Goal: Task Accomplishment & Management: Manage account settings

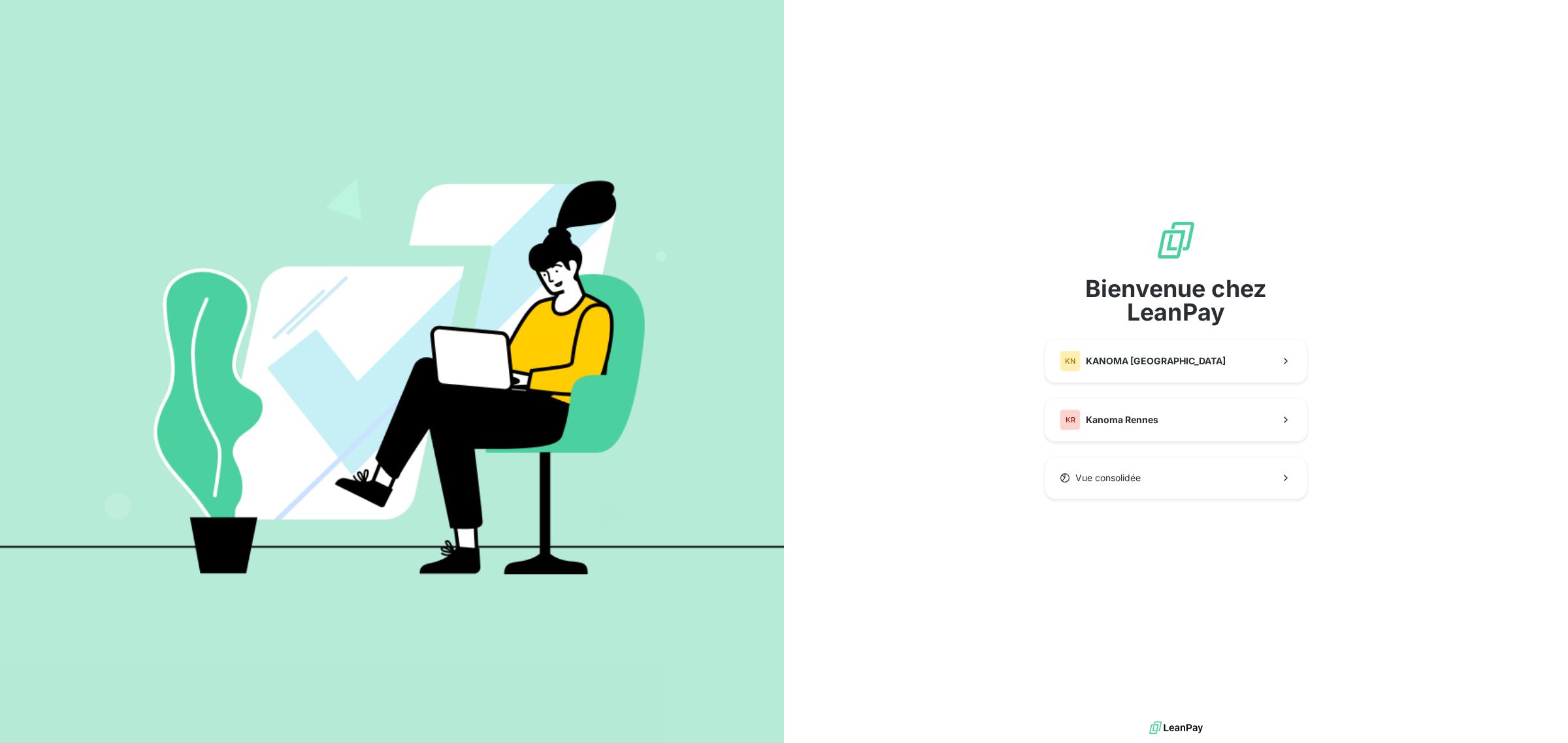
click at [1096, 487] on button "Vue consolidée" at bounding box center [1175, 478] width 261 height 42
click at [1101, 405] on button "KR Kanoma Rennes" at bounding box center [1175, 420] width 261 height 43
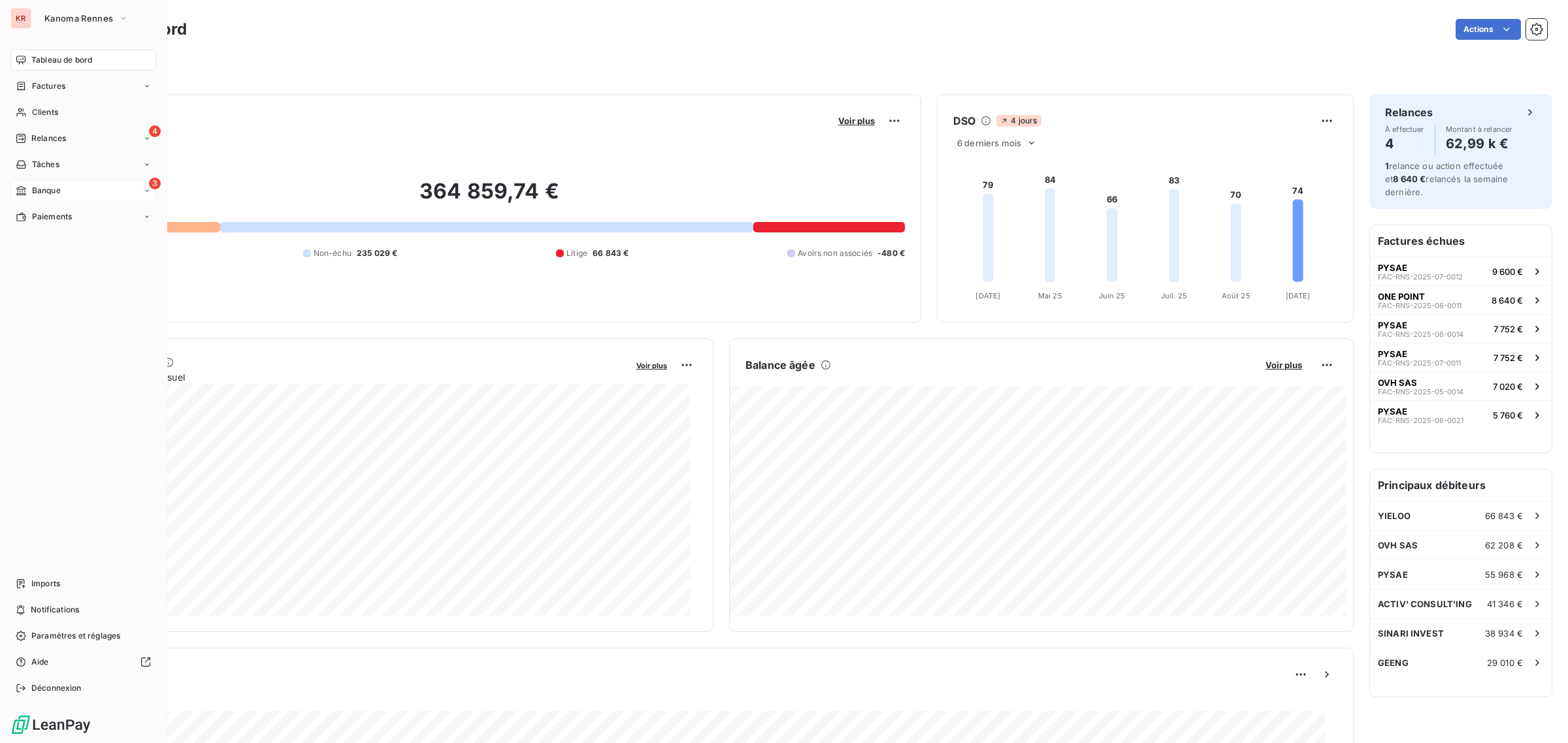
click at [32, 194] on span "Banque" at bounding box center [46, 190] width 29 height 12
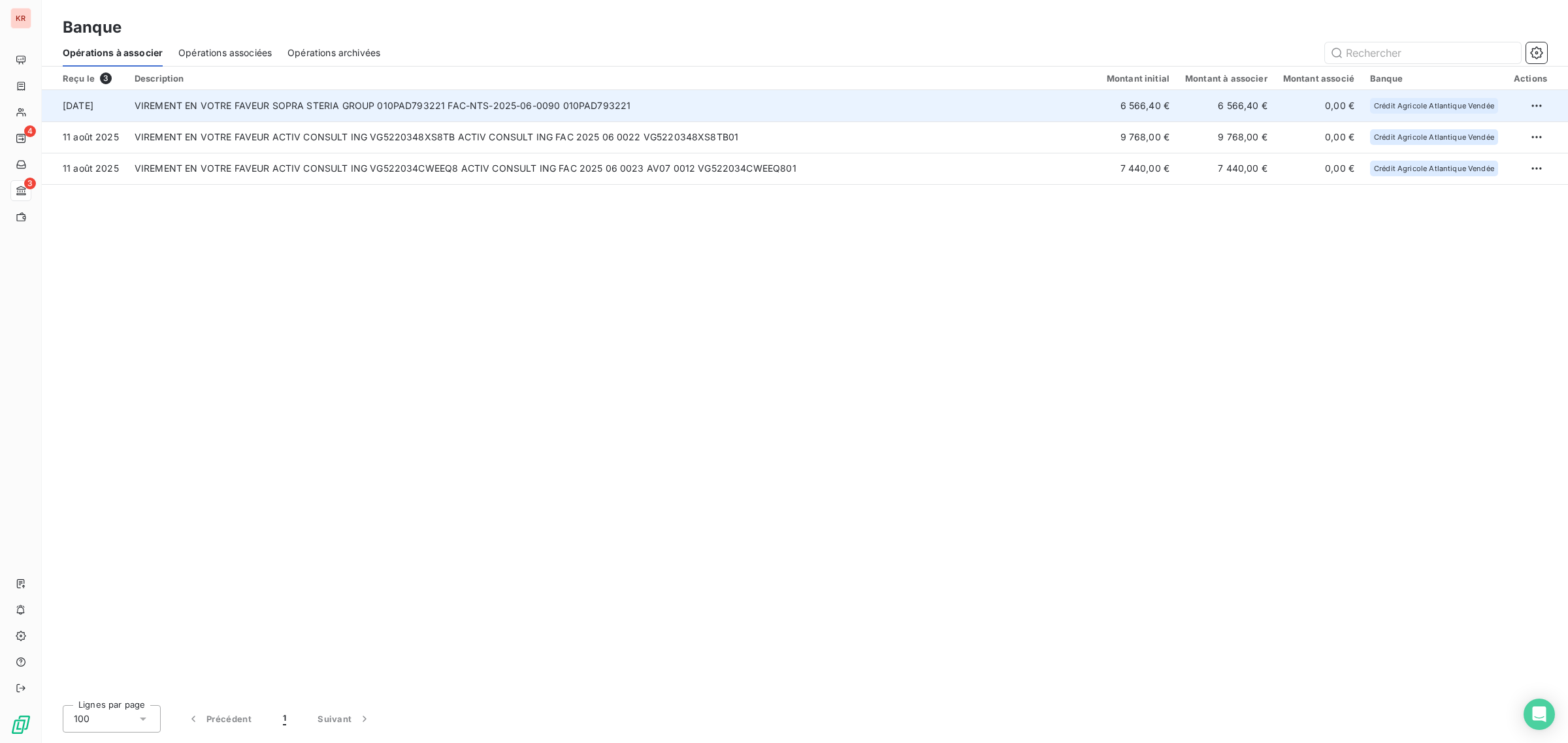
click at [787, 118] on td "VIREMENT EN VOTRE FAVEUR SOPRA STERIA GROUP 010PAD793221 FAC-NTS-2025-06-0090 0…" at bounding box center [612, 105] width 972 height 31
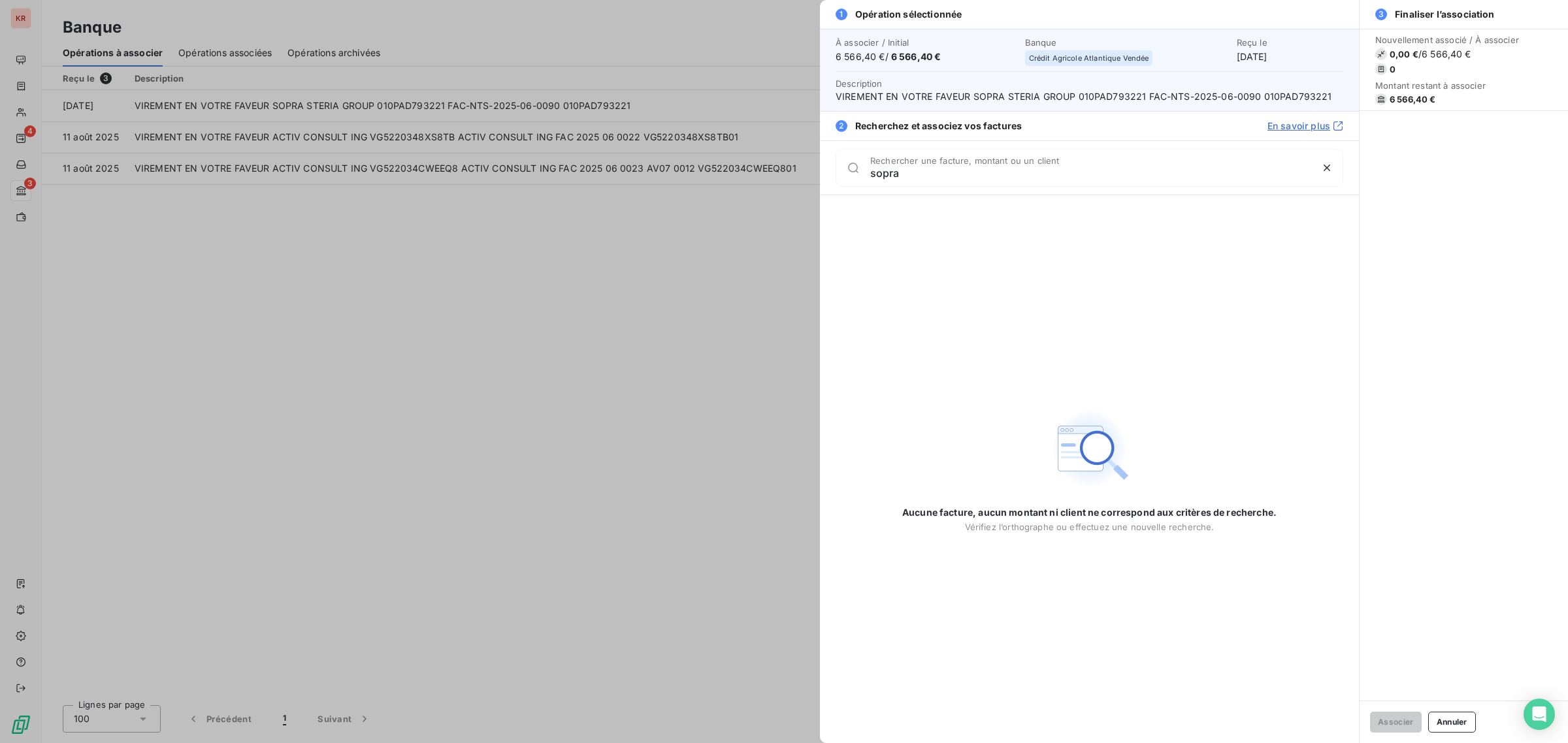
type input "sopra"
click at [673, 305] on div at bounding box center [784, 372] width 1568 height 743
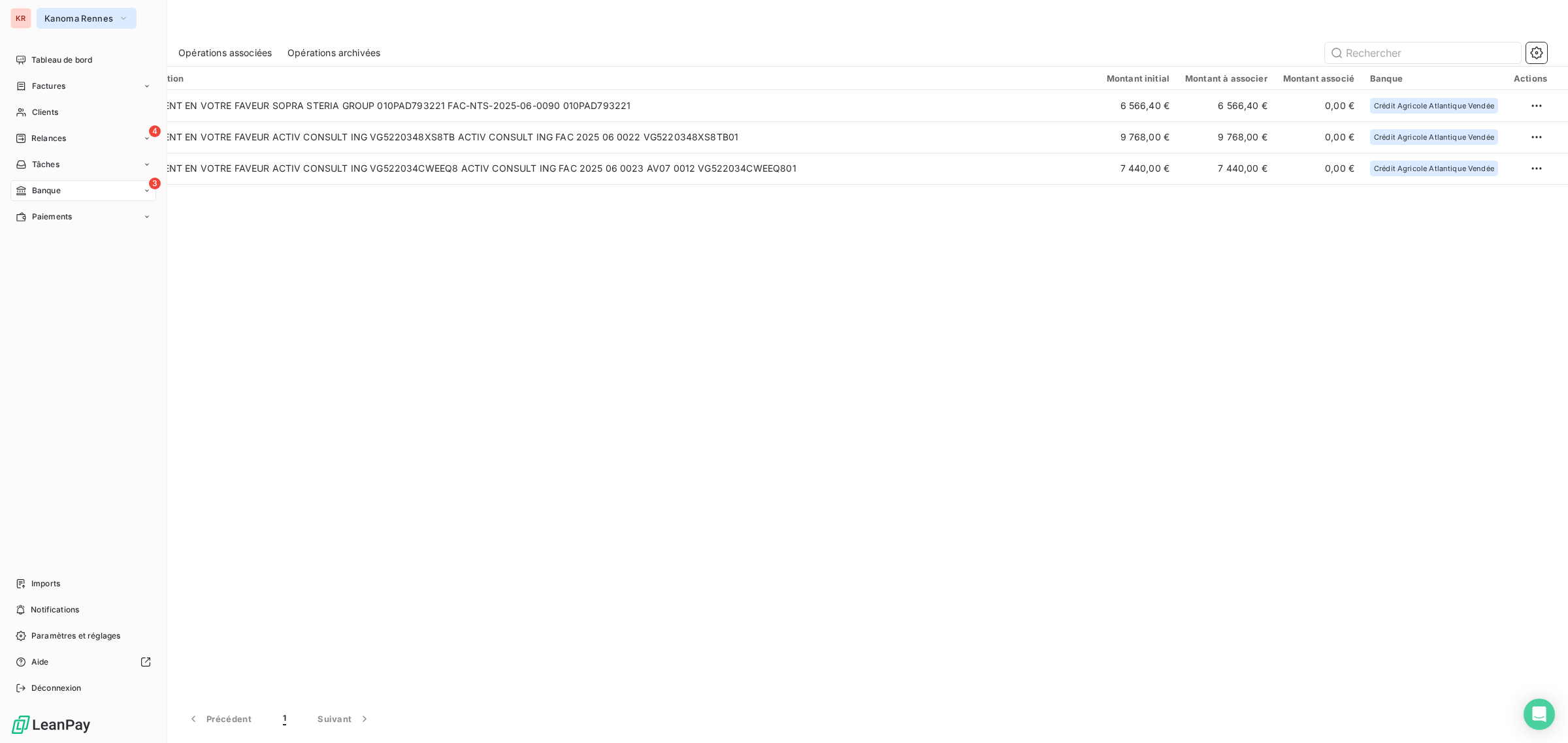
click at [53, 18] on span "Kanoma Rennes" at bounding box center [78, 19] width 69 height 11
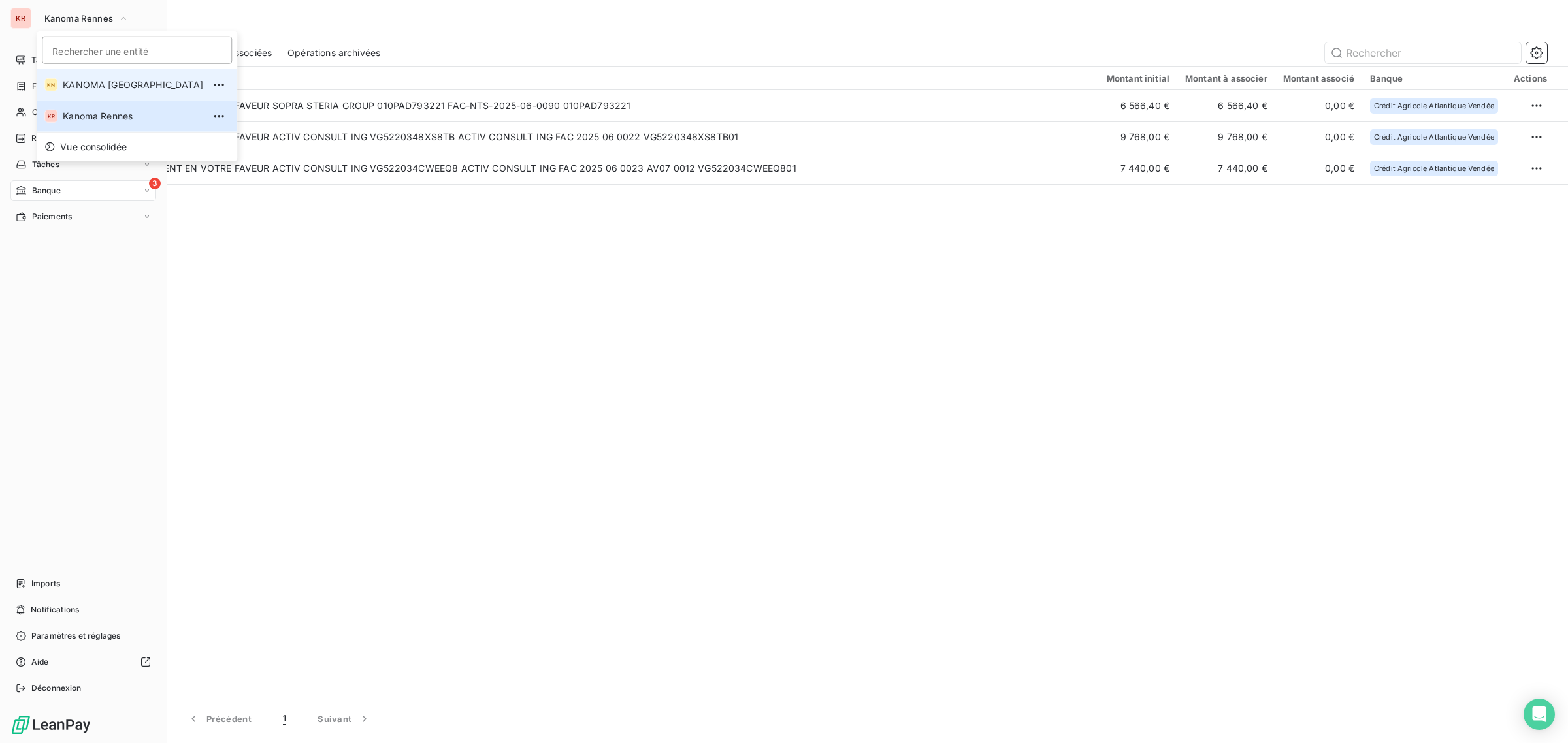
click at [77, 77] on li "KN KANOMA [GEOGRAPHIC_DATA]" at bounding box center [136, 85] width 201 height 31
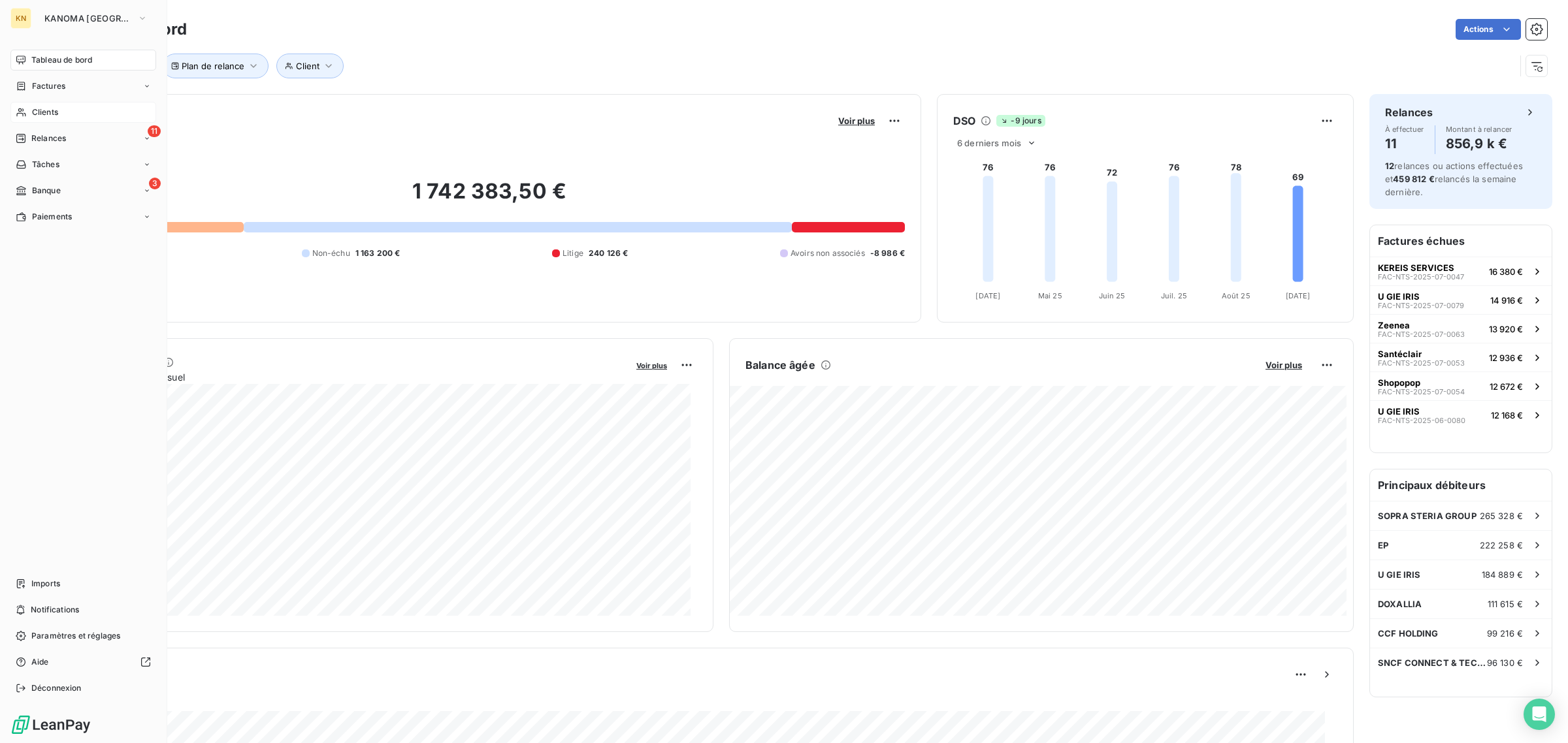
click at [56, 109] on span "Clients" at bounding box center [45, 111] width 26 height 12
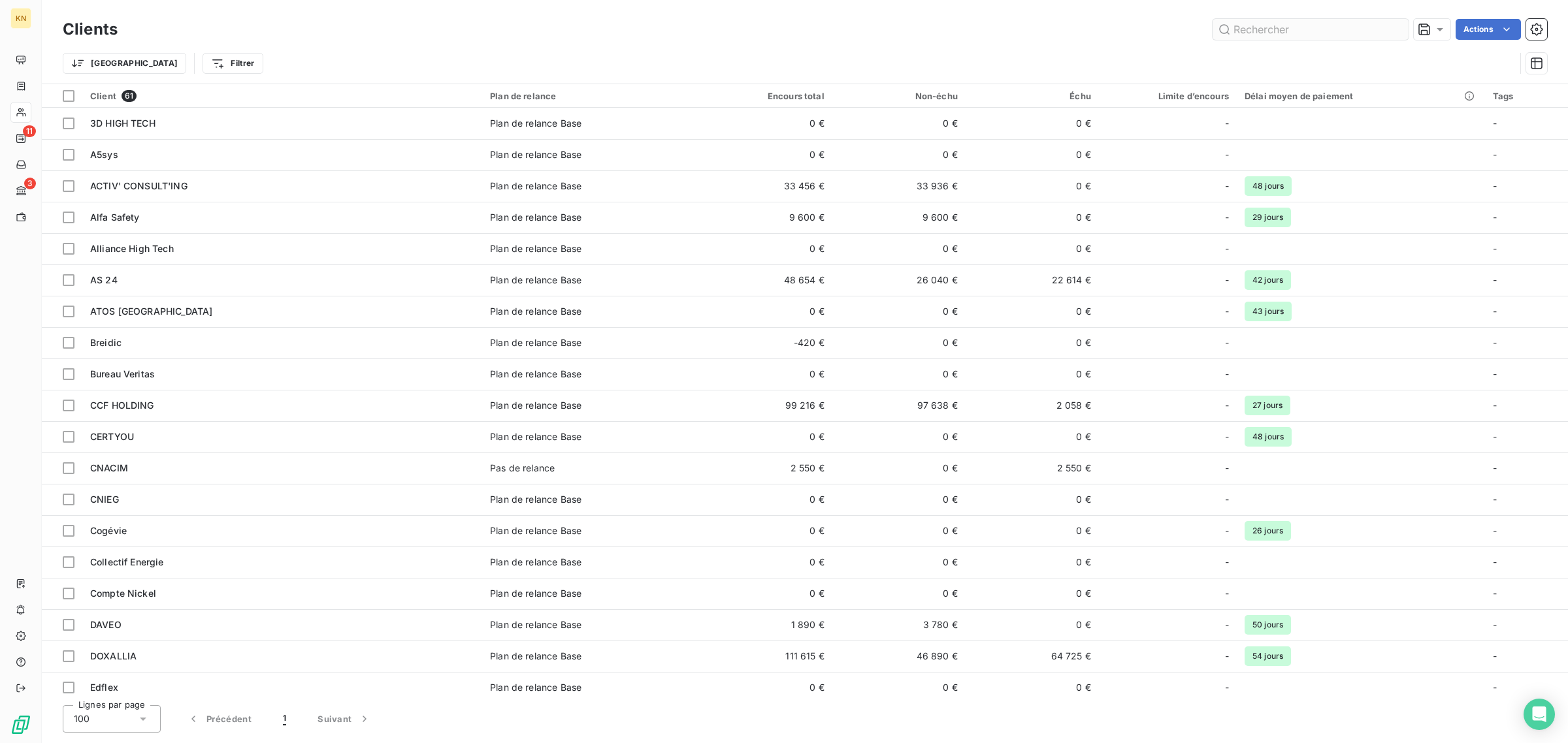
click at [1321, 25] on input "text" at bounding box center [1310, 29] width 196 height 20
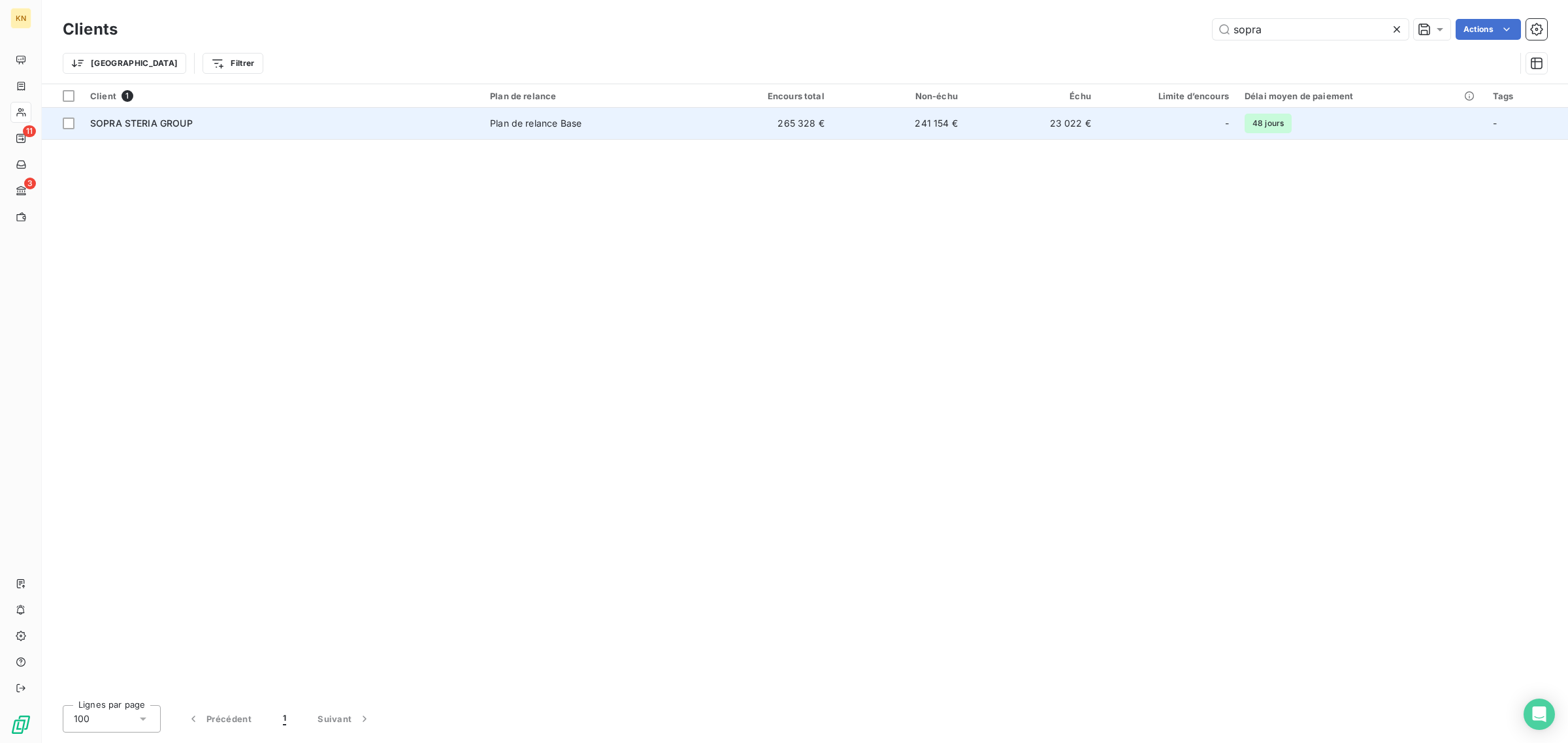
type input "sopra"
click at [326, 135] on td "SOPRA STERIA GROUP" at bounding box center [282, 123] width 399 height 31
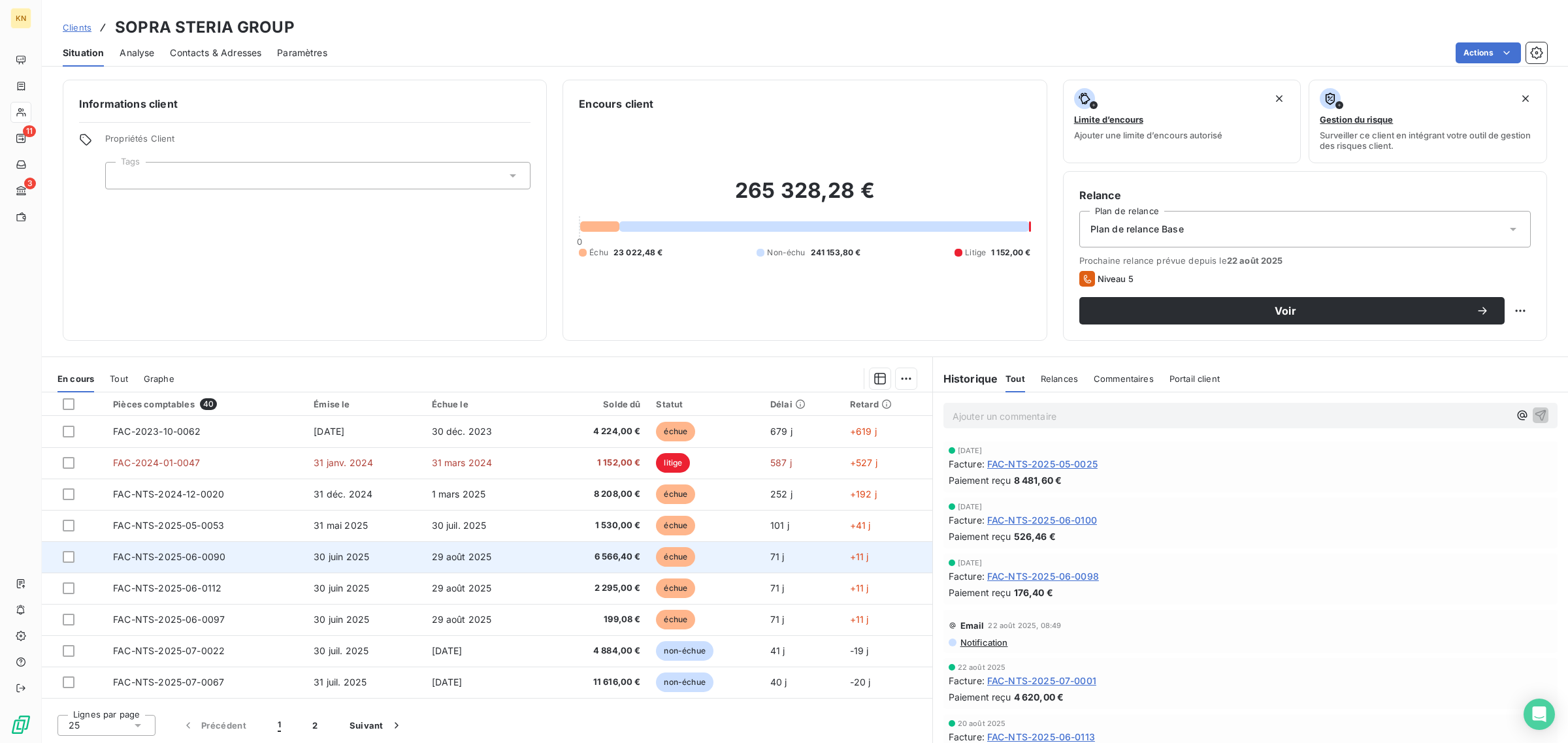
click at [218, 553] on span "FAC-NTS-2025-06-0090" at bounding box center [169, 556] width 112 height 11
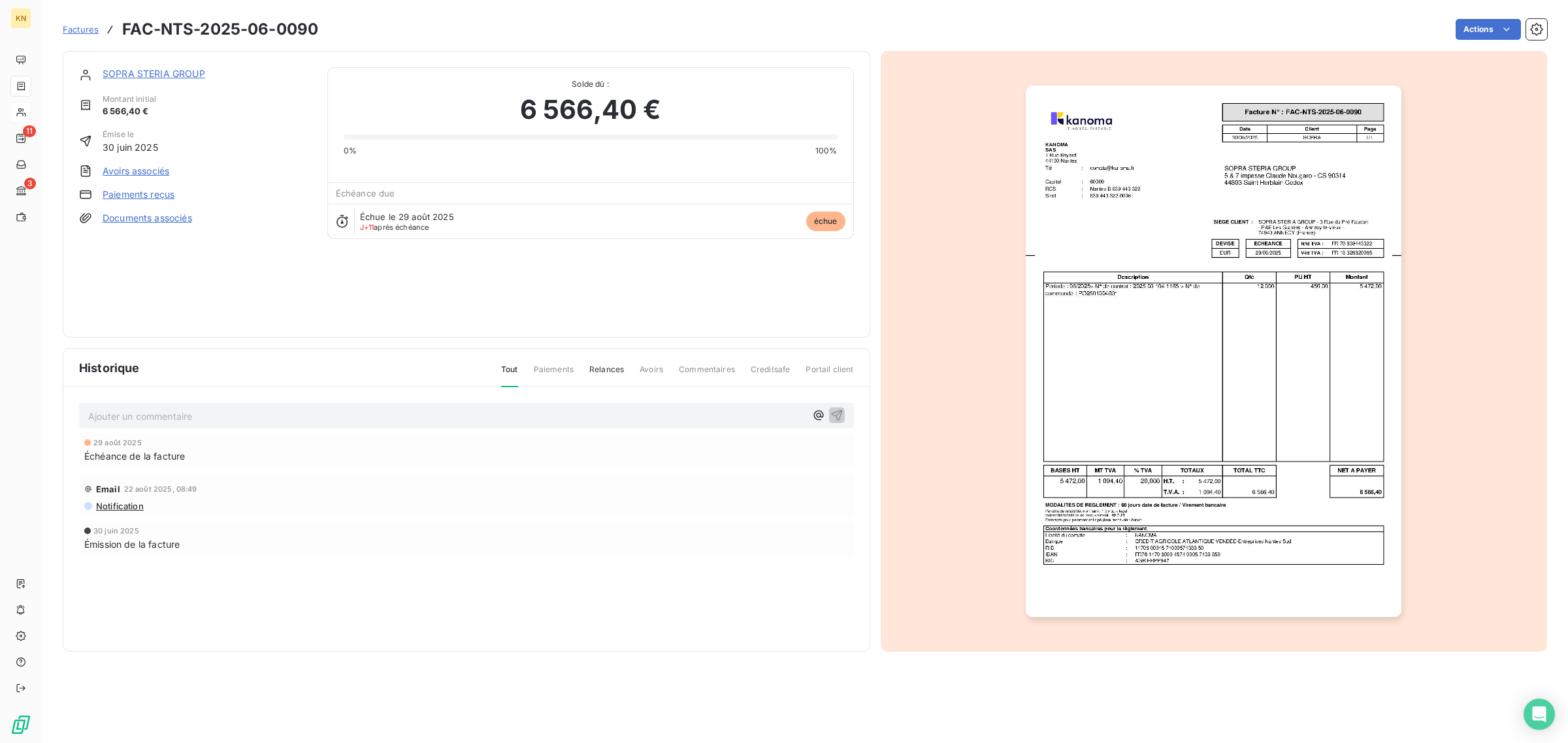
click at [168, 197] on link "Paiements reçus" at bounding box center [138, 194] width 72 height 13
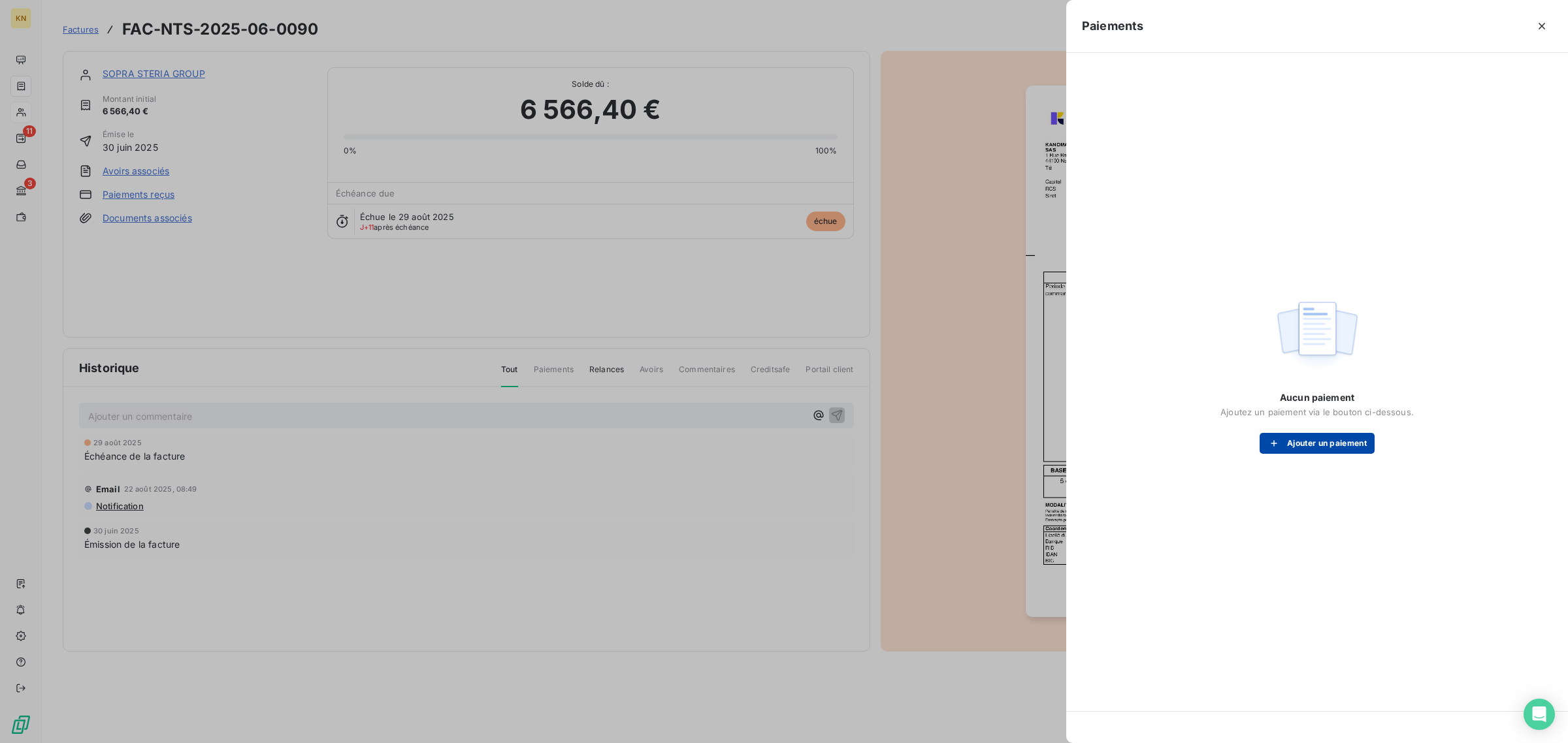
click at [1305, 442] on button "Ajouter un paiement" at bounding box center [1317, 443] width 115 height 20
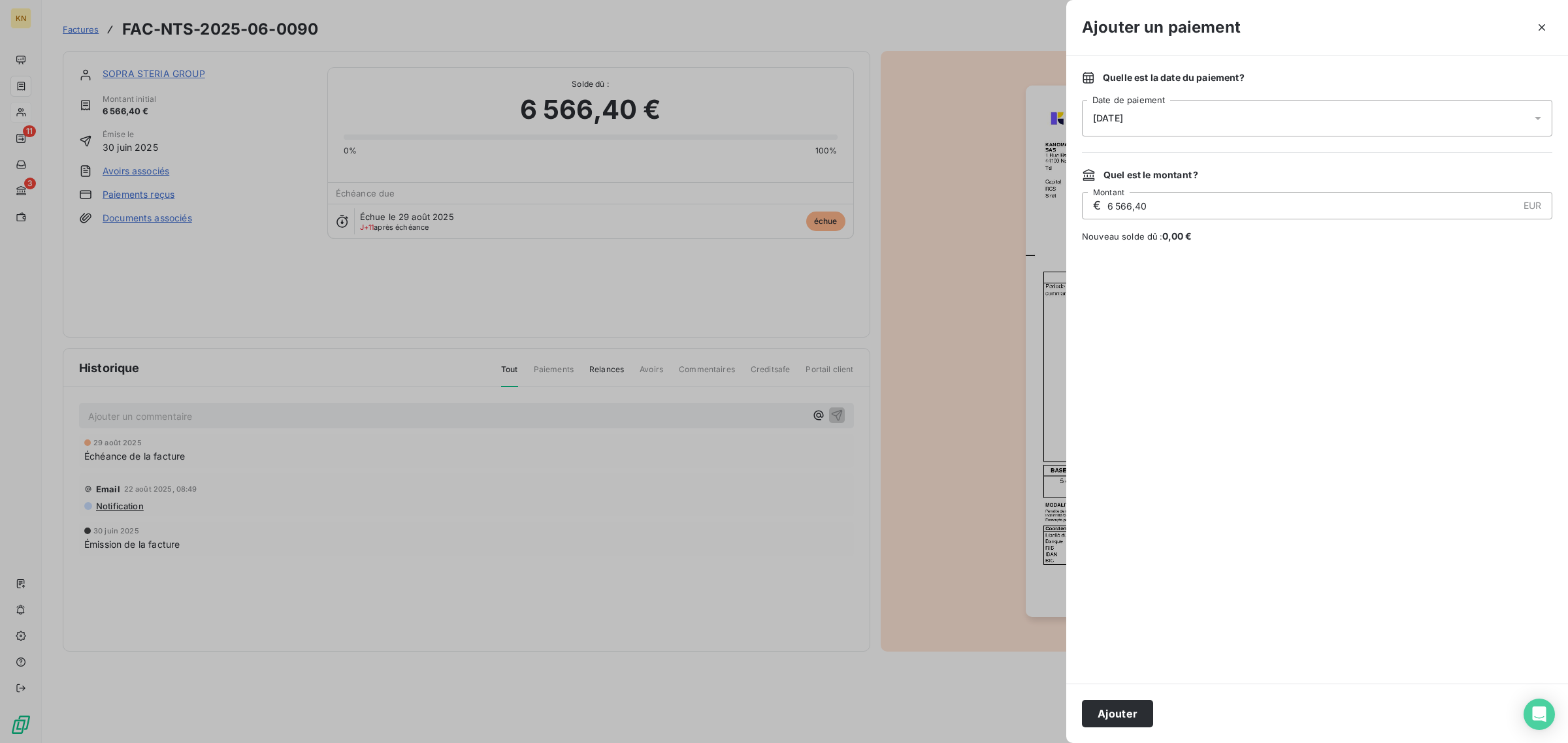
click at [1123, 114] on span "[DATE]" at bounding box center [1108, 118] width 30 height 11
click at [1123, 253] on button "8" at bounding box center [1119, 252] width 26 height 26
click at [1409, 285] on div at bounding box center [1317, 462] width 471 height 409
click at [1128, 709] on button "Ajouter" at bounding box center [1117, 714] width 71 height 28
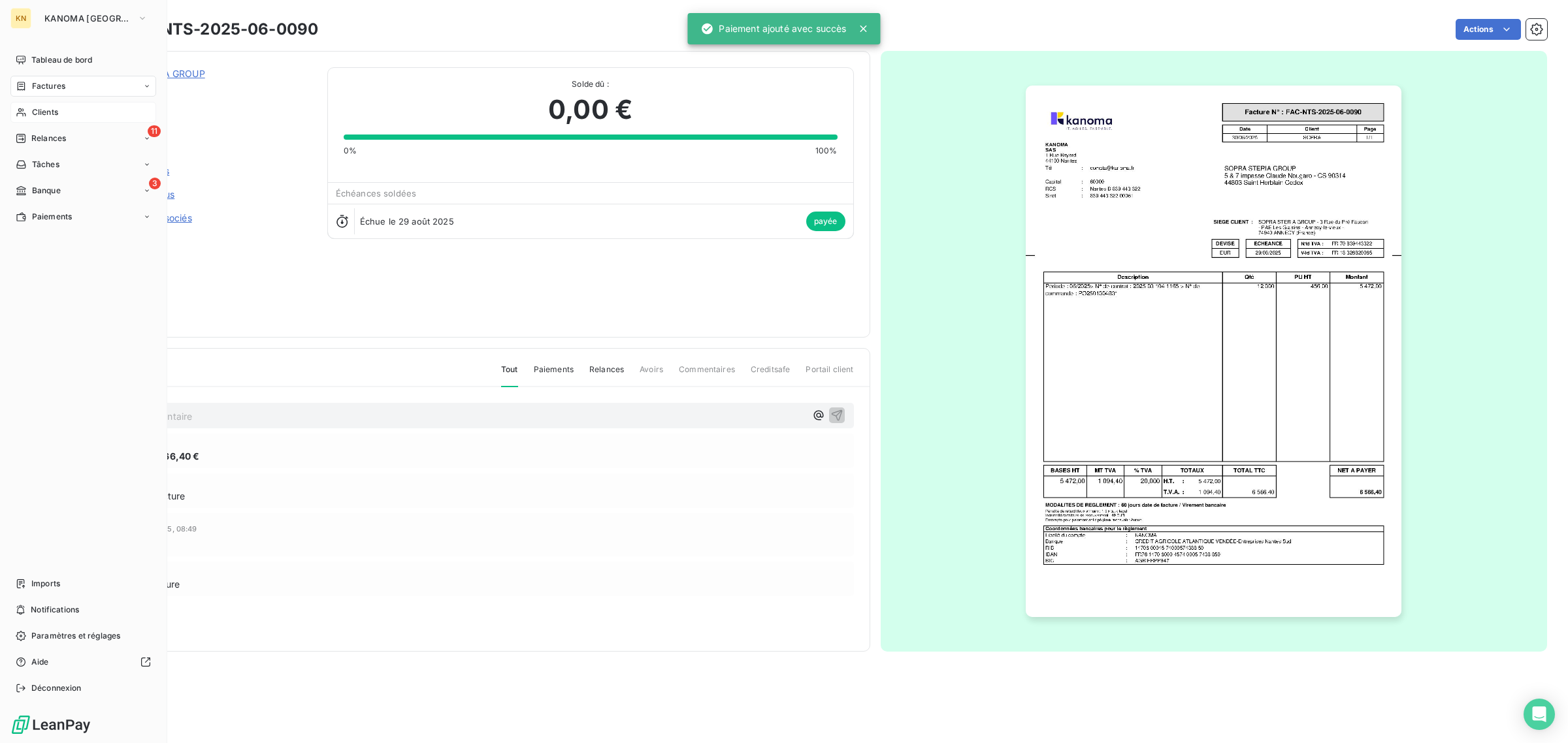
click at [44, 114] on span "Clients" at bounding box center [45, 111] width 26 height 12
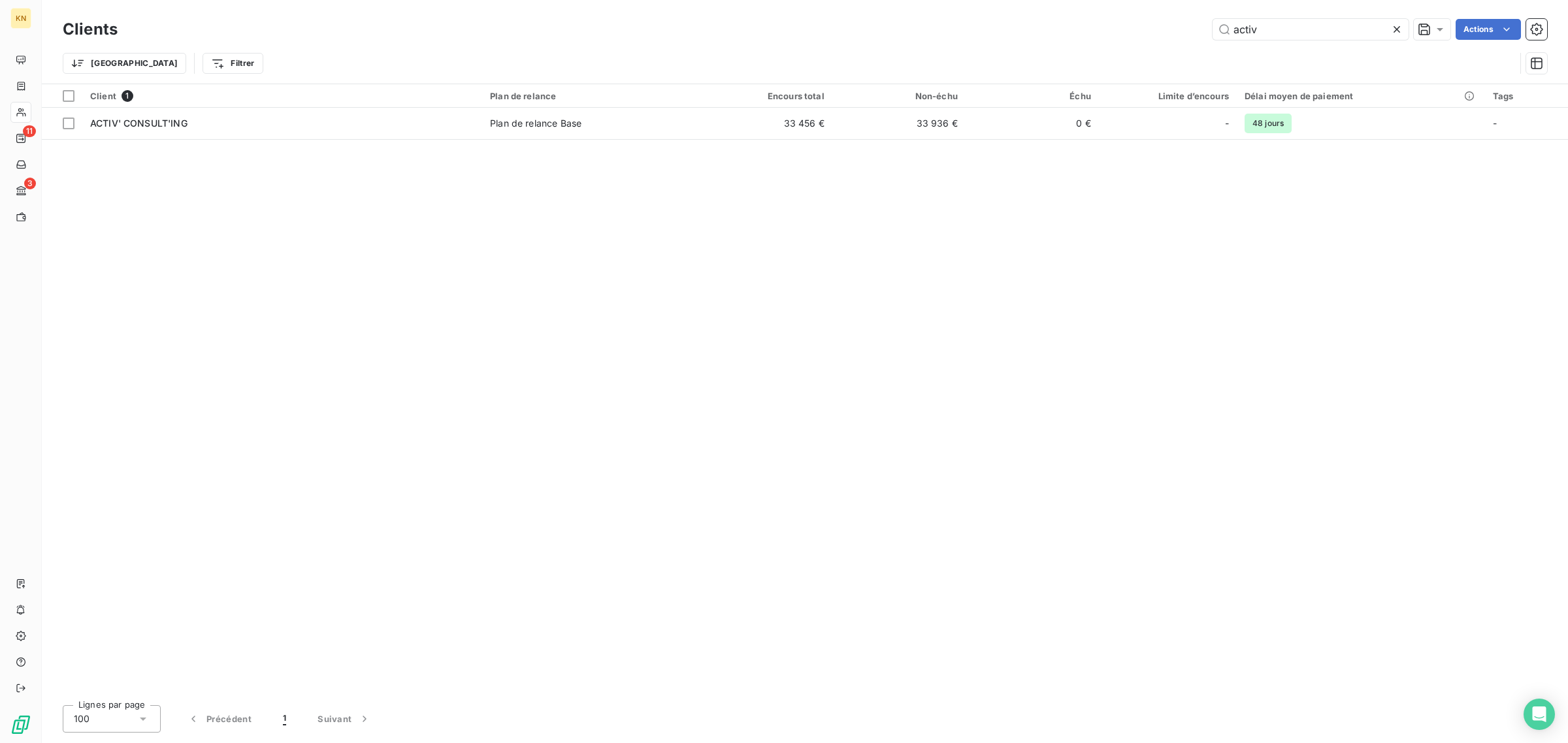
type input "activ"
click at [684, 152] on div "Client 1 Plan de relance Encours total Non-échu Échu Limite d’encours Délai moy…" at bounding box center [805, 389] width 1526 height 610
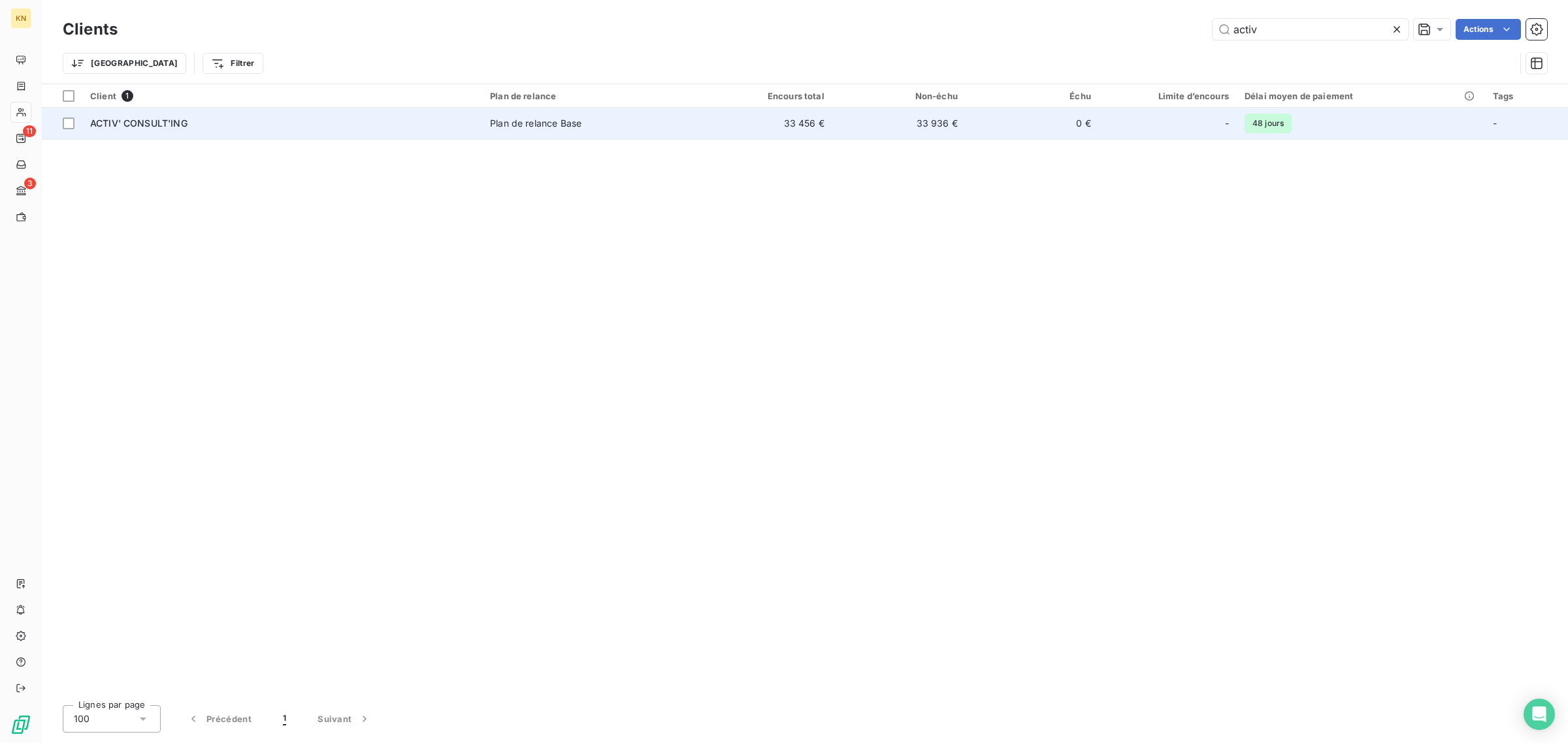
click at [605, 131] on td "Plan de relance Base" at bounding box center [590, 123] width 217 height 31
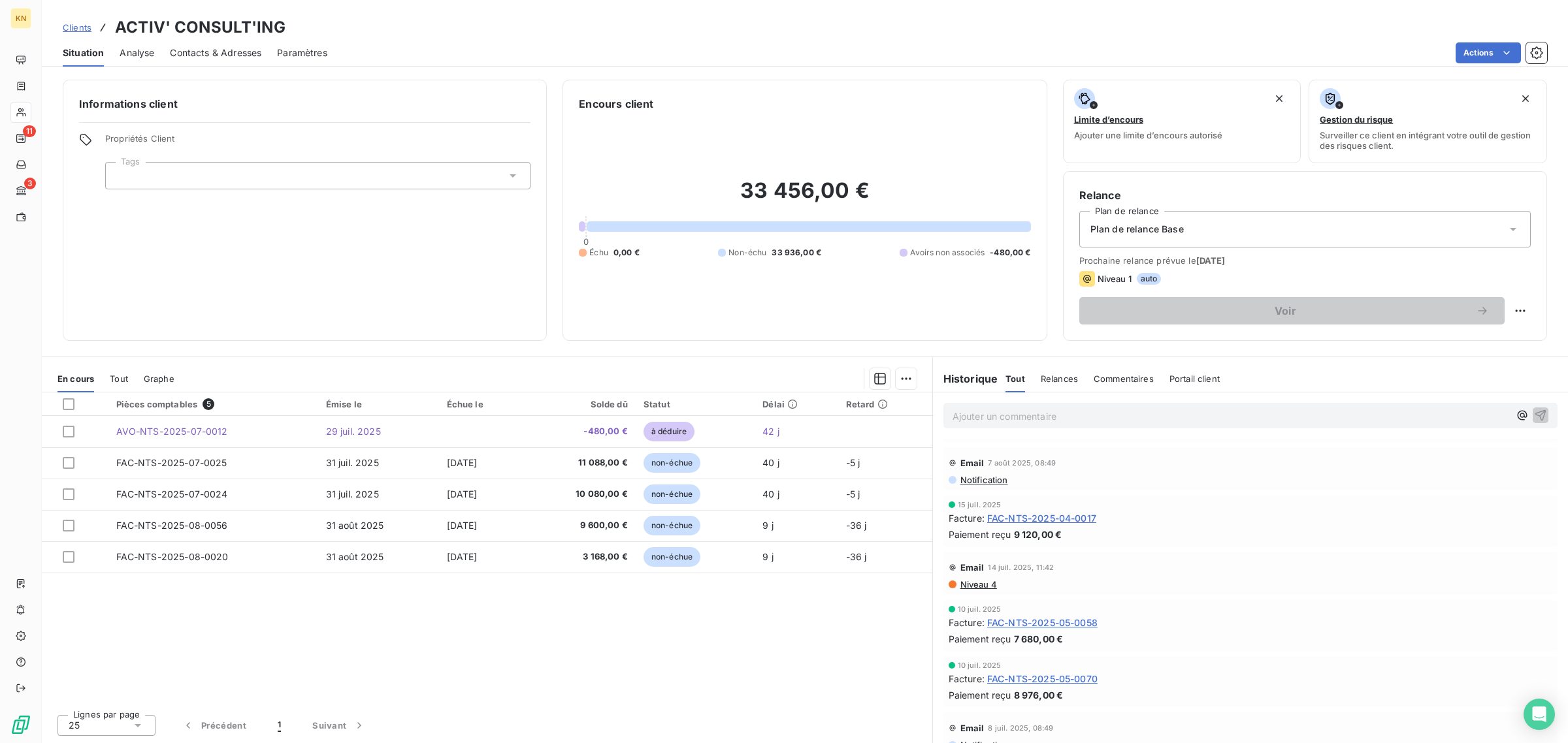
scroll to position [326, 0]
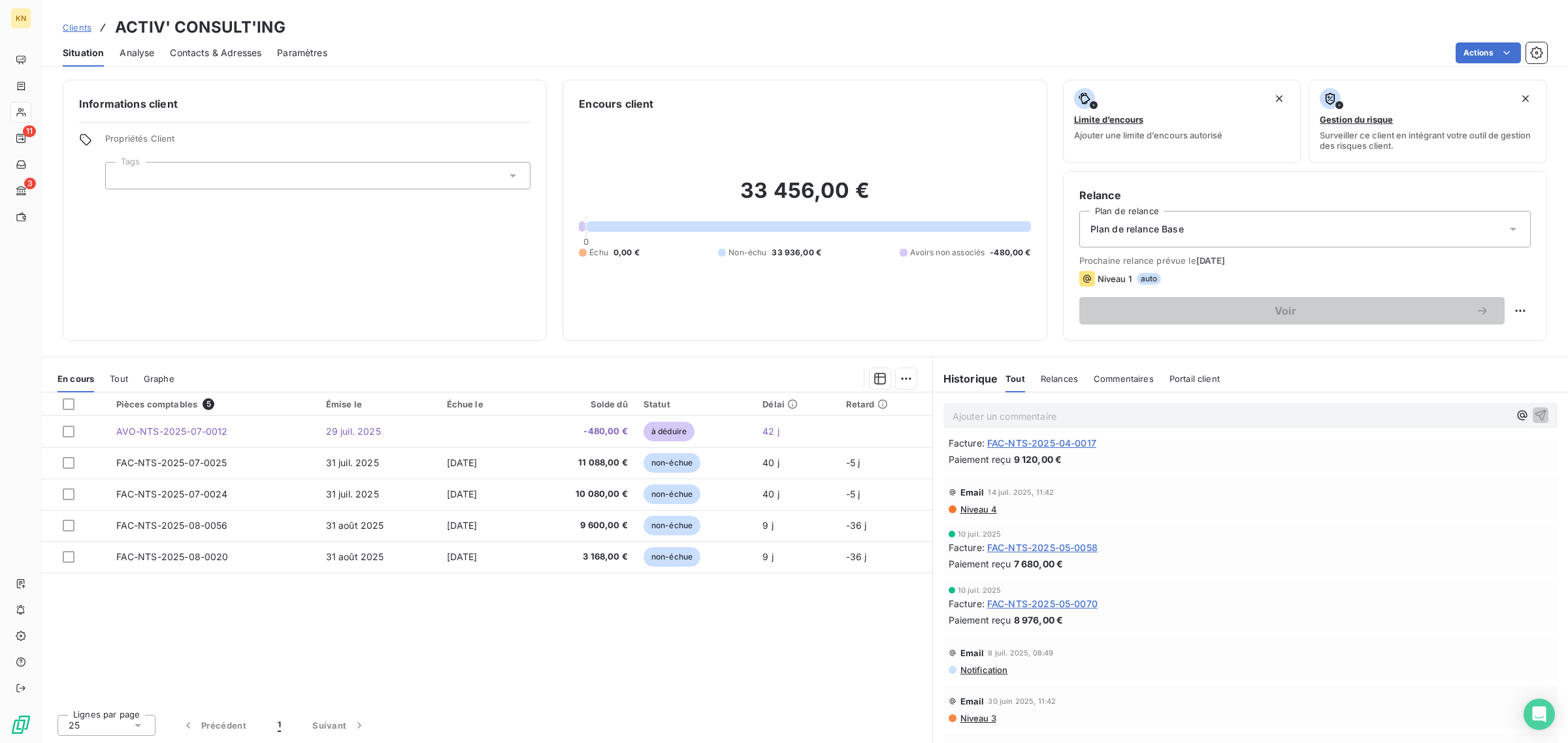
click at [121, 380] on span "Tout" at bounding box center [119, 379] width 19 height 11
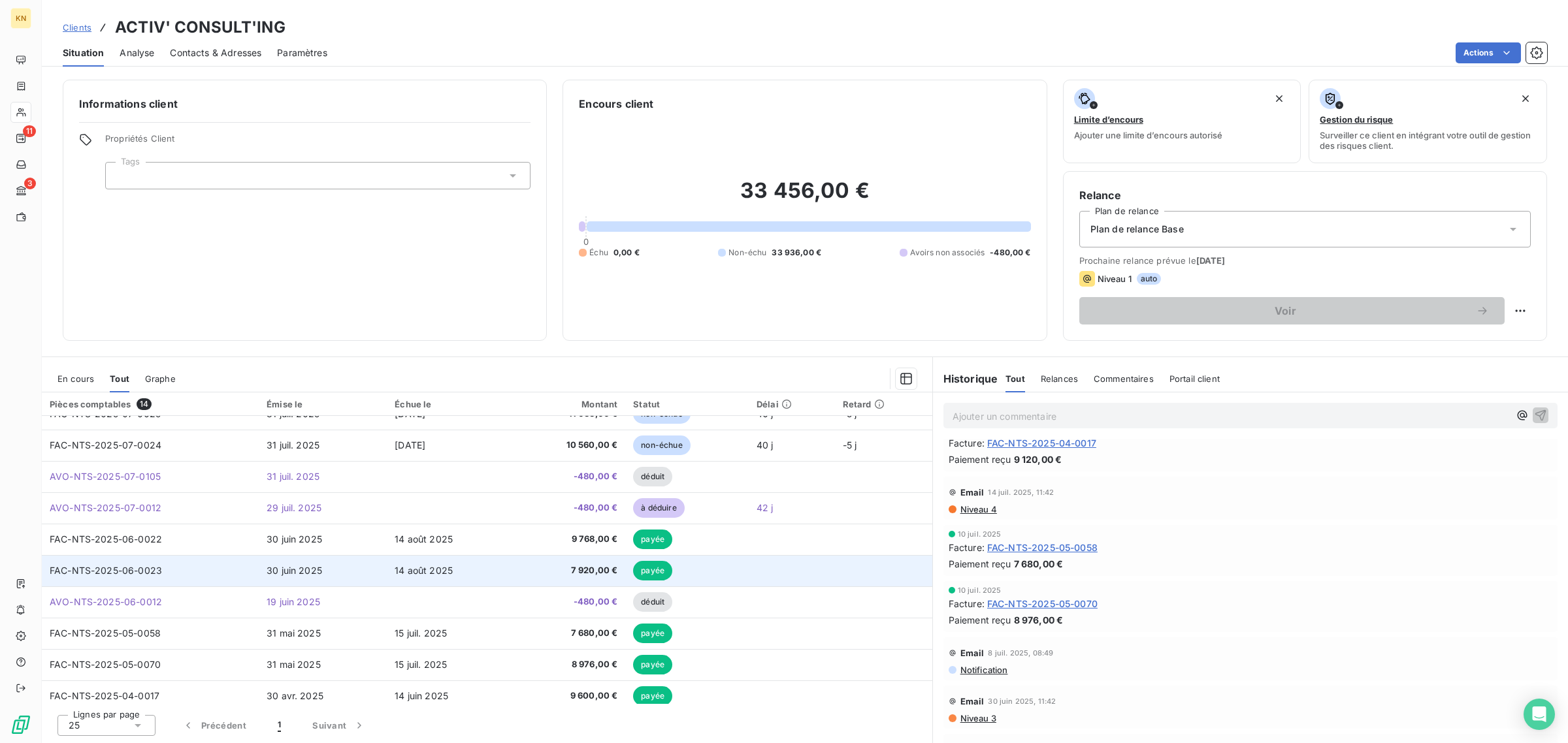
scroll to position [82, 0]
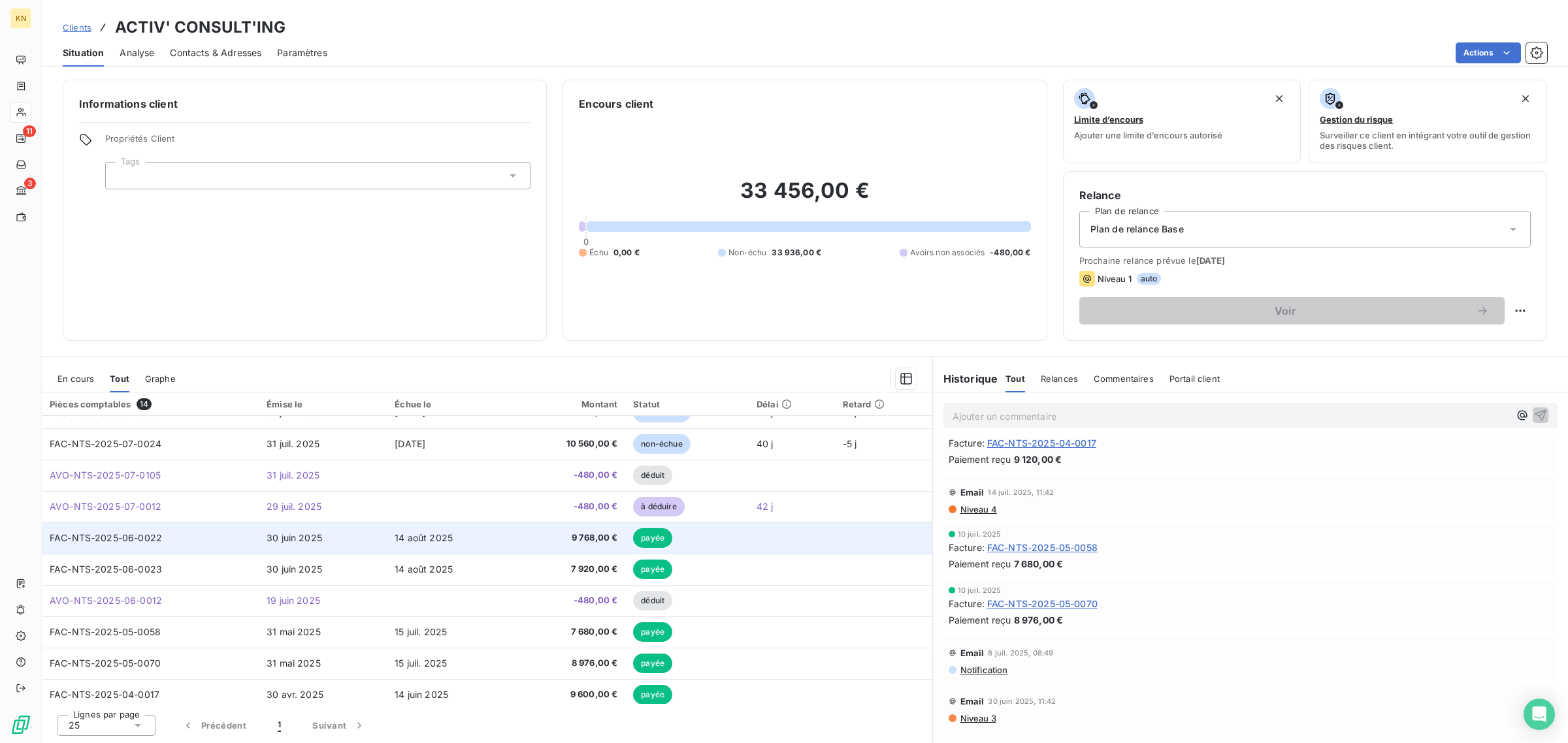
click at [192, 537] on td "FAC-NTS-2025-06-0022" at bounding box center [150, 537] width 217 height 31
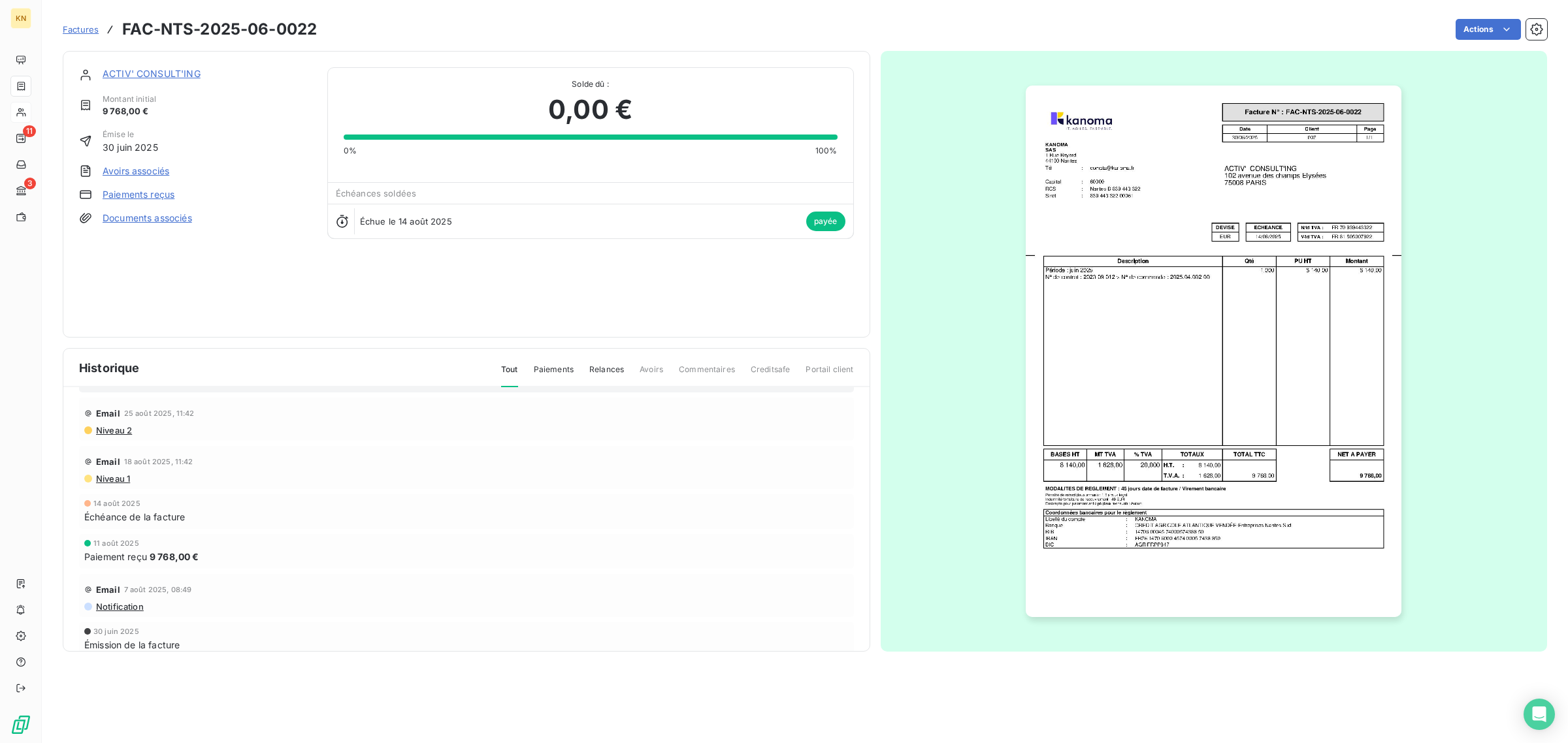
scroll to position [55, 0]
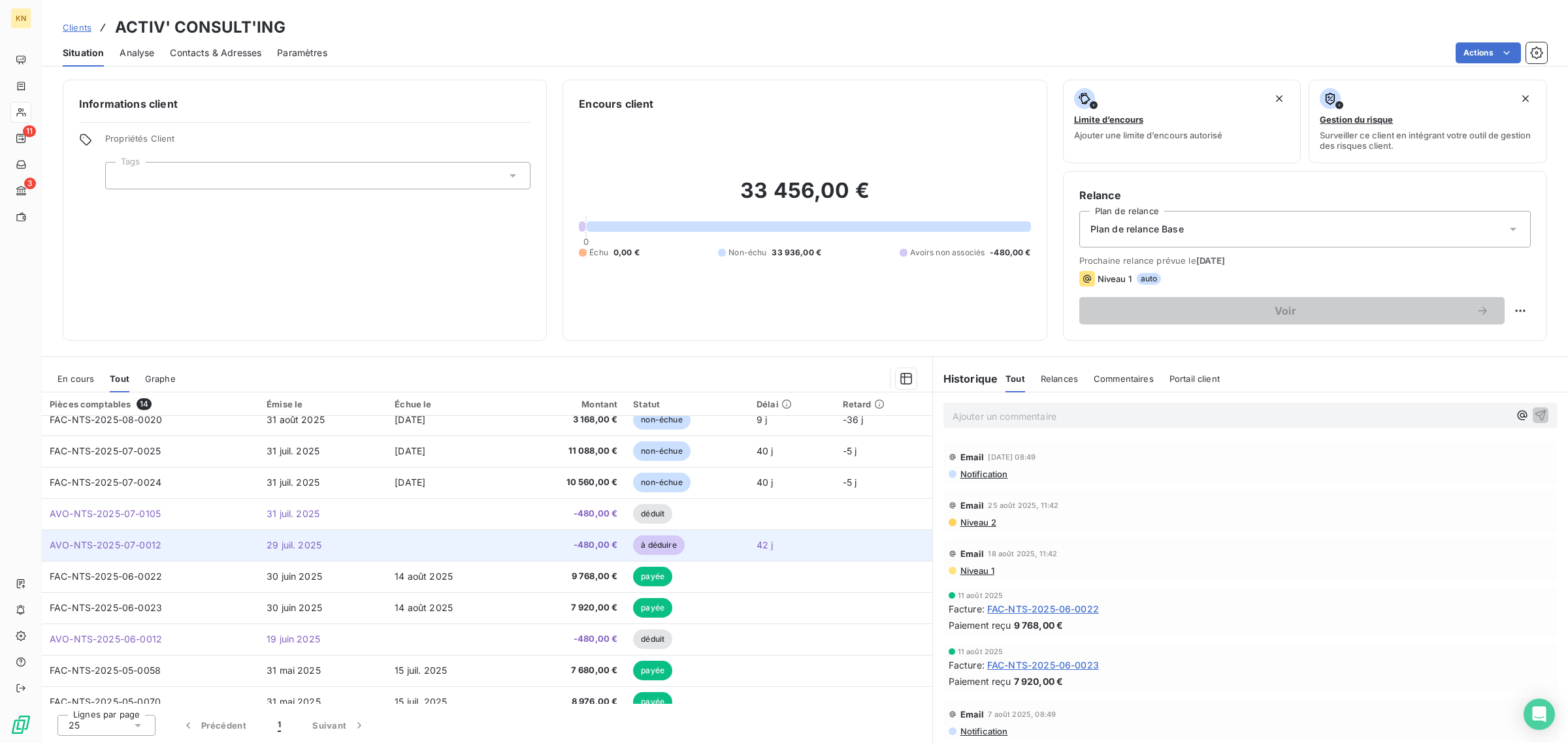
scroll to position [82, 0]
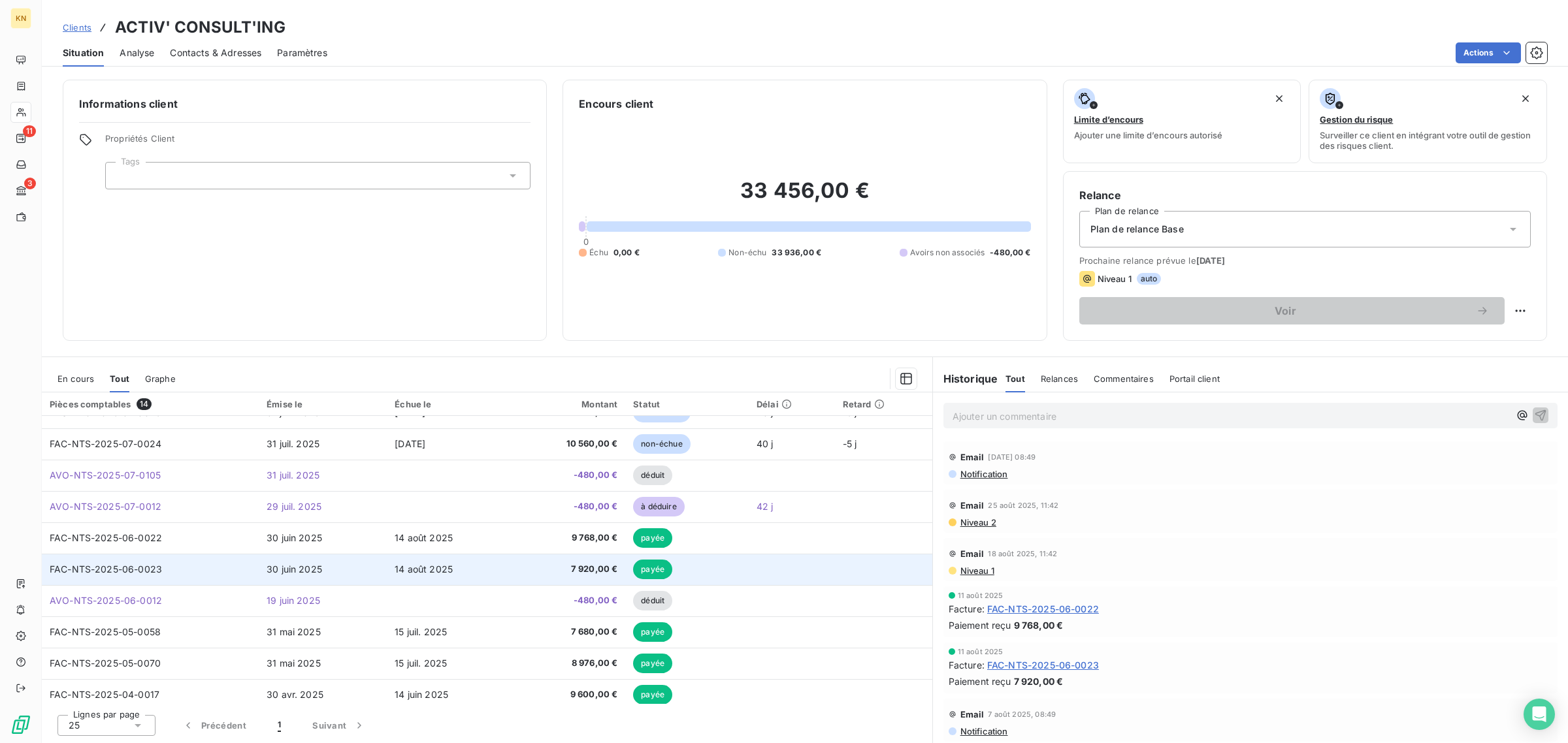
click at [439, 571] on span "14 août 2025" at bounding box center [423, 568] width 58 height 11
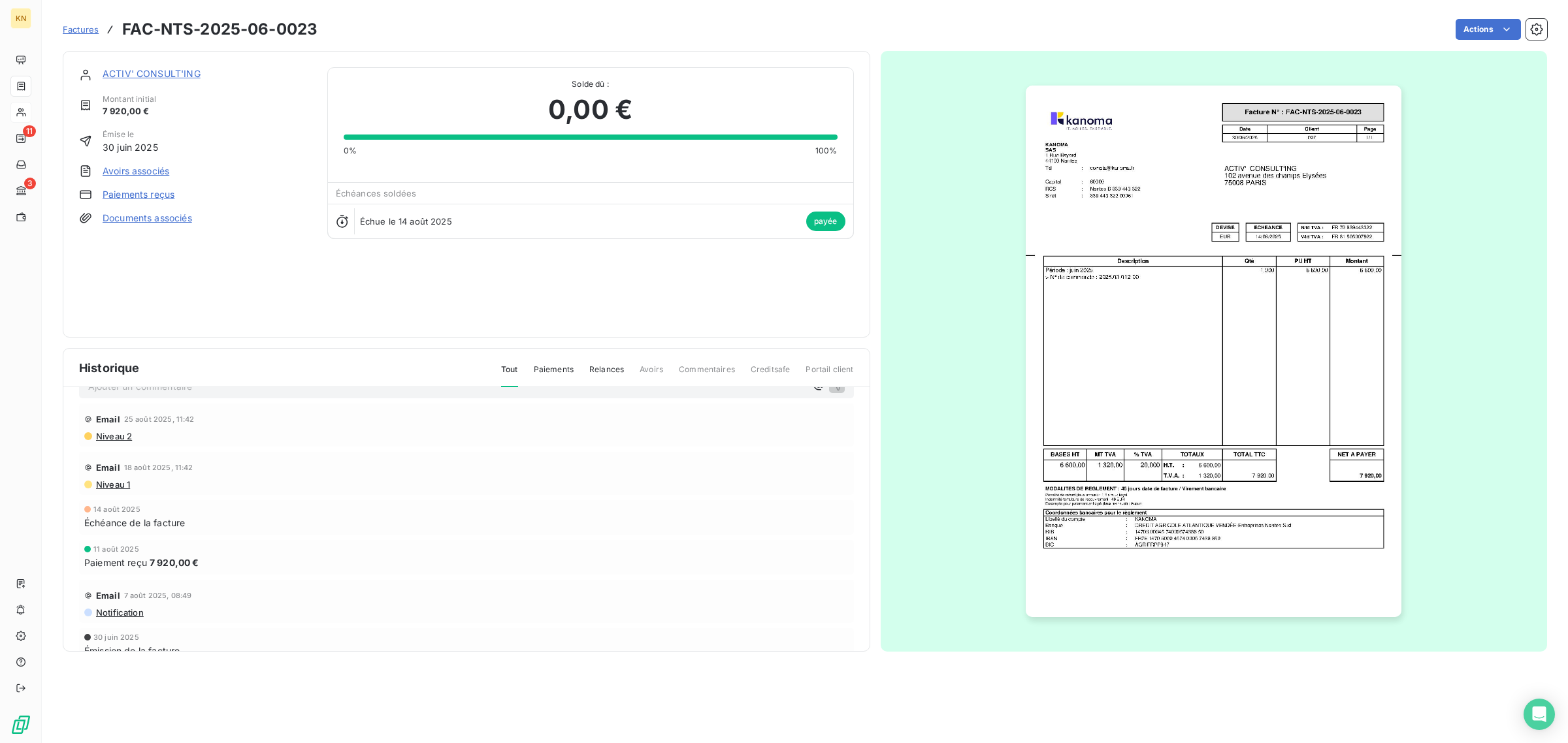
scroll to position [55, 0]
click at [157, 194] on link "Paiements reçus" at bounding box center [138, 194] width 72 height 13
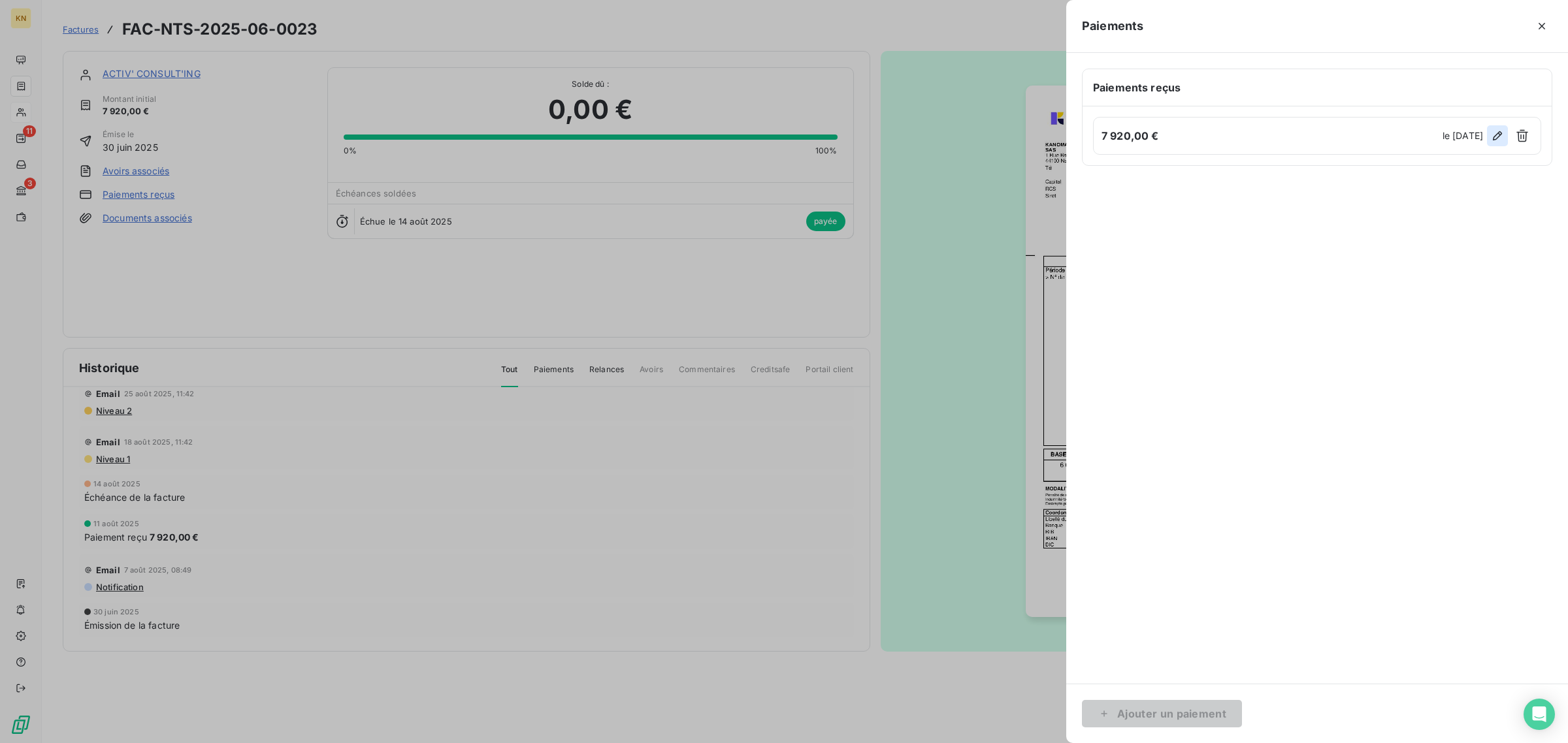
click at [1490, 135] on icon "button" at bounding box center [1497, 135] width 13 height 13
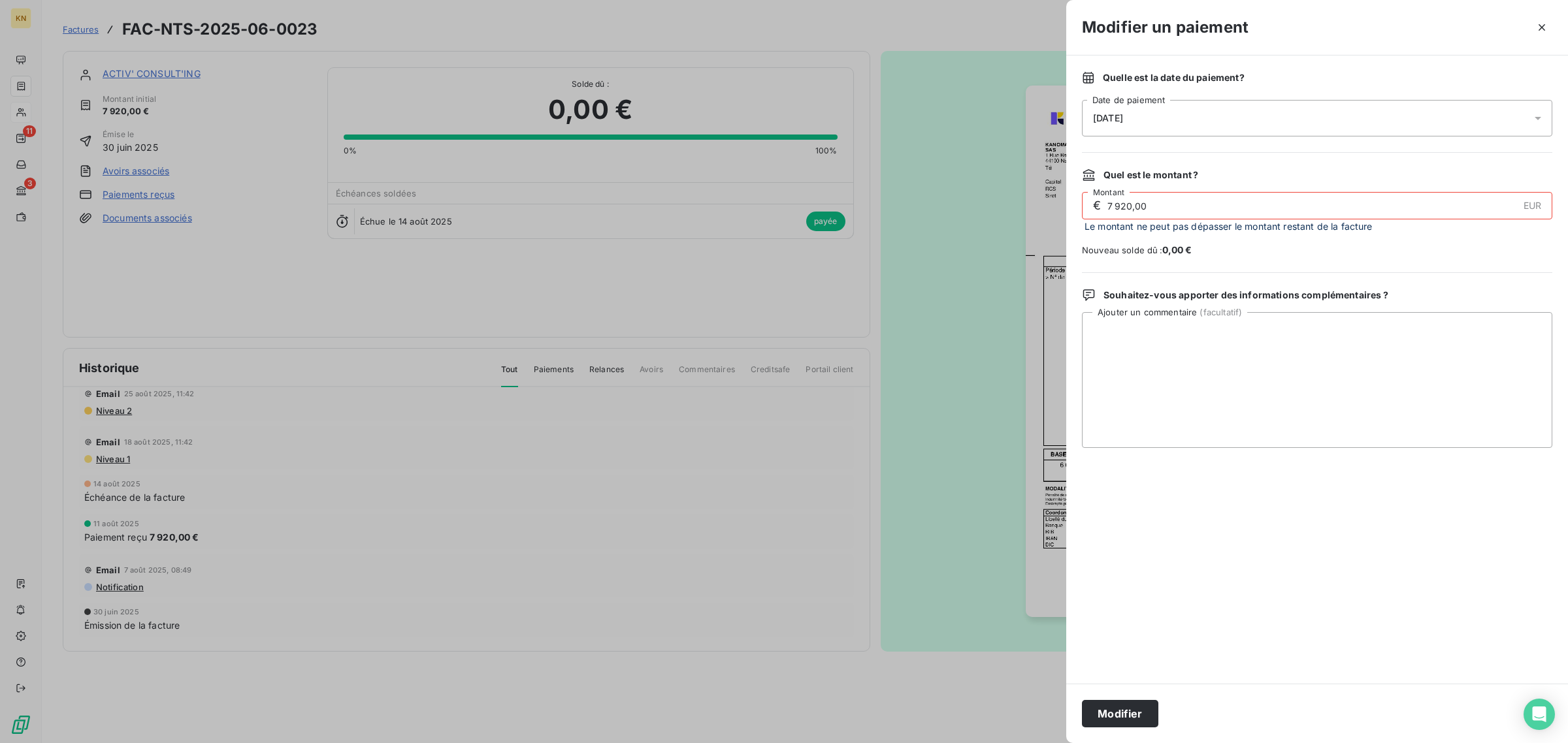
click at [1134, 200] on input "7 920,00" at bounding box center [1312, 205] width 412 height 26
click at [1121, 204] on input "7 920,00" at bounding box center [1312, 205] width 412 height 26
drag, startPoint x: 1116, startPoint y: 204, endPoint x: 1374, endPoint y: 223, distance: 258.7
click at [1374, 223] on div "€ 7 920,00 EUR Montant Le montant ne peut pas dépasser le montant restant de la…" at bounding box center [1317, 212] width 471 height 41
type input "7 440,00"
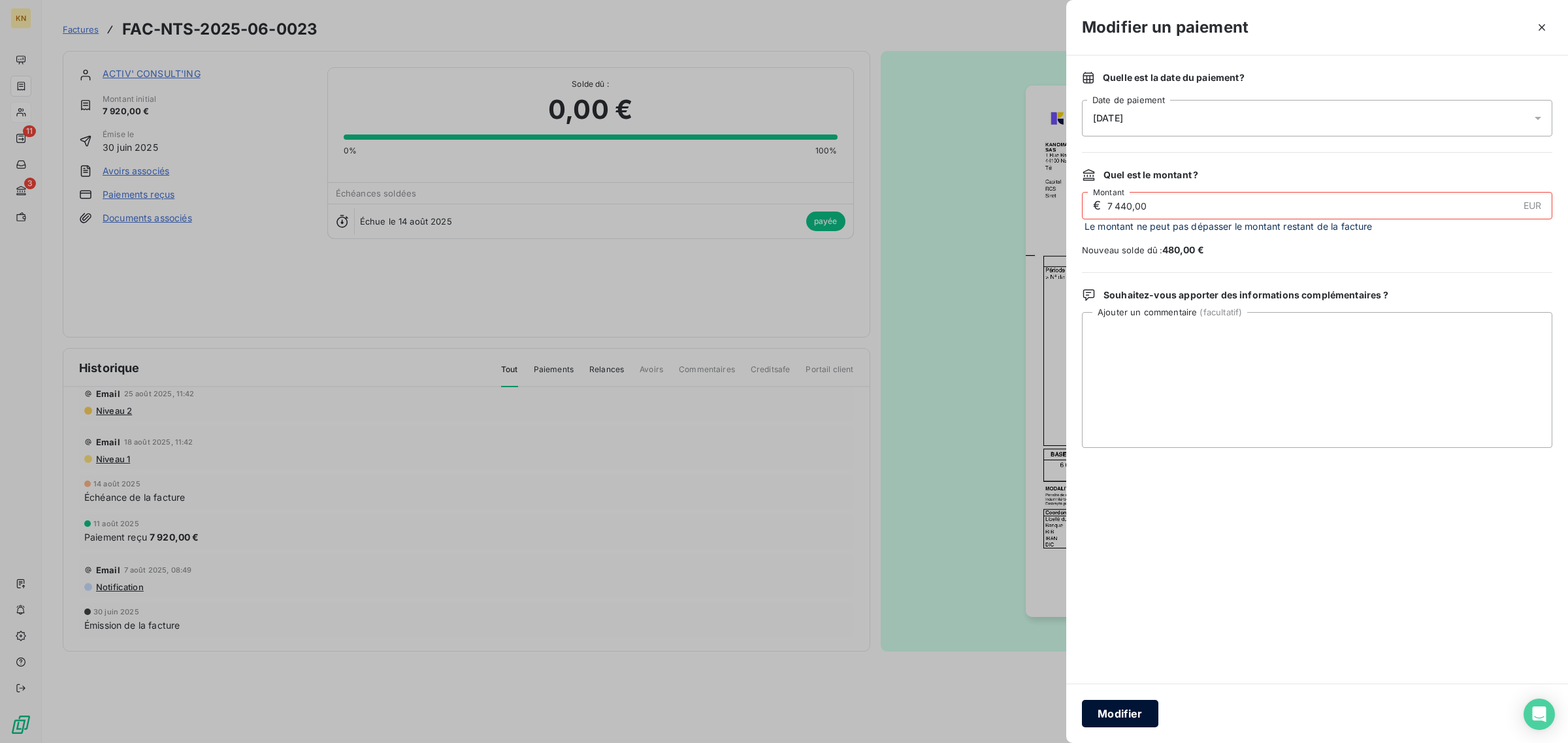
click at [1140, 710] on button "Modifier" at bounding box center [1120, 714] width 77 height 28
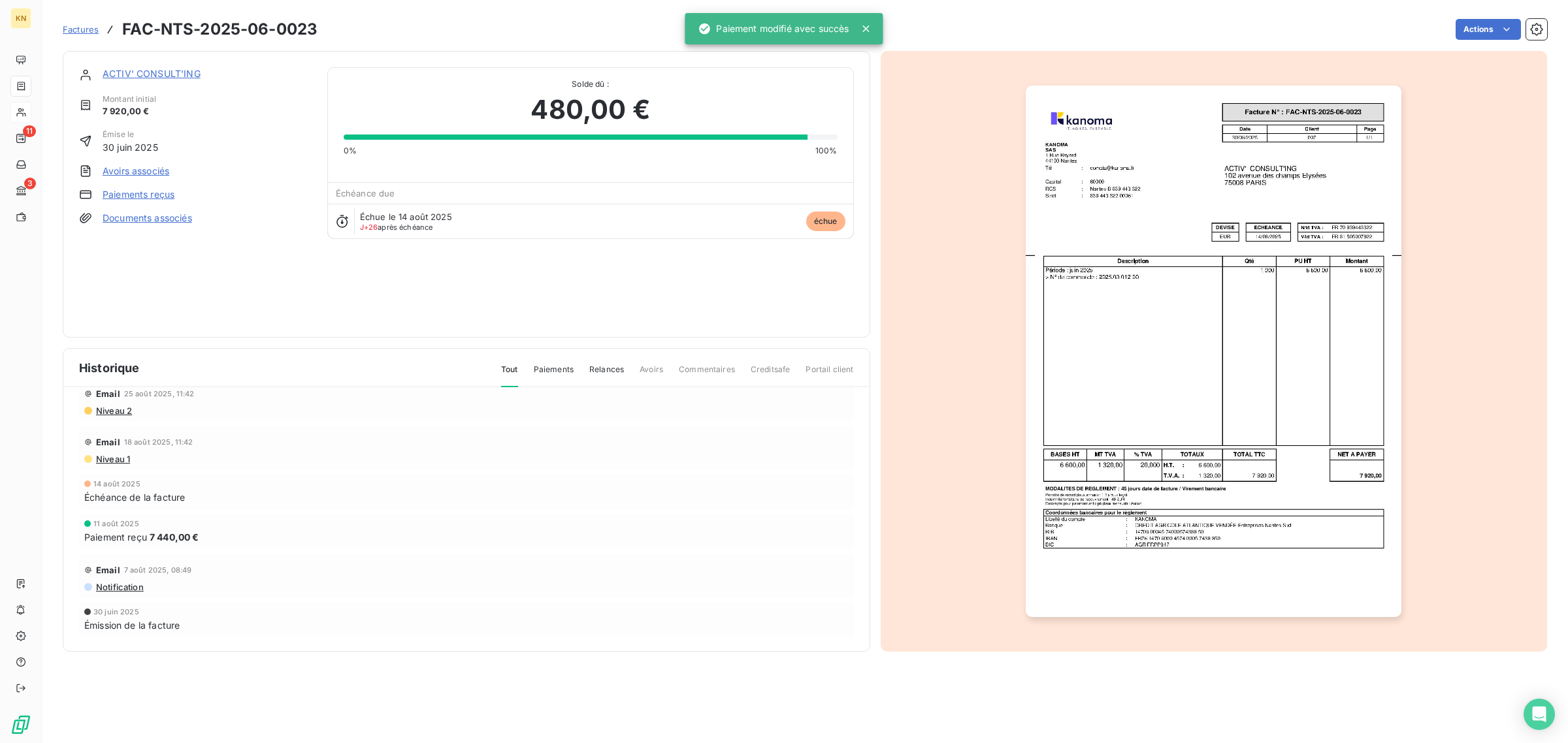
click at [135, 173] on link "Avoirs associés" at bounding box center [135, 171] width 67 height 13
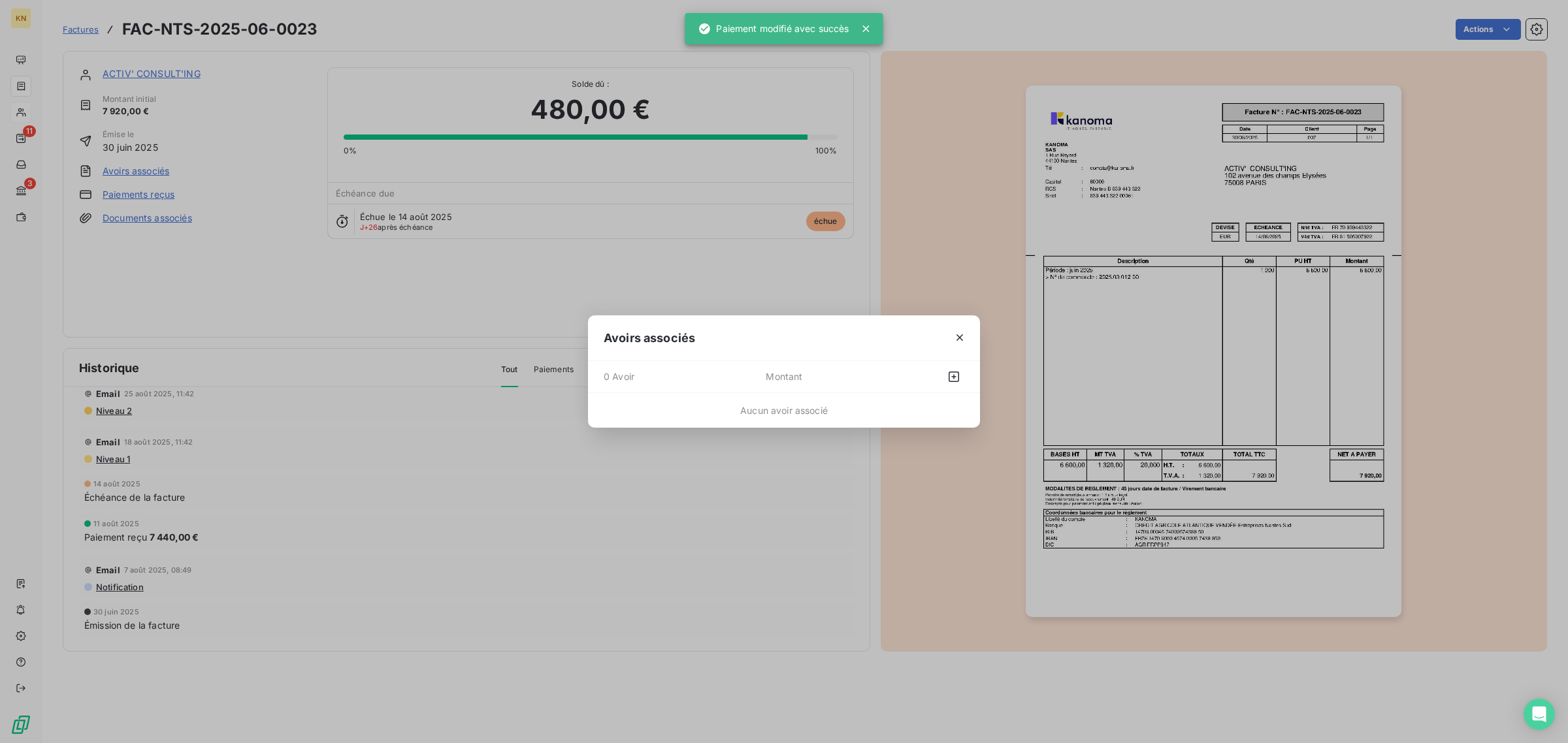
click at [941, 380] on div at bounding box center [928, 376] width 72 height 20
click at [948, 380] on button "button" at bounding box center [953, 376] width 21 height 20
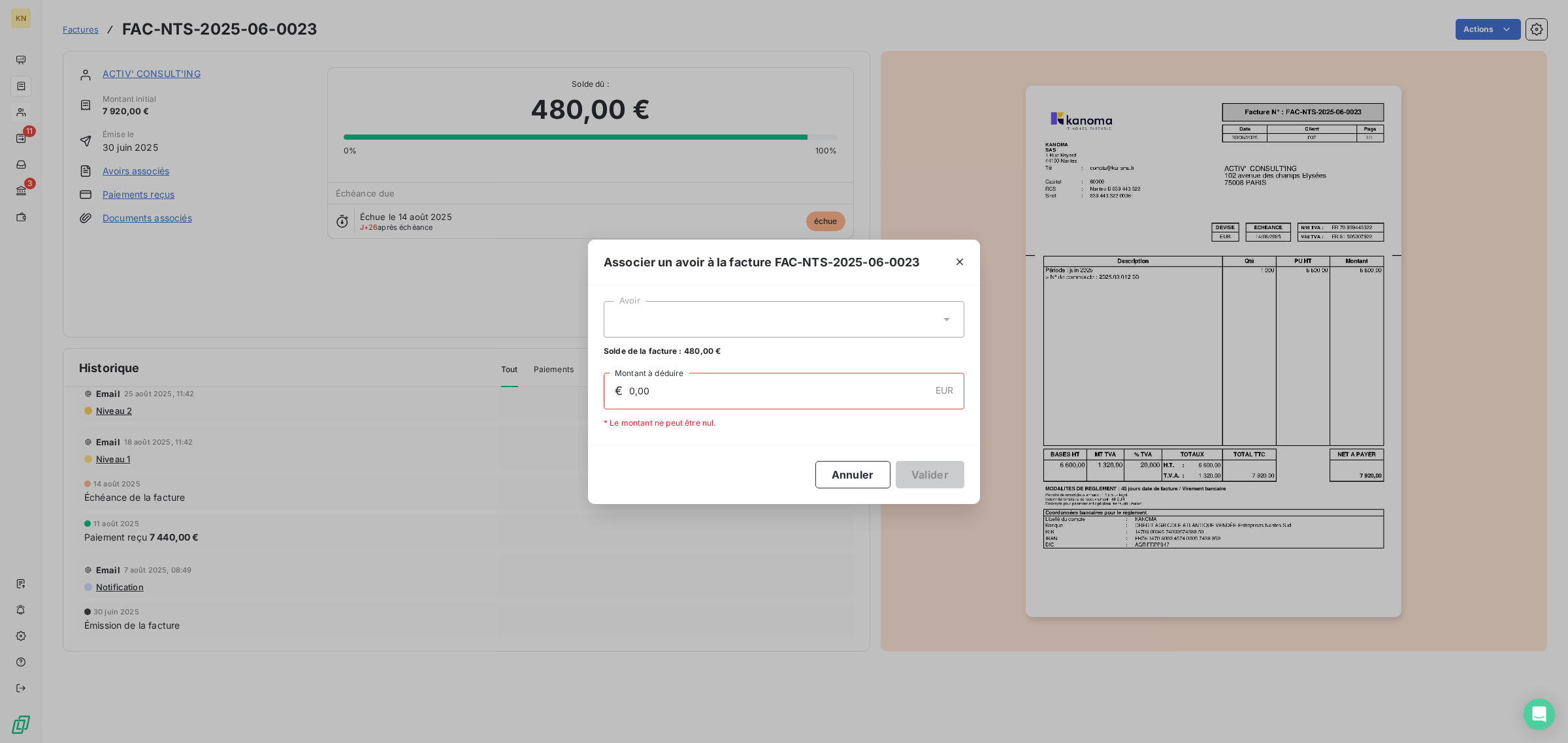
click at [763, 304] on div at bounding box center [784, 319] width 360 height 37
click at [837, 353] on div "AVO-NTS-2025-07-0012 480,00 €" at bounding box center [784, 352] width 345 height 12
type input "480,00"
click at [925, 477] on button "Valider" at bounding box center [930, 474] width 69 height 28
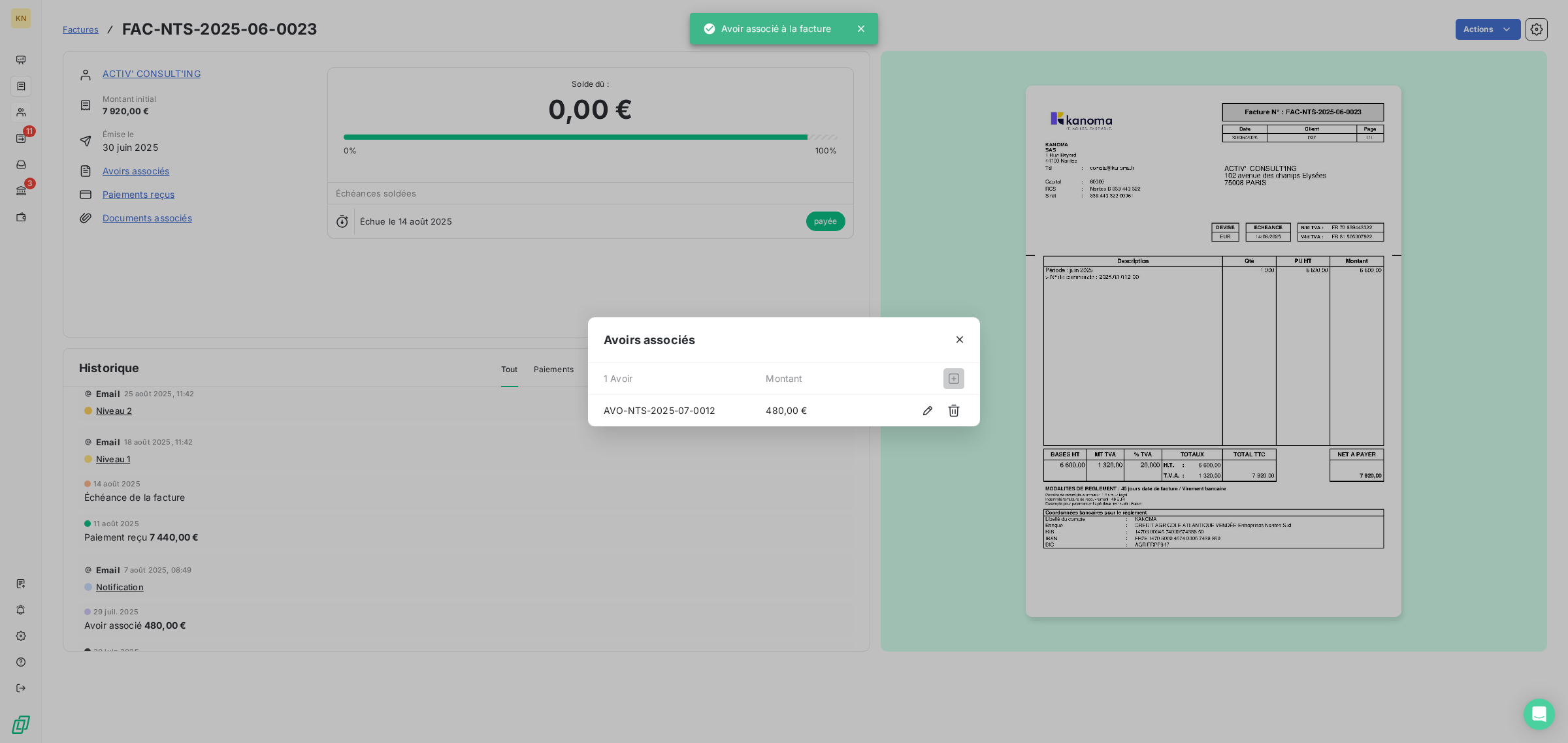
click at [19, 188] on div "Avoirs associés 1 Avoir Montant AVO-NTS-2025-07-0012 480,00 €" at bounding box center [784, 372] width 1568 height 743
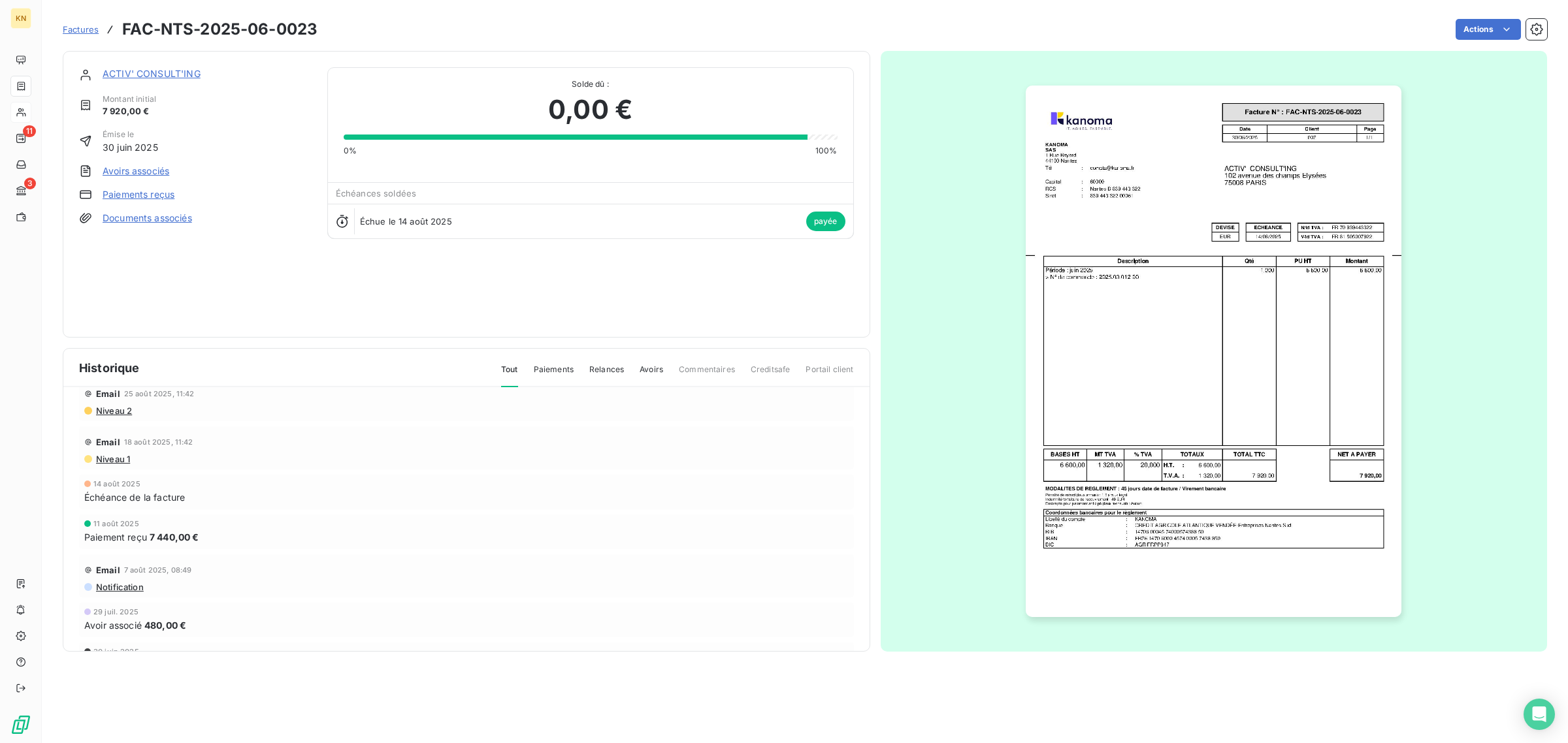
click at [188, 74] on link "ACTIV' CONSULT'ING" at bounding box center [152, 73] width 98 height 11
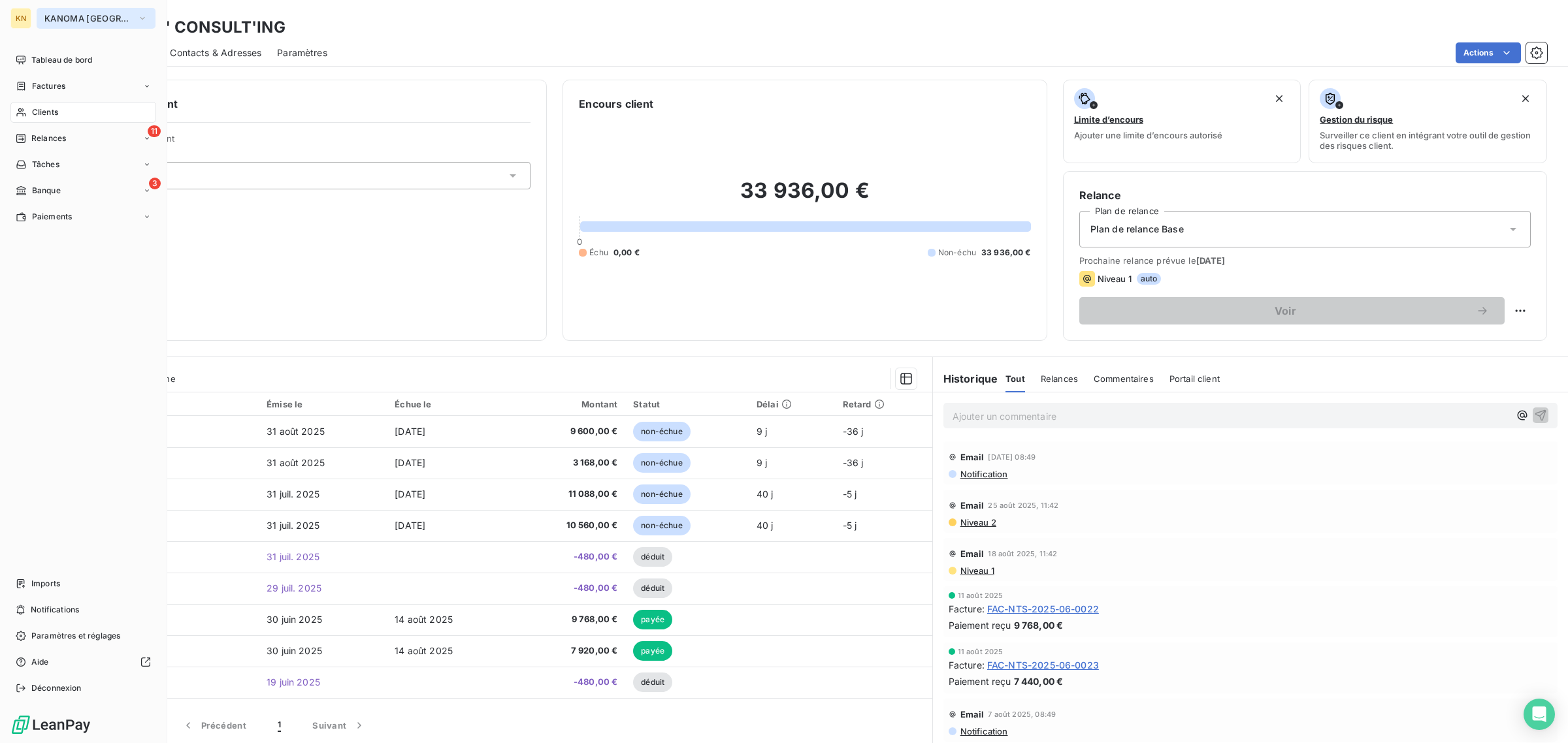
click at [56, 19] on span "KANOMA [GEOGRAPHIC_DATA]" at bounding box center [88, 19] width 87 height 11
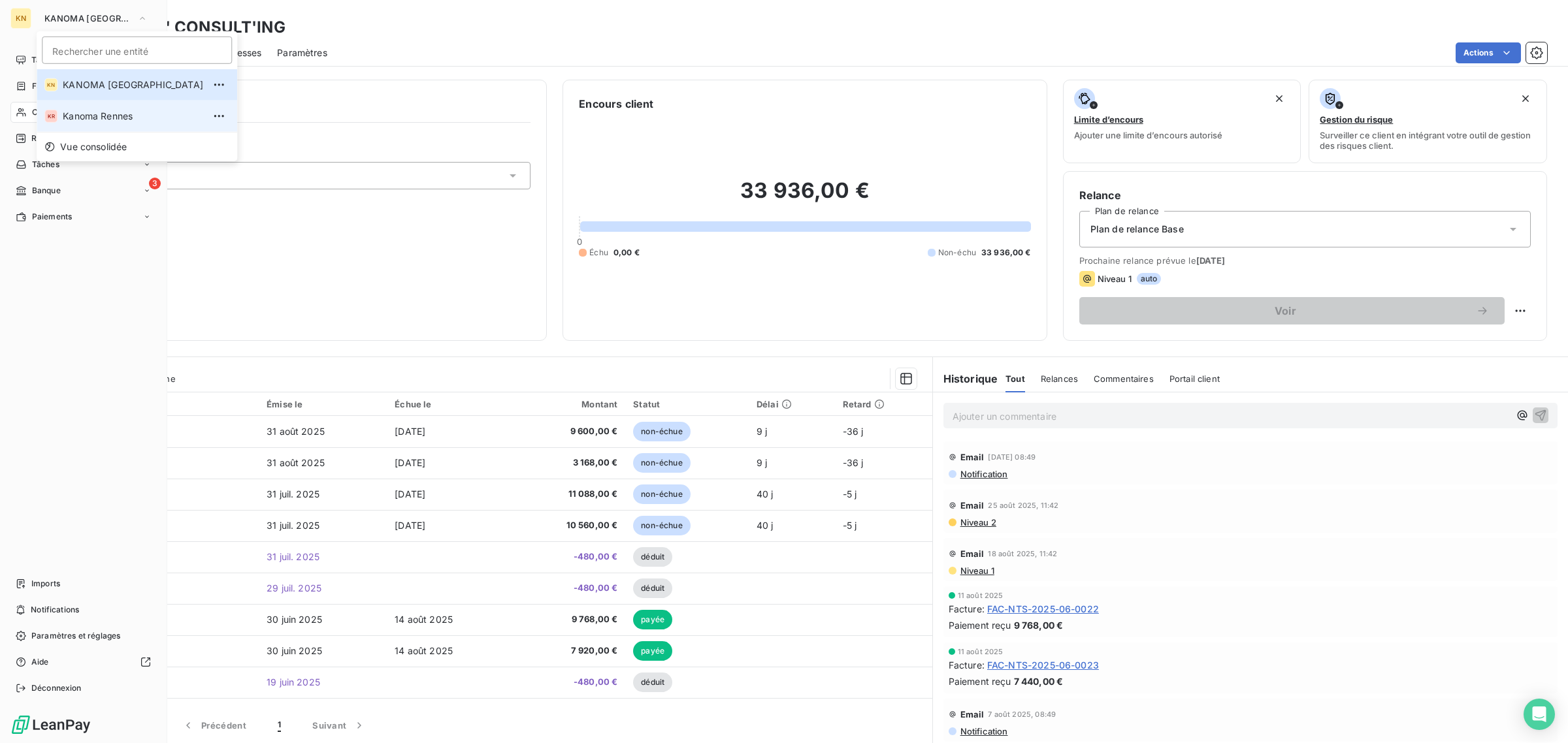
click at [92, 121] on span "Kanoma Rennes" at bounding box center [133, 116] width 141 height 13
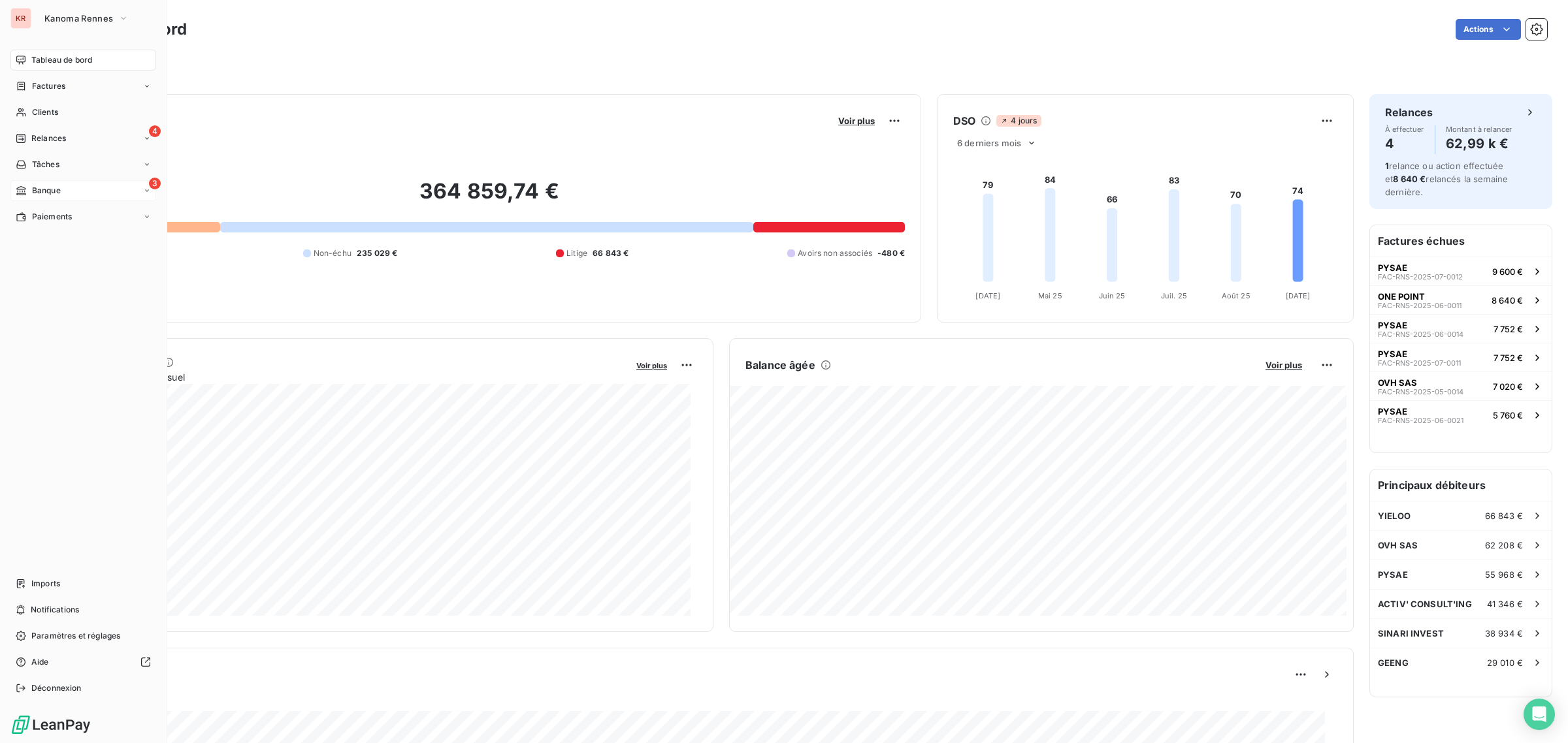
click at [26, 192] on icon at bounding box center [21, 191] width 11 height 11
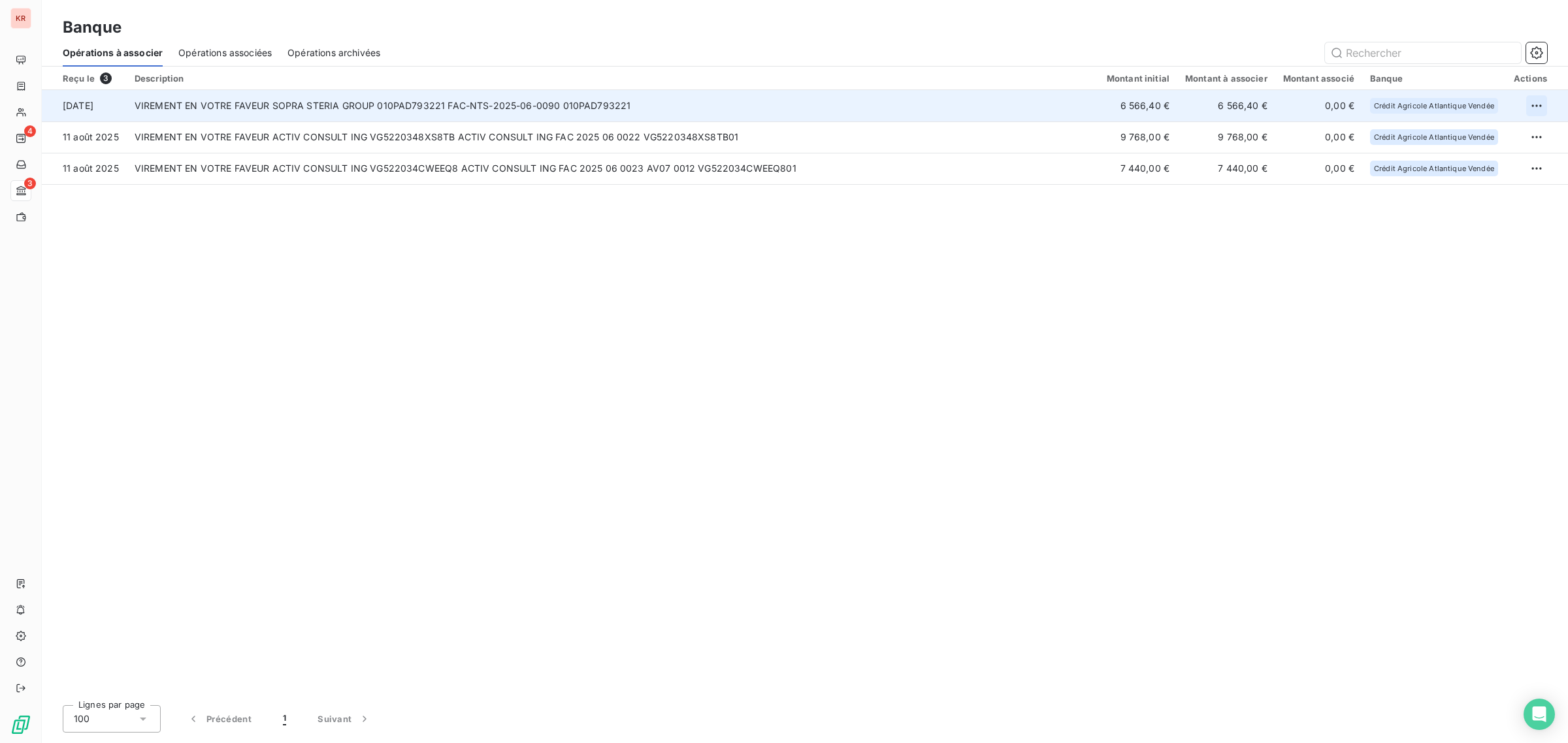
click at [1534, 105] on html "KR 4 3 Banque Opérations à associer Opérations associées Opérations archivées R…" at bounding box center [784, 372] width 1568 height 743
click at [1495, 135] on div "Archiver l’opération" at bounding box center [1490, 133] width 101 height 20
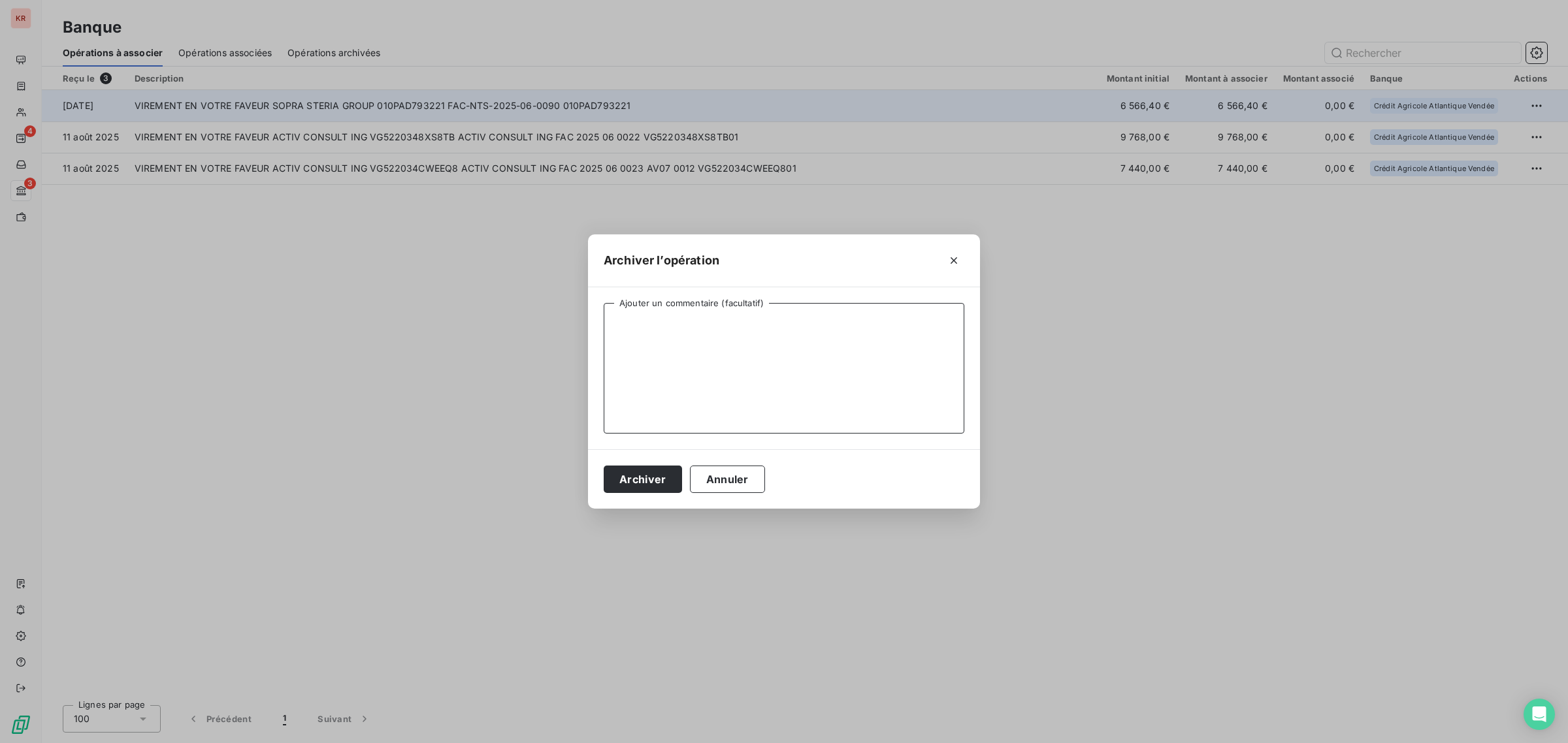
click at [830, 312] on textarea "Ajouter un commentaire (facultatif)" at bounding box center [784, 368] width 360 height 131
type textarea "FACTURE NANTES"
click at [646, 483] on button "Archiver" at bounding box center [643, 478] width 78 height 28
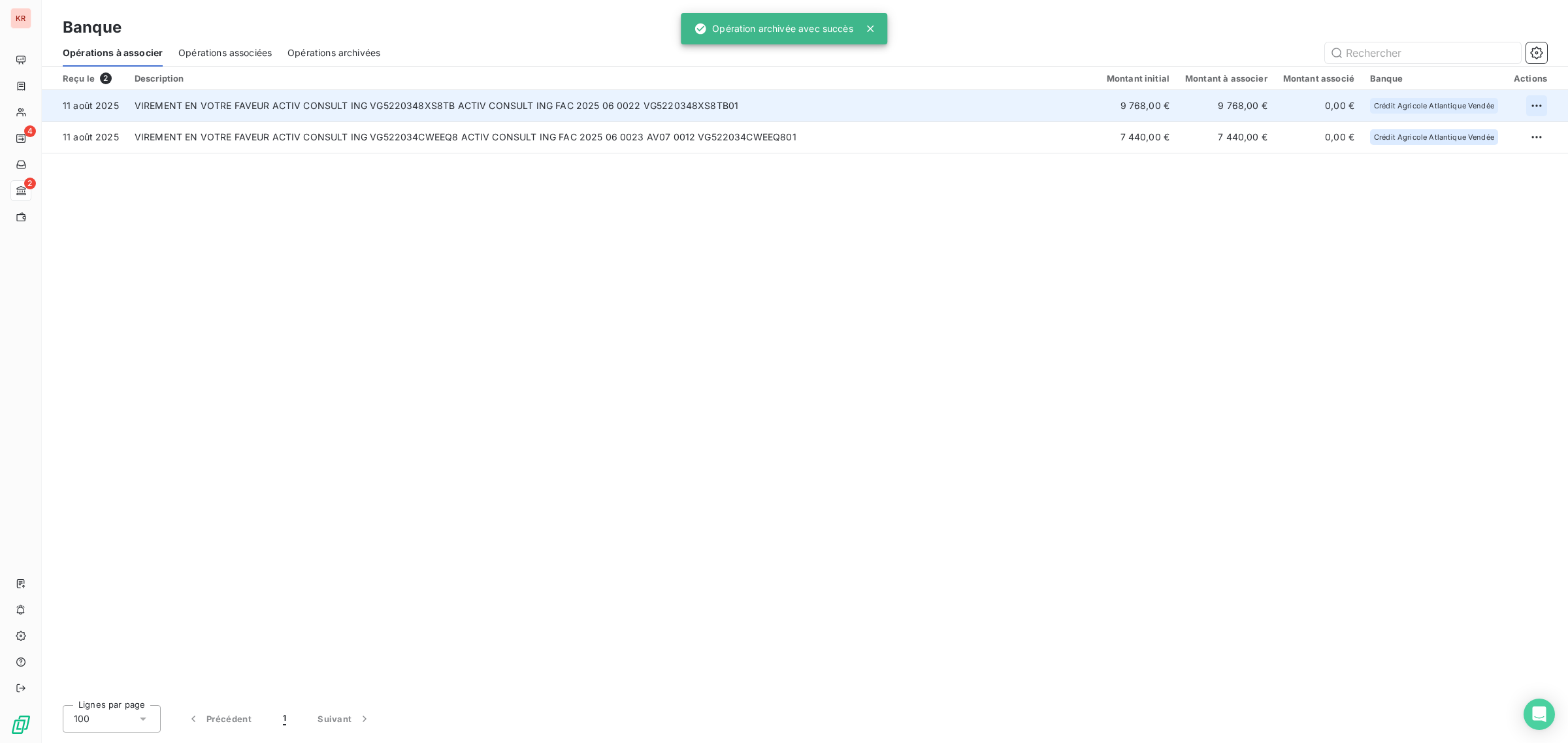
click at [1540, 102] on html "KR 4 2 Banque Opérations à associer Opérations associées Opérations archivées R…" at bounding box center [784, 372] width 1568 height 743
click at [1502, 124] on div "Archiver l’opération" at bounding box center [1490, 133] width 101 height 20
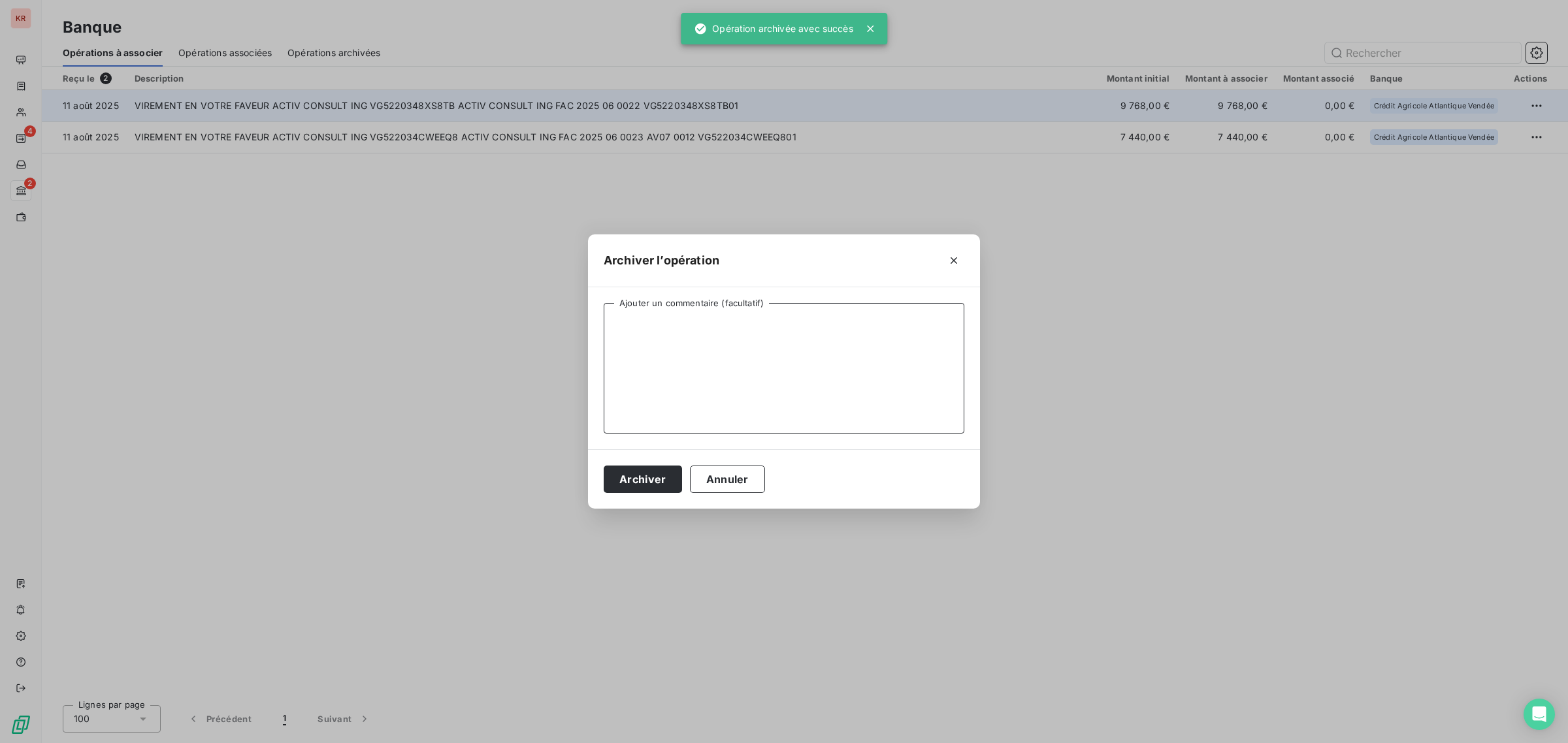
click at [938, 338] on textarea "Ajouter un commentaire (facultatif)" at bounding box center [784, 368] width 360 height 131
paste textarea "FACTURE NANTES"
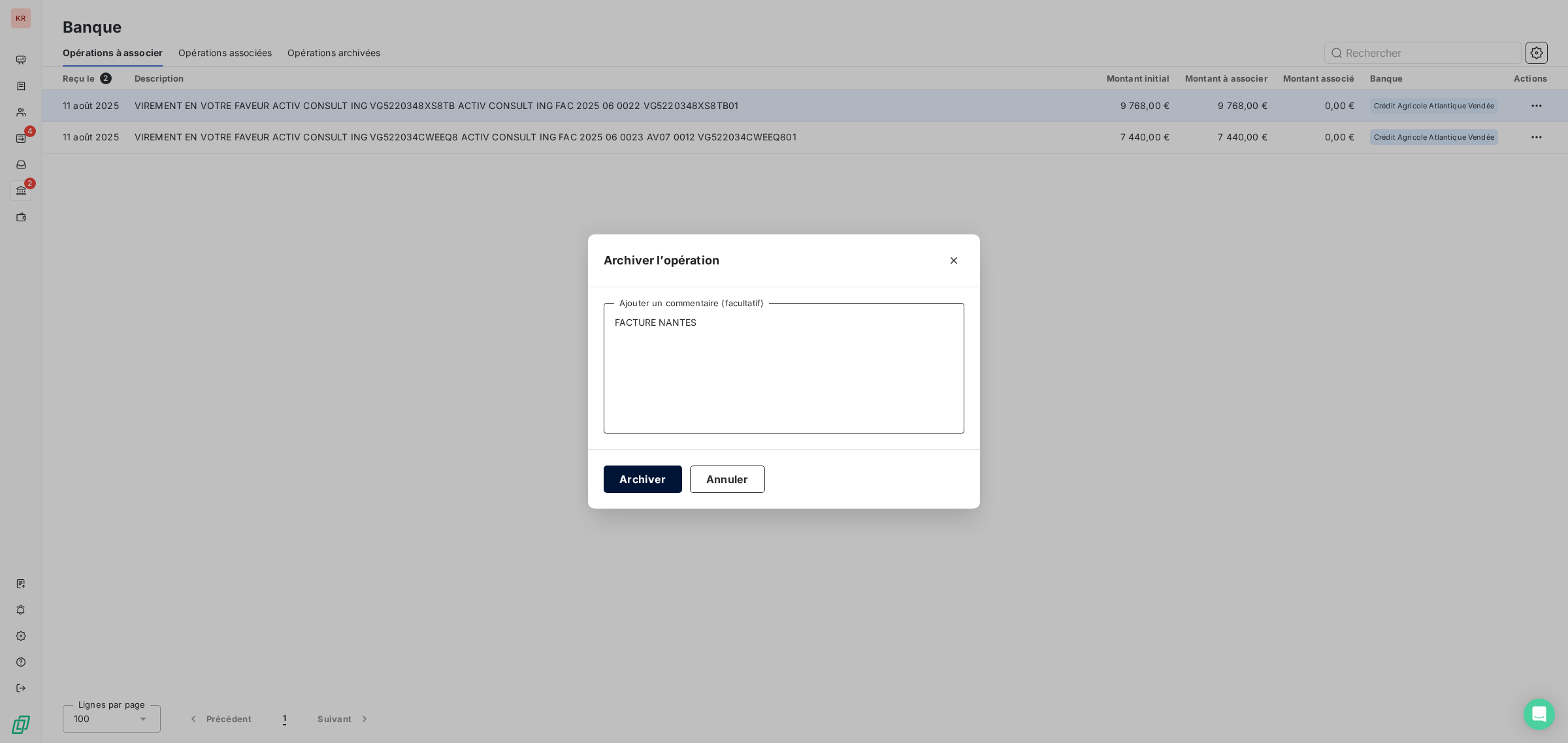
type textarea "FACTURE NANTES"
click at [657, 478] on button "Archiver" at bounding box center [643, 478] width 78 height 28
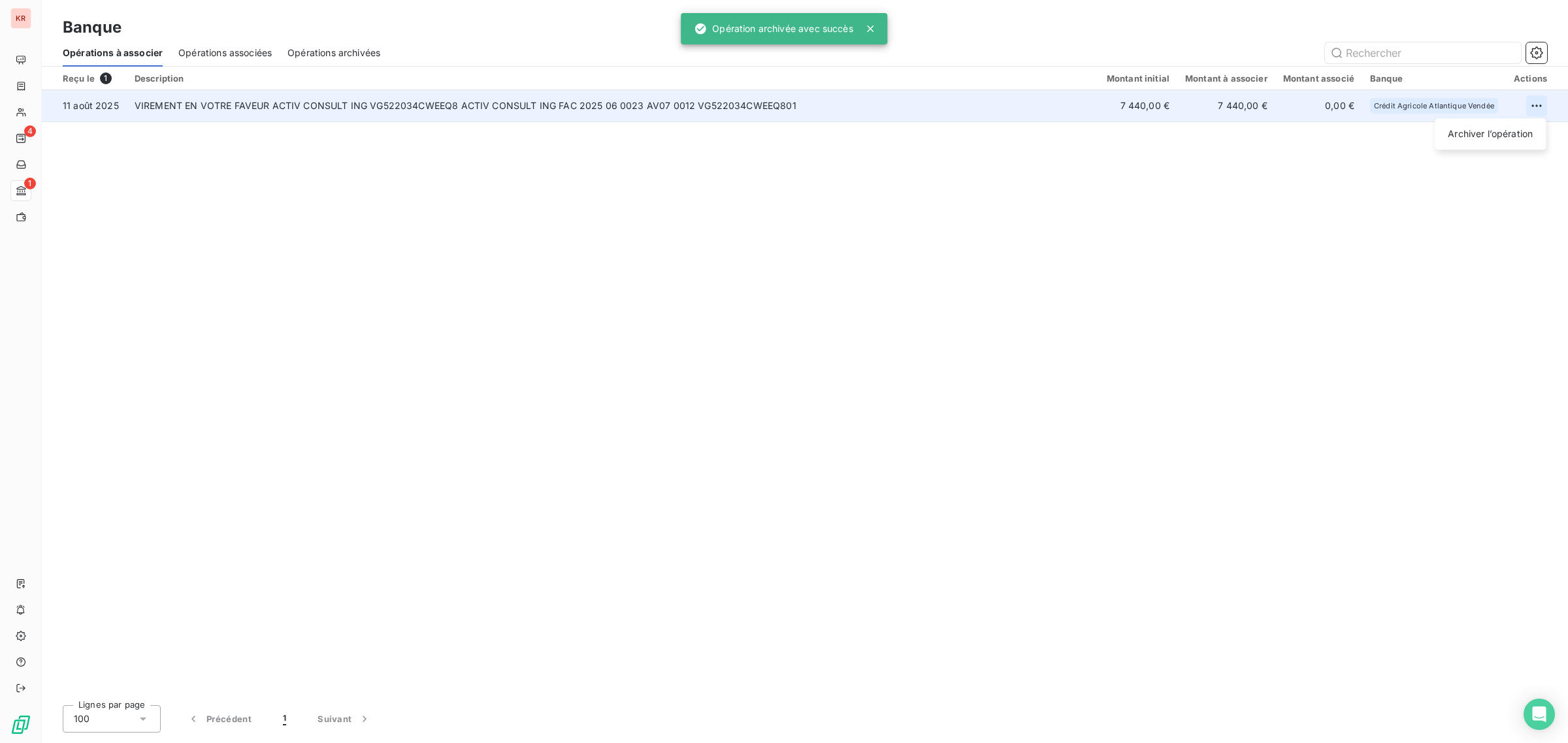
click at [1533, 99] on html "KR 4 1 Banque Opérations à associer Opérations associées Opérations archivées R…" at bounding box center [784, 372] width 1568 height 743
click at [1493, 135] on div "Archiver l’opération" at bounding box center [1490, 133] width 101 height 20
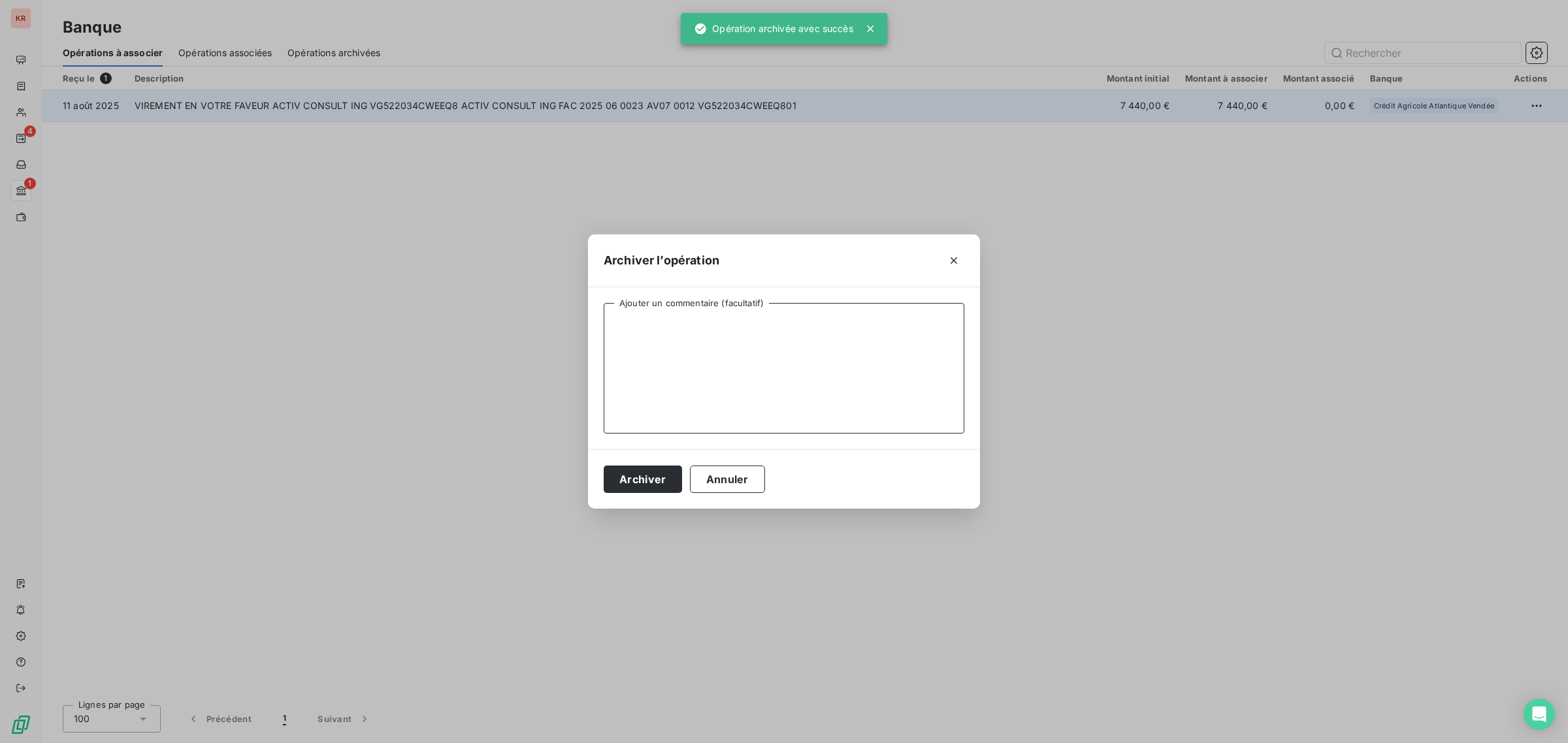
click at [750, 359] on textarea "Ajouter un commentaire (facultatif)" at bounding box center [784, 368] width 360 height 131
paste textarea "FACTURE NANTES"
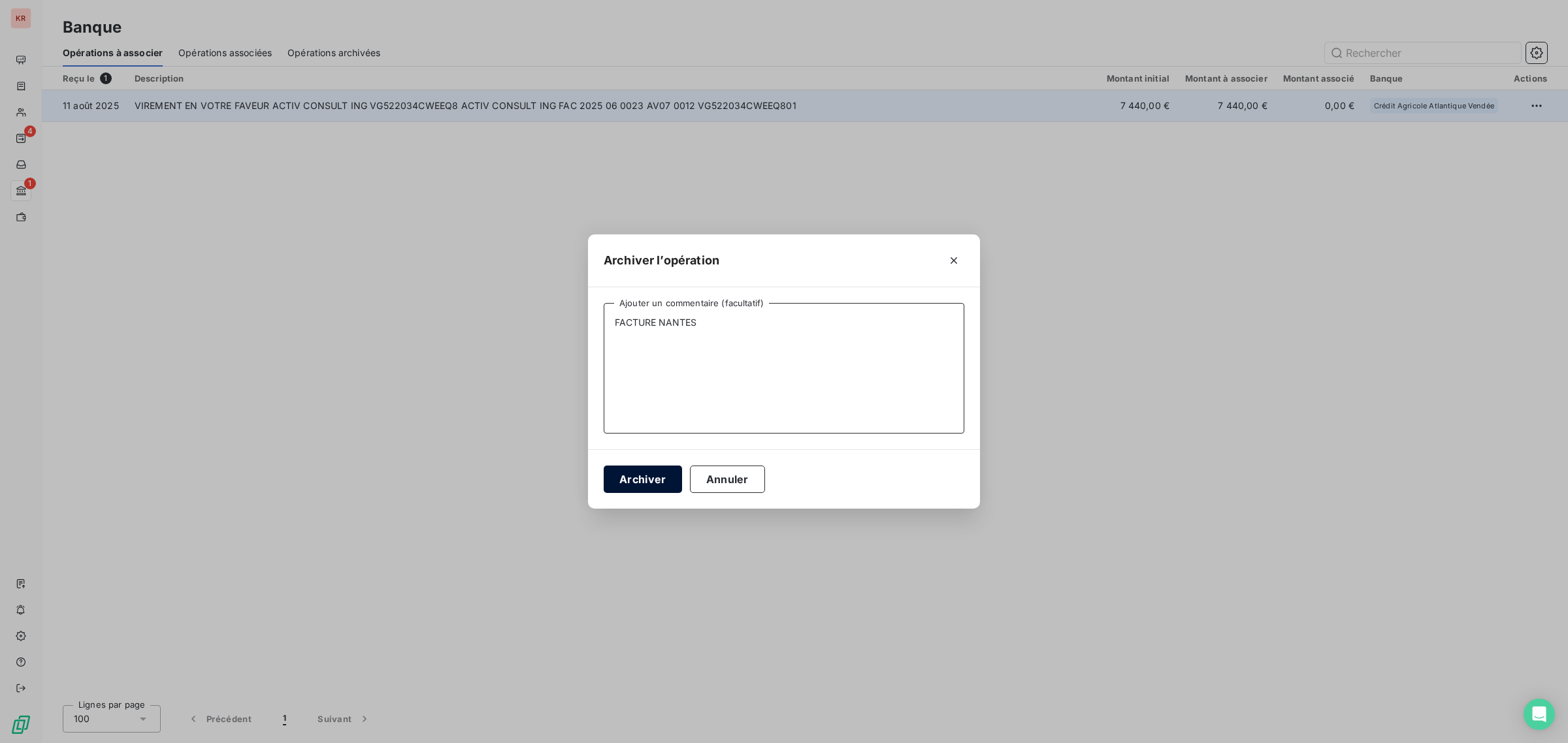
type textarea "FACTURE NANTES"
click at [612, 474] on button "Archiver" at bounding box center [643, 478] width 78 height 28
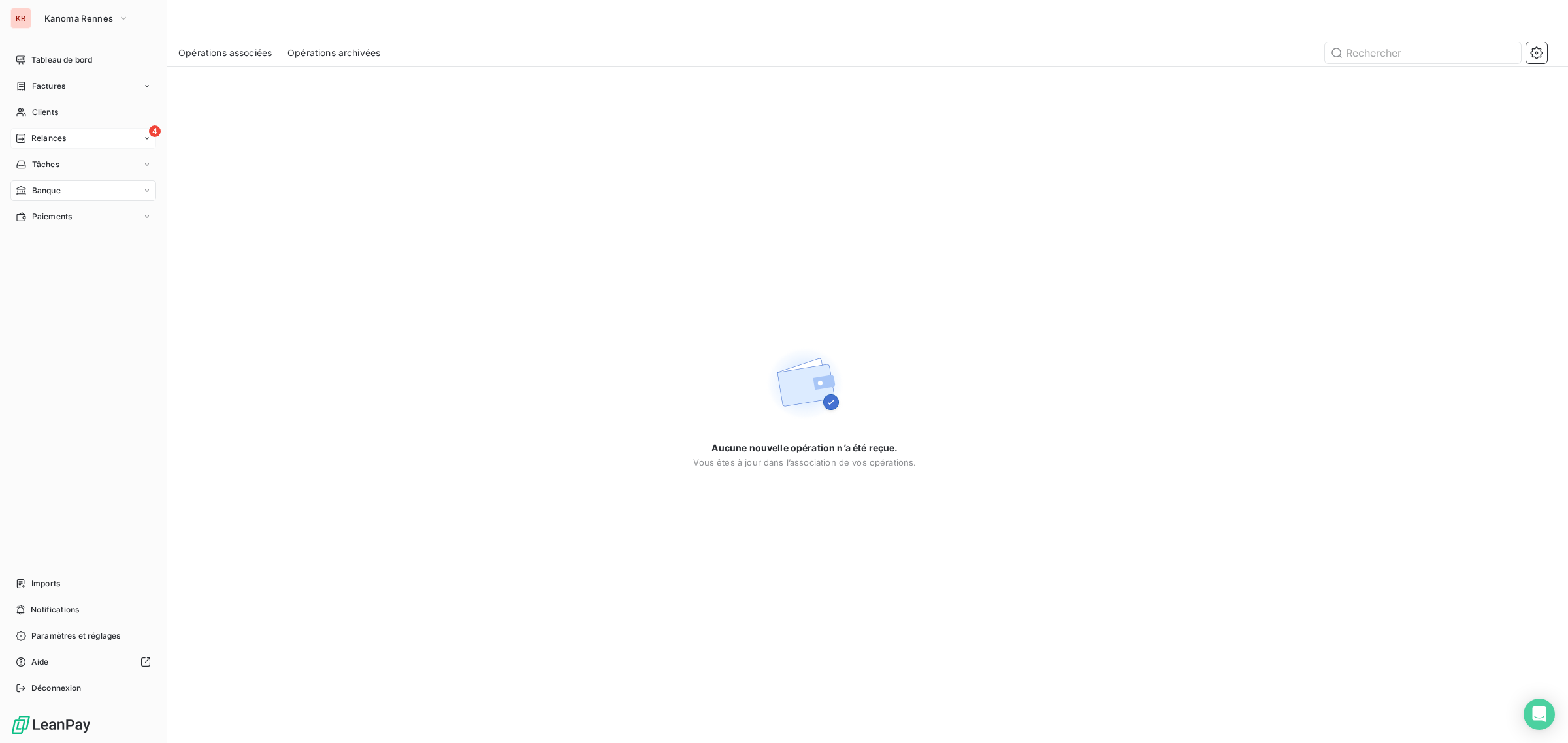
click at [86, 139] on div "4 Relances" at bounding box center [83, 138] width 145 height 20
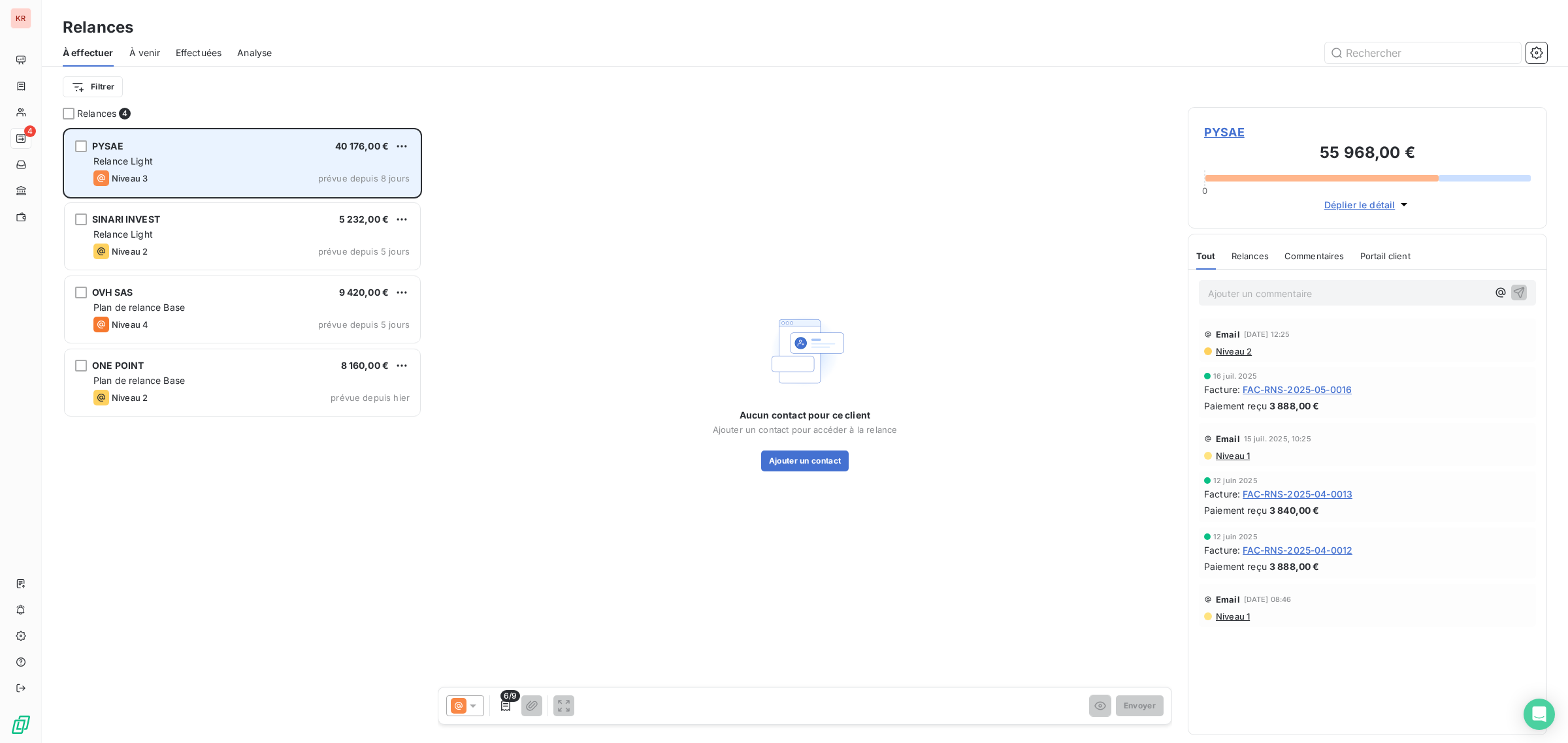
scroll to position [604, 347]
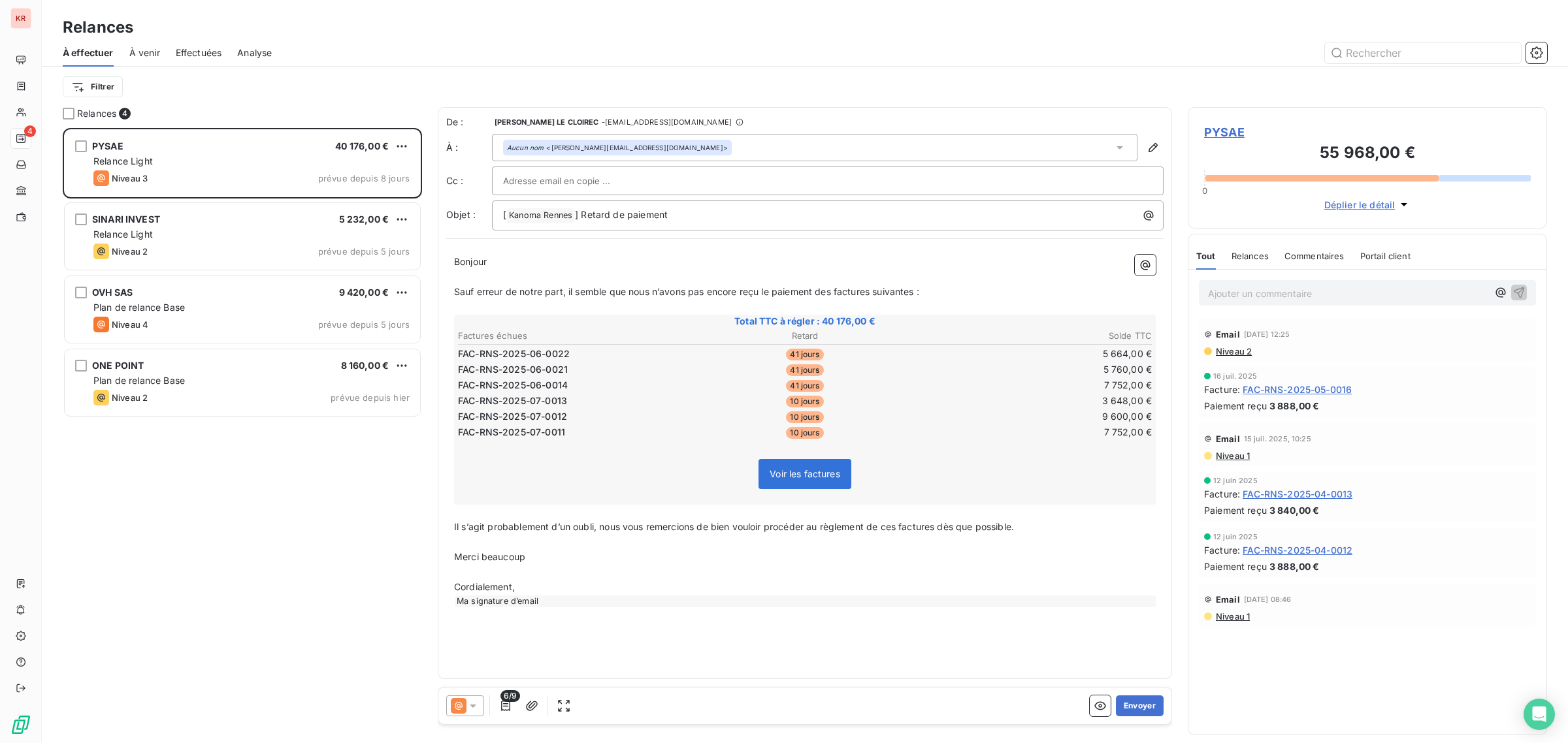
click at [732, 187] on div at bounding box center [827, 181] width 649 height 20
paste input "[PERSON_NAME][EMAIL_ADDRESS][DOMAIN_NAME]"
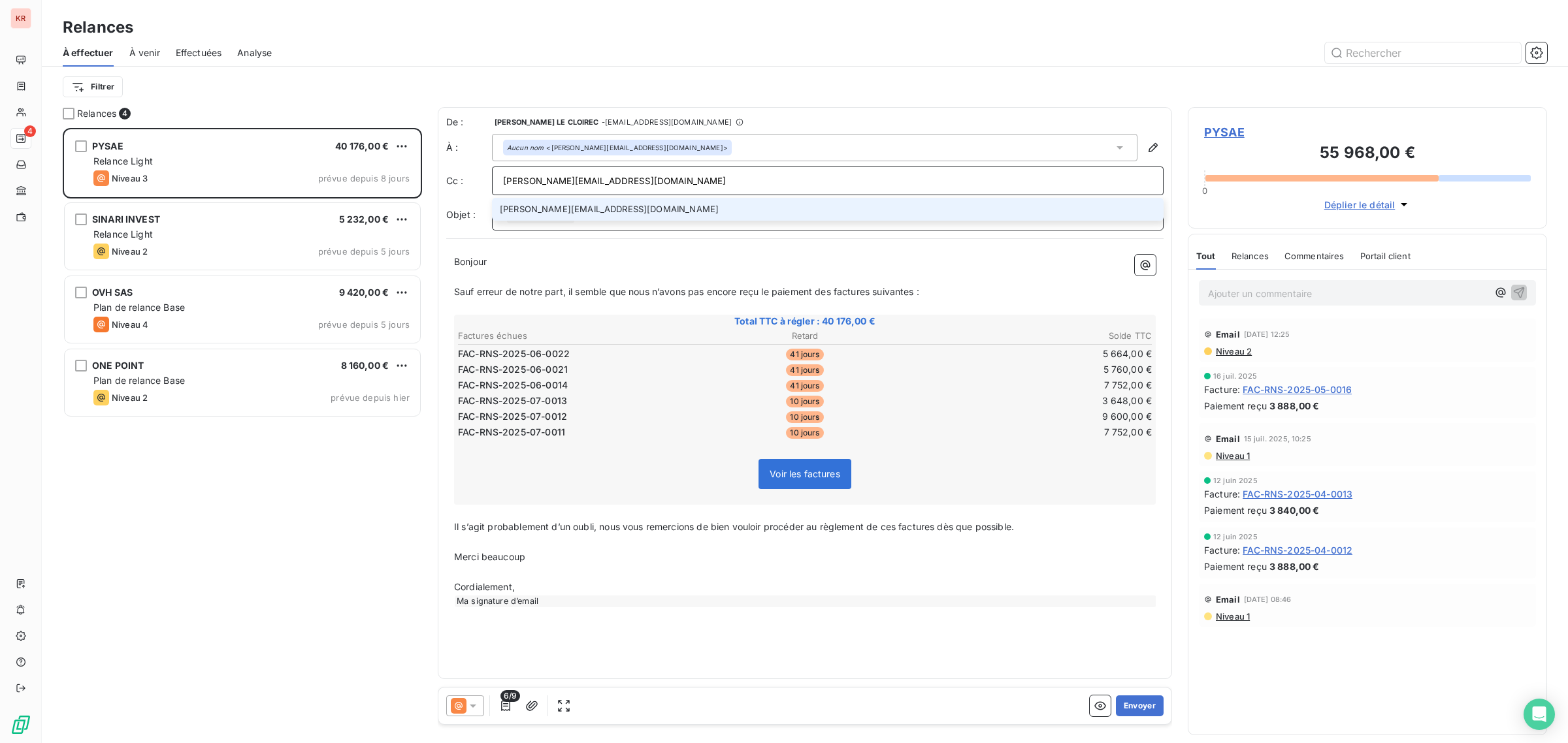
type input "[PERSON_NAME][EMAIL_ADDRESS][DOMAIN_NAME]"
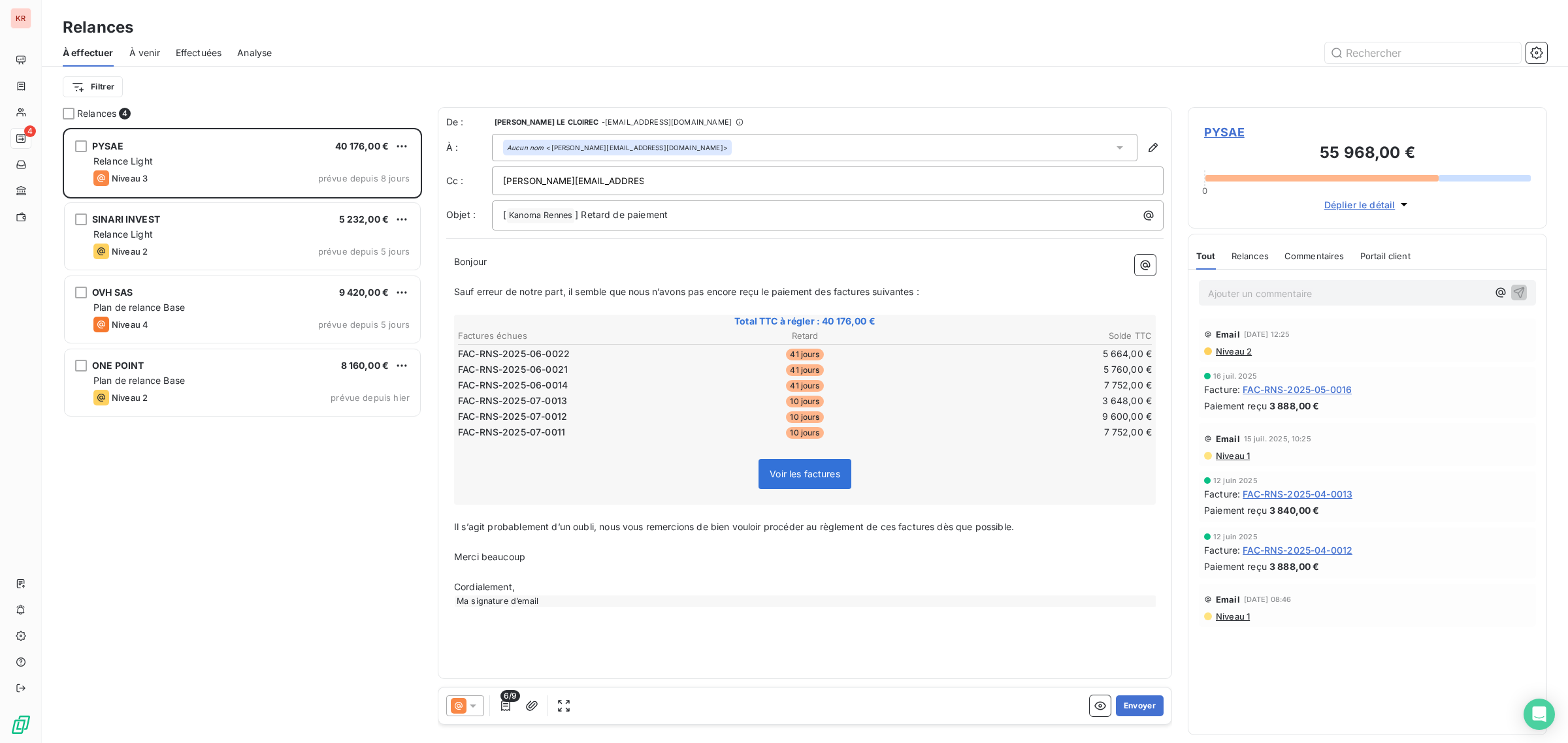
click at [723, 151] on div "Aucun nom <[PERSON_NAME][EMAIL_ADDRESS][DOMAIN_NAME]>" at bounding box center [815, 147] width 645 height 28
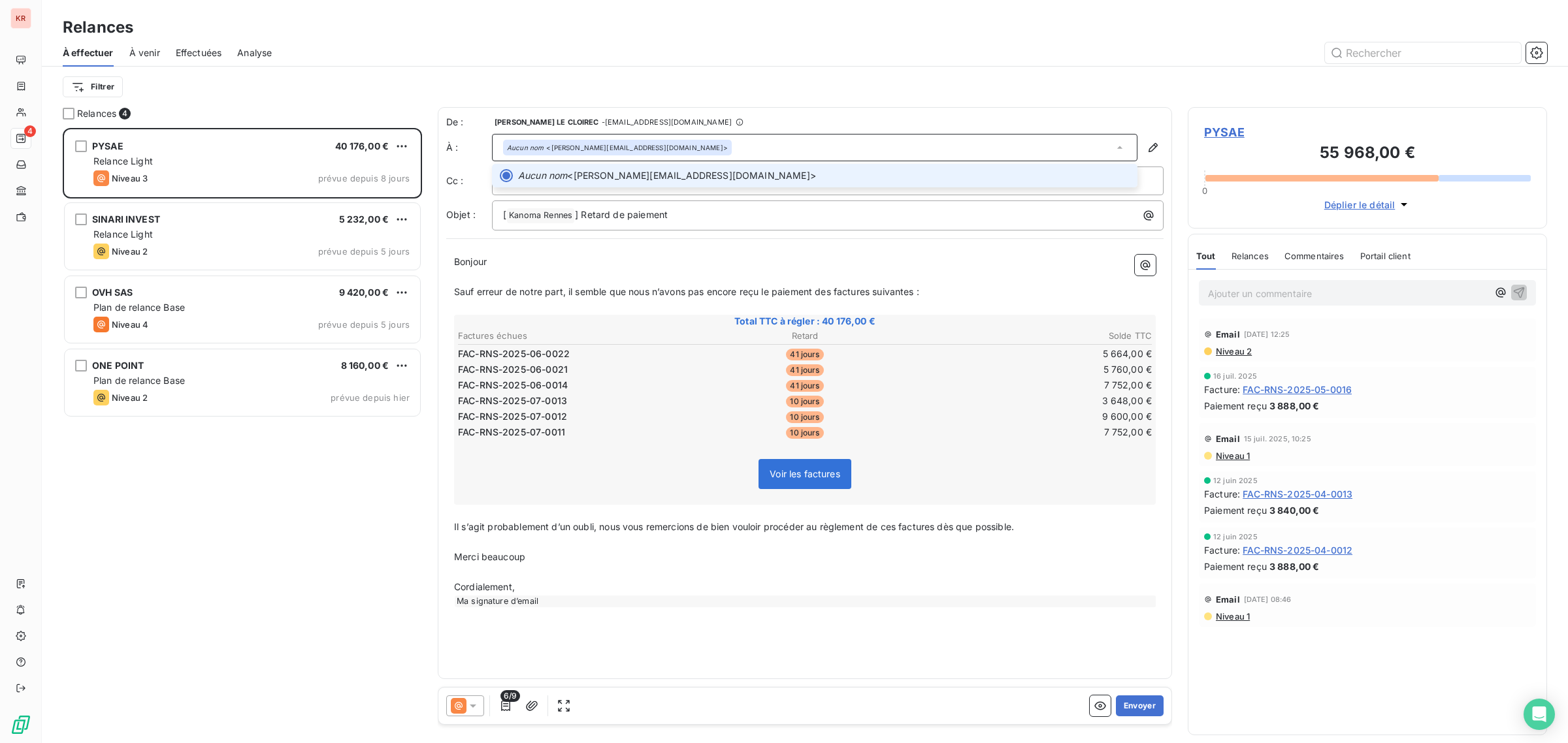
click at [723, 148] on div "Aucun nom <[PERSON_NAME][EMAIL_ADDRESS][DOMAIN_NAME]>" at bounding box center [815, 147] width 645 height 28
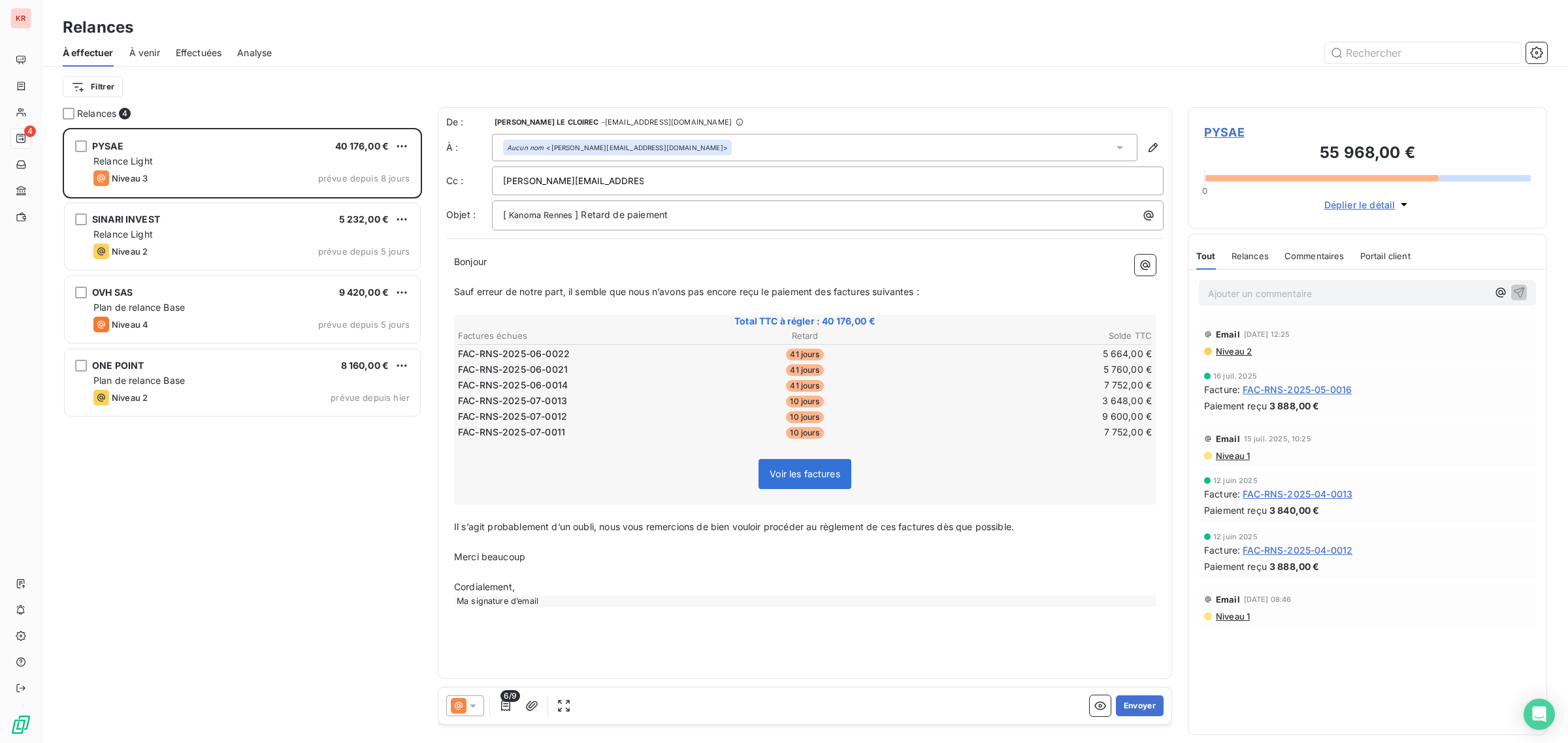
click at [1113, 149] on icon at bounding box center [1120, 147] width 13 height 13
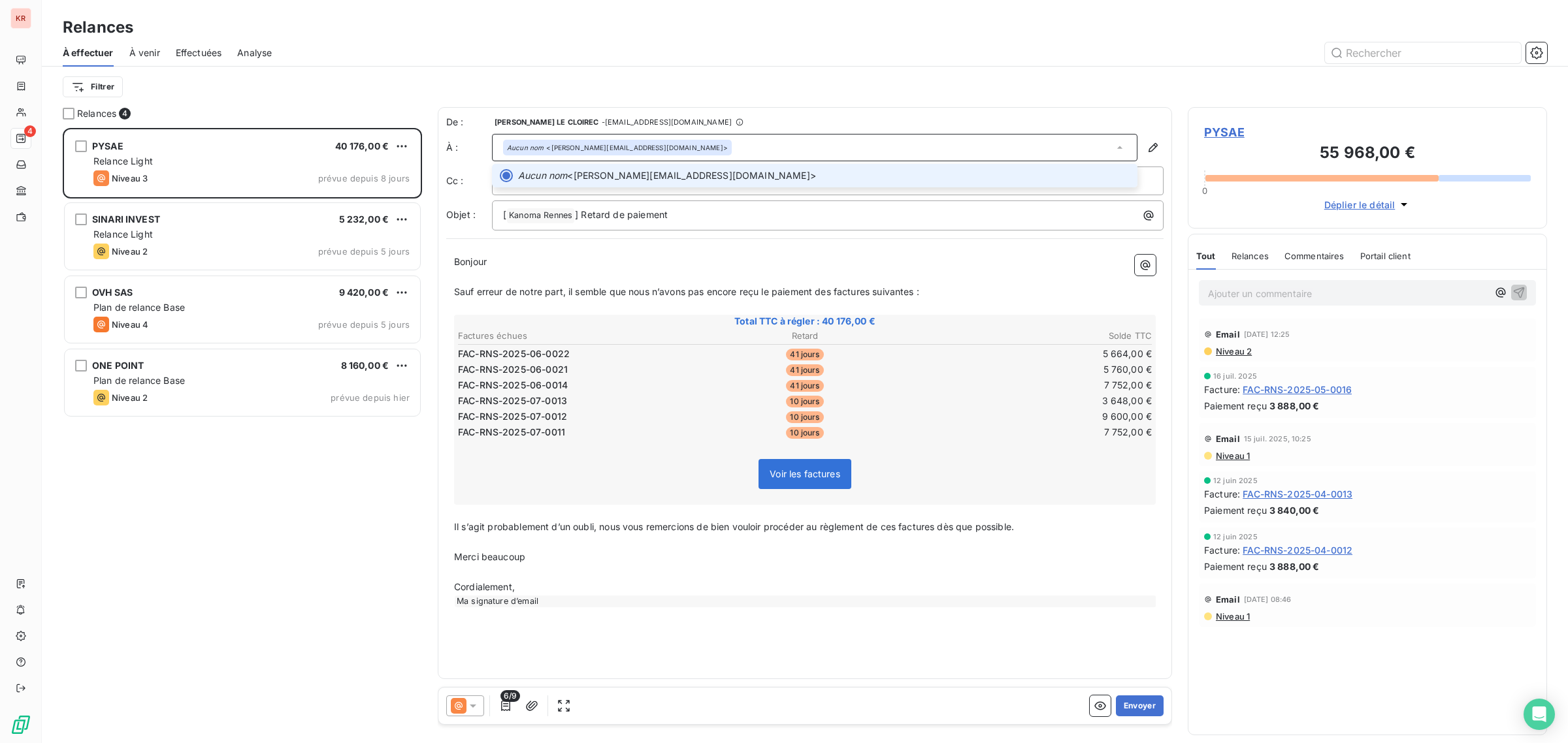
click at [1113, 149] on icon at bounding box center [1120, 147] width 13 height 13
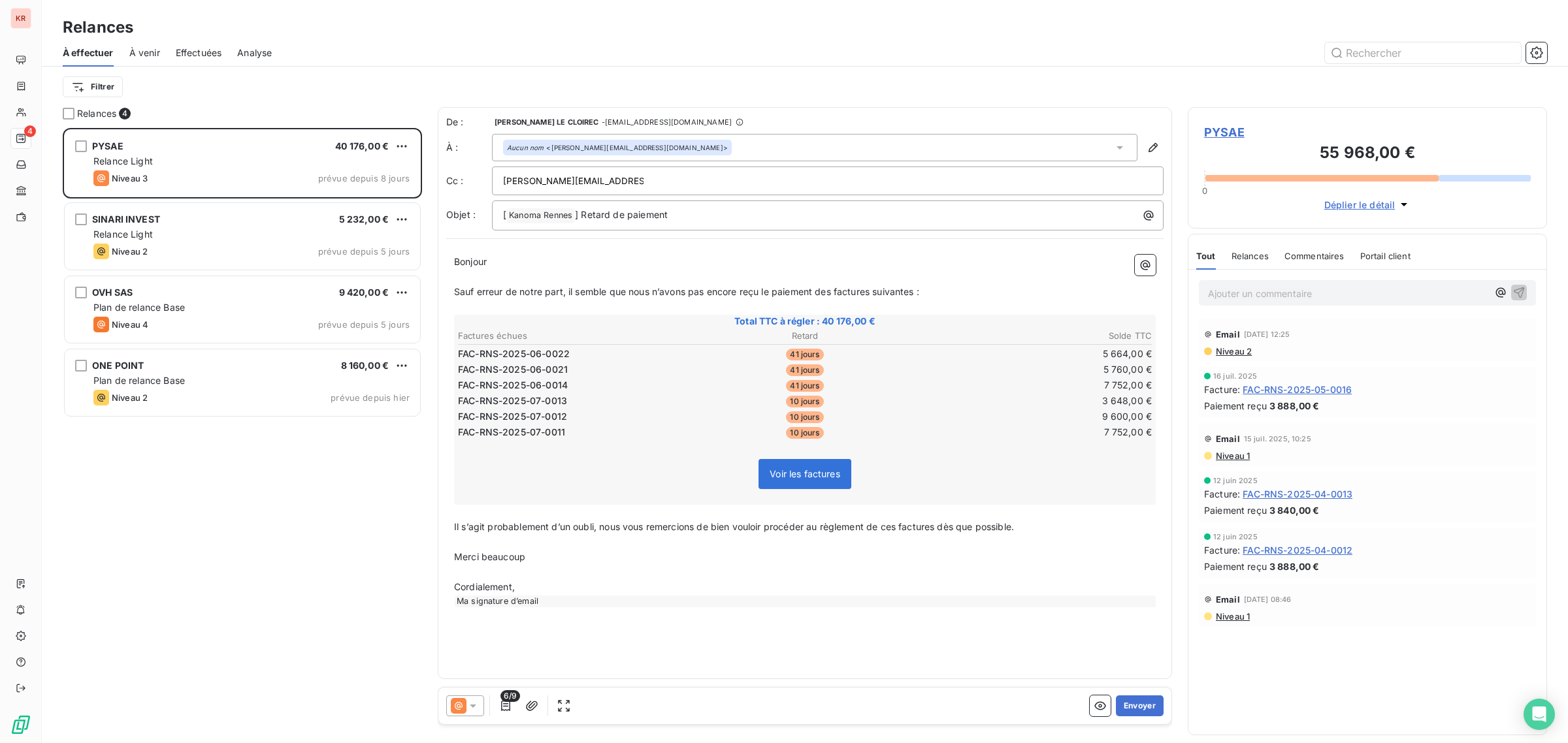
click at [999, 251] on div "Bonjour ﻿ ﻿ ﻿ ﻿ Sauf erreur de notre part, il semble que nous n’avons pas encor…" at bounding box center [804, 430] width 718 height 368
click at [1125, 712] on button "Envoyer" at bounding box center [1139, 705] width 47 height 20
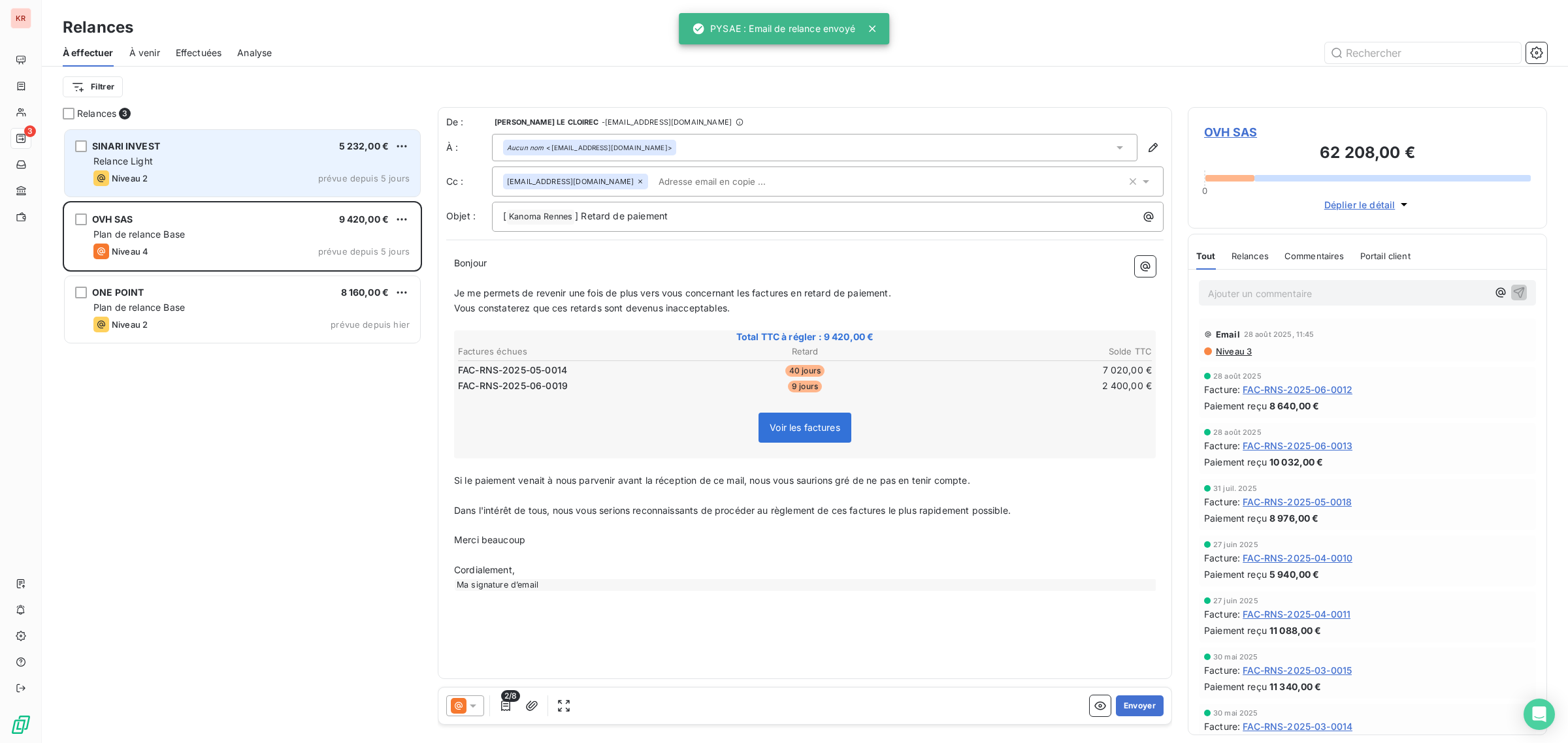
click at [207, 149] on div "SINARI INVEST 5 232,00 €" at bounding box center [251, 146] width 316 height 12
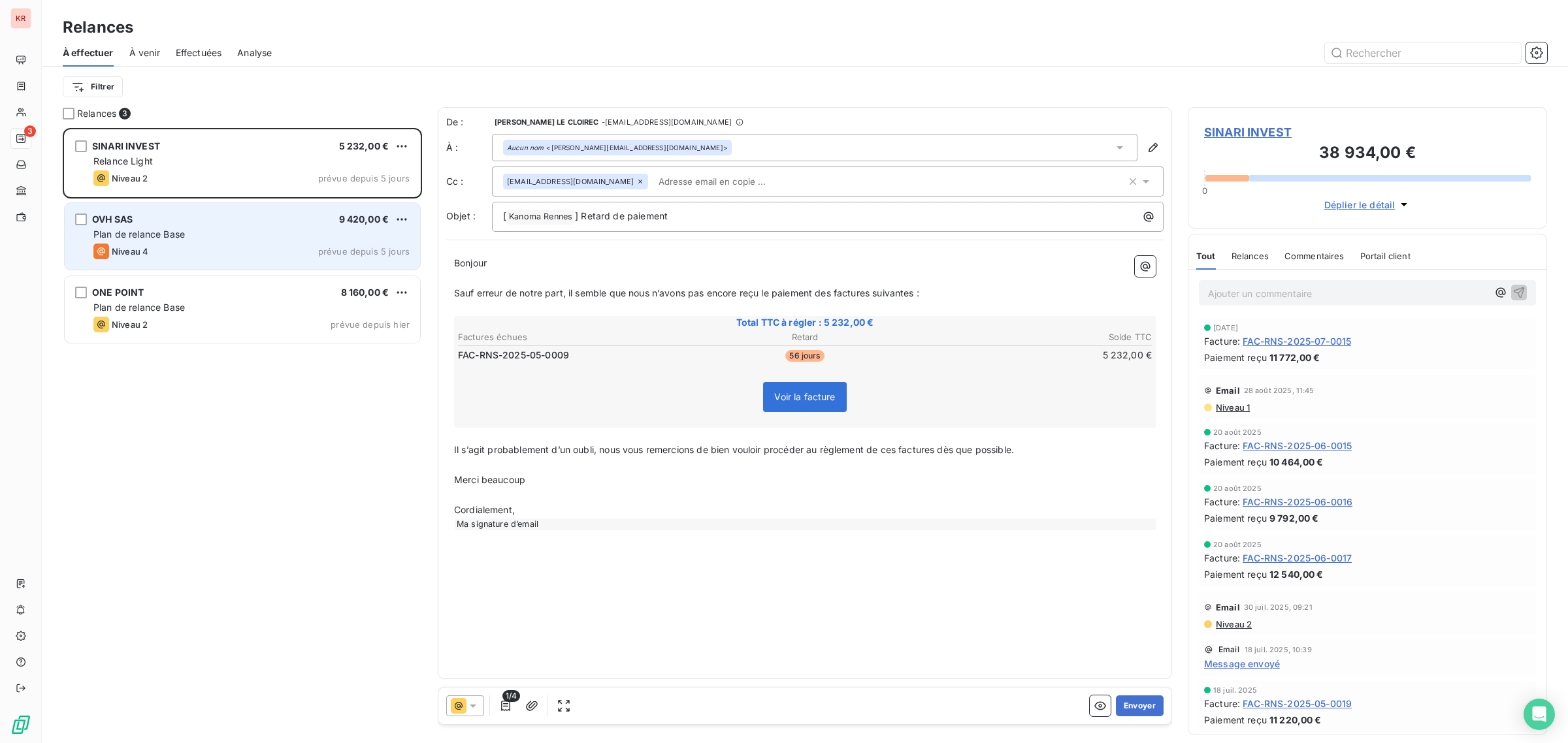
click at [289, 246] on div "Niveau 4 prévue depuis 5 jours" at bounding box center [251, 251] width 316 height 16
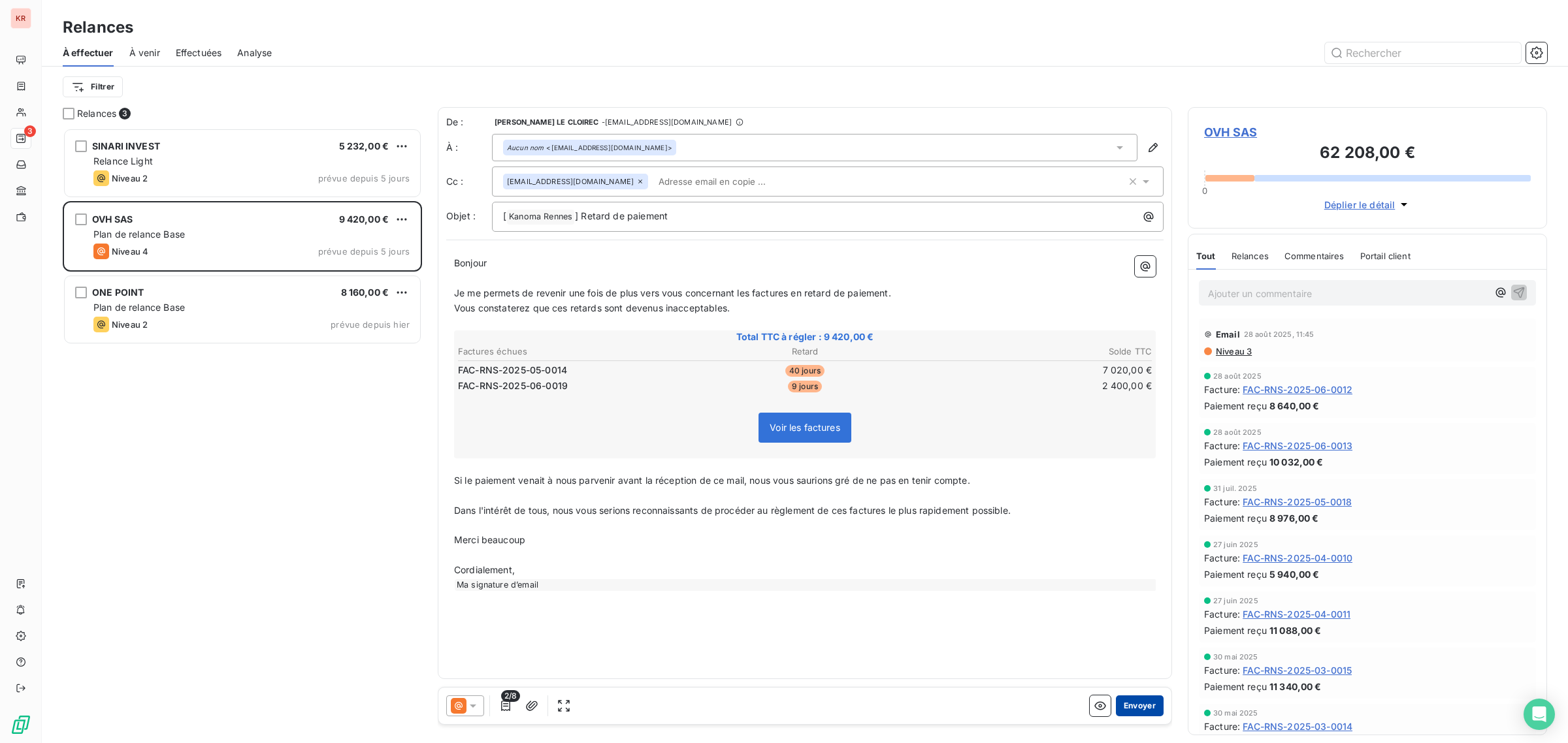
click at [1133, 698] on button "Envoyer" at bounding box center [1139, 705] width 47 height 20
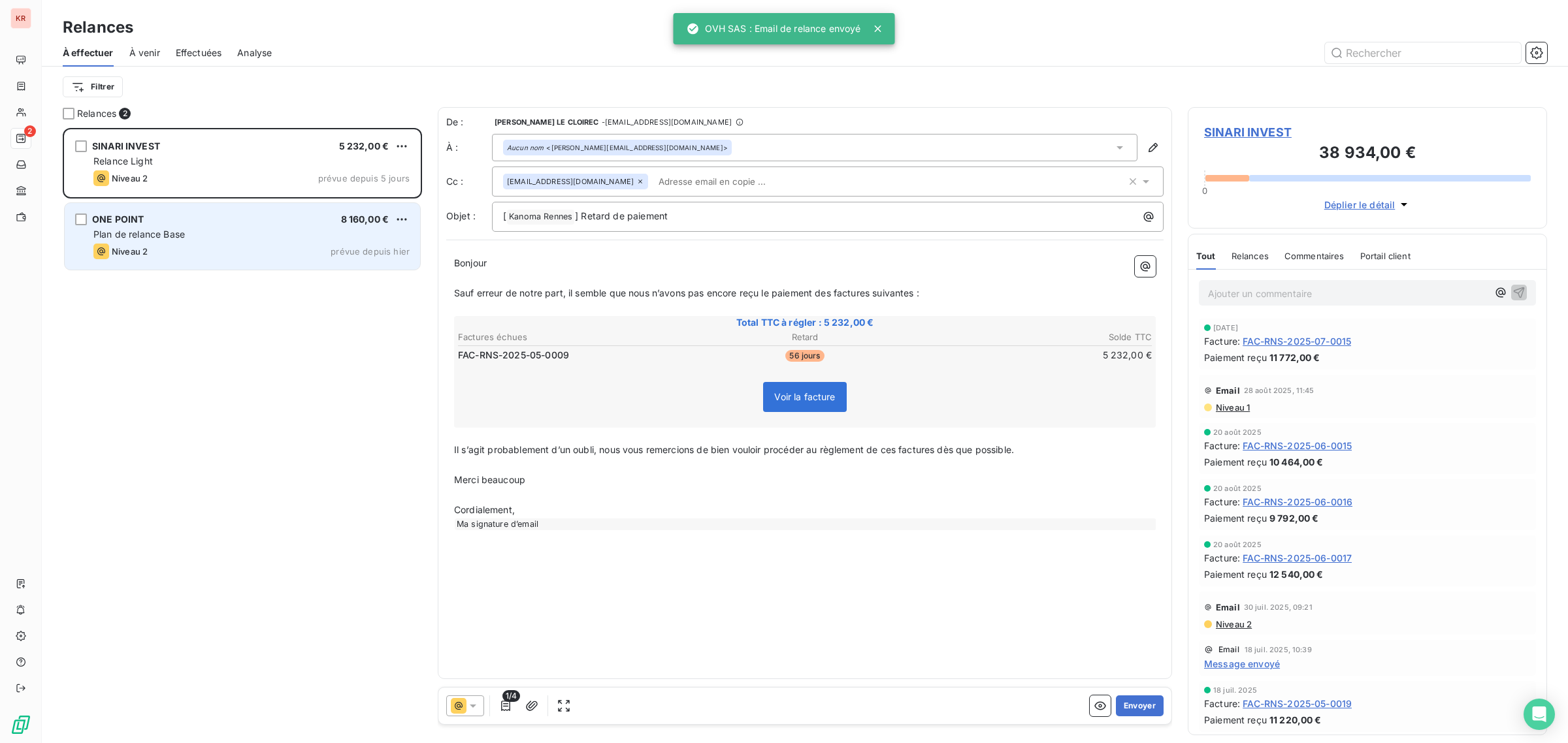
click at [271, 216] on div "ONE POINT 8 160,00 €" at bounding box center [251, 219] width 316 height 12
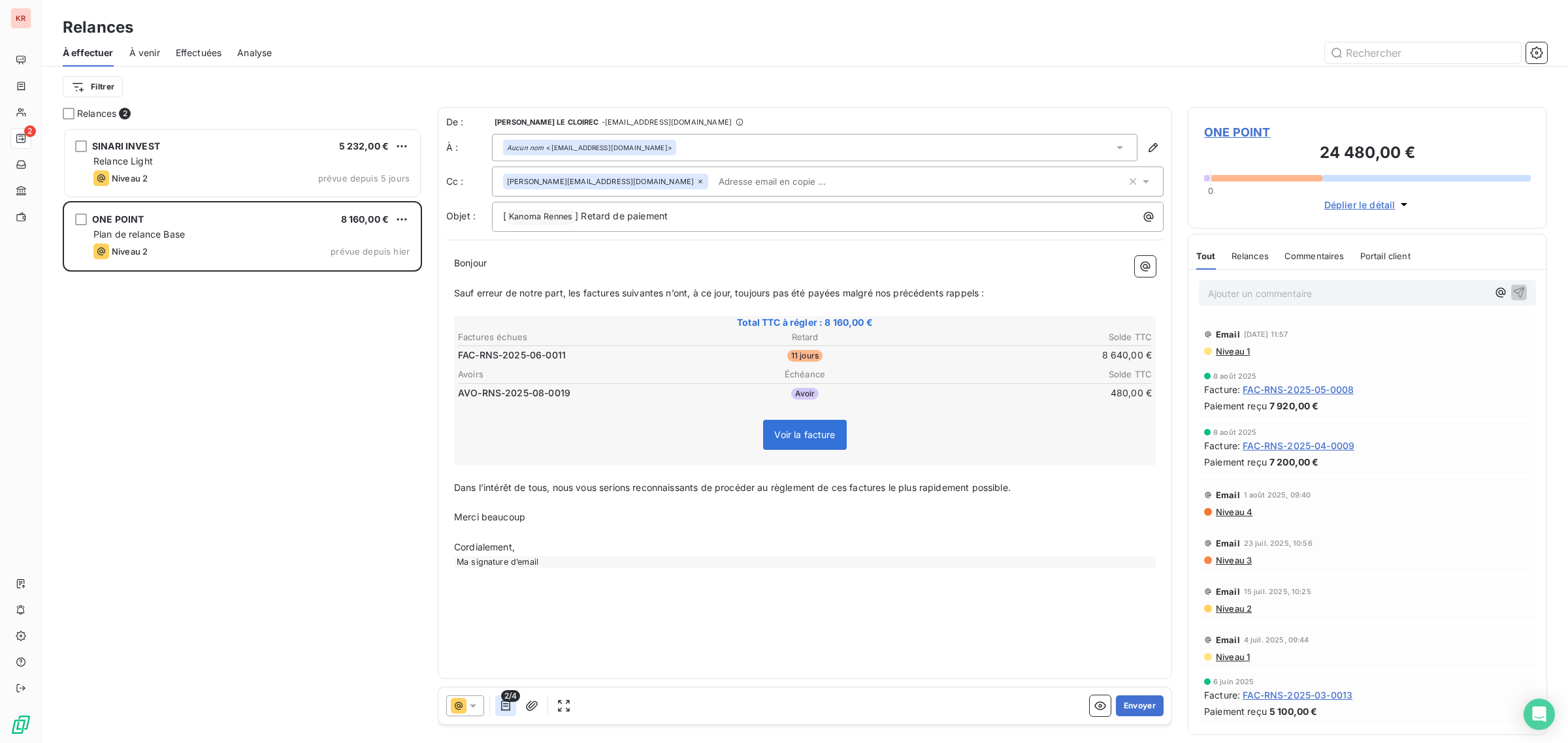
click at [508, 709] on icon "button" at bounding box center [505, 706] width 13 height 13
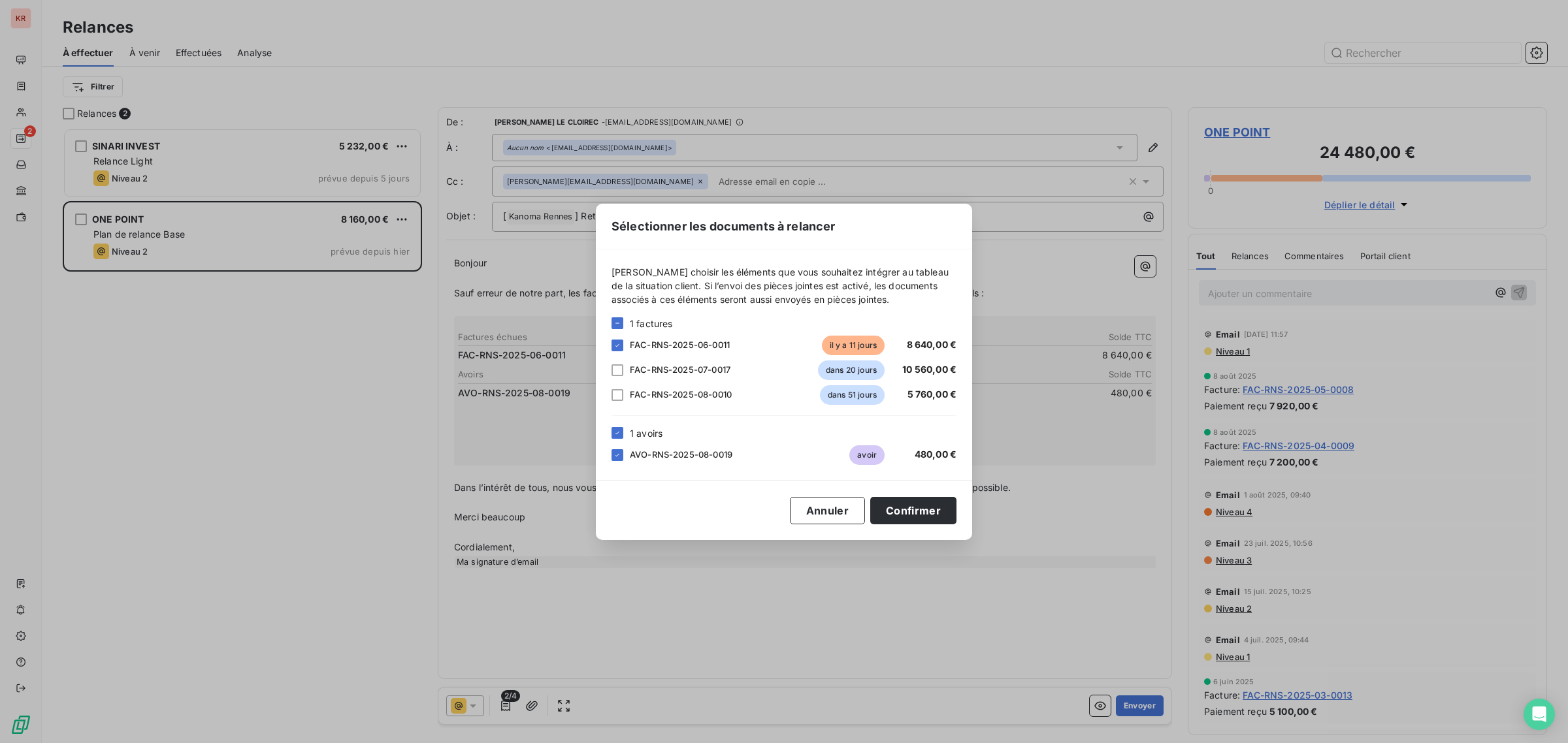
click at [644, 433] on span "1 avoirs" at bounding box center [645, 432] width 33 height 13
click at [625, 438] on div "1 avoirs" at bounding box center [784, 432] width 345 height 13
click at [614, 433] on icon at bounding box center [617, 432] width 8 height 8
click at [896, 510] on button "Confirmer" at bounding box center [913, 510] width 86 height 28
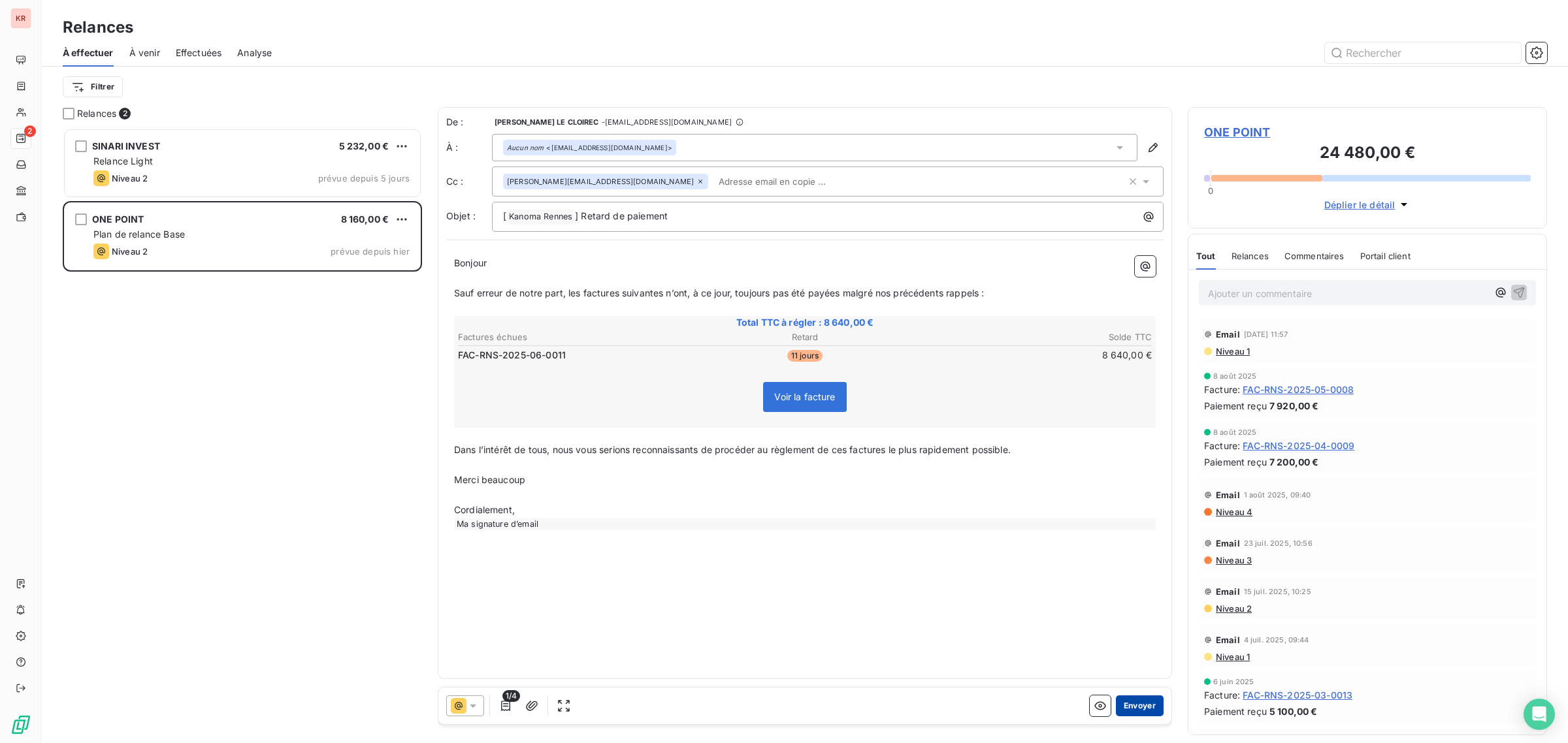
click at [1150, 710] on button "Envoyer" at bounding box center [1139, 705] width 47 height 20
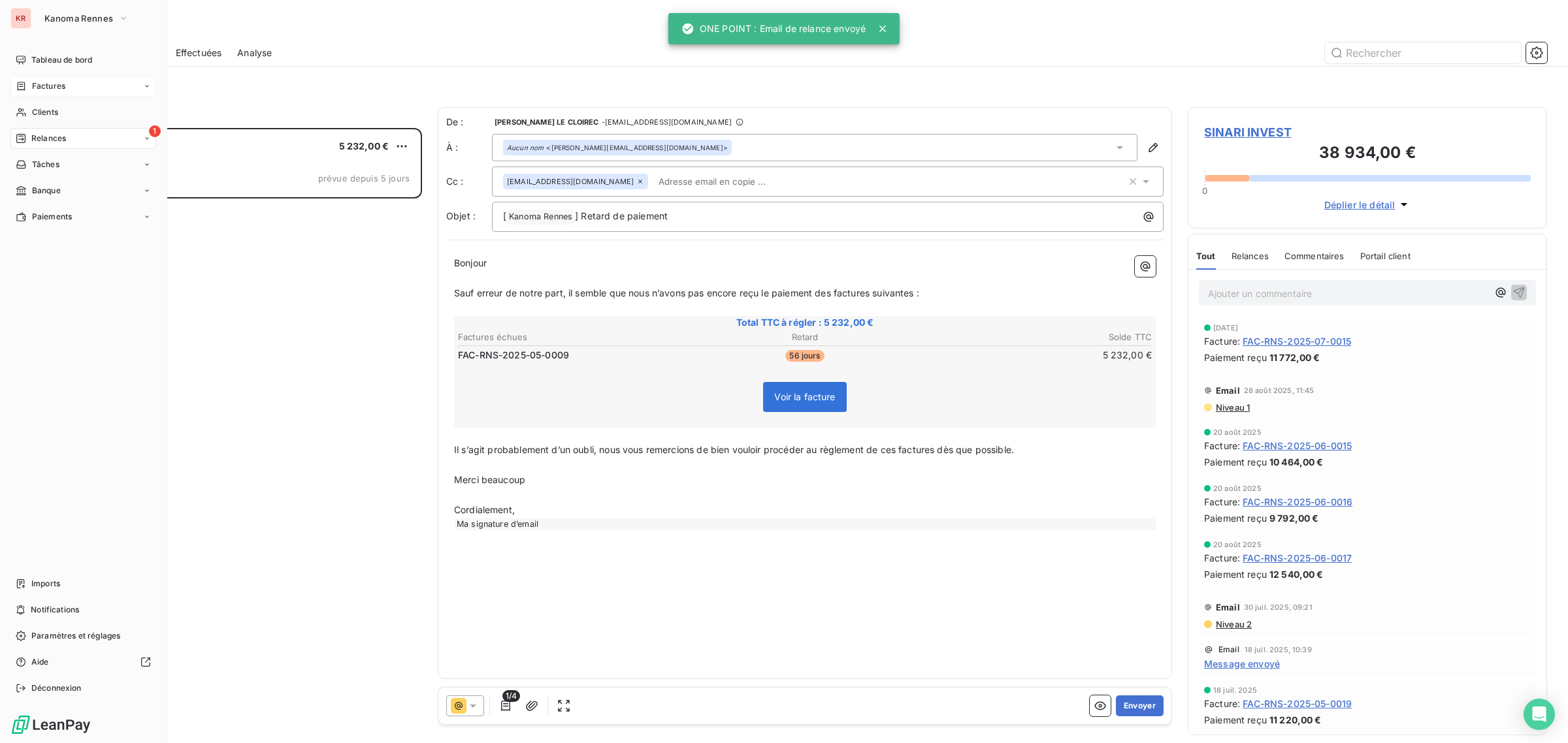
click at [76, 89] on div "Factures" at bounding box center [83, 86] width 145 height 20
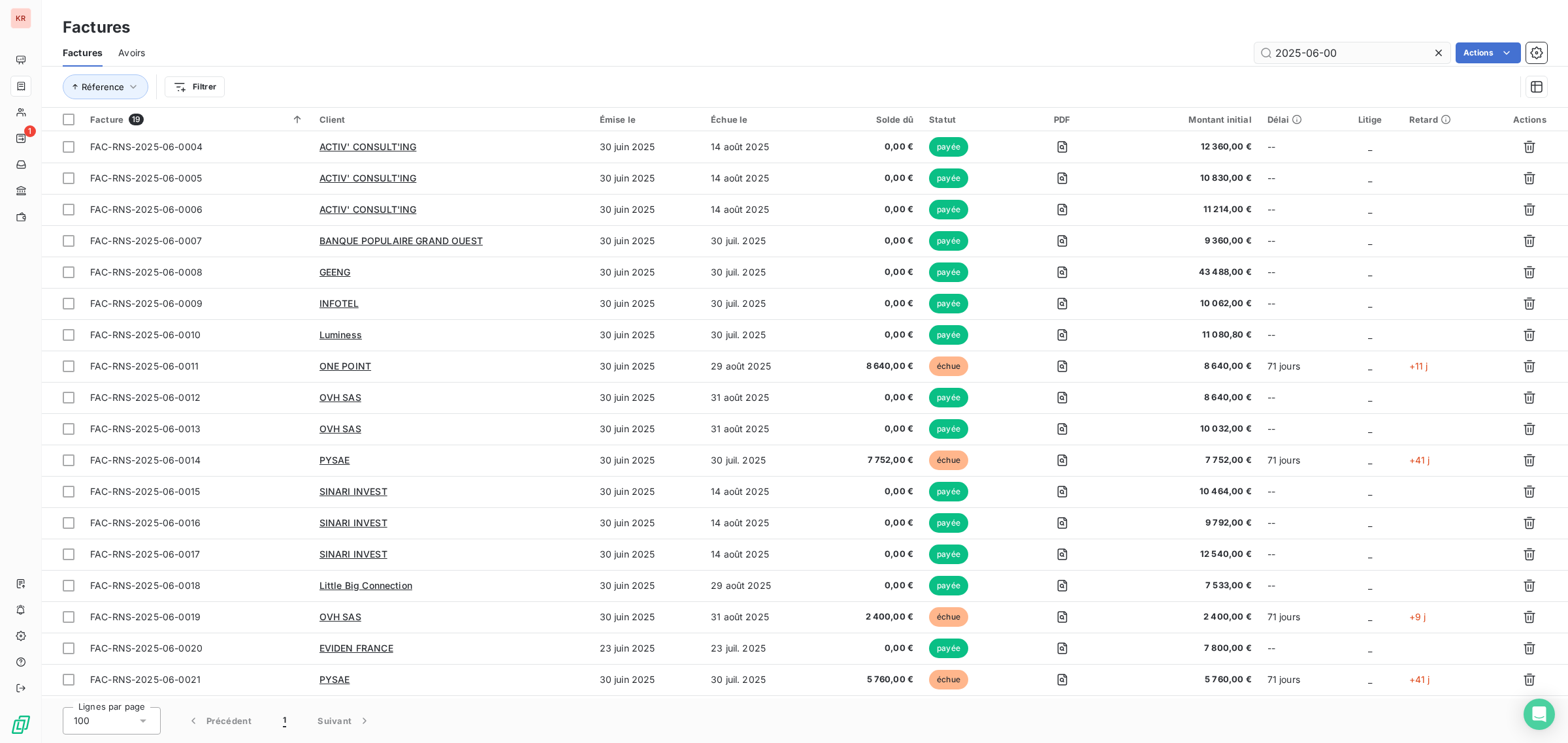
click at [1326, 53] on input "2025-06-00" at bounding box center [1352, 53] width 196 height 20
click at [1325, 53] on input "2025-06-00" at bounding box center [1352, 53] width 196 height 20
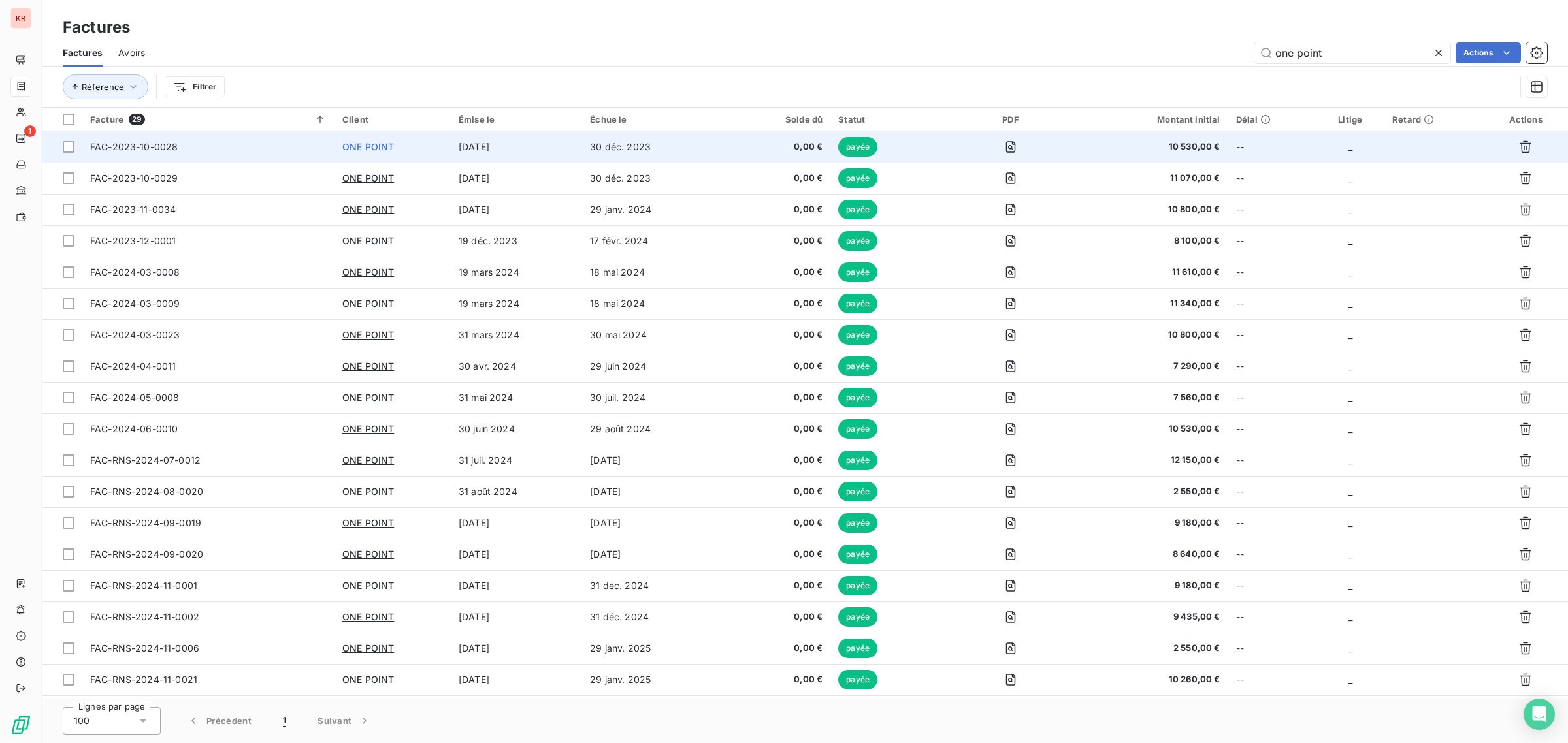
type input "one point"
click at [354, 143] on span "ONE POINT" at bounding box center [368, 146] width 52 height 11
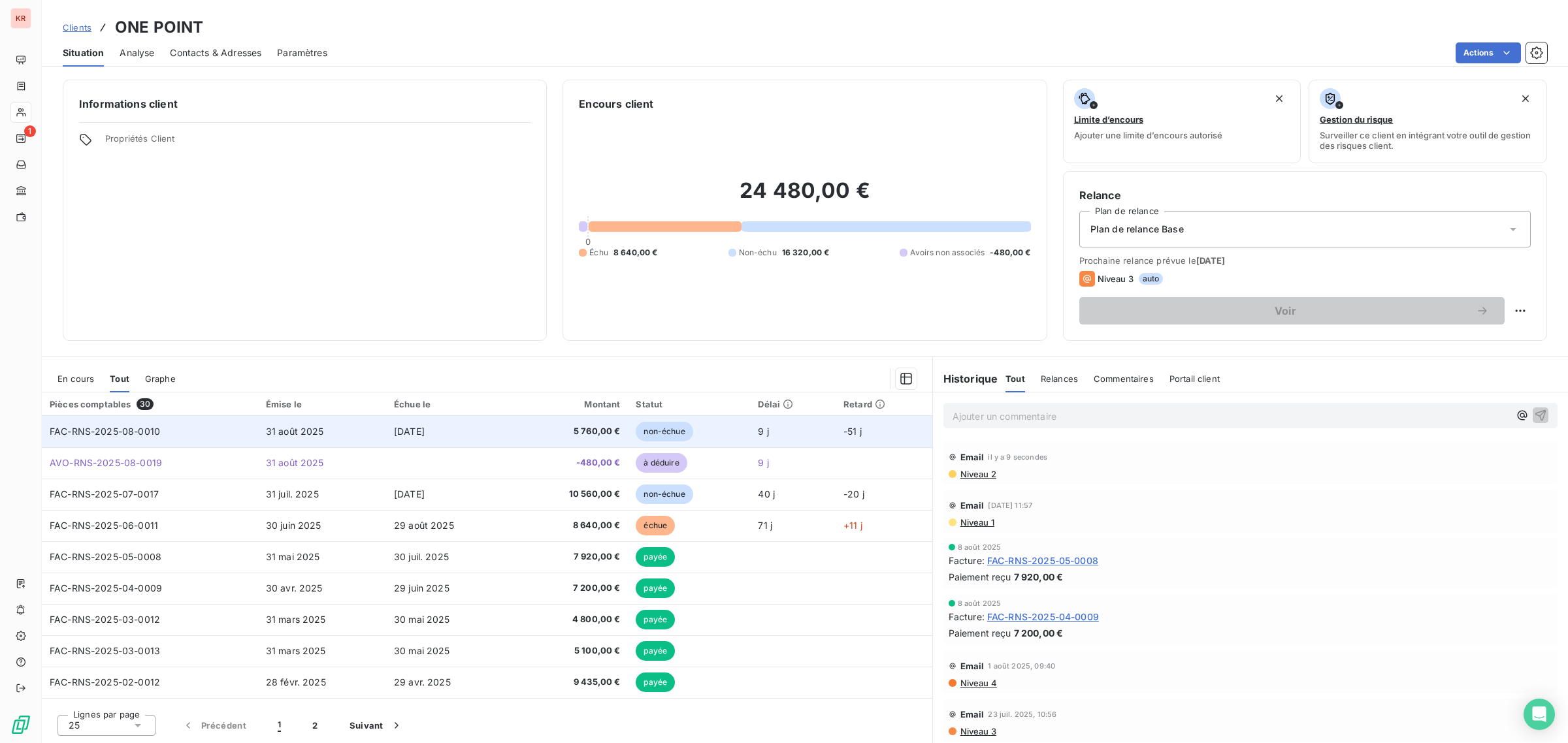
click at [390, 431] on td "[DATE]" at bounding box center [450, 431] width 128 height 31
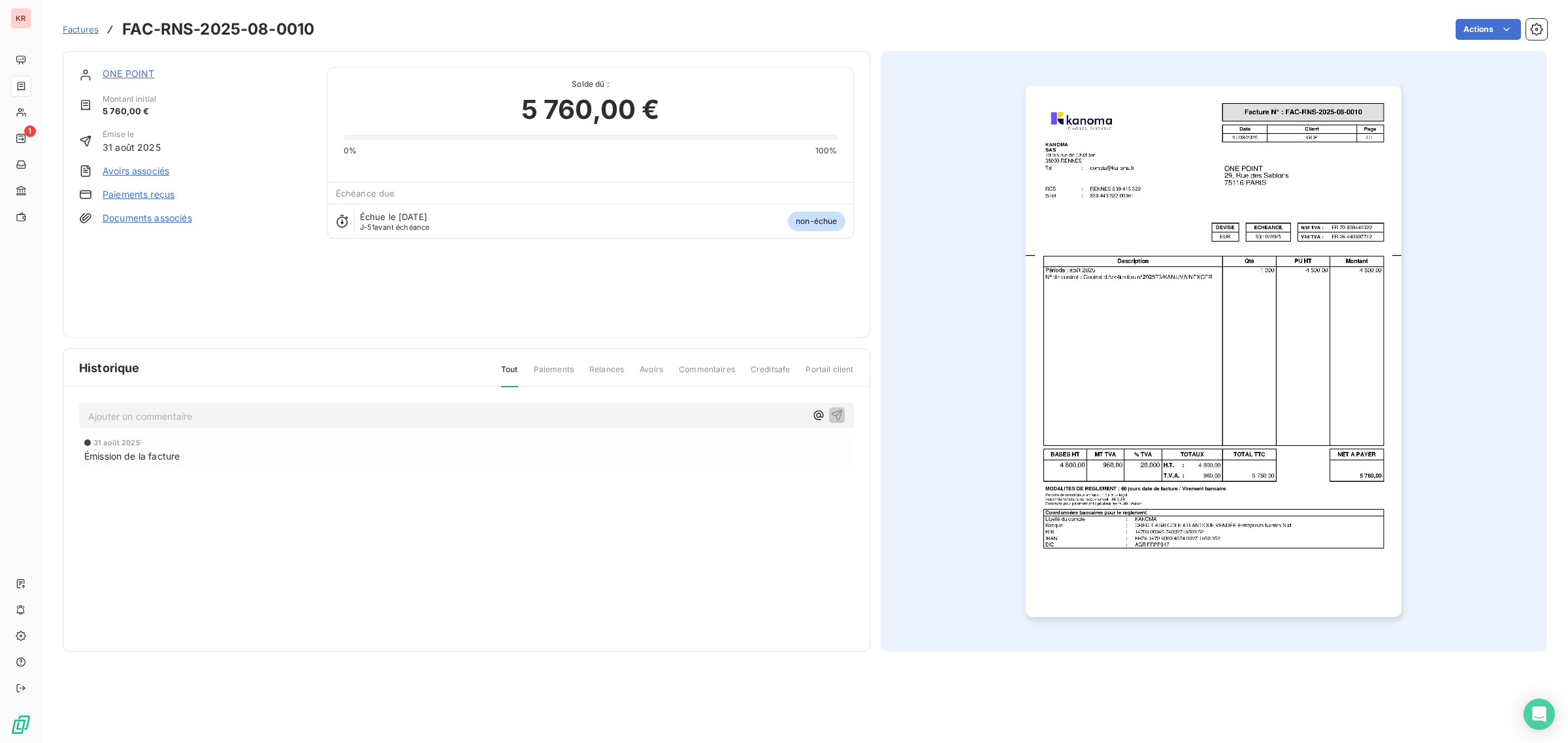
click at [158, 167] on link "Avoirs associés" at bounding box center [135, 171] width 67 height 13
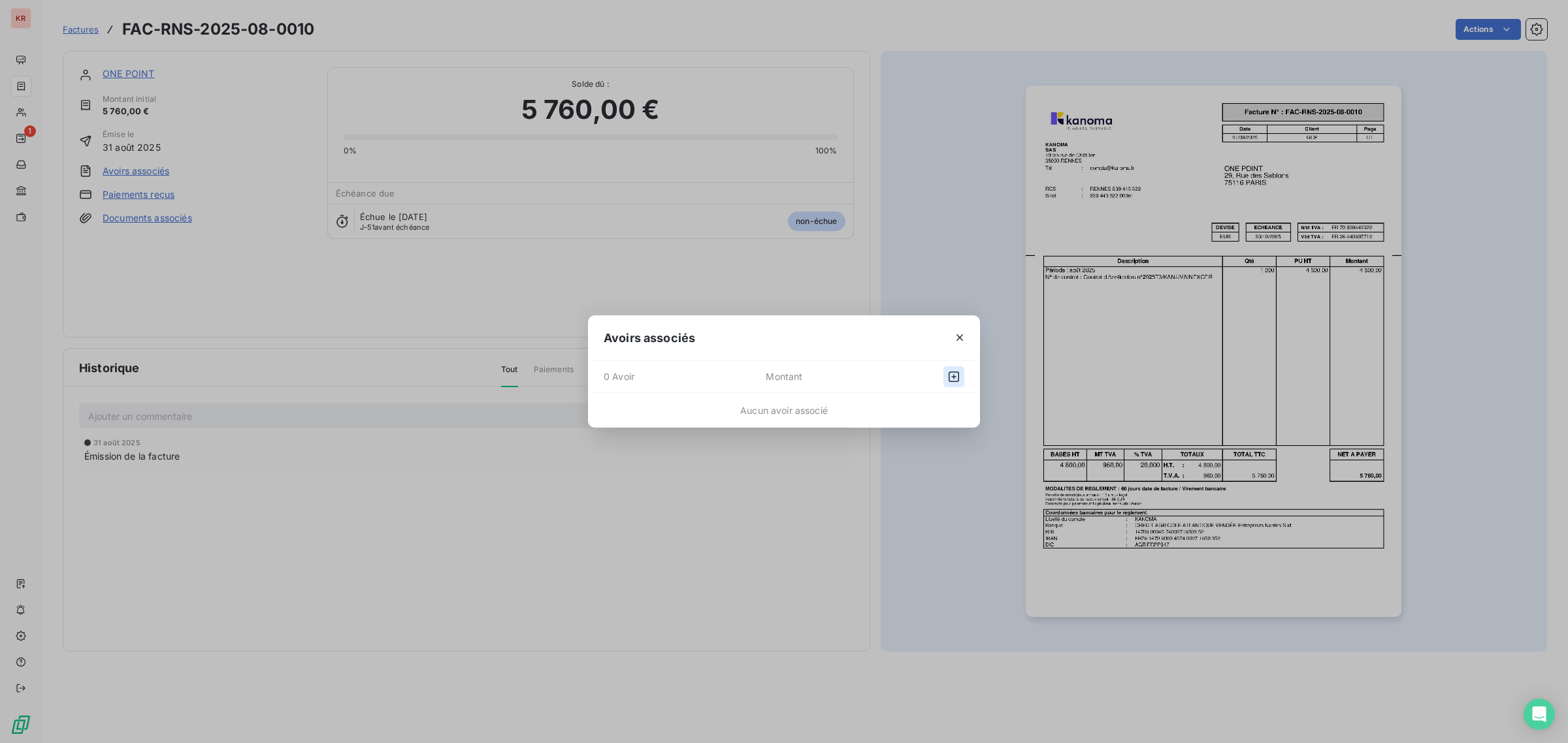
click at [949, 371] on icon "button" at bounding box center [954, 376] width 13 height 13
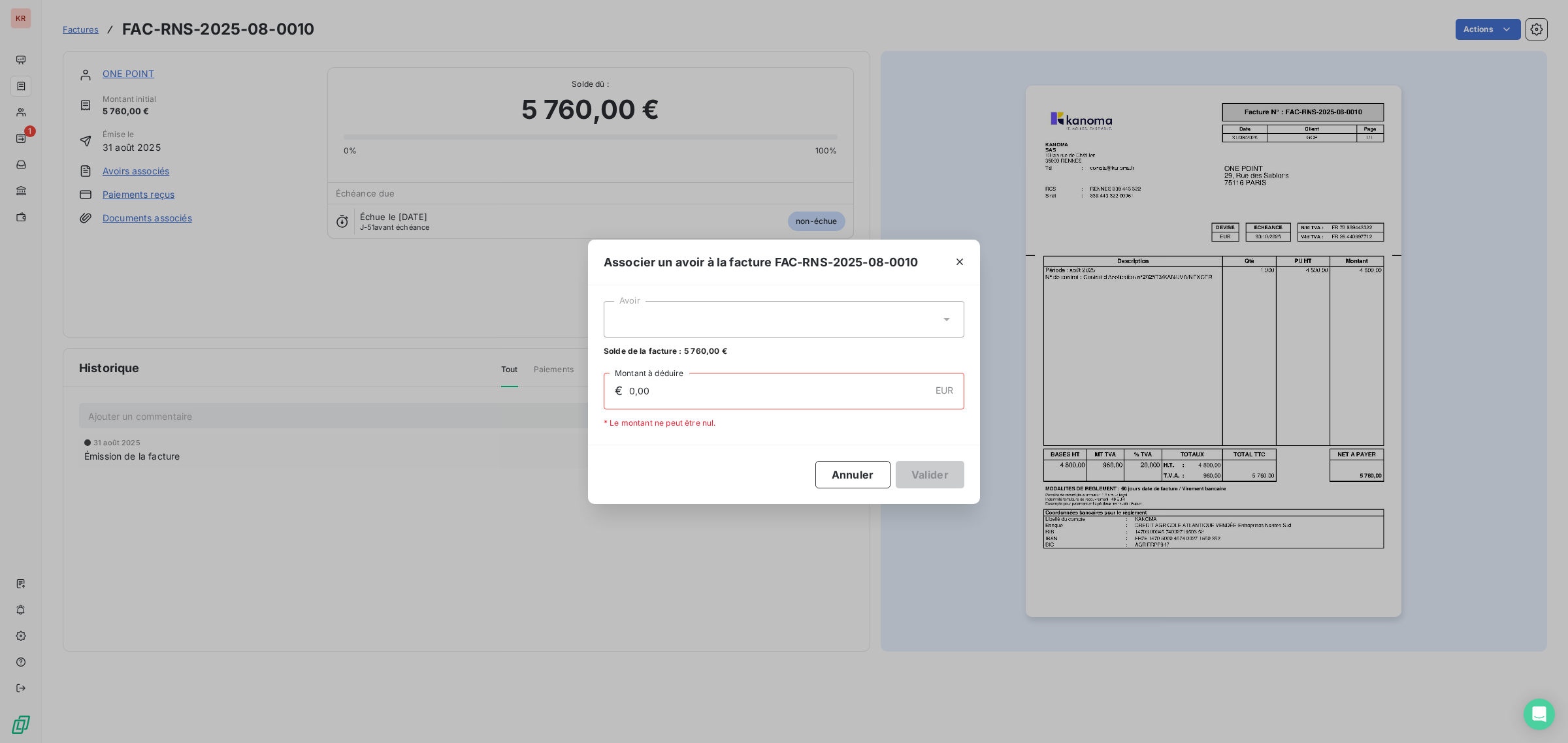
click at [791, 322] on div at bounding box center [784, 319] width 360 height 37
click at [746, 350] on div "AVO-RNS-2025-08-0019 480,00 €" at bounding box center [784, 352] width 345 height 12
type input "480,00"
click at [942, 472] on button "Valider" at bounding box center [930, 474] width 69 height 28
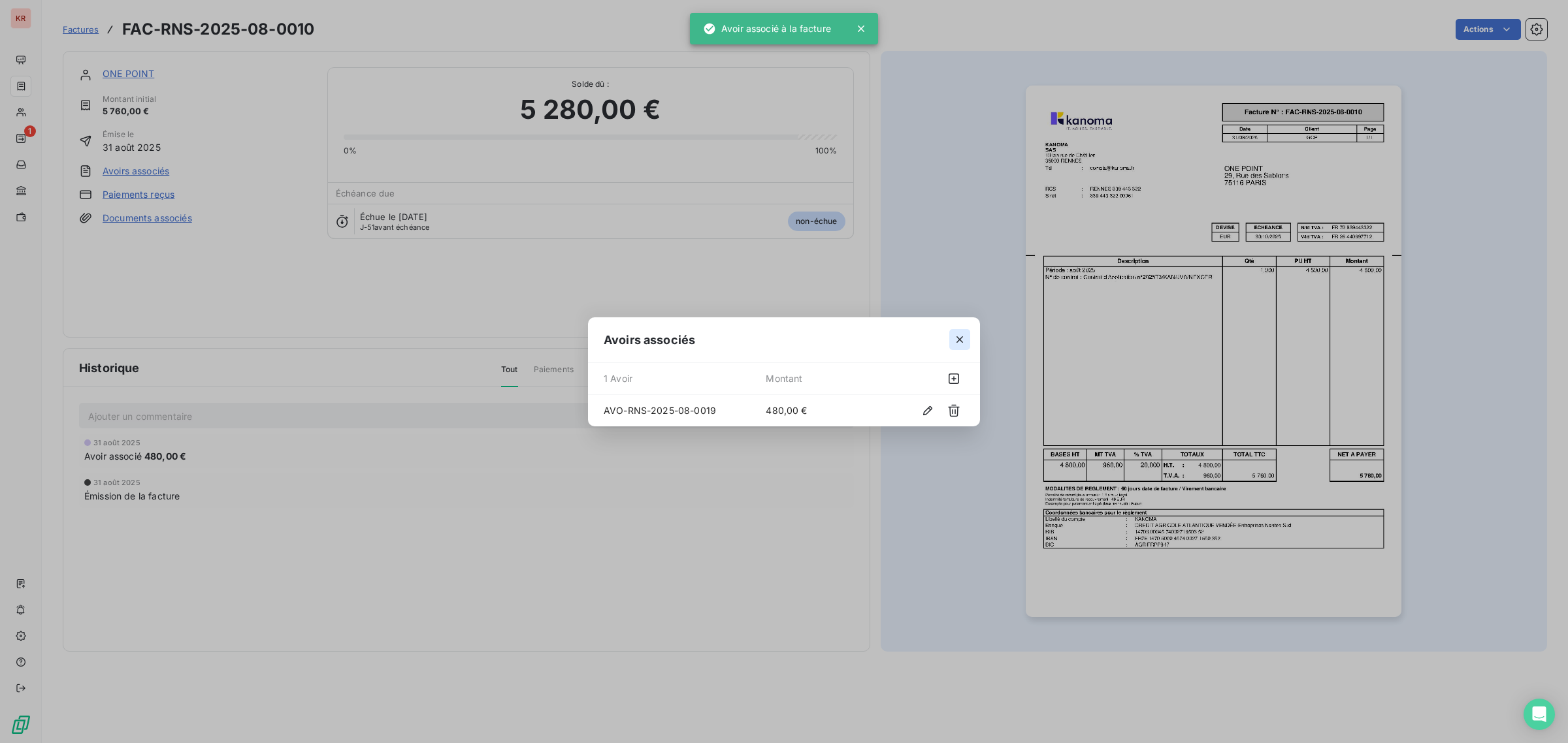
click at [964, 338] on icon "button" at bounding box center [959, 339] width 13 height 13
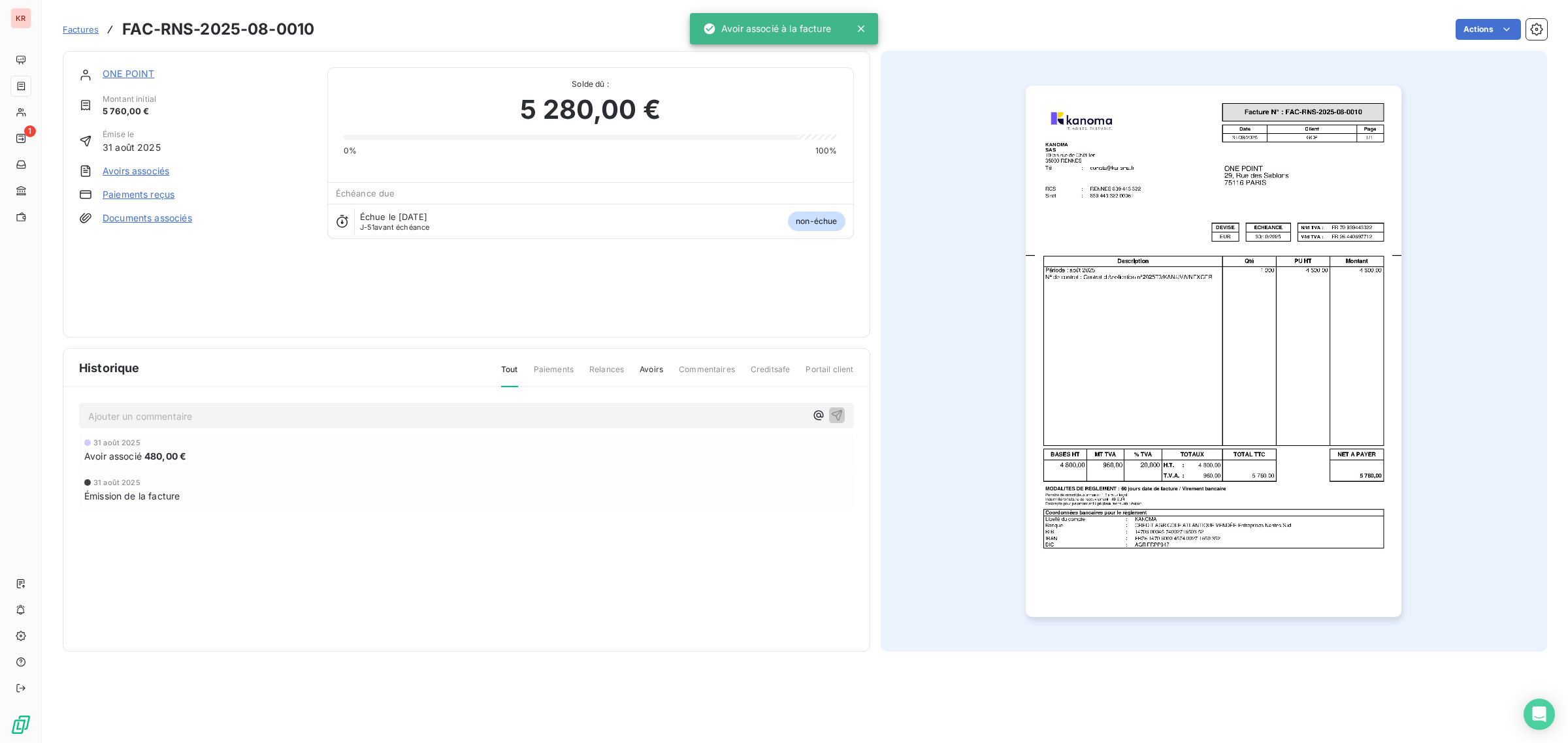
click at [128, 72] on link "ONE POINT" at bounding box center [128, 73] width 52 height 11
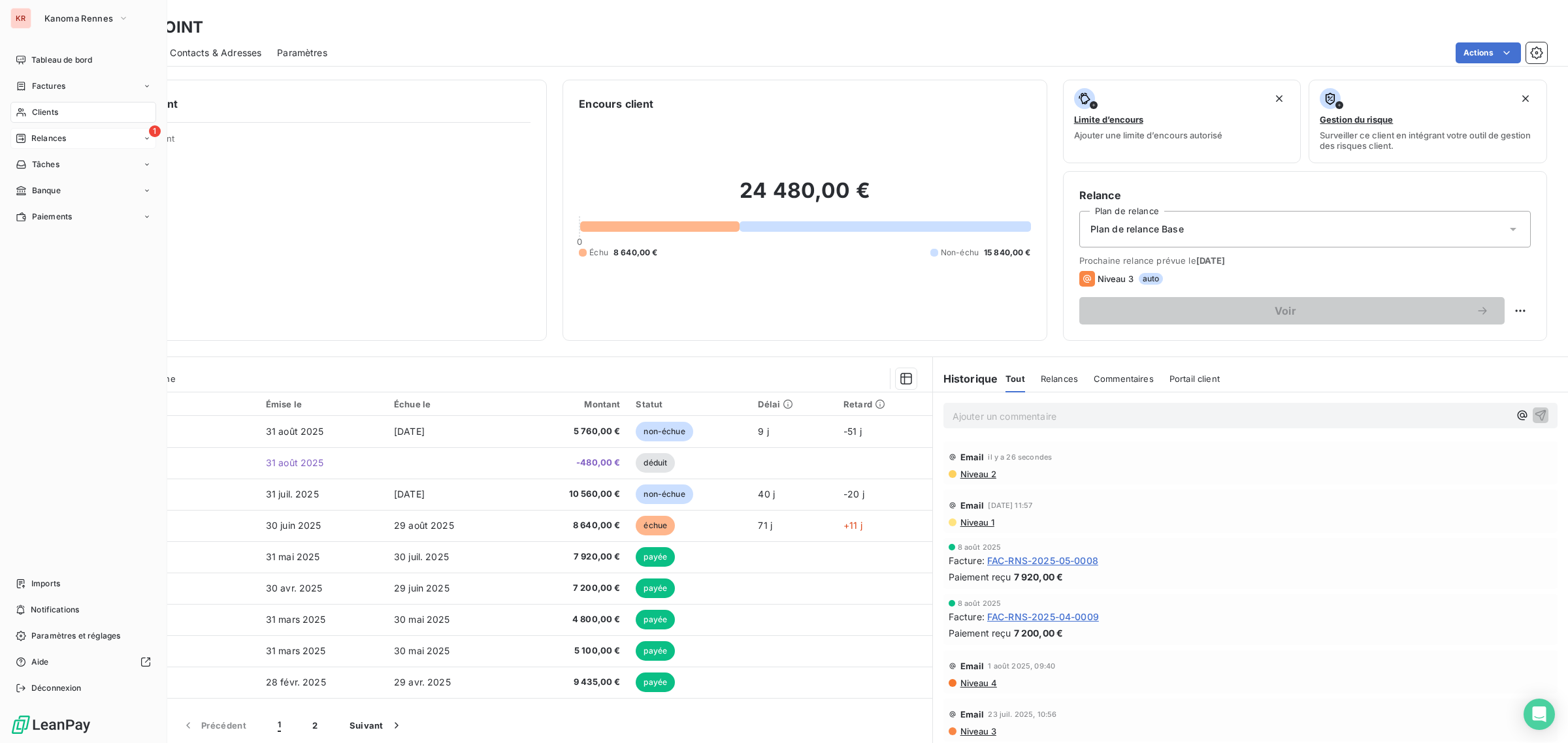
click at [40, 144] on div "1 Relances" at bounding box center [83, 138] width 145 height 20
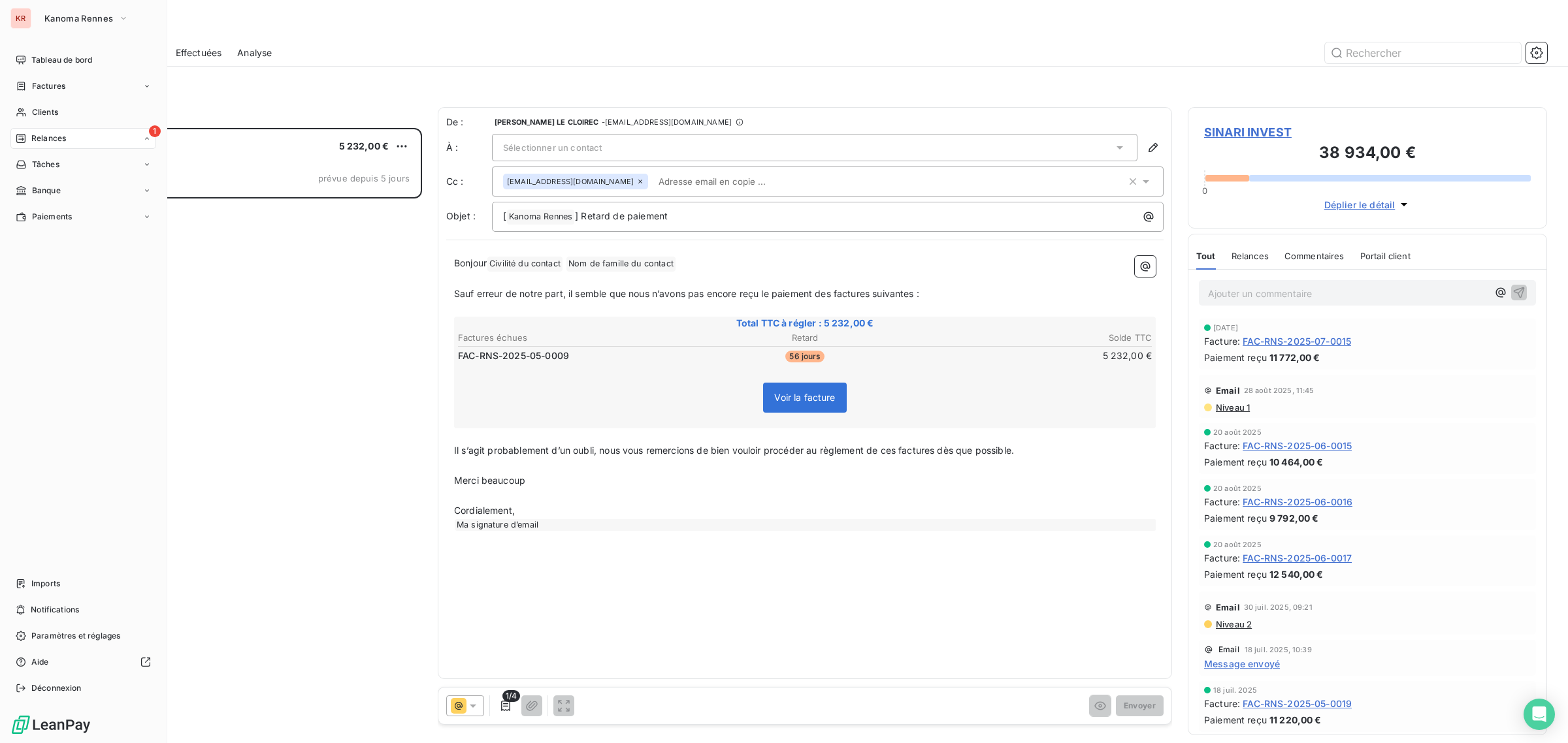
scroll to position [604, 347]
click at [57, 23] on span "Kanoma Rennes" at bounding box center [78, 19] width 69 height 11
click at [85, 84] on span "KANOMA [GEOGRAPHIC_DATA]" at bounding box center [133, 85] width 141 height 13
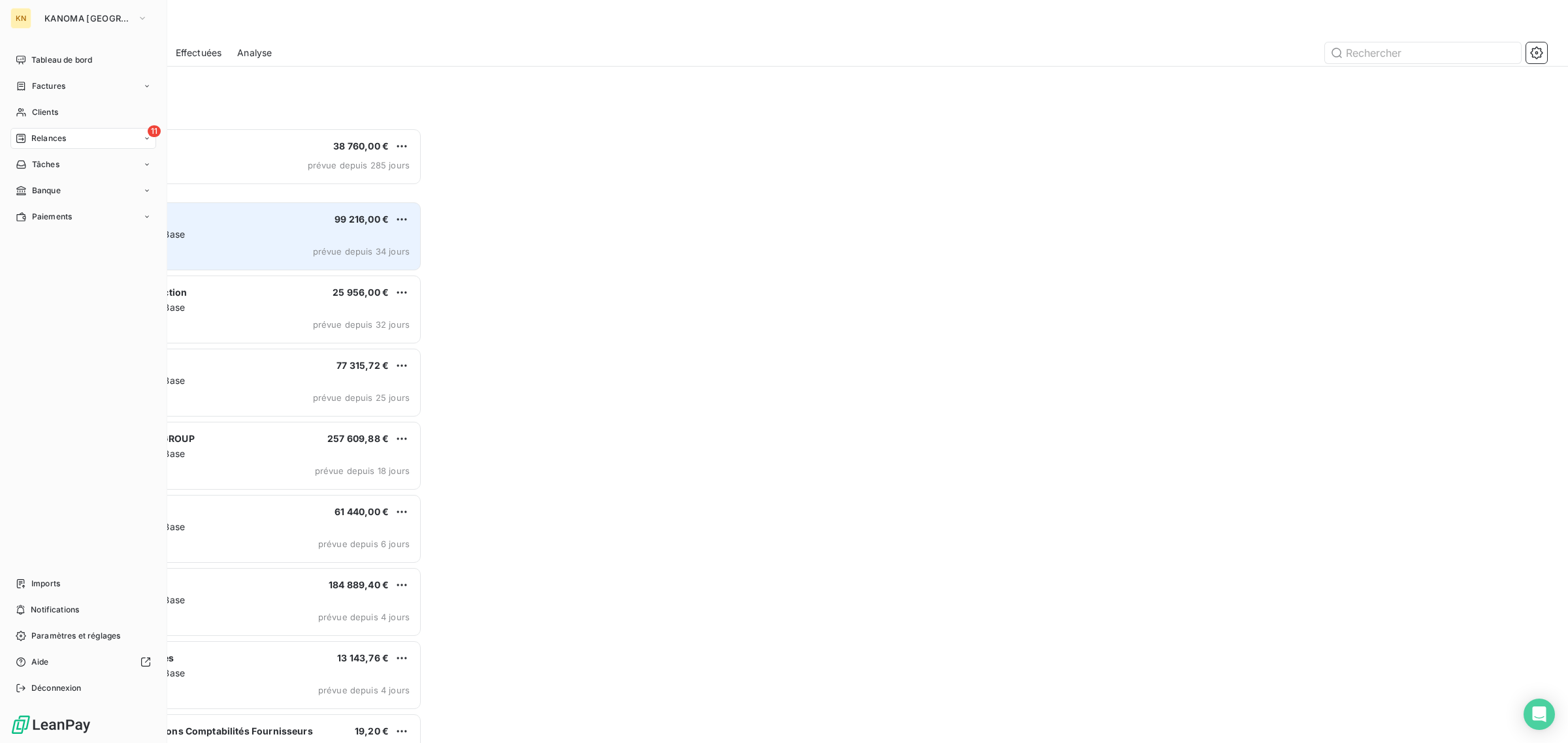
scroll to position [604, 347]
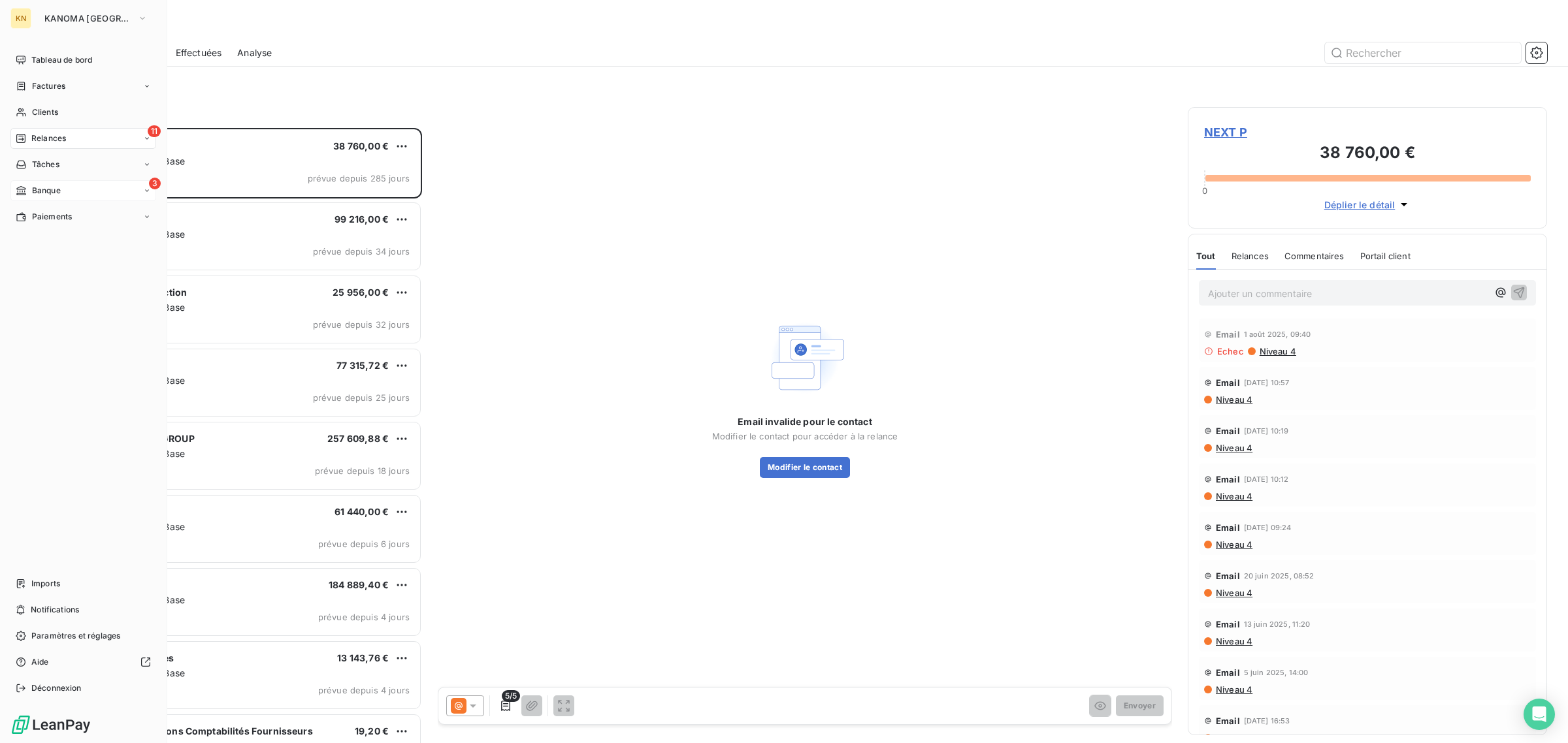
click at [74, 190] on div "3 Banque" at bounding box center [83, 190] width 145 height 20
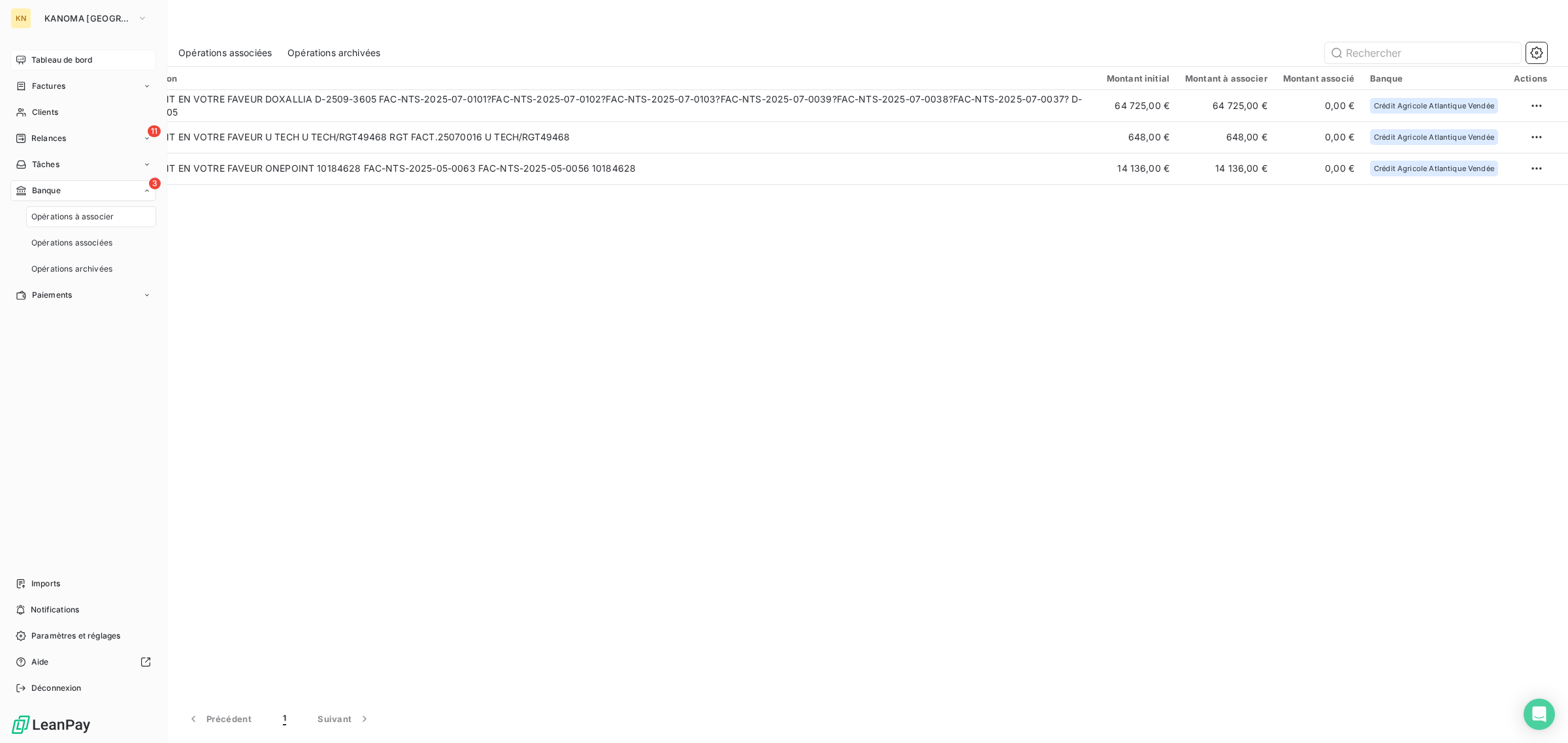
click at [64, 62] on span "Tableau de bord" at bounding box center [62, 60] width 61 height 12
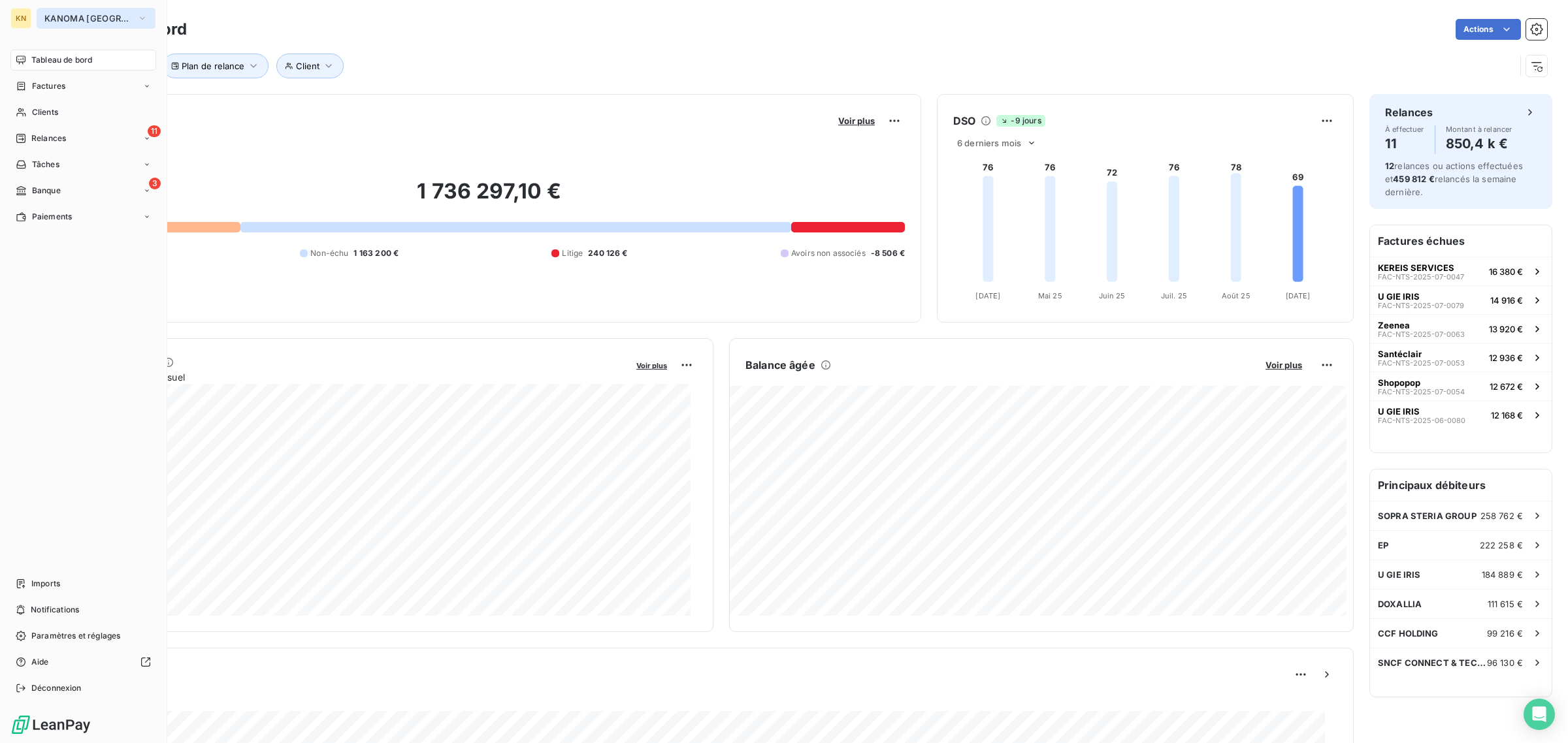
click at [47, 18] on span "KANOMA [GEOGRAPHIC_DATA]" at bounding box center [88, 19] width 87 height 11
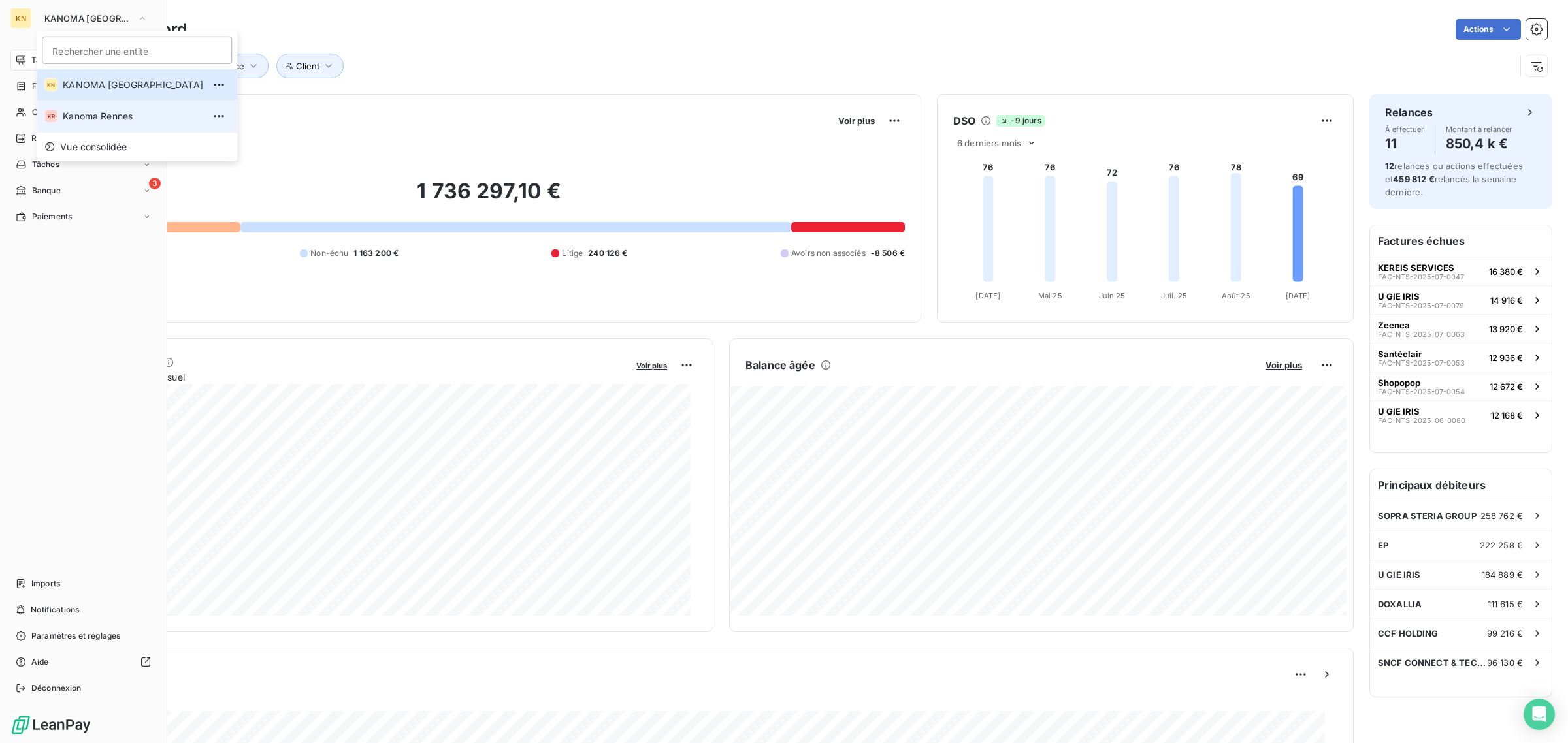
click at [84, 118] on span "Kanoma Rennes" at bounding box center [133, 116] width 141 height 13
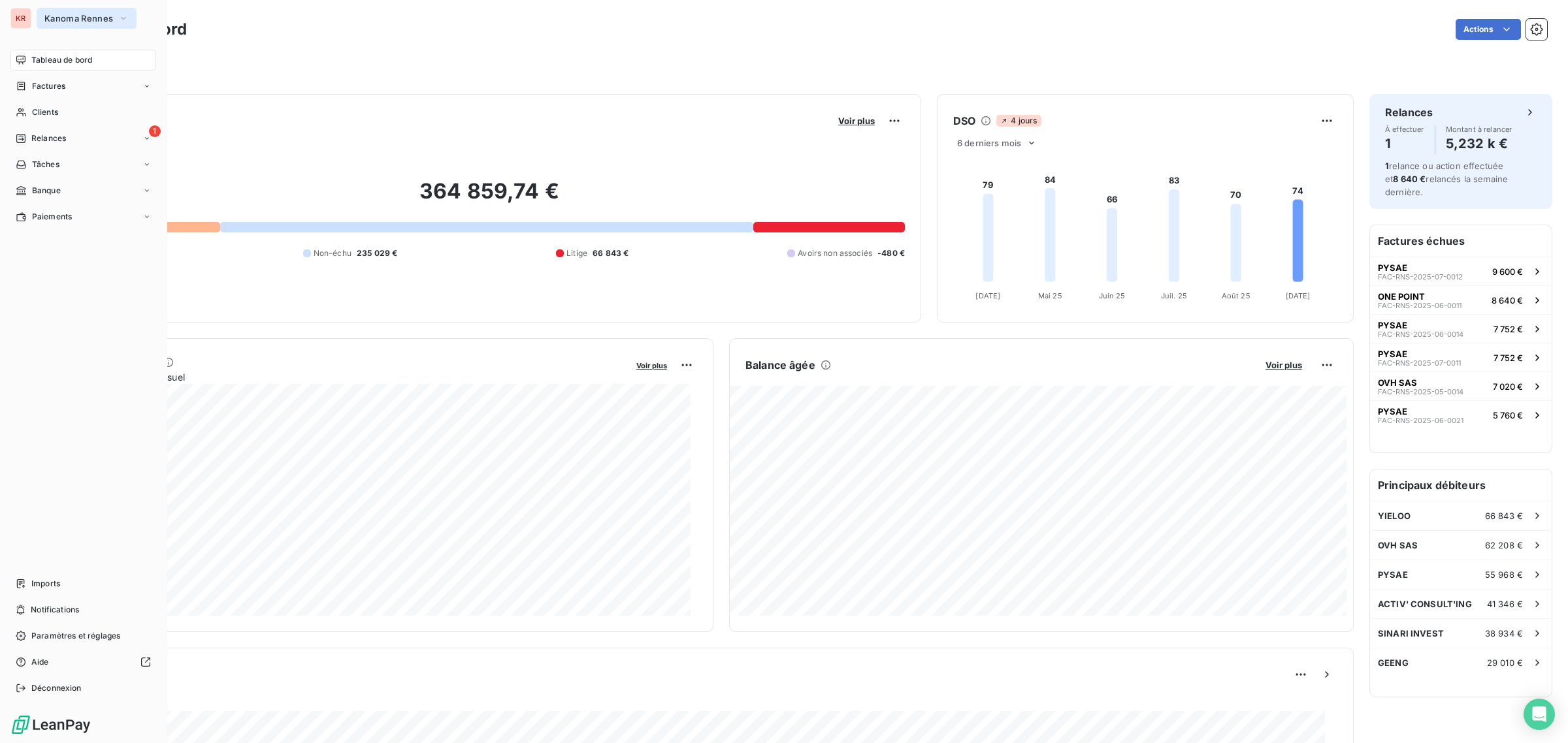
click at [59, 20] on span "Kanoma Rennes" at bounding box center [78, 19] width 69 height 11
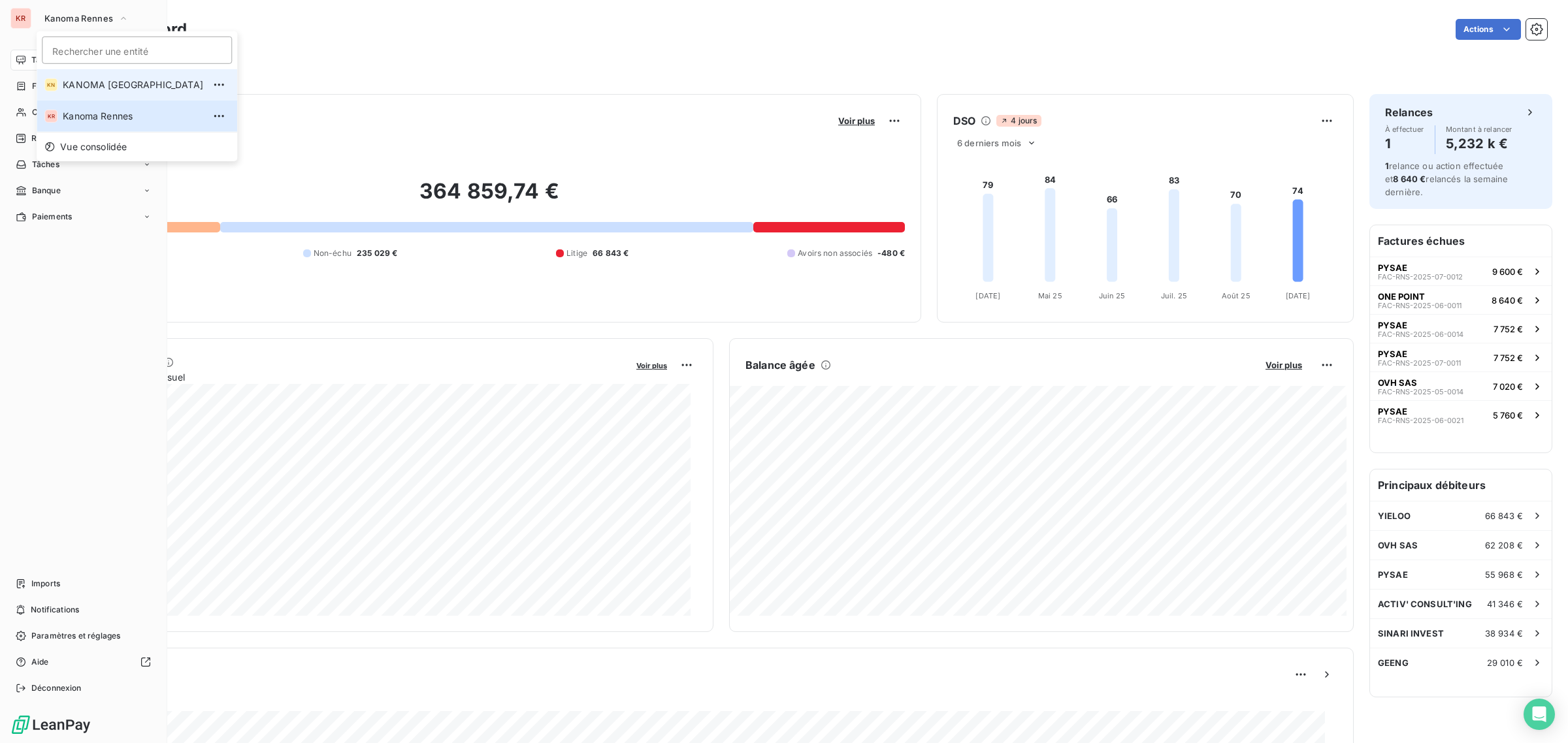
click at [77, 78] on span "KANOMA [GEOGRAPHIC_DATA]" at bounding box center [133, 85] width 141 height 13
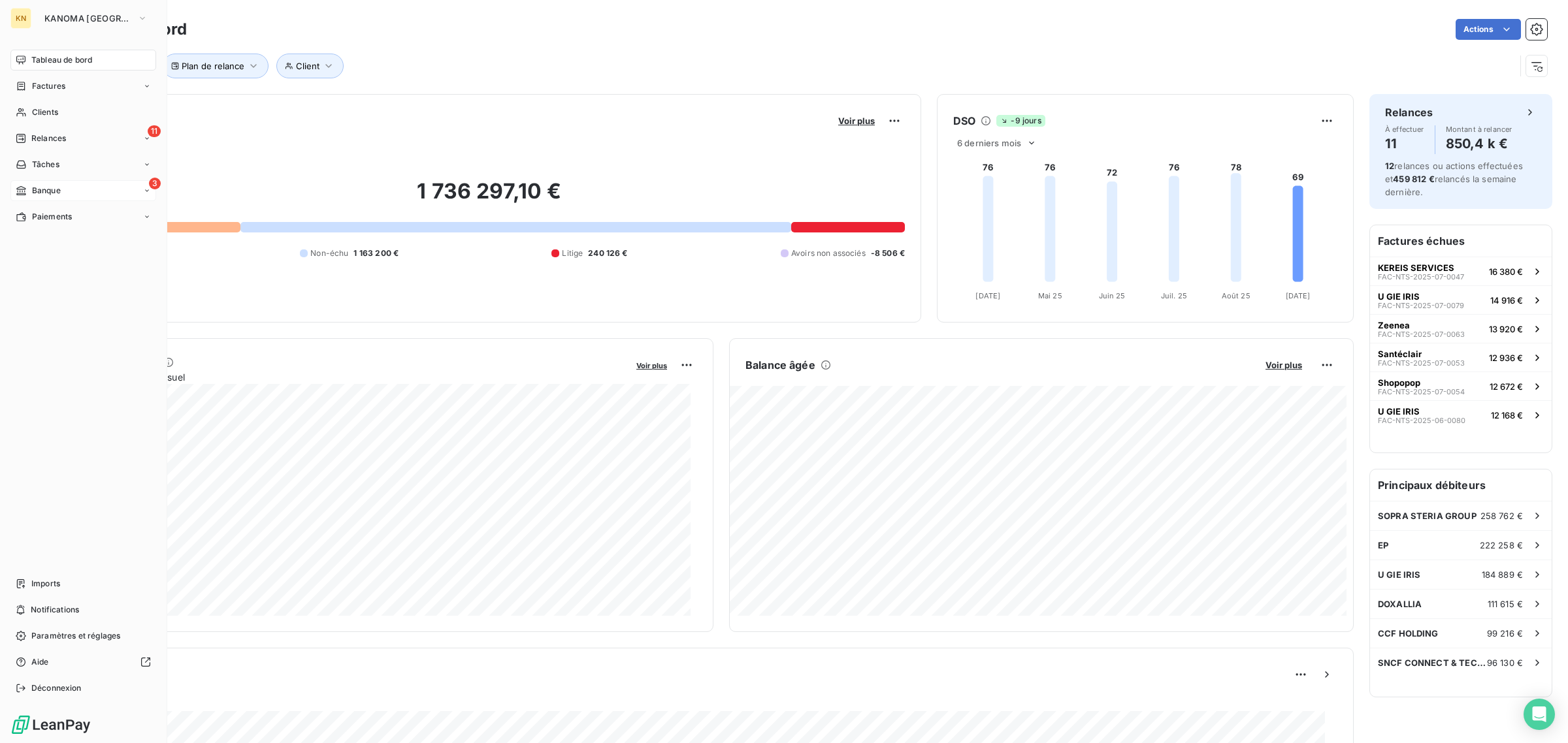
click at [21, 188] on icon at bounding box center [21, 191] width 11 height 11
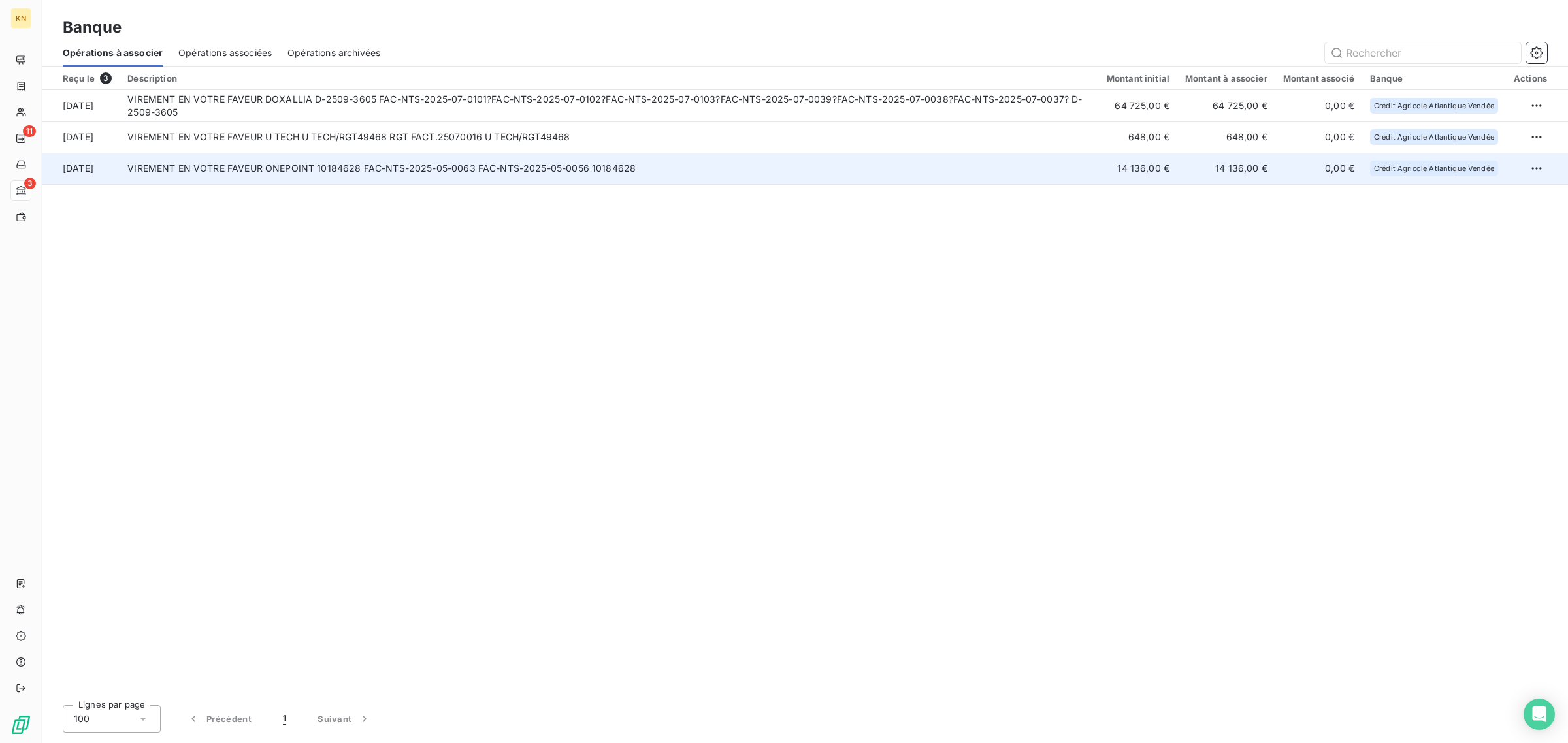
click at [655, 155] on td "VIREMENT EN VOTRE FAVEUR ONEPOINT 10184628 FAC-NTS-2025-05-0063 FAC-NTS-2025-05…" at bounding box center [609, 167] width 979 height 31
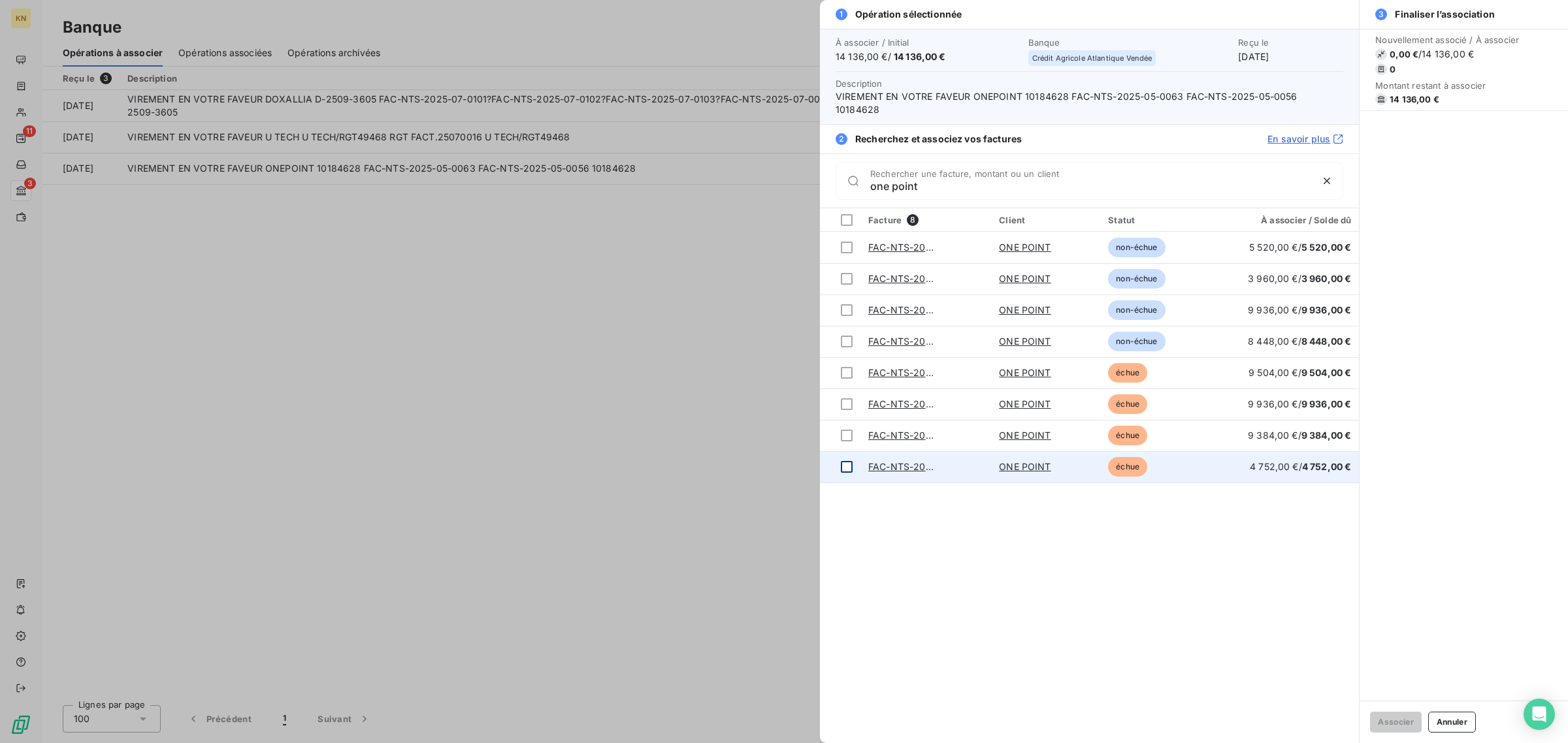
type input "one point"
click at [844, 461] on div at bounding box center [846, 466] width 12 height 12
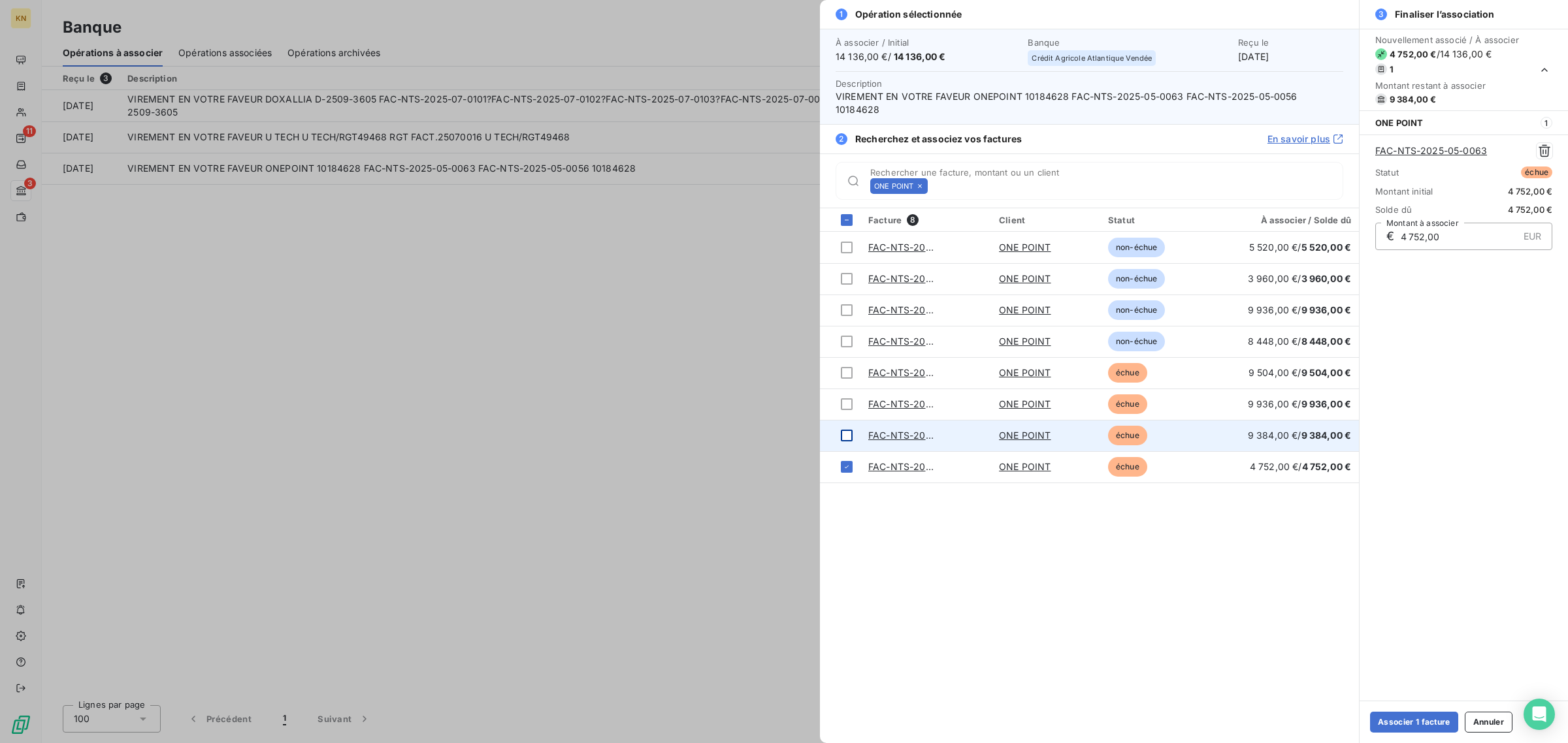
click at [847, 429] on div at bounding box center [846, 435] width 12 height 12
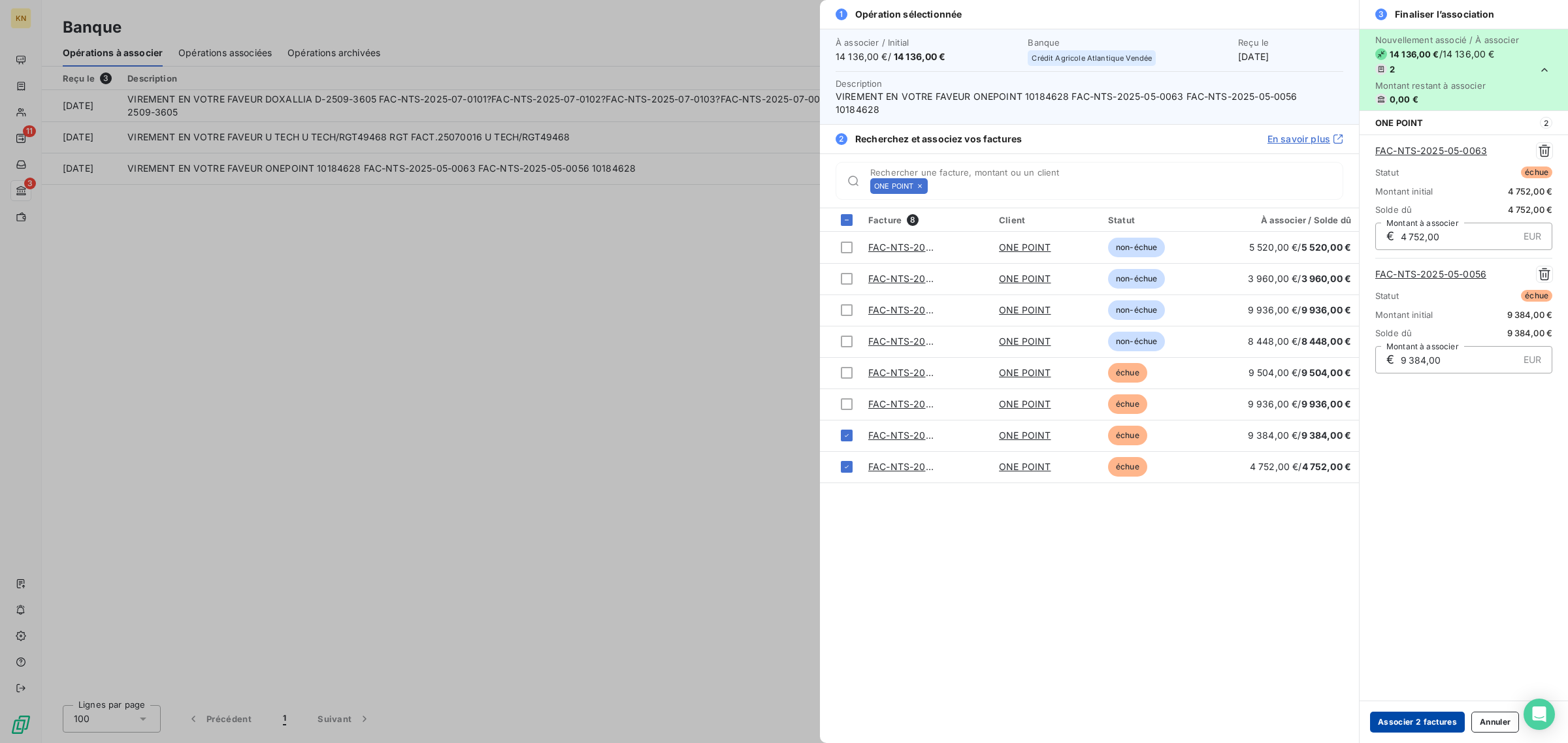
click at [1407, 722] on button "Associer 2 factures" at bounding box center [1417, 722] width 94 height 20
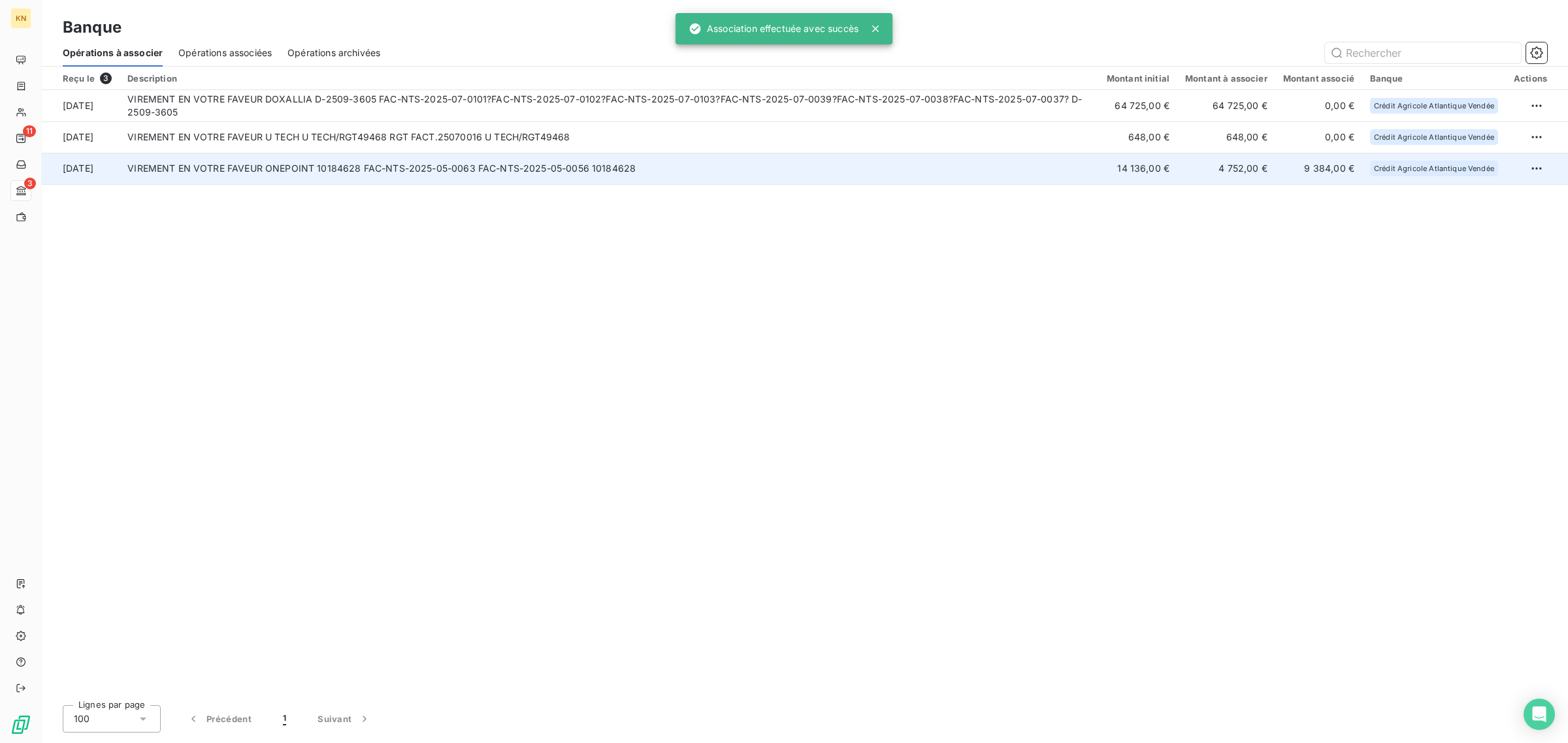
click at [510, 168] on td "VIREMENT EN VOTRE FAVEUR ONEPOINT 10184628 FAC-NTS-2025-05-0063 FAC-NTS-2025-05…" at bounding box center [609, 167] width 979 height 31
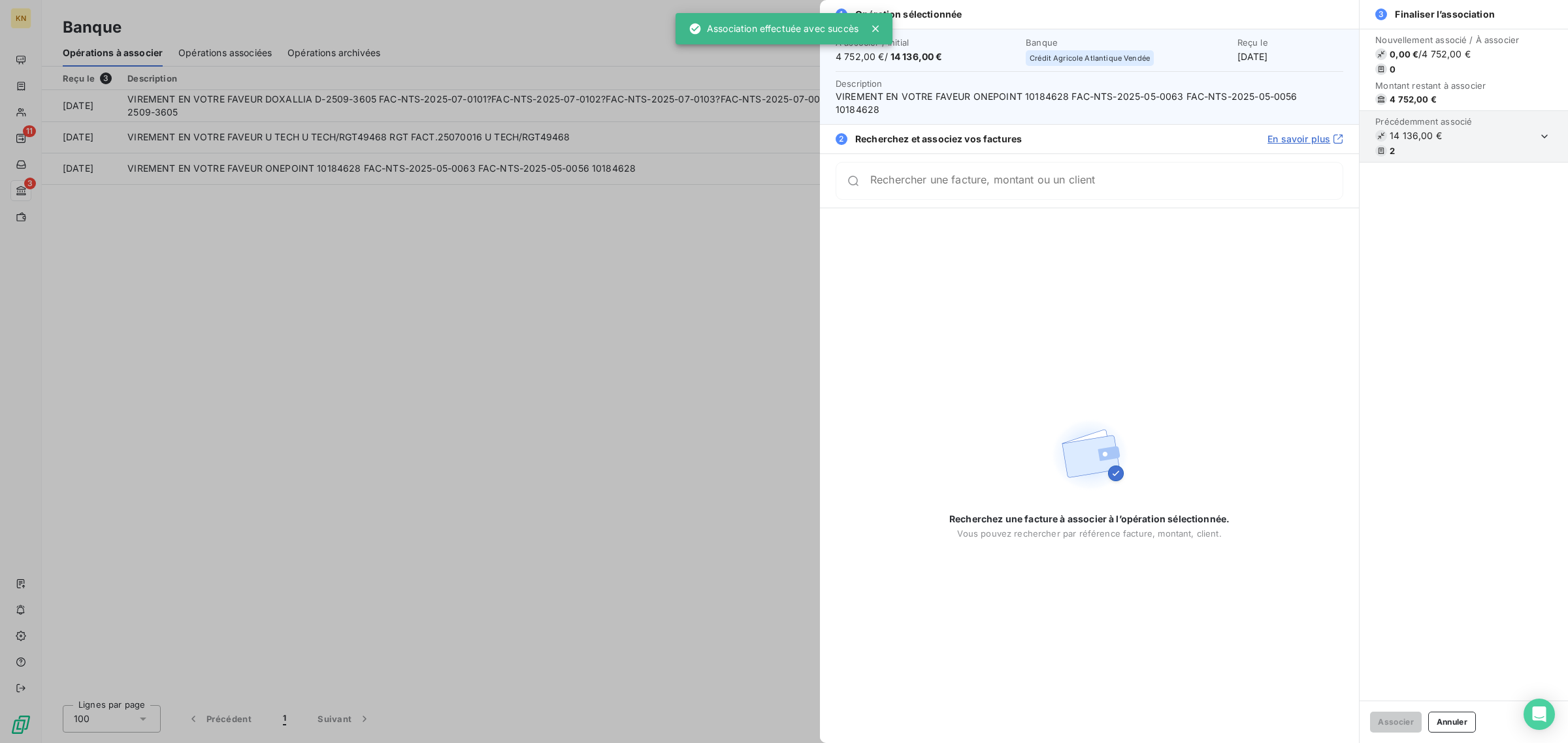
click at [472, 218] on div at bounding box center [784, 372] width 1568 height 743
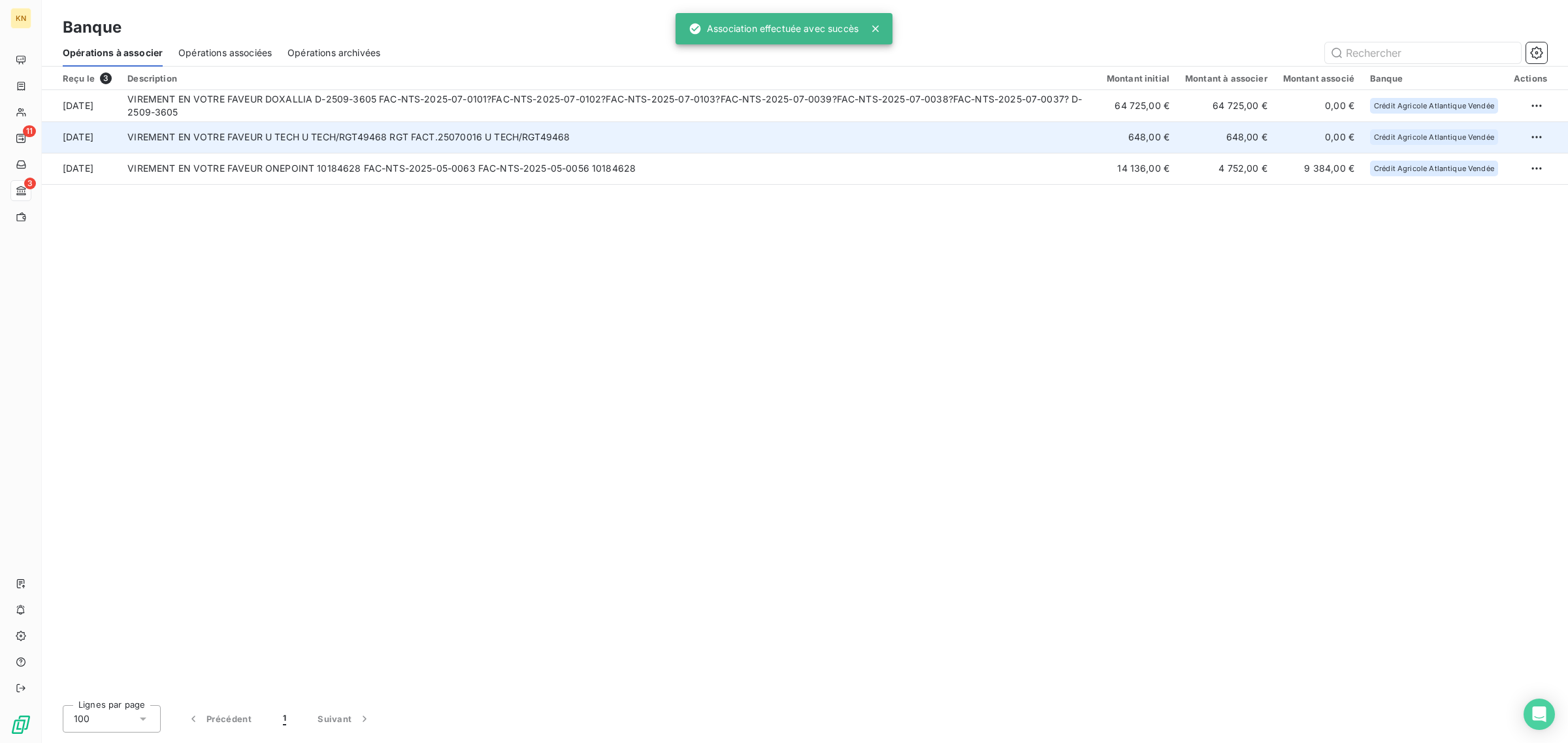
click at [469, 143] on td "VIREMENT EN VOTRE FAVEUR U TECH U TECH/RGT49468 RGT FACT.25070016 U TECH/RGT494…" at bounding box center [609, 136] width 979 height 31
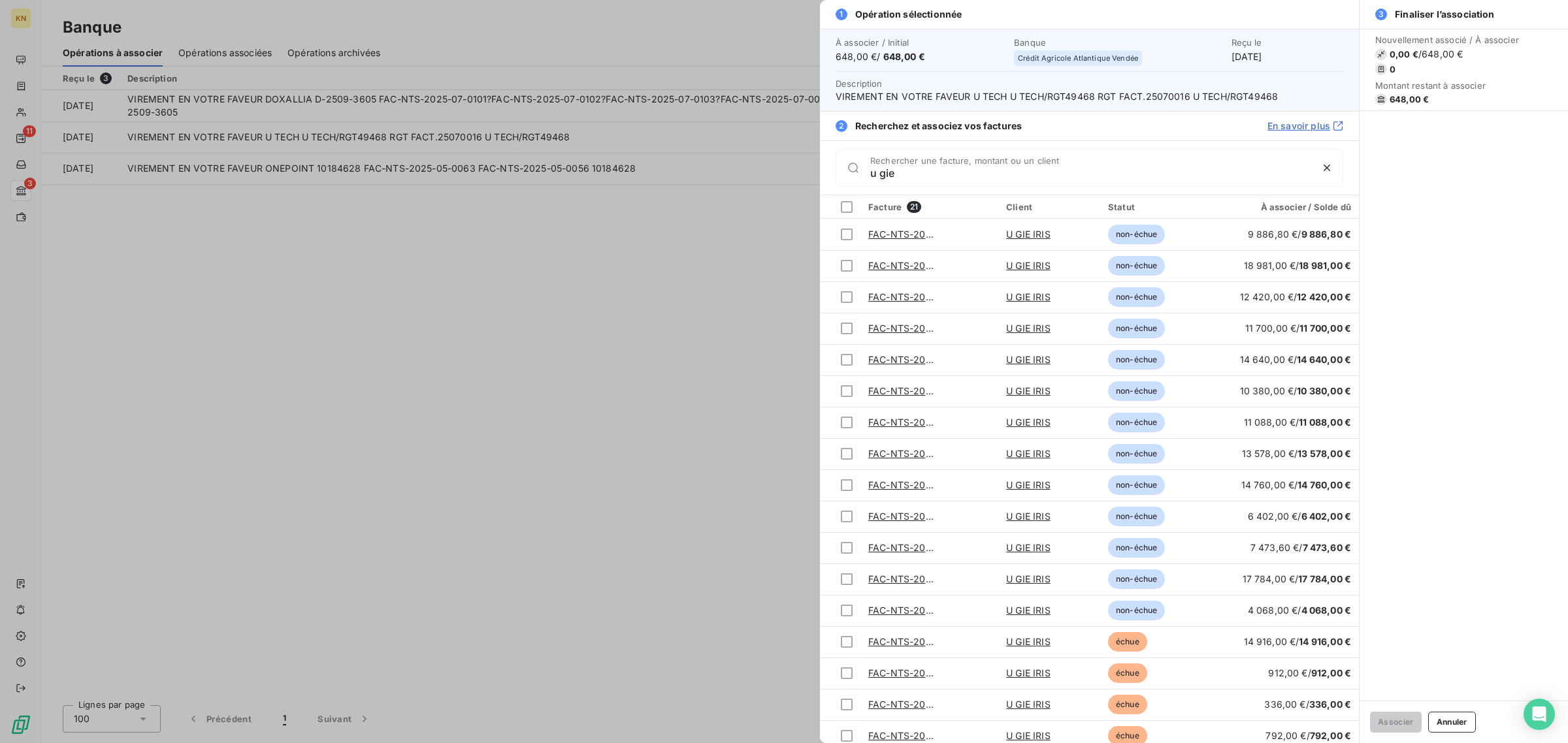
type input "u gie"
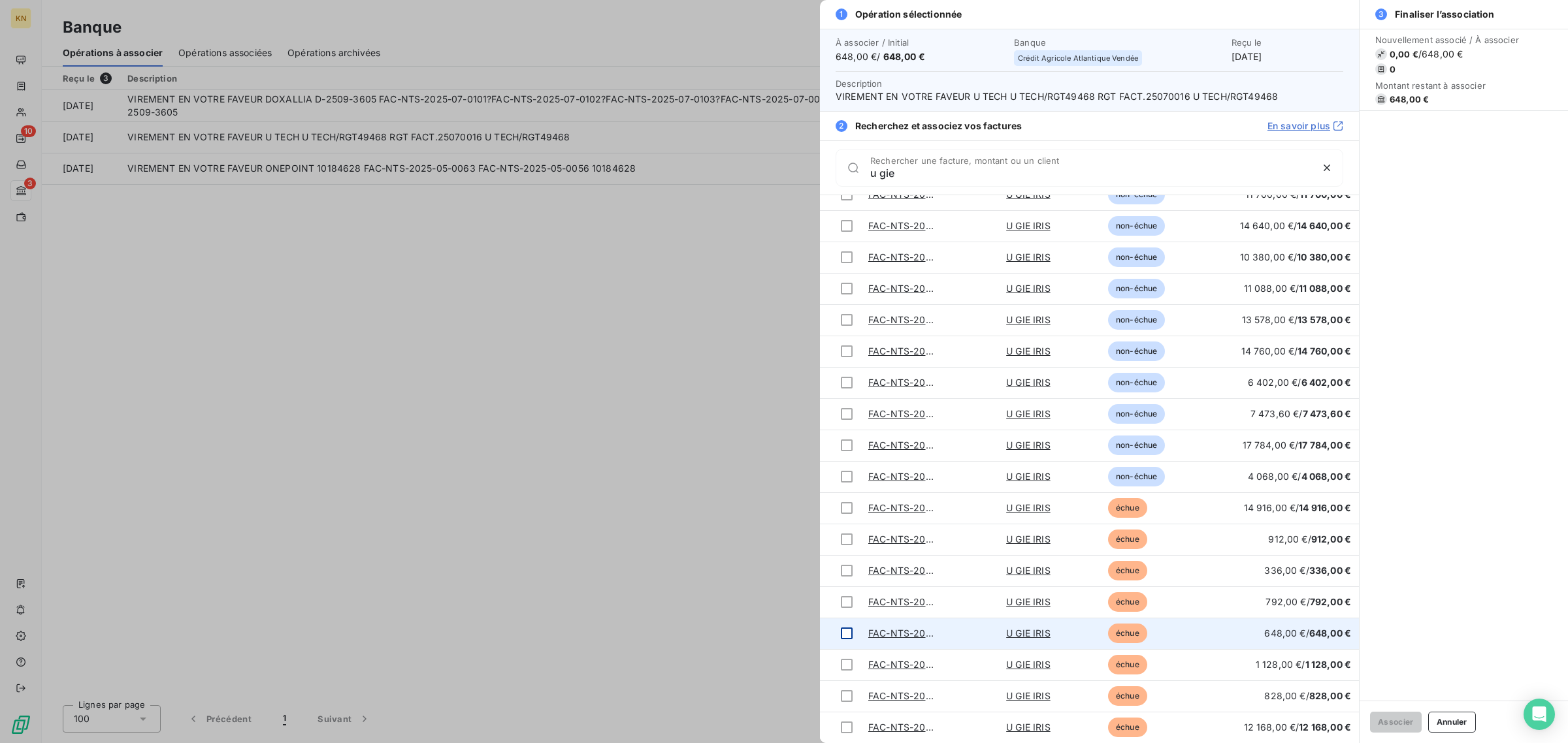
click at [848, 630] on div at bounding box center [846, 633] width 12 height 12
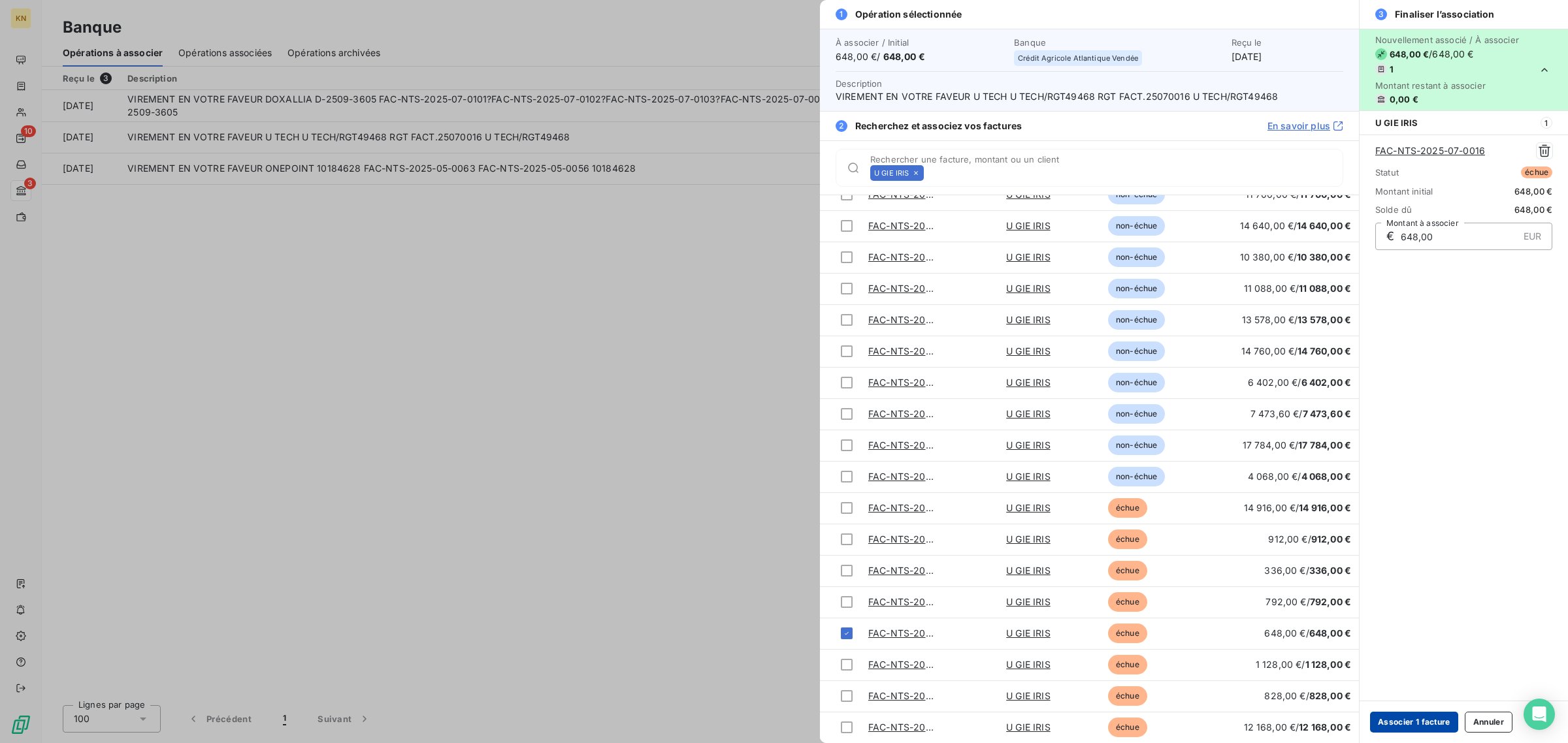
click at [1431, 717] on button "Associer 1 facture" at bounding box center [1414, 722] width 88 height 20
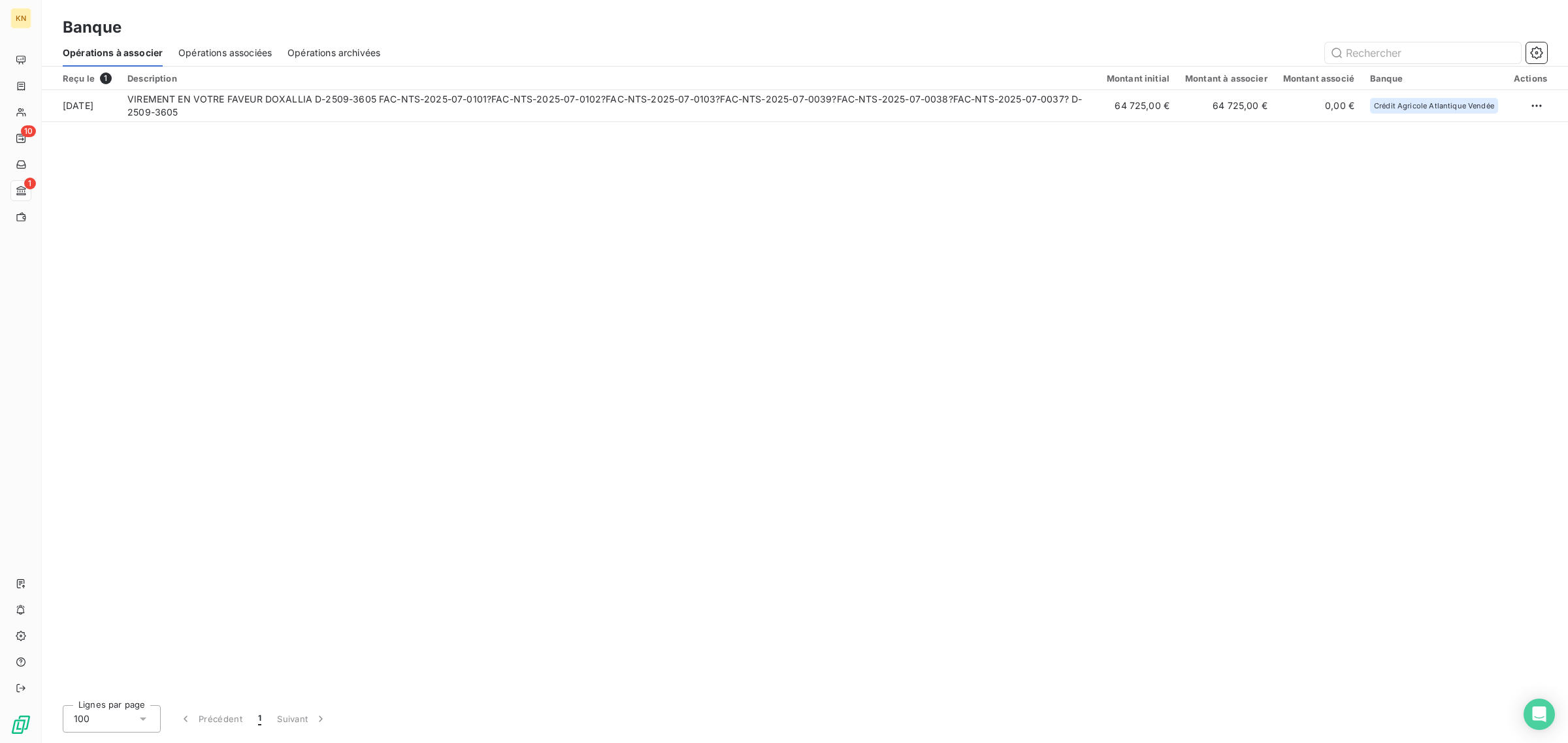
click at [532, 121] on table "Reçu le 1 Description Montant initial Montant à associer Montant associé Banque…" at bounding box center [805, 94] width 1526 height 55
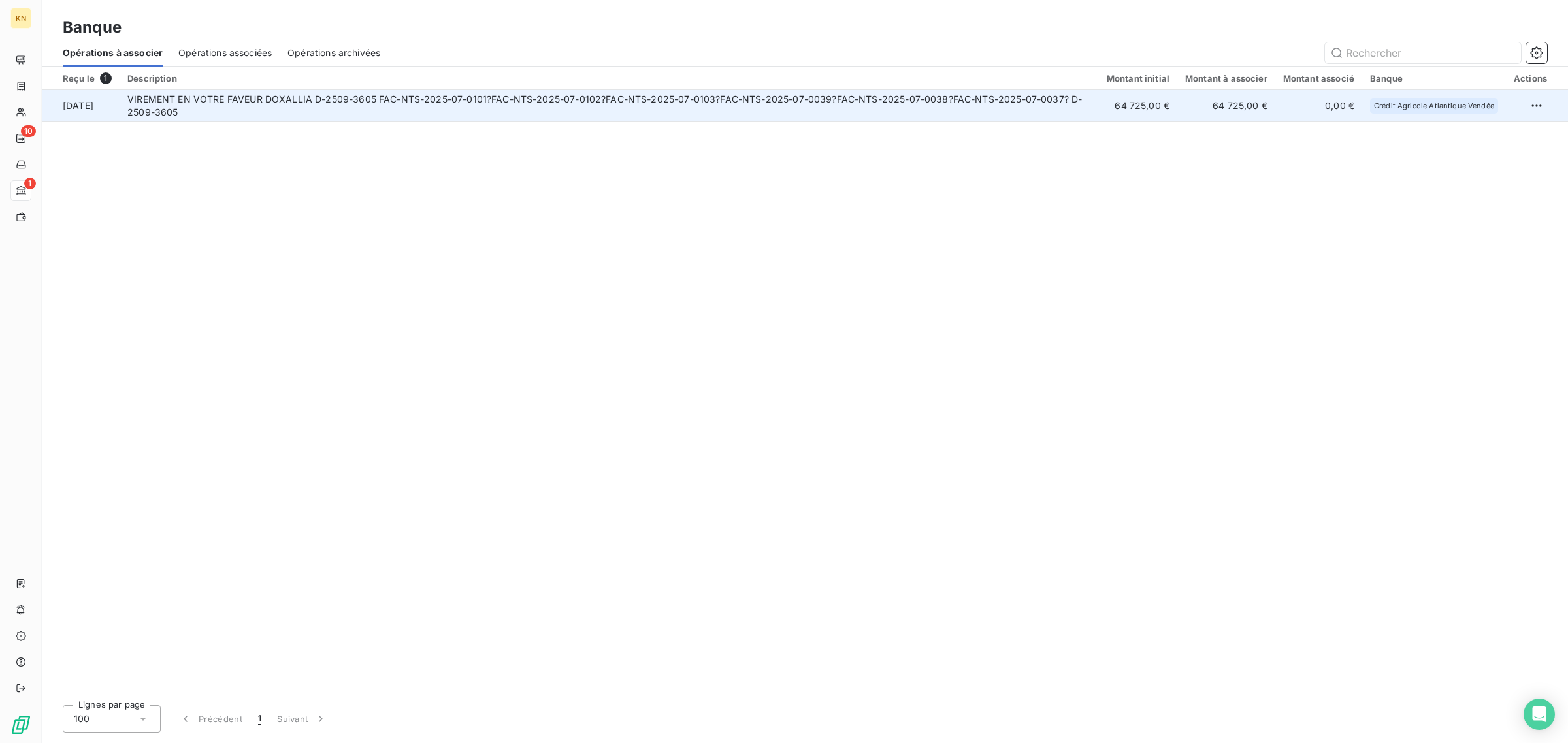
click at [530, 116] on td "VIREMENT EN VOTRE FAVEUR DOXALLIA D-2509-3605 FAC-NTS-2025-07-0101?FAC-NTS-2025…" at bounding box center [609, 105] width 979 height 31
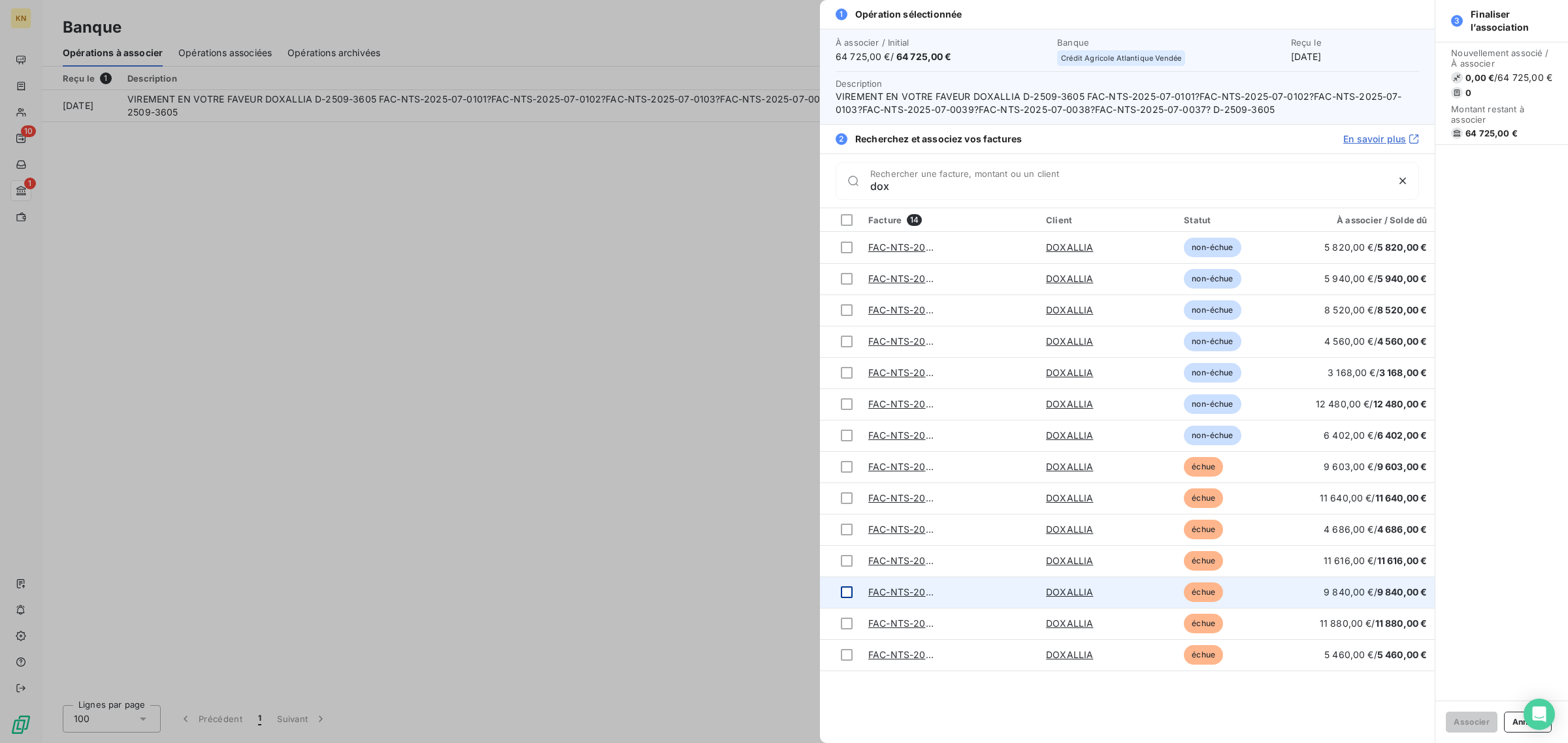
type input "dox"
click at [843, 588] on div at bounding box center [846, 592] width 12 height 12
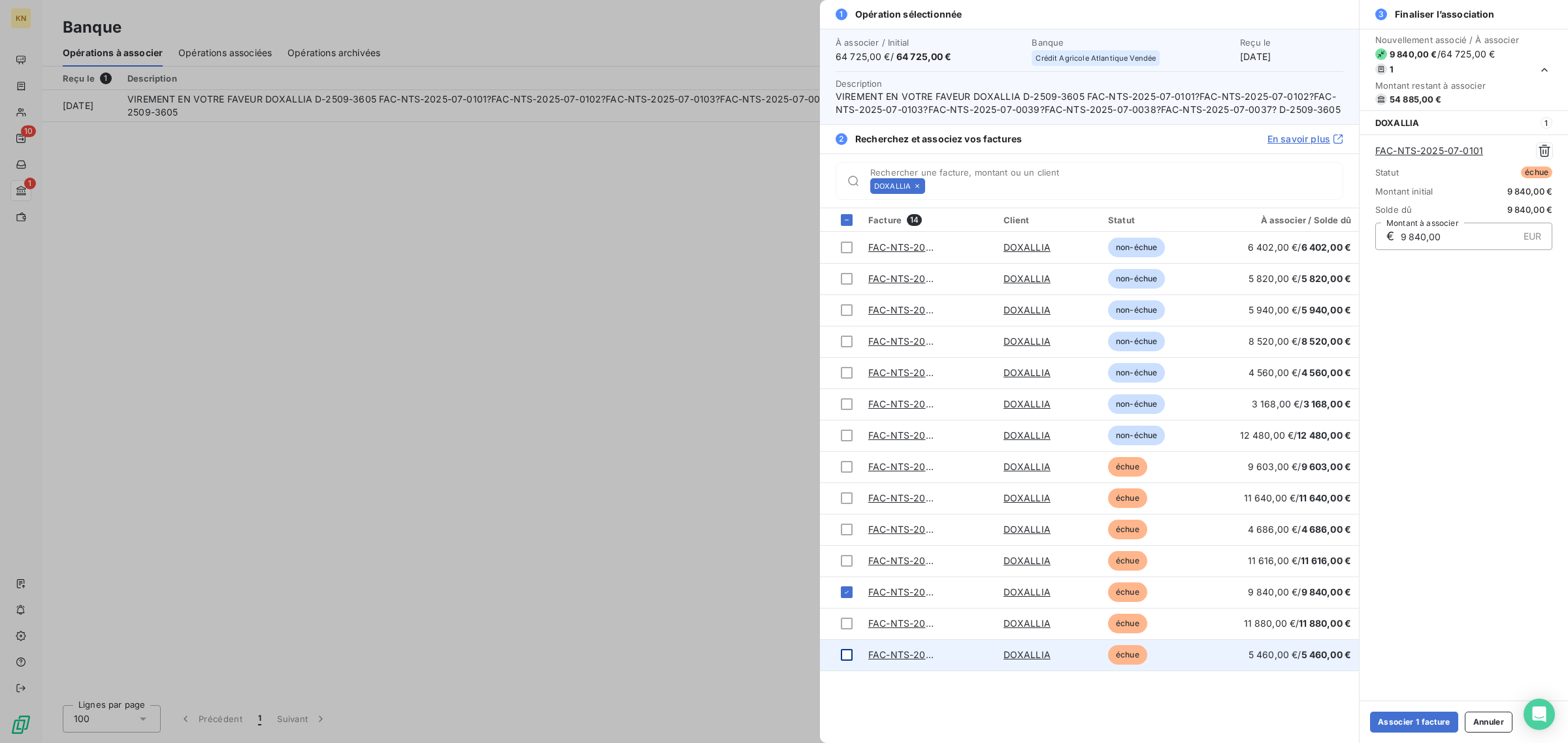
click at [844, 651] on div at bounding box center [846, 654] width 12 height 12
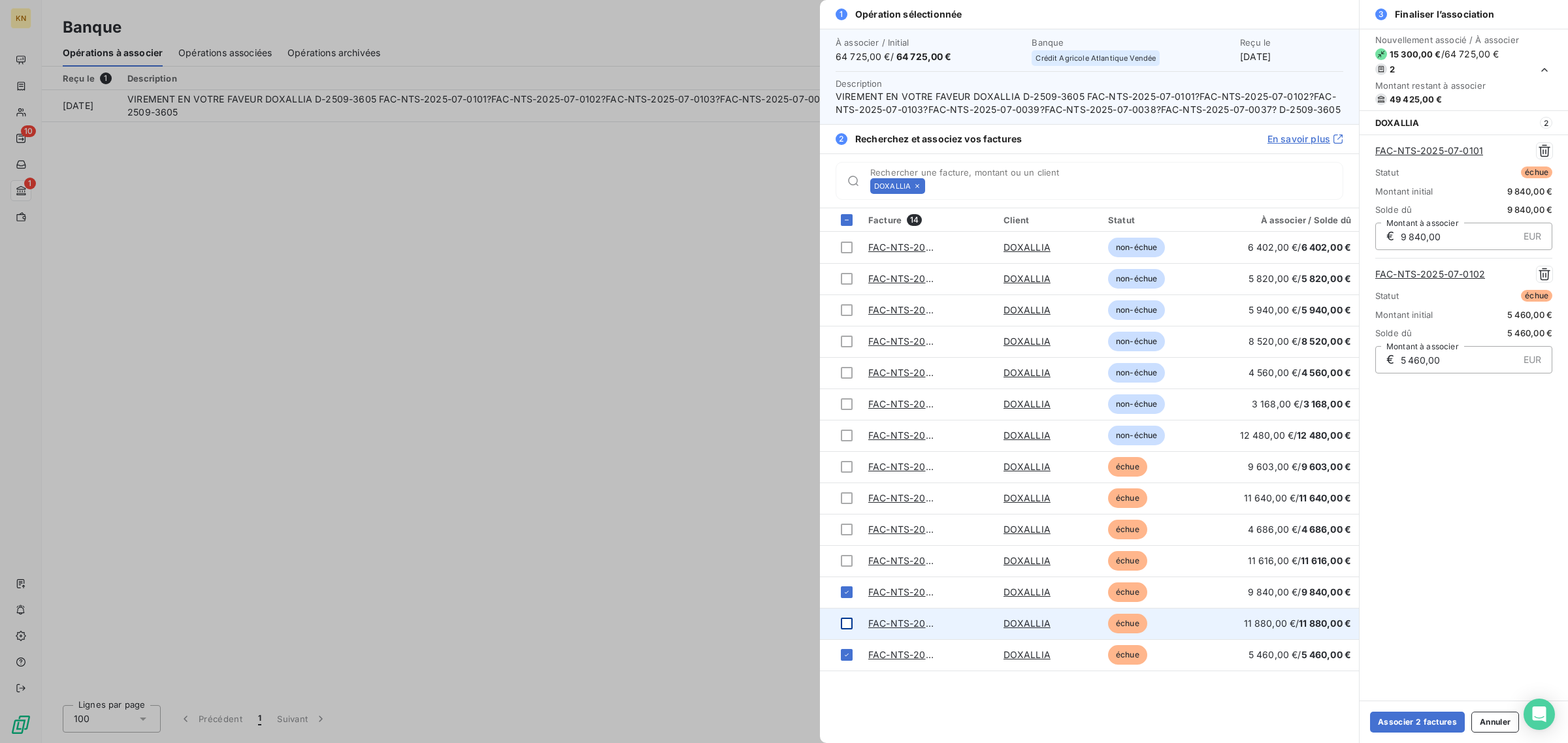
click at [843, 622] on div at bounding box center [846, 623] width 12 height 12
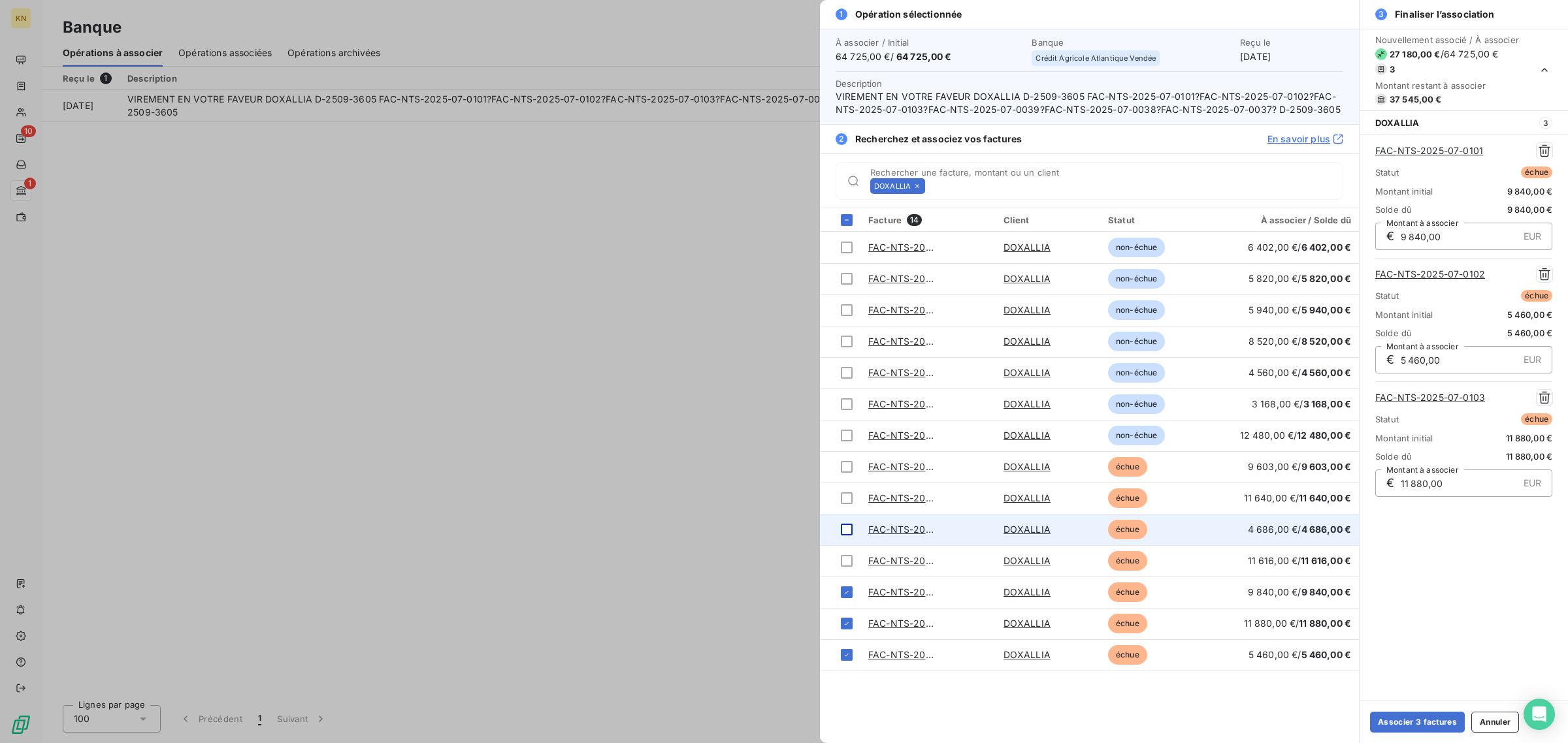
click at [847, 527] on div at bounding box center [846, 529] width 12 height 12
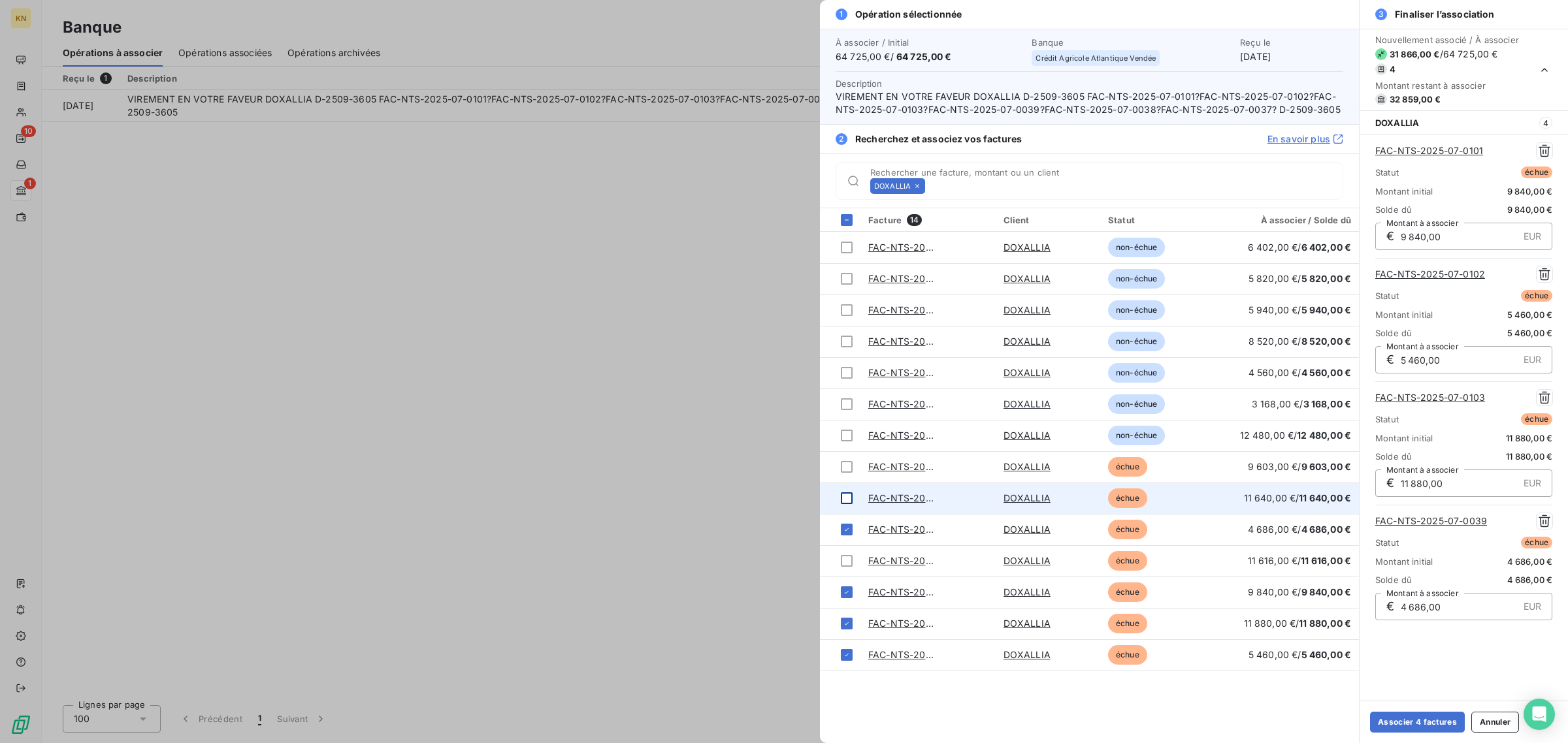
click at [841, 496] on div at bounding box center [846, 498] width 12 height 12
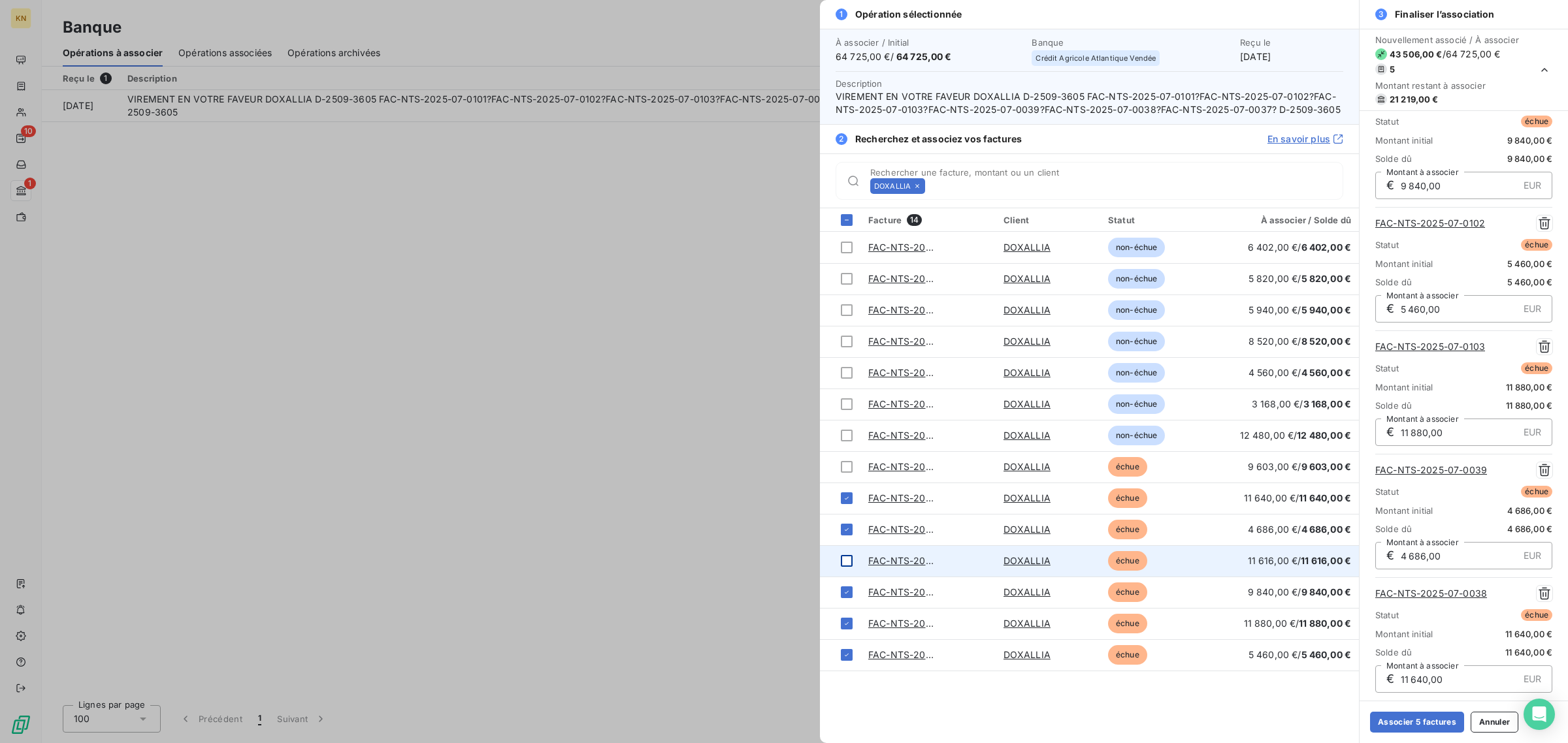
click at [844, 559] on div at bounding box center [846, 560] width 12 height 12
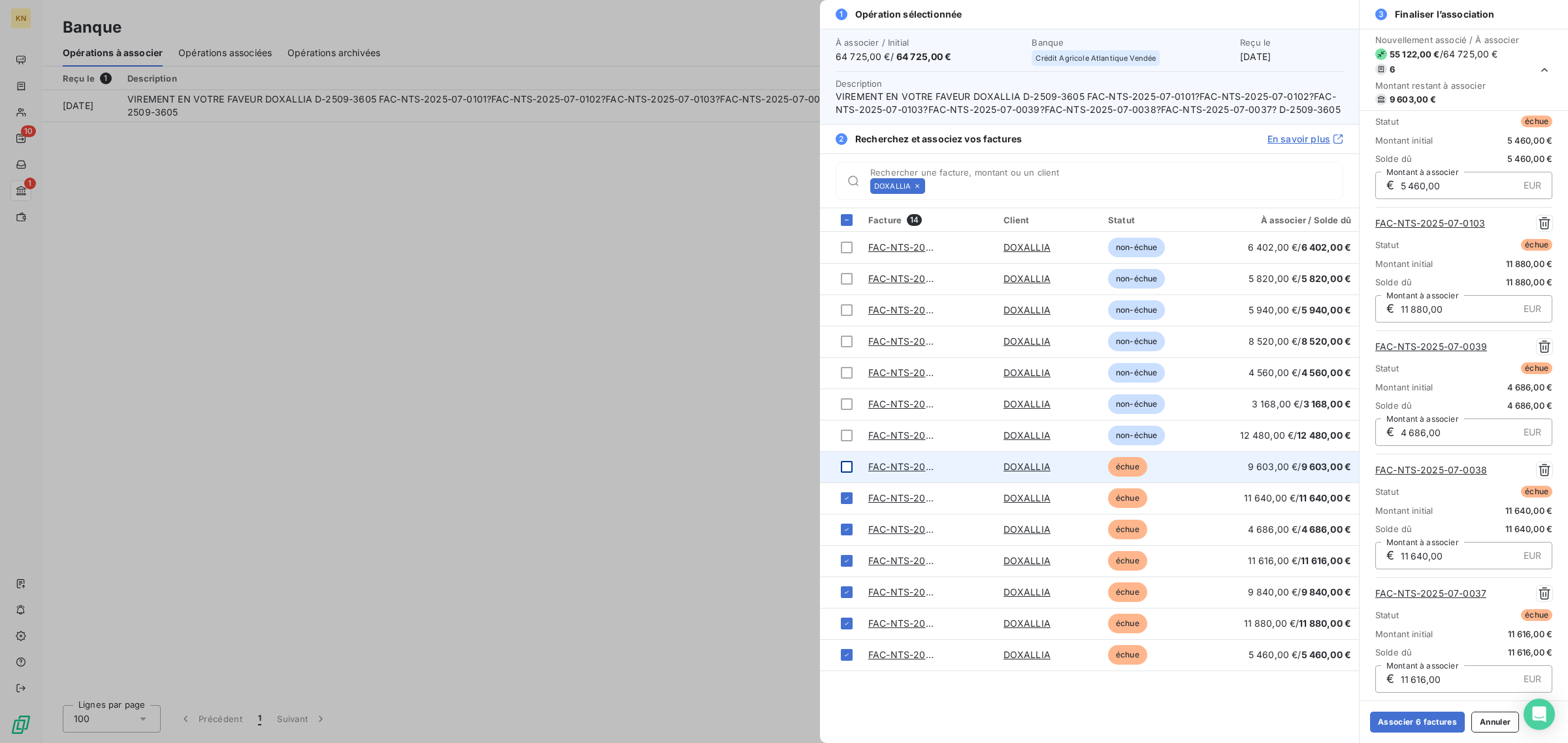
click at [843, 464] on div at bounding box center [846, 466] width 12 height 12
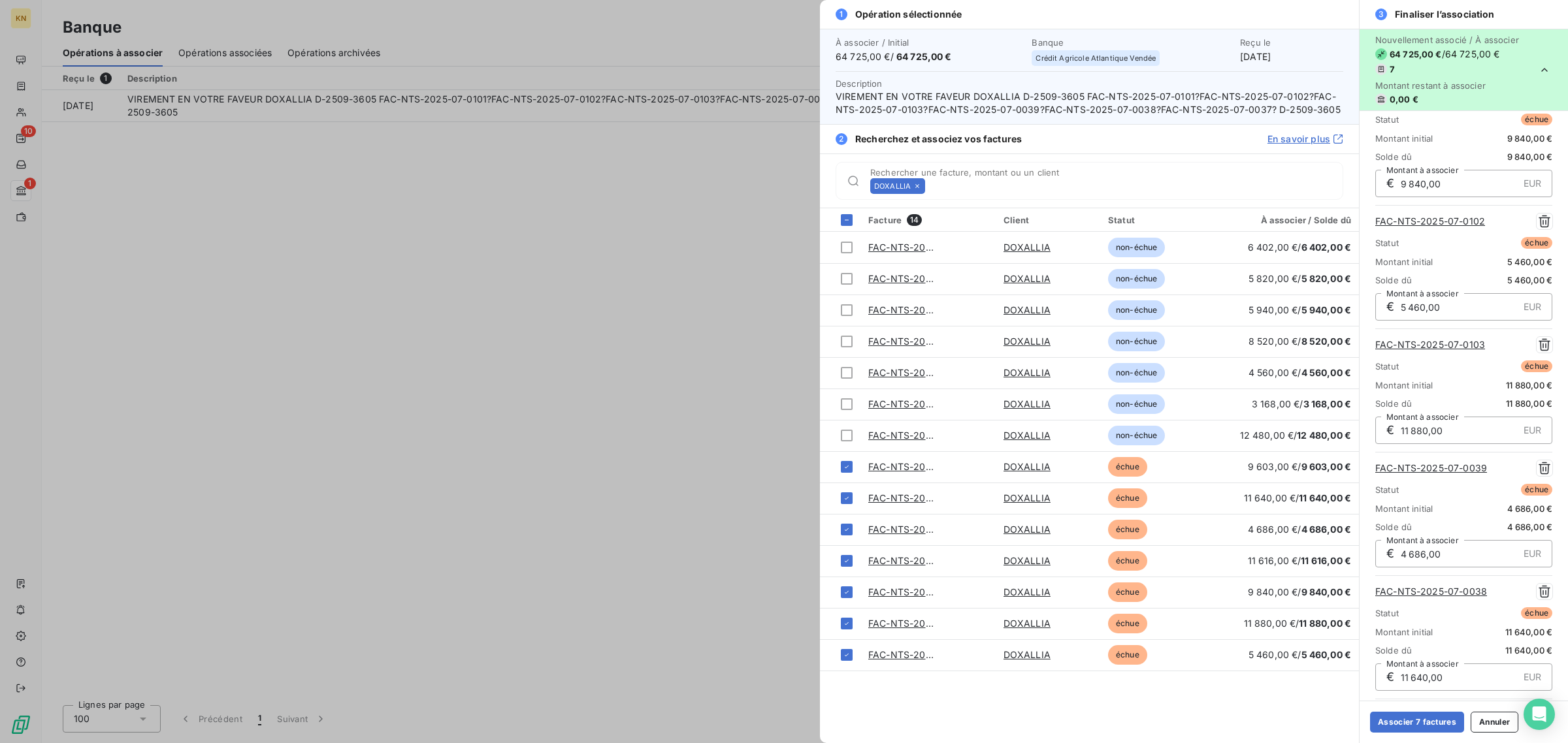
scroll to position [0, 0]
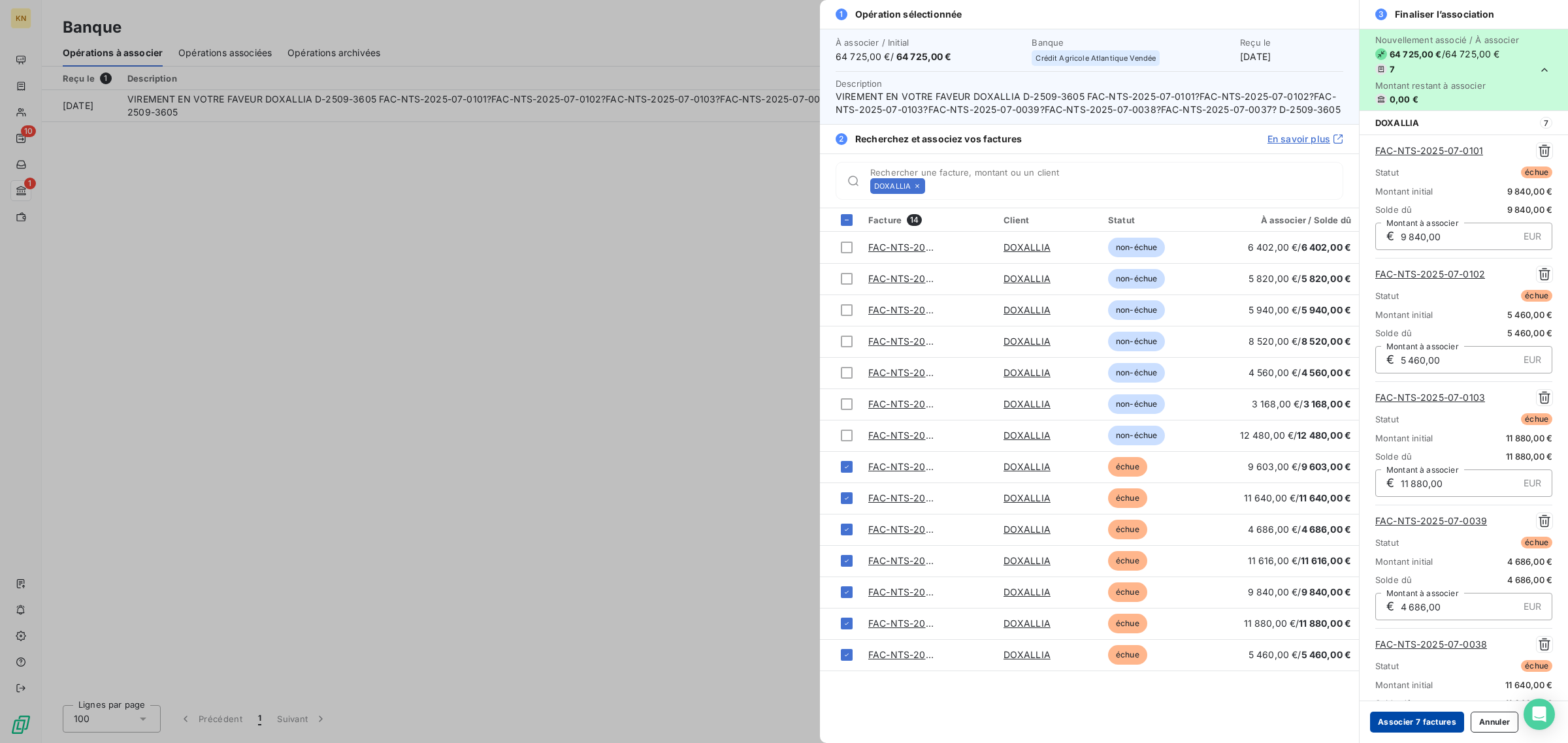
click at [1426, 720] on button "Associer 7 factures" at bounding box center [1417, 722] width 94 height 20
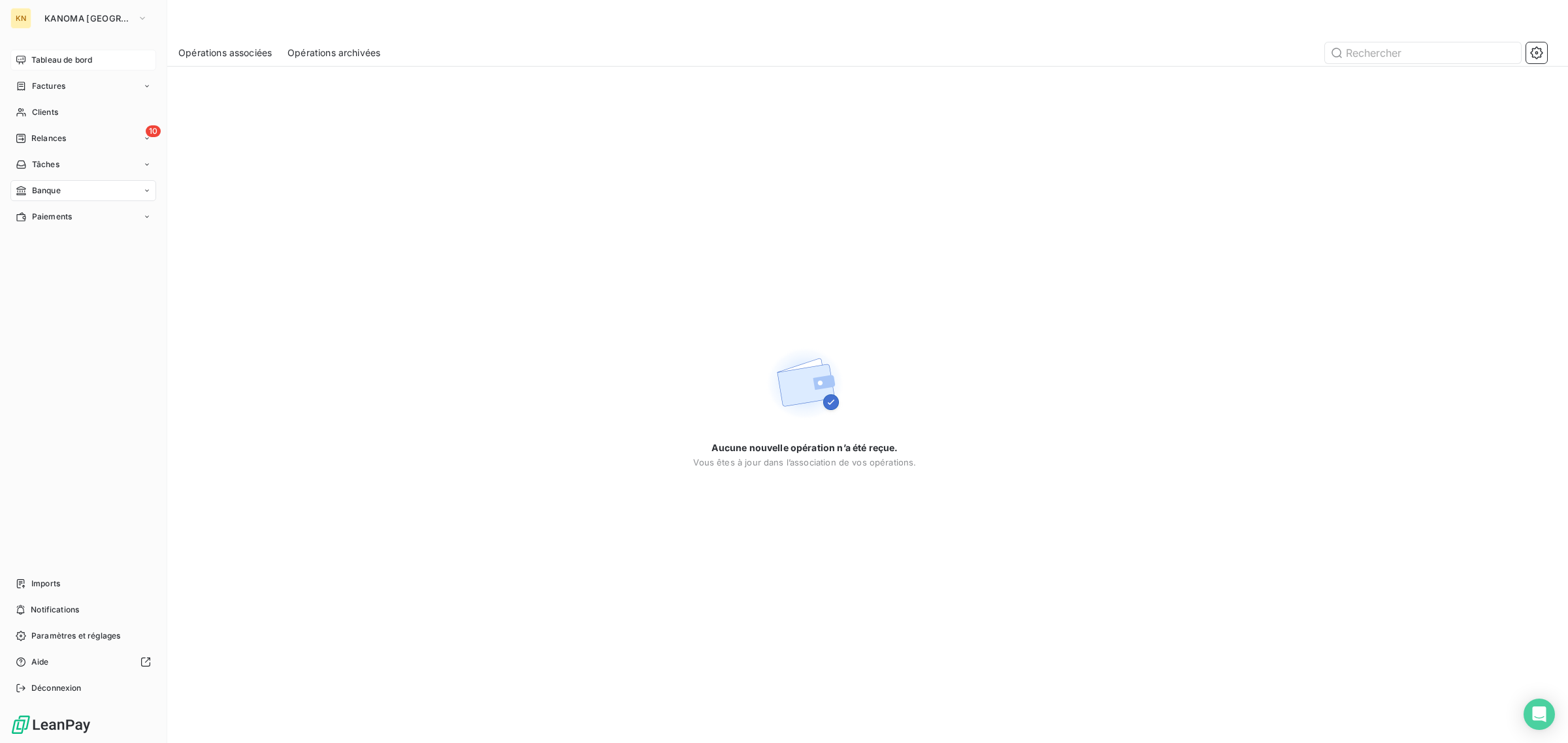
click at [45, 67] on div "Tableau de bord" at bounding box center [83, 60] width 145 height 20
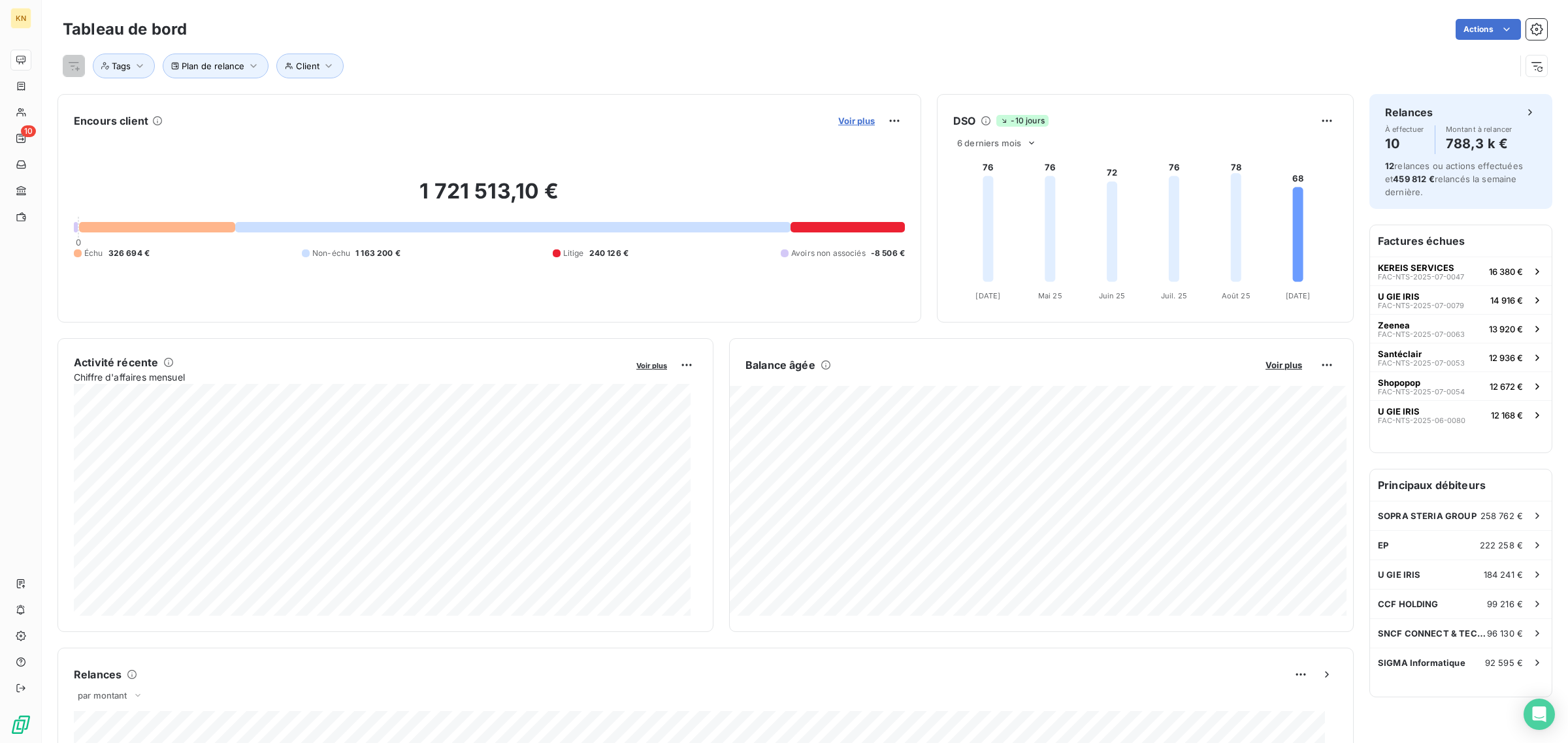
click at [856, 125] on span "Voir plus" at bounding box center [856, 121] width 37 height 11
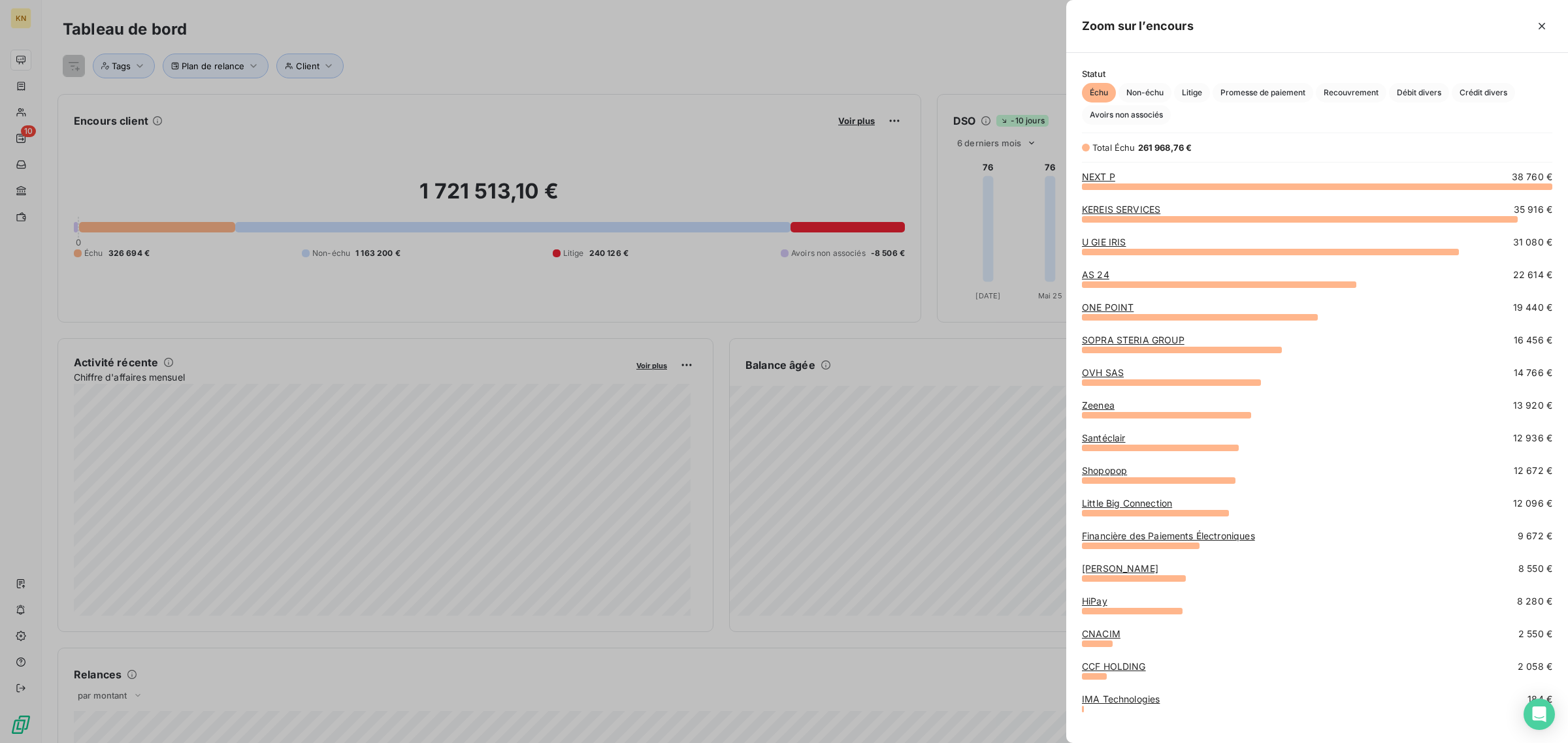
click at [1118, 208] on link "KEREIS SERVICES" at bounding box center [1121, 209] width 78 height 11
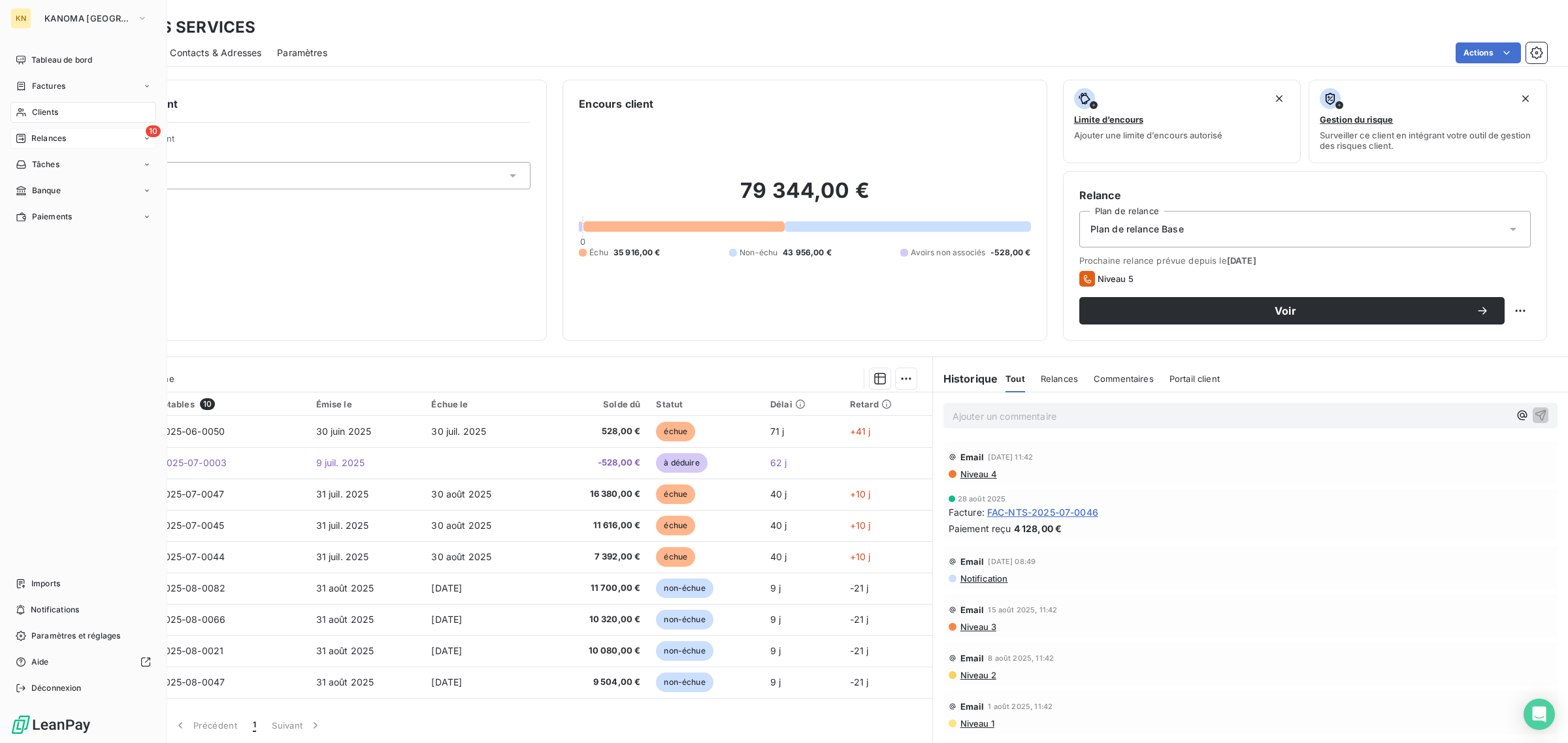
click at [37, 143] on span "Relances" at bounding box center [48, 138] width 35 height 12
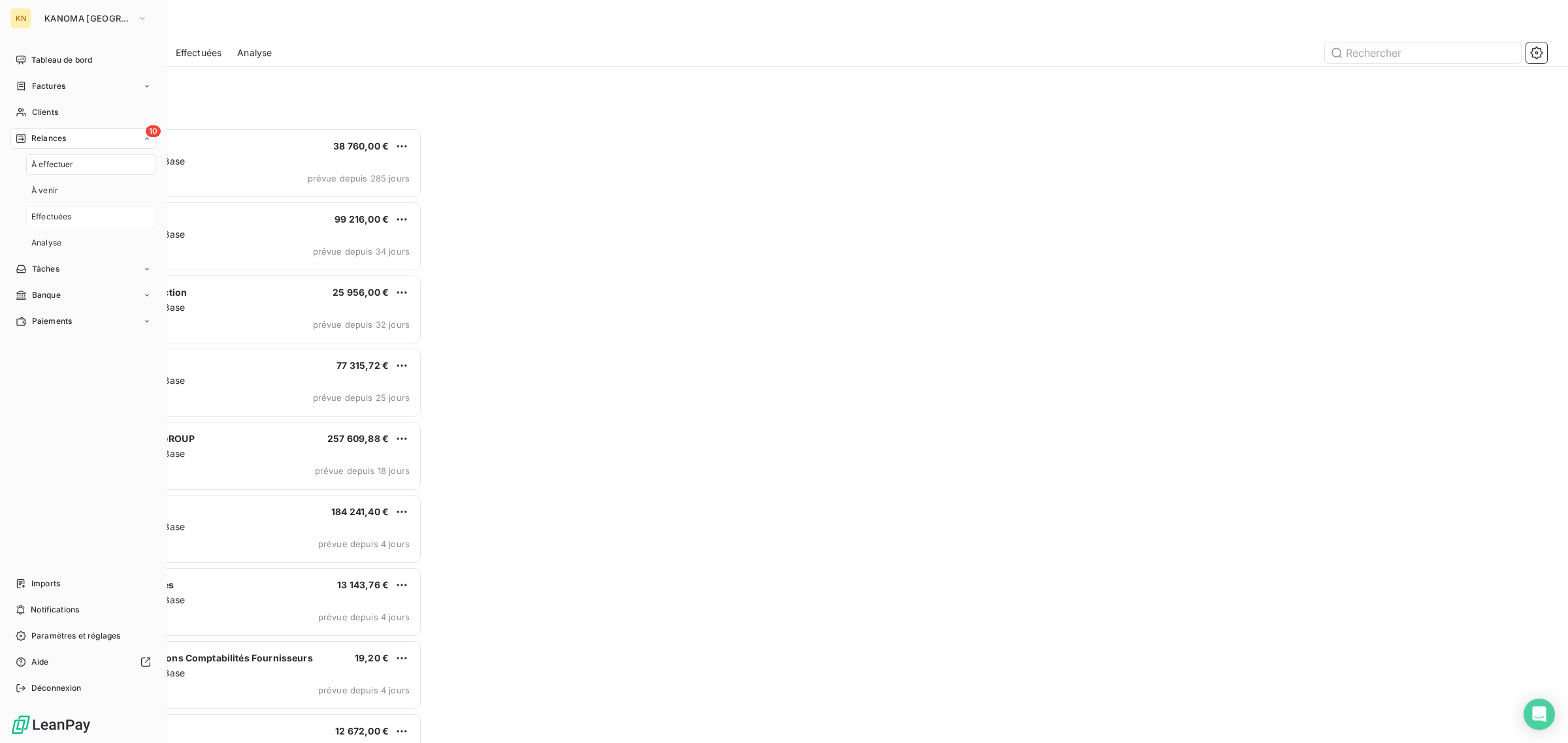
scroll to position [604, 347]
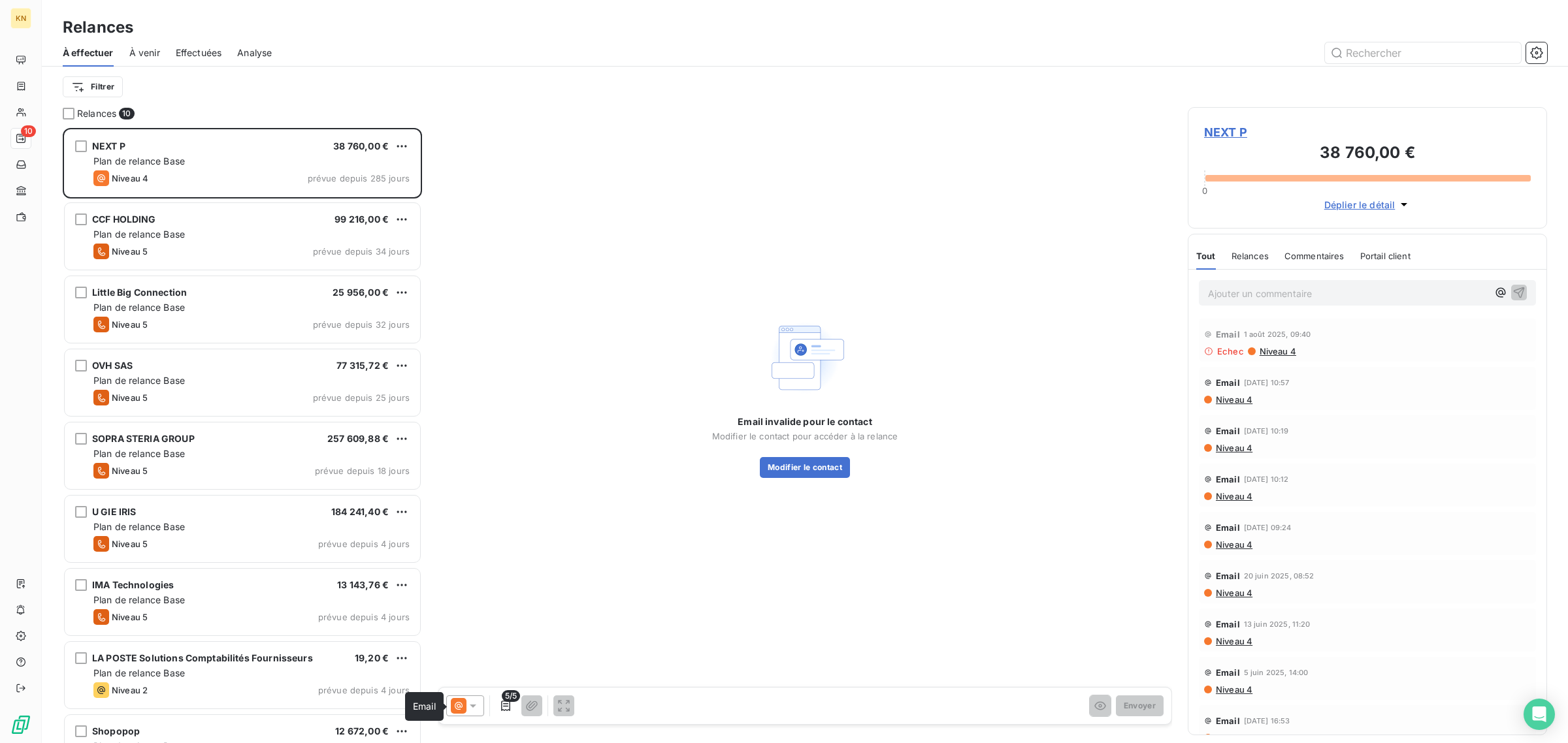
click at [456, 707] on icon at bounding box center [459, 706] width 16 height 16
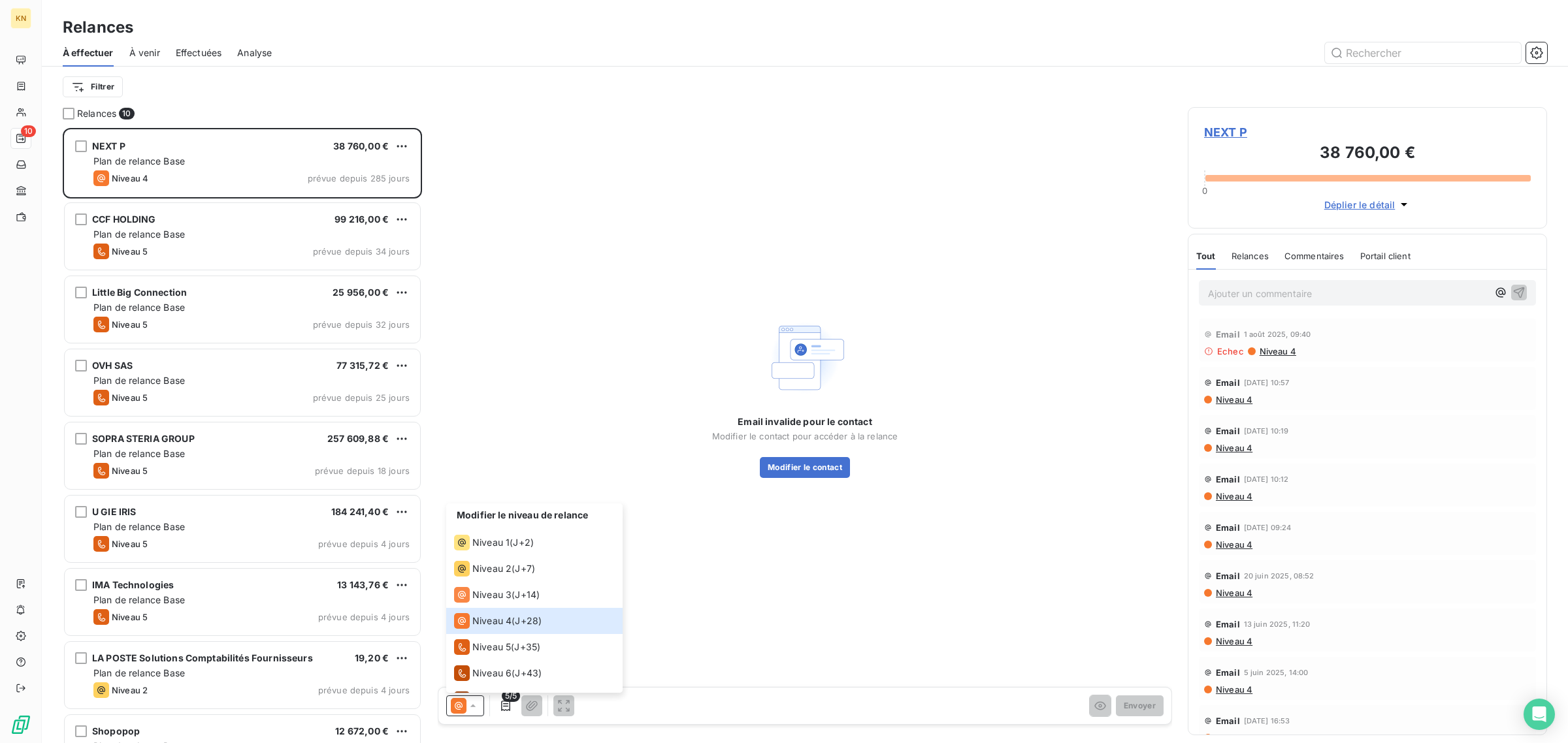
click at [827, 602] on div "Email invalide pour le contact Modifier le contact pour accéder à la relance Mo…" at bounding box center [805, 396] width 735 height 580
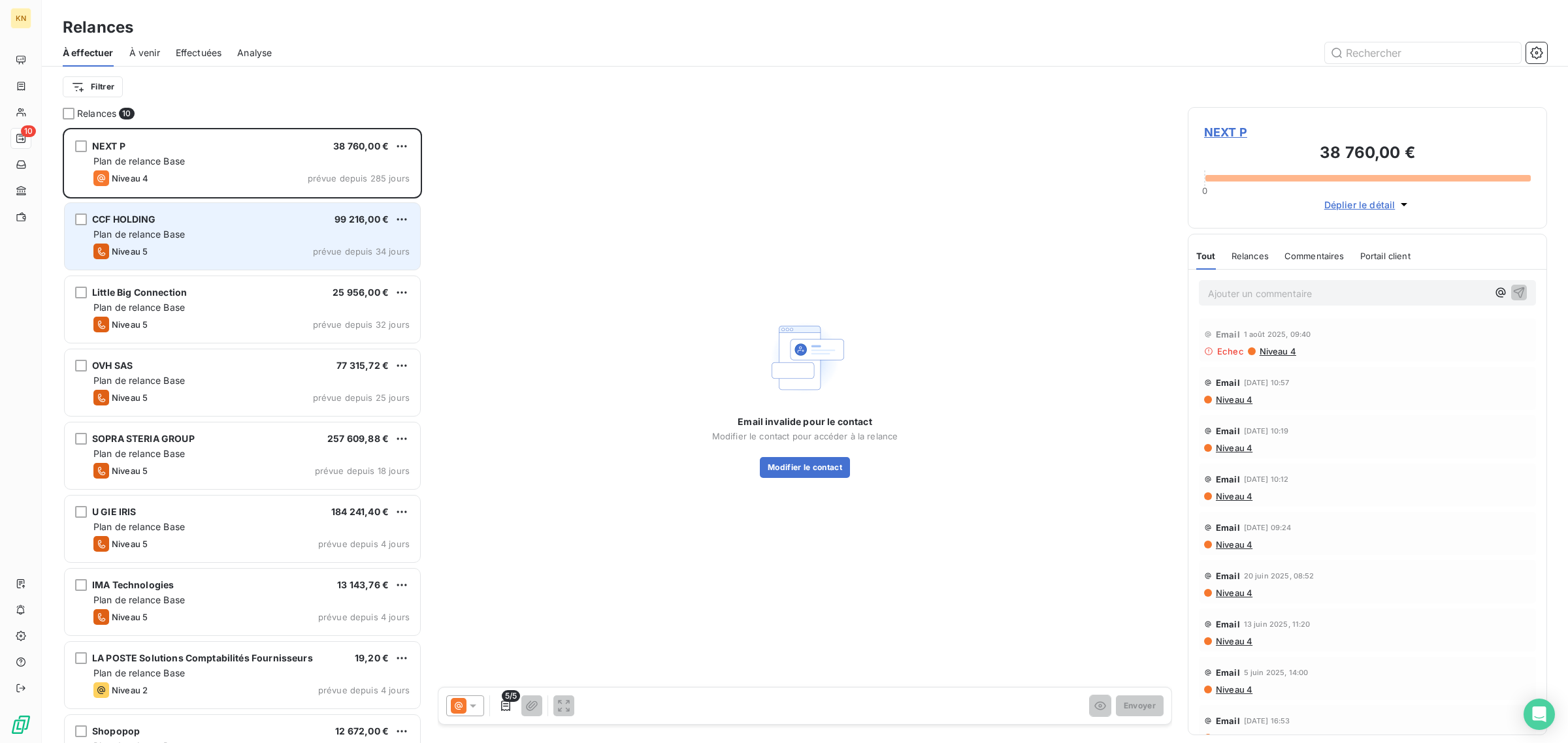
click at [247, 236] on div "Plan de relance Base" at bounding box center [251, 234] width 316 height 13
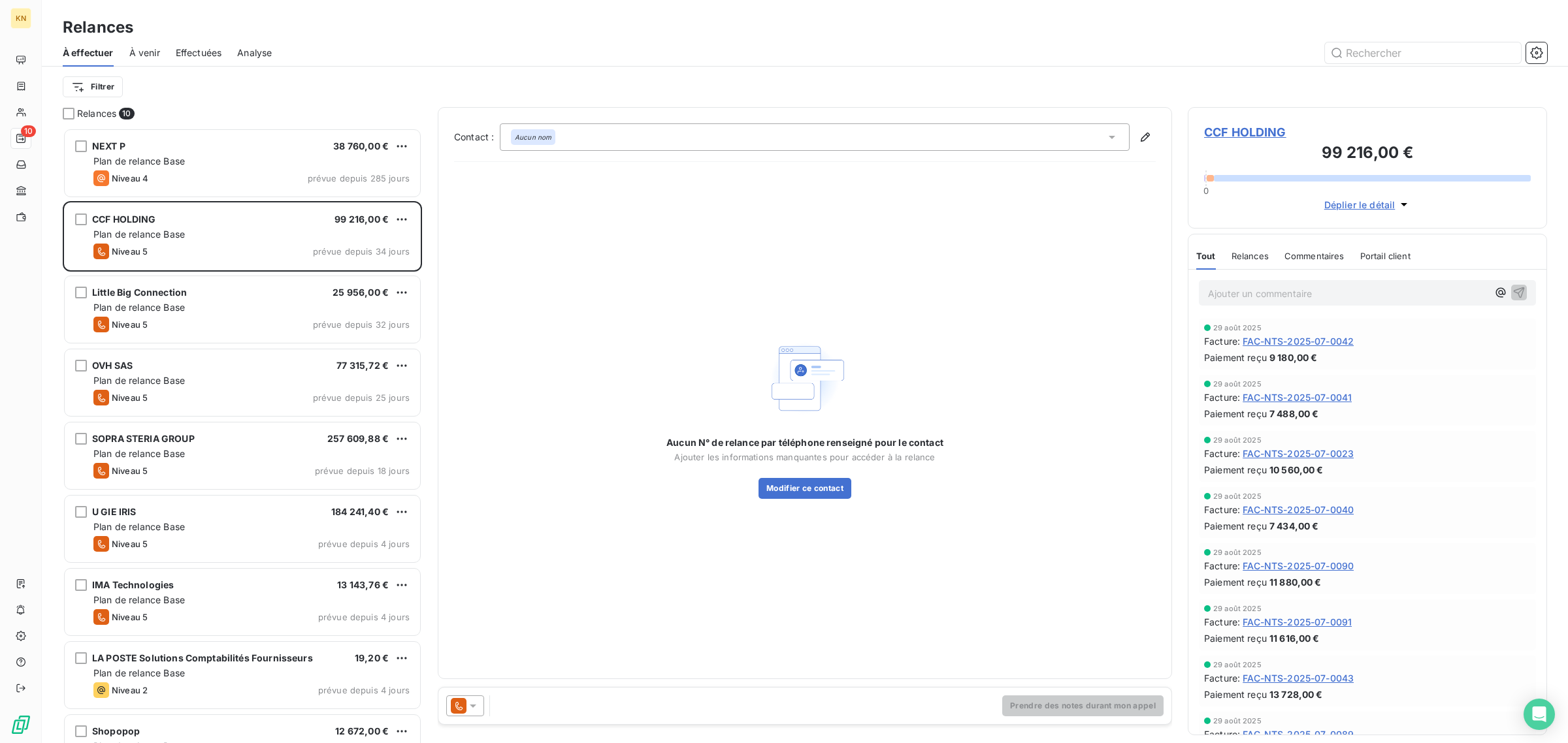
click at [479, 710] on icon at bounding box center [472, 706] width 13 height 13
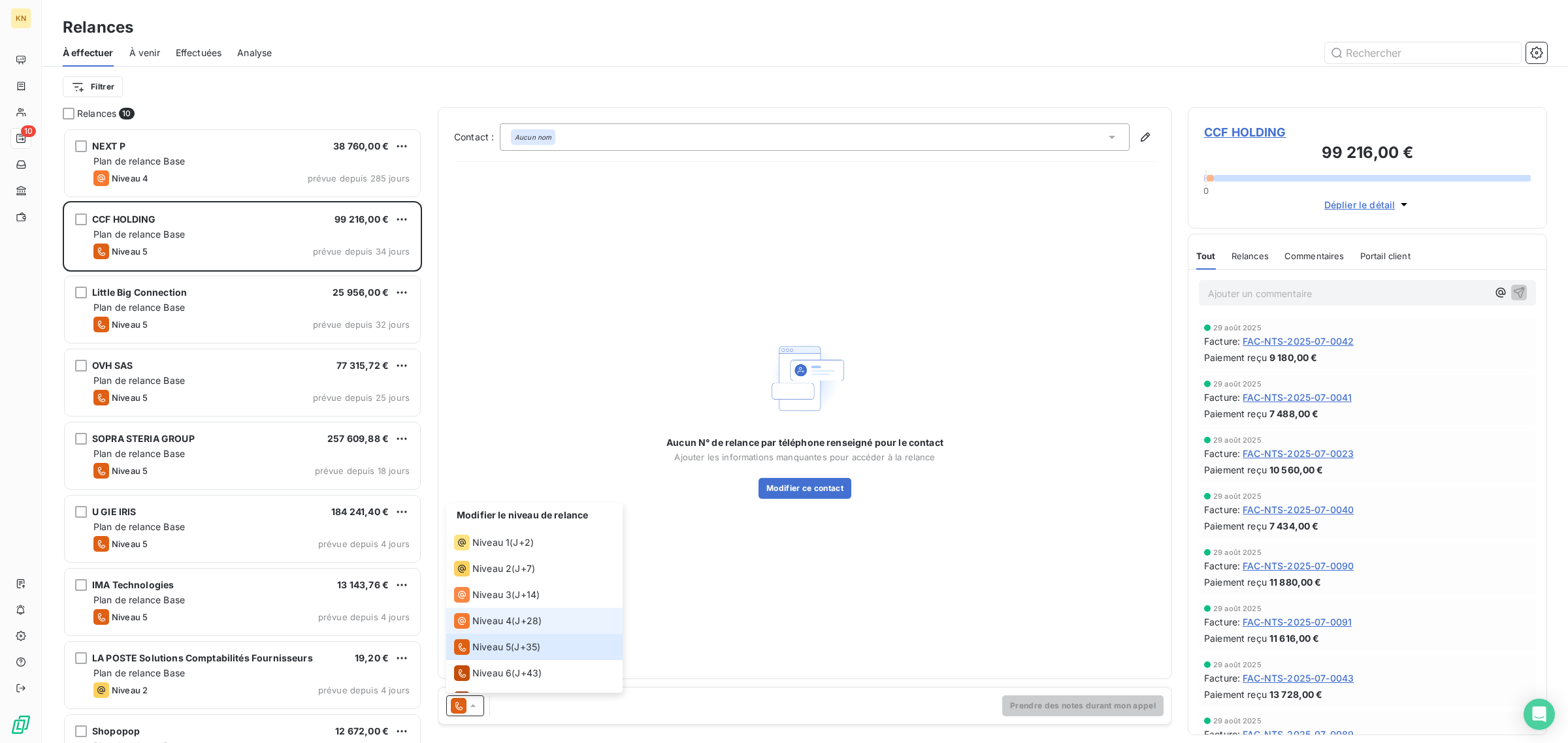
click at [498, 625] on span "Niveau 4" at bounding box center [492, 621] width 39 height 13
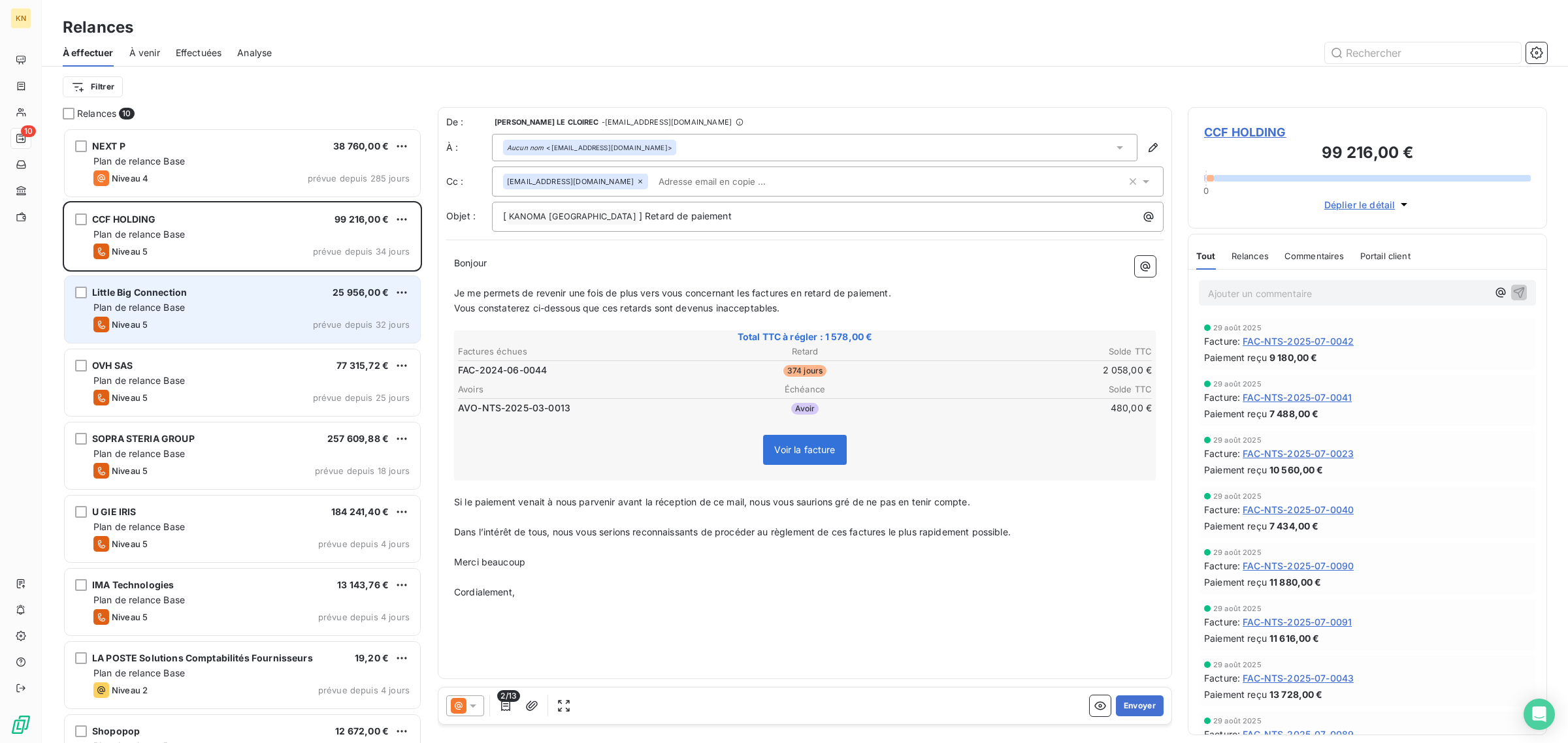
click at [159, 288] on span "Little Big Connection" at bounding box center [139, 292] width 94 height 11
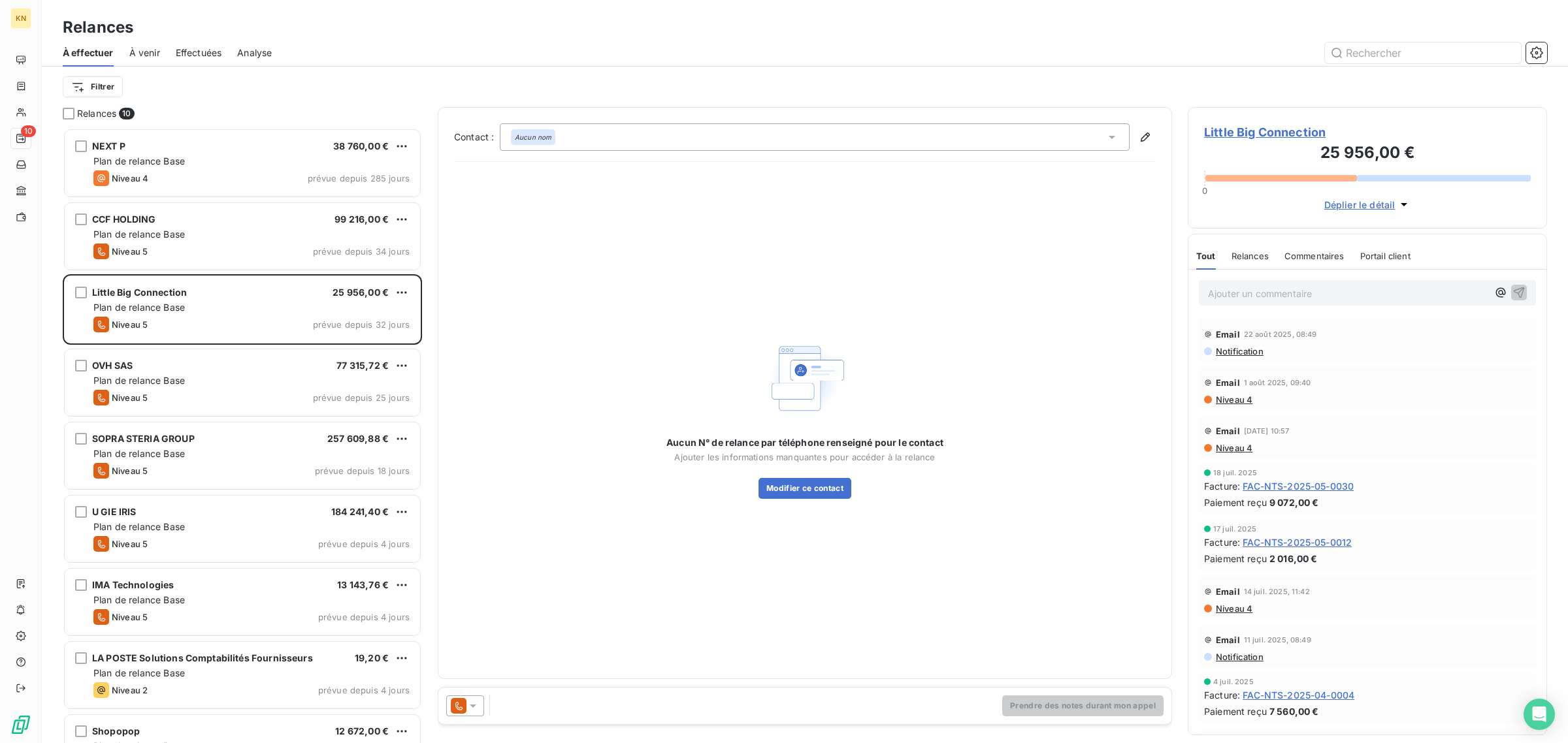
click at [468, 705] on icon at bounding box center [472, 706] width 13 height 13
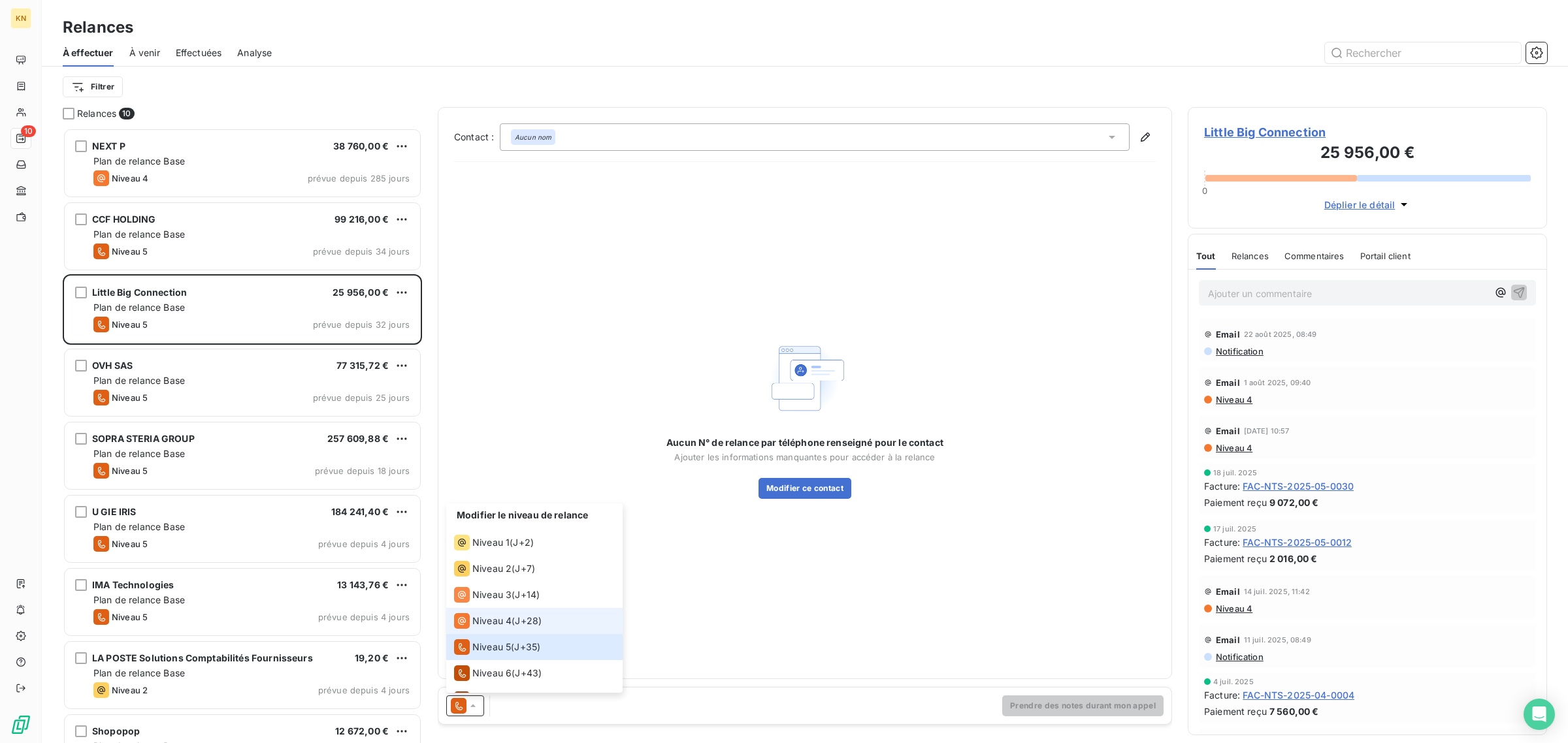
click at [485, 622] on span "Niveau 4" at bounding box center [492, 621] width 39 height 13
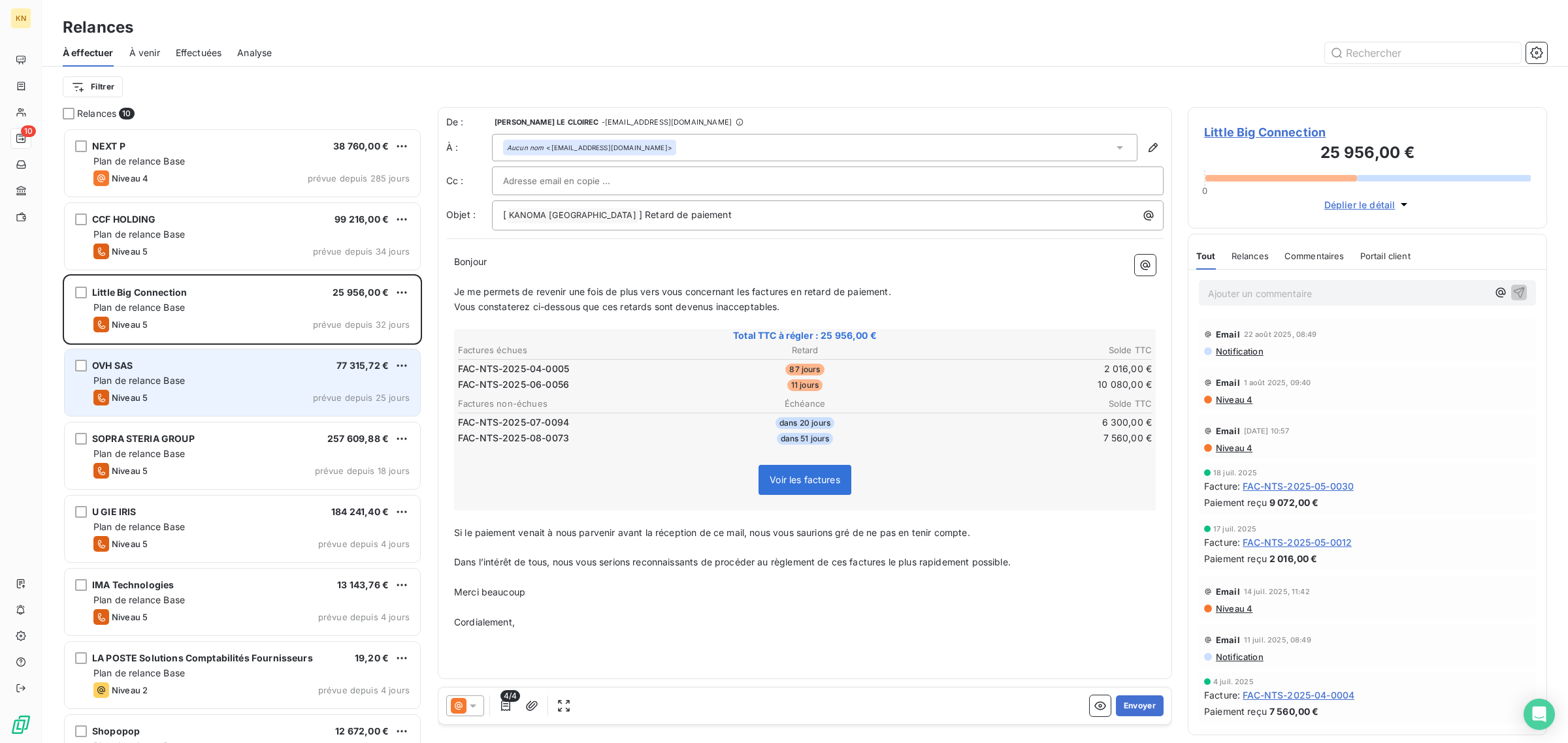
click at [213, 388] on div "OVH SAS 77 315,72 € Plan de relance Base Niveau 5 prévue depuis 25 jours" at bounding box center [242, 382] width 356 height 67
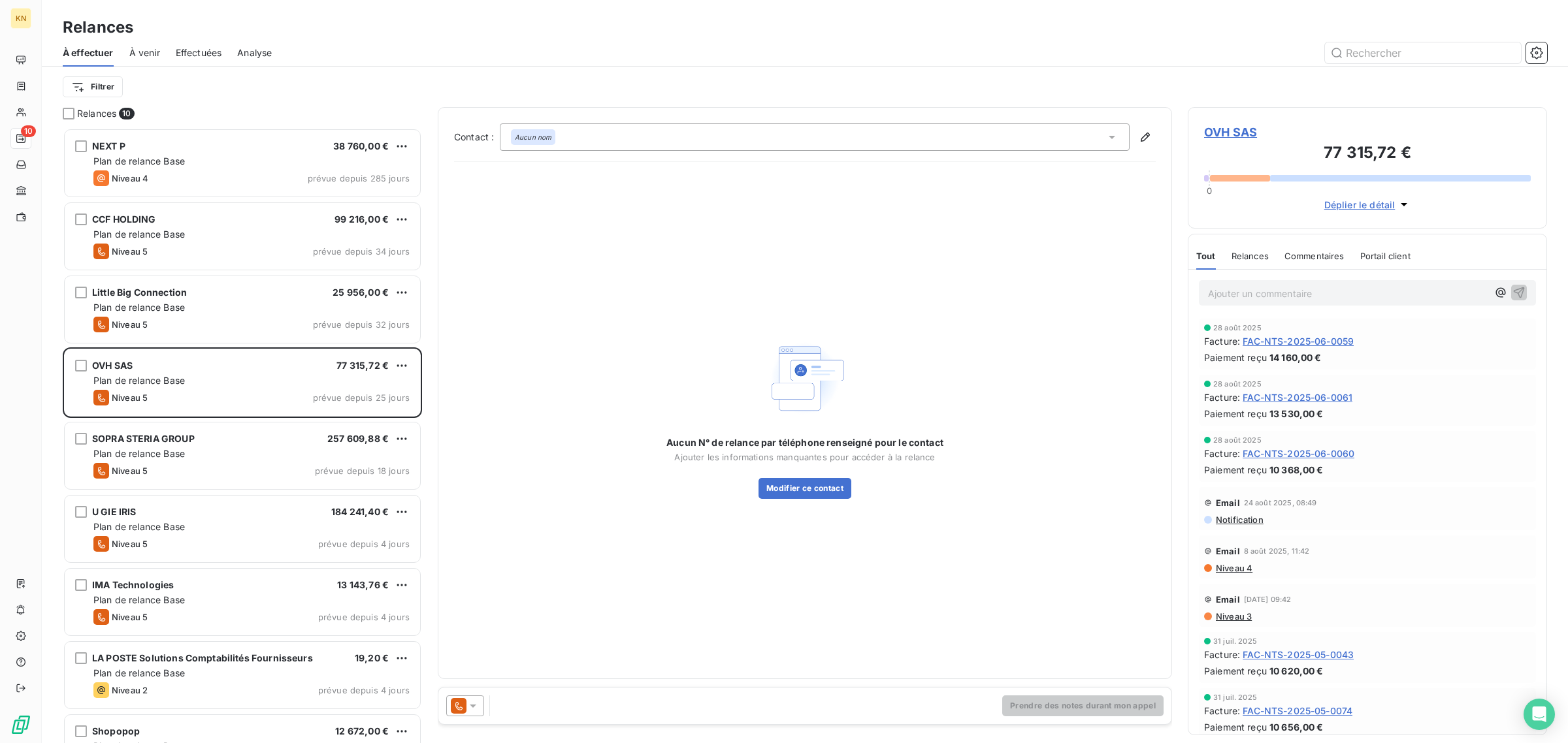
click at [461, 703] on icon at bounding box center [459, 706] width 16 height 16
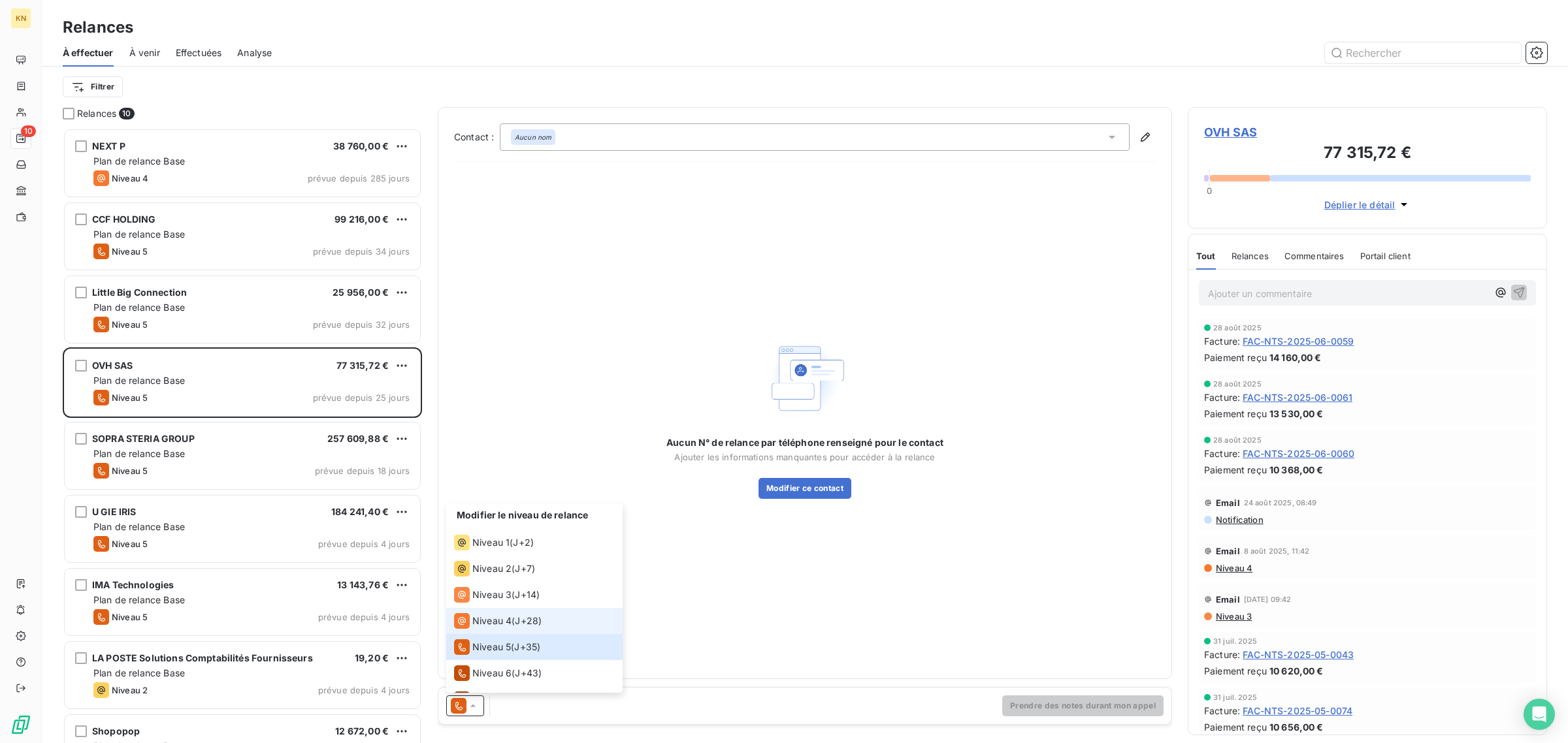
click at [497, 611] on li "Niveau 4 ( J+28 )" at bounding box center [534, 620] width 177 height 26
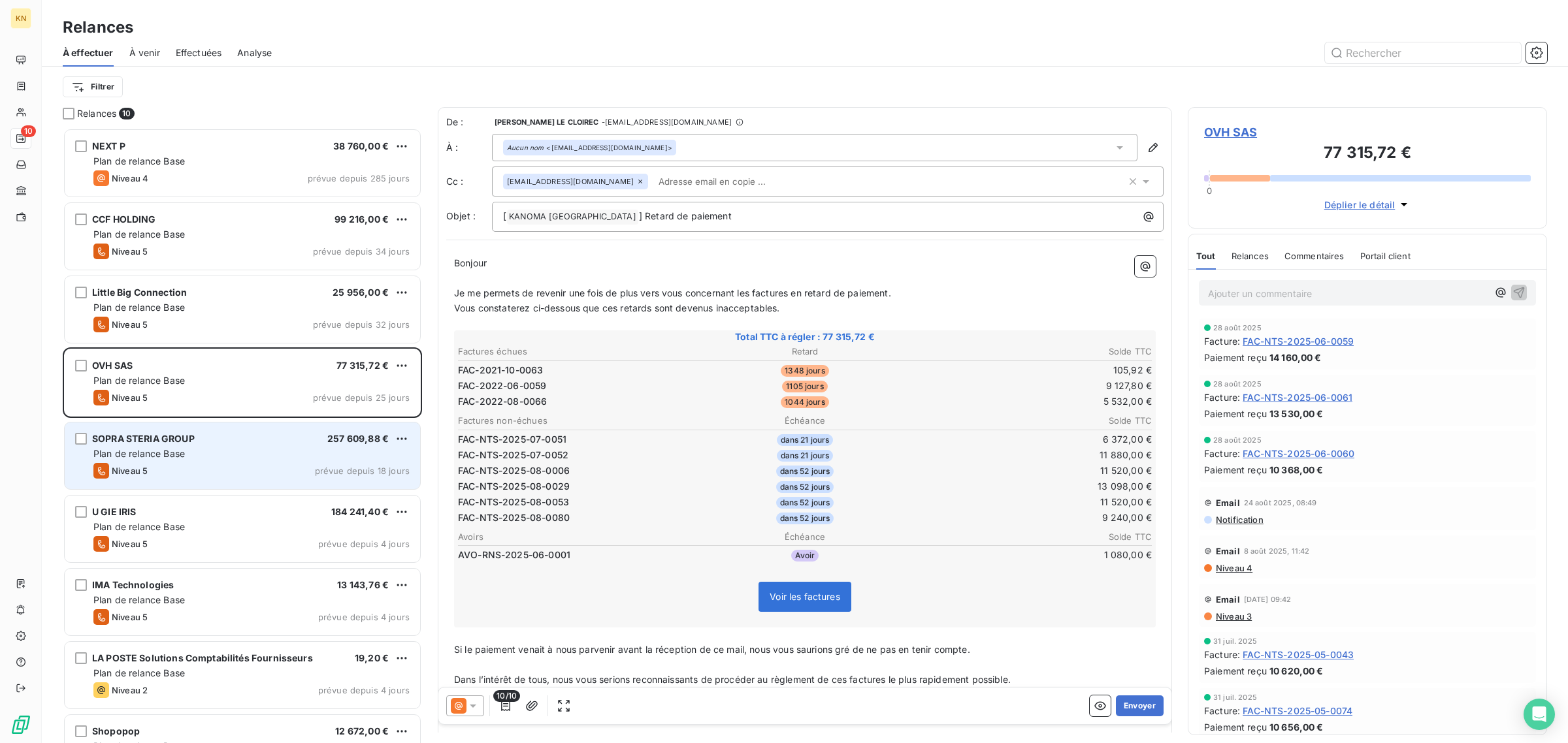
click at [207, 477] on div "Niveau 5 prévue depuis 18 jours" at bounding box center [251, 471] width 316 height 16
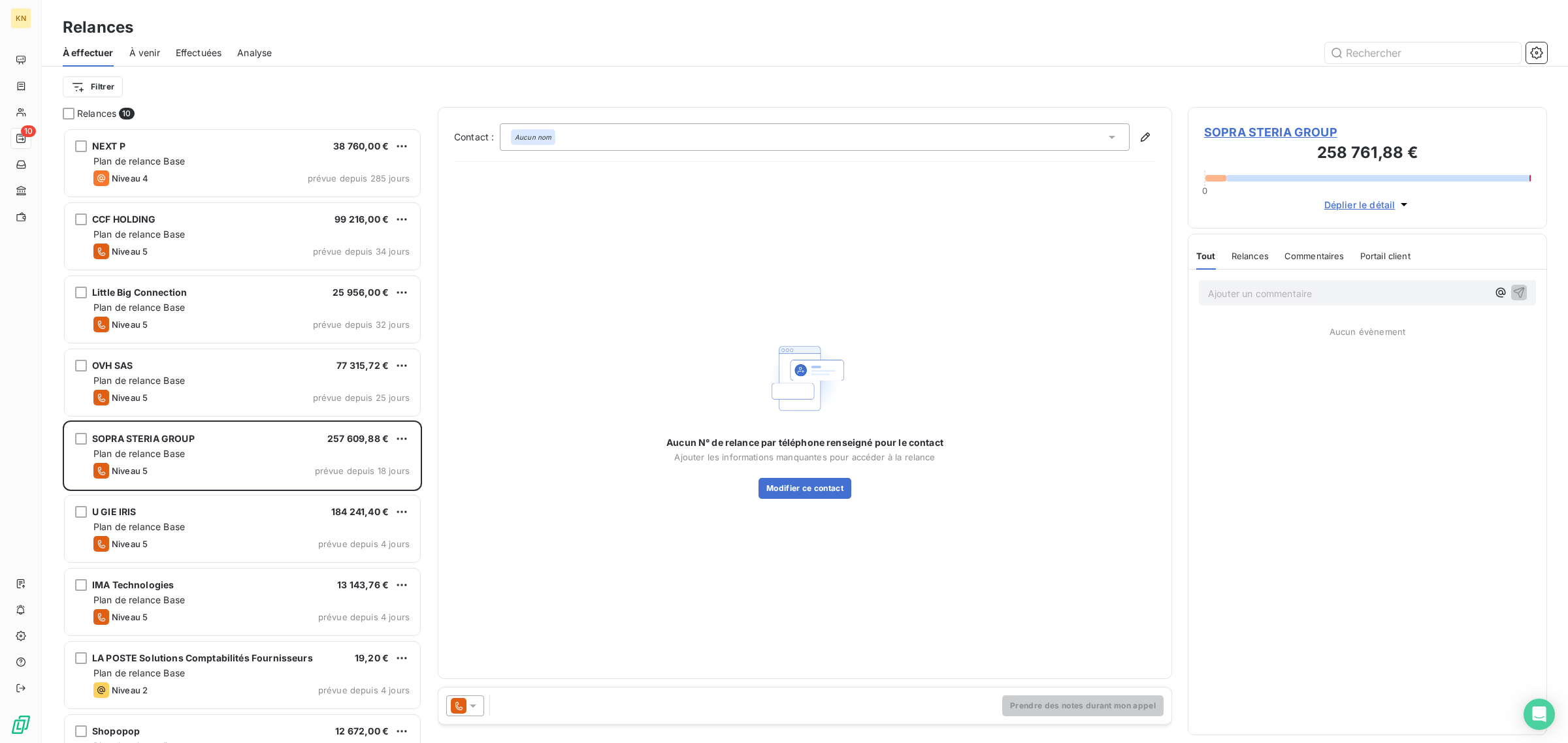
click at [481, 700] on div at bounding box center [464, 705] width 38 height 20
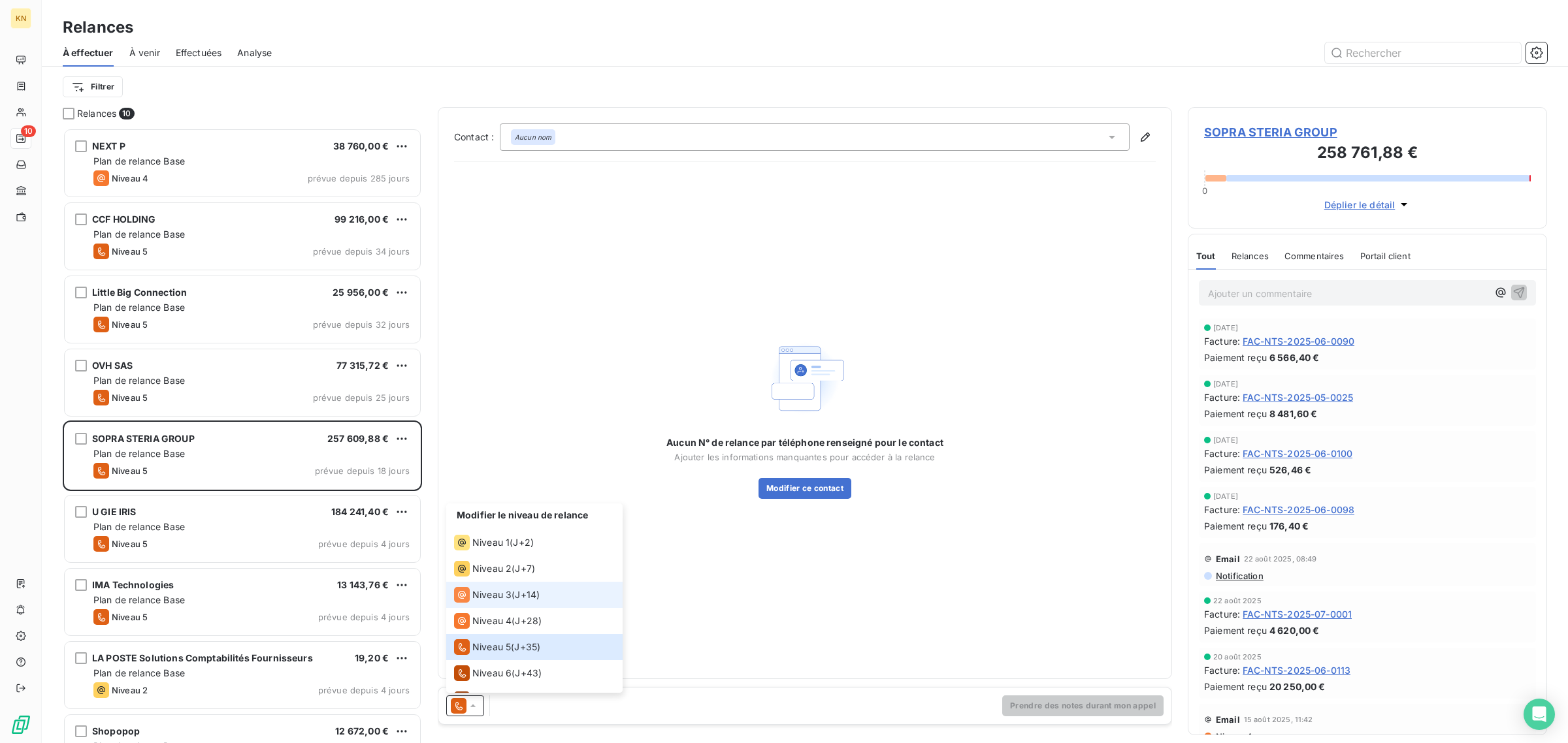
click at [501, 607] on li "Niveau 3 ( J+14 )" at bounding box center [534, 594] width 177 height 26
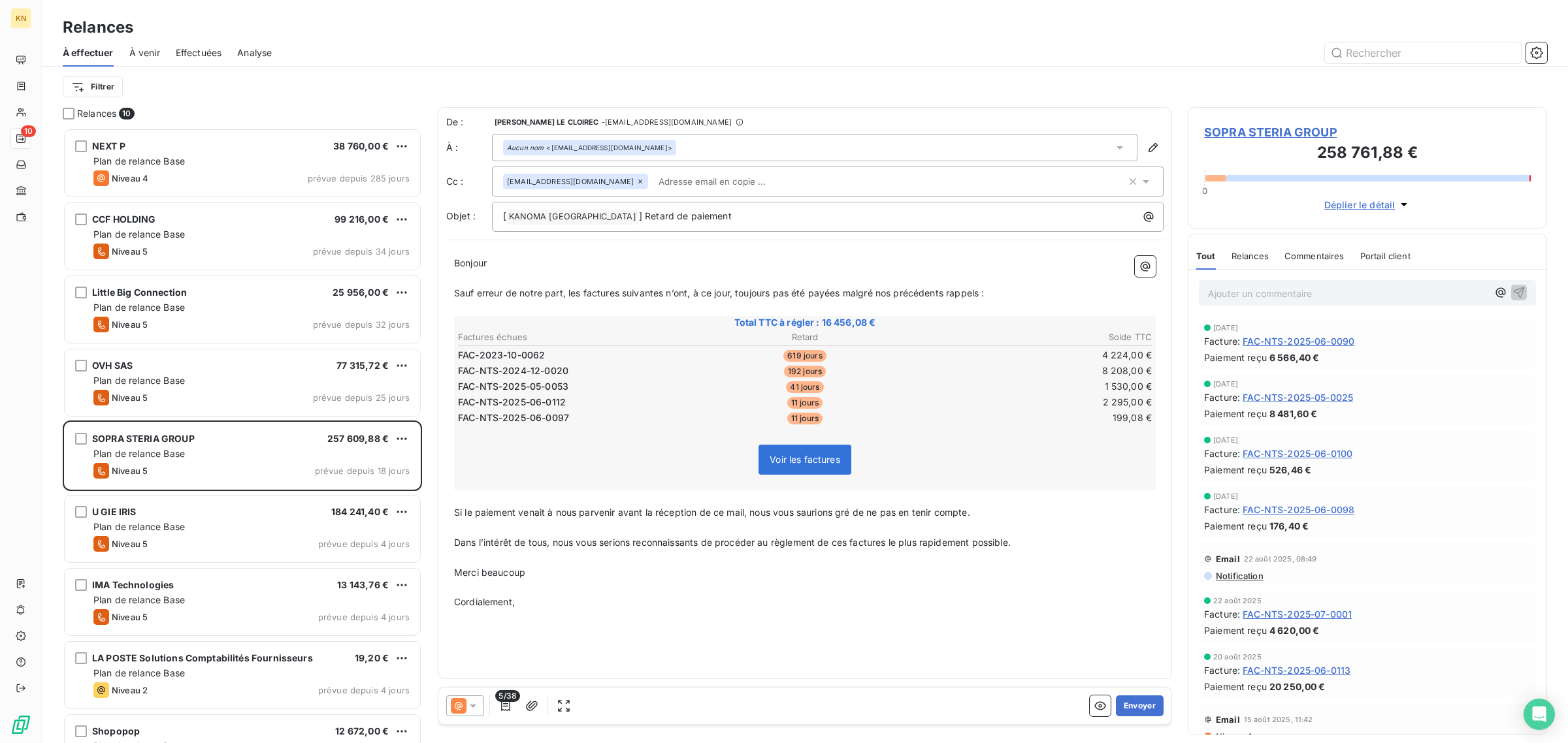
click at [474, 712] on icon at bounding box center [472, 706] width 13 height 13
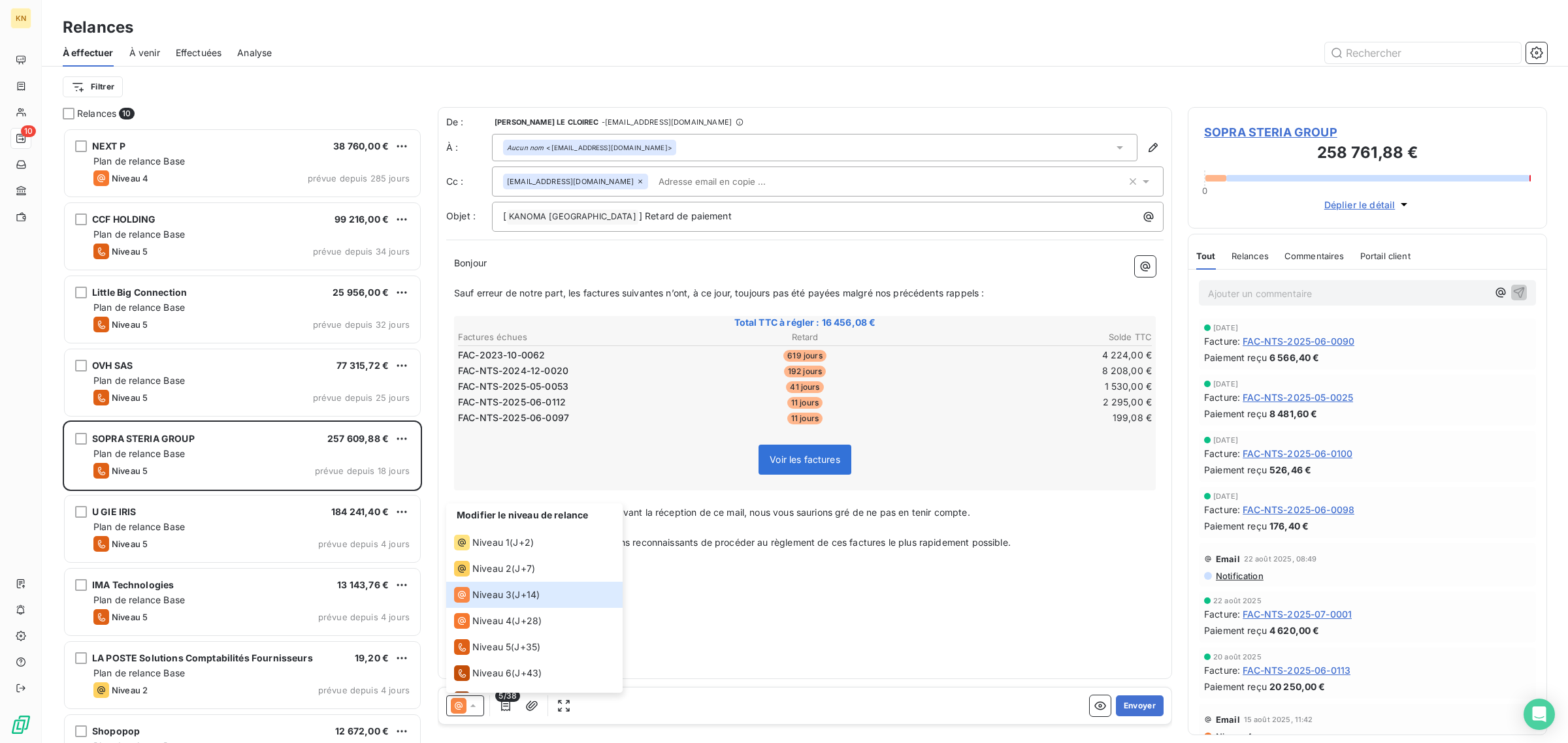
click at [1022, 595] on p "Cordialement," at bounding box center [804, 602] width 702 height 15
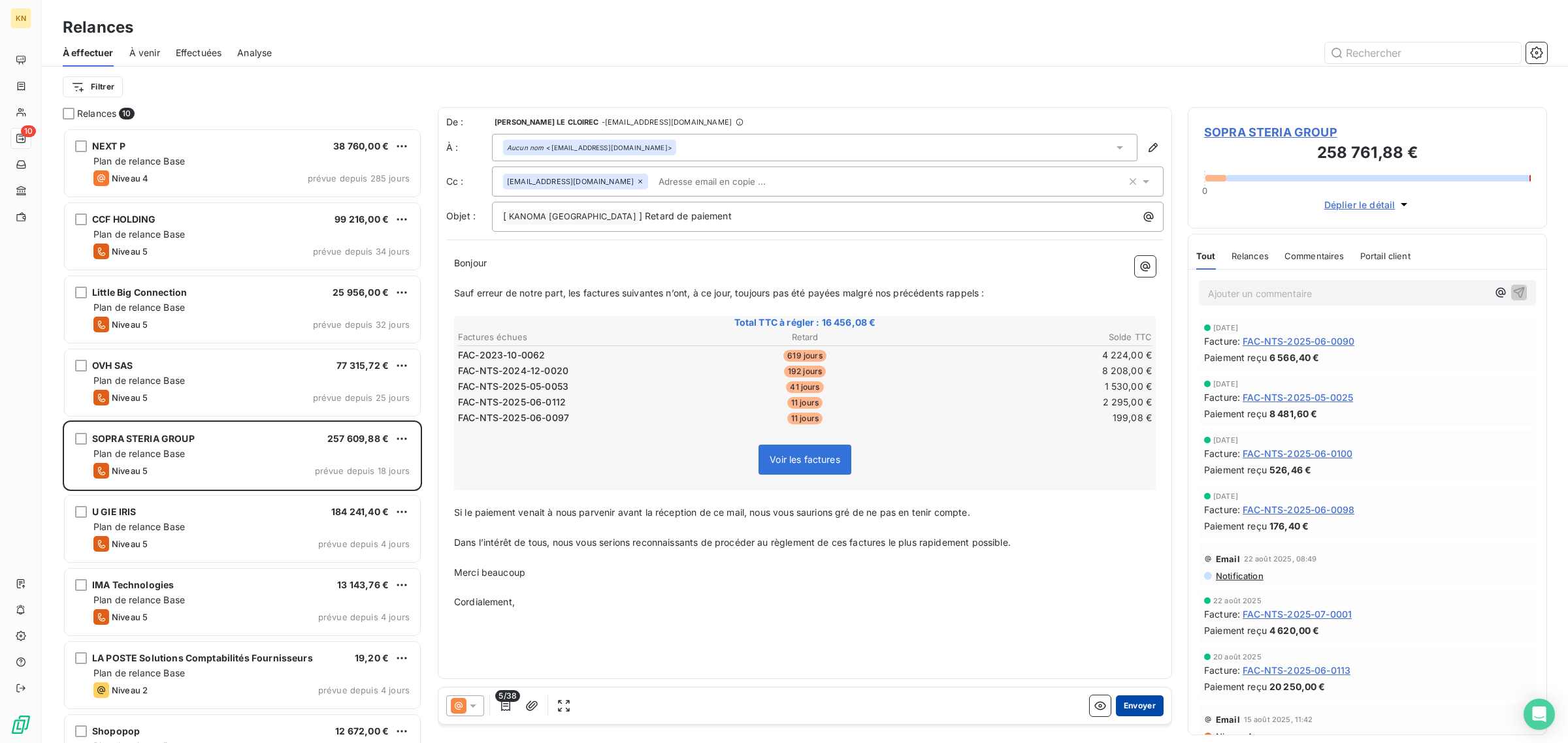
click at [1141, 698] on button "Envoyer" at bounding box center [1139, 705] width 47 height 20
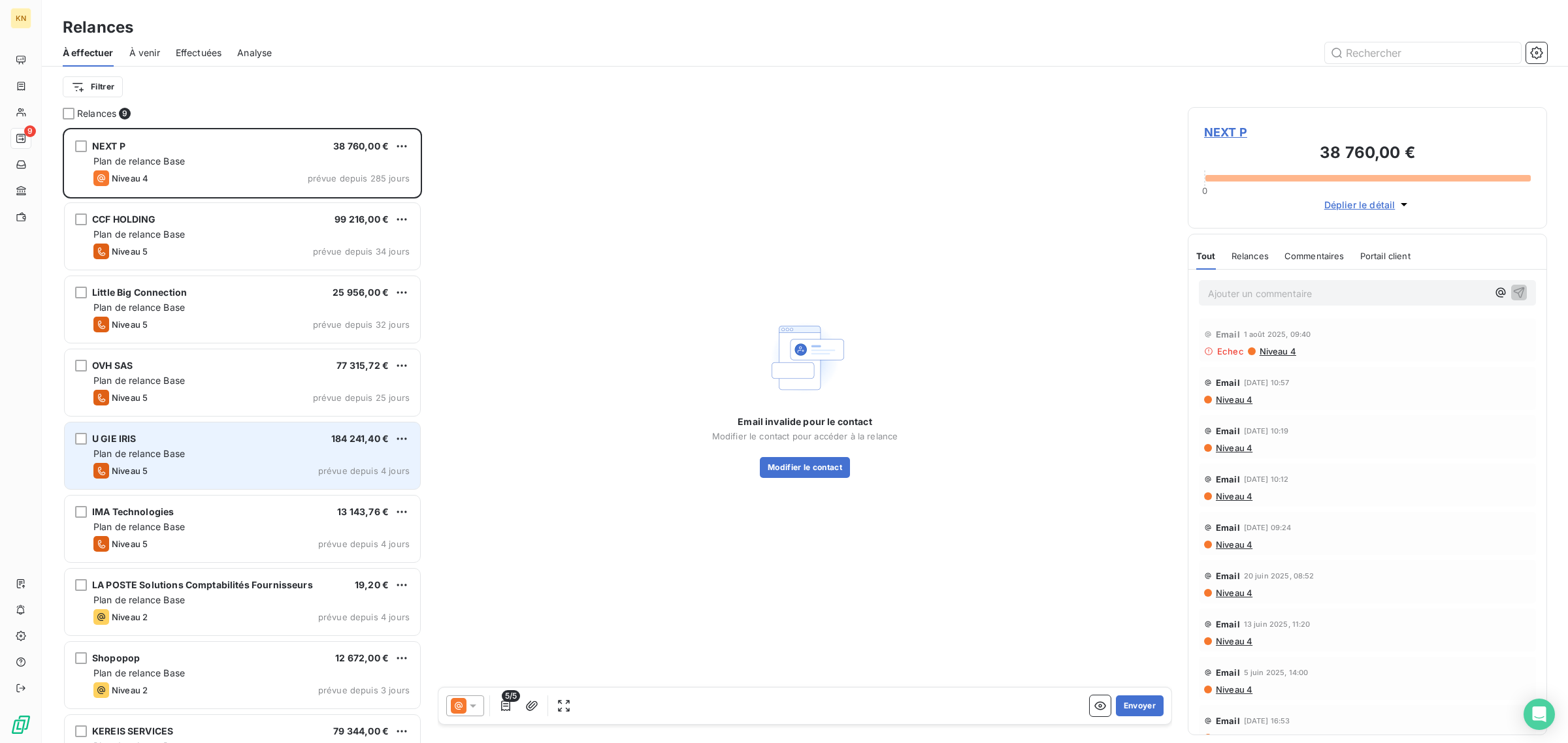
click at [272, 453] on div "Plan de relance Base" at bounding box center [251, 453] width 316 height 13
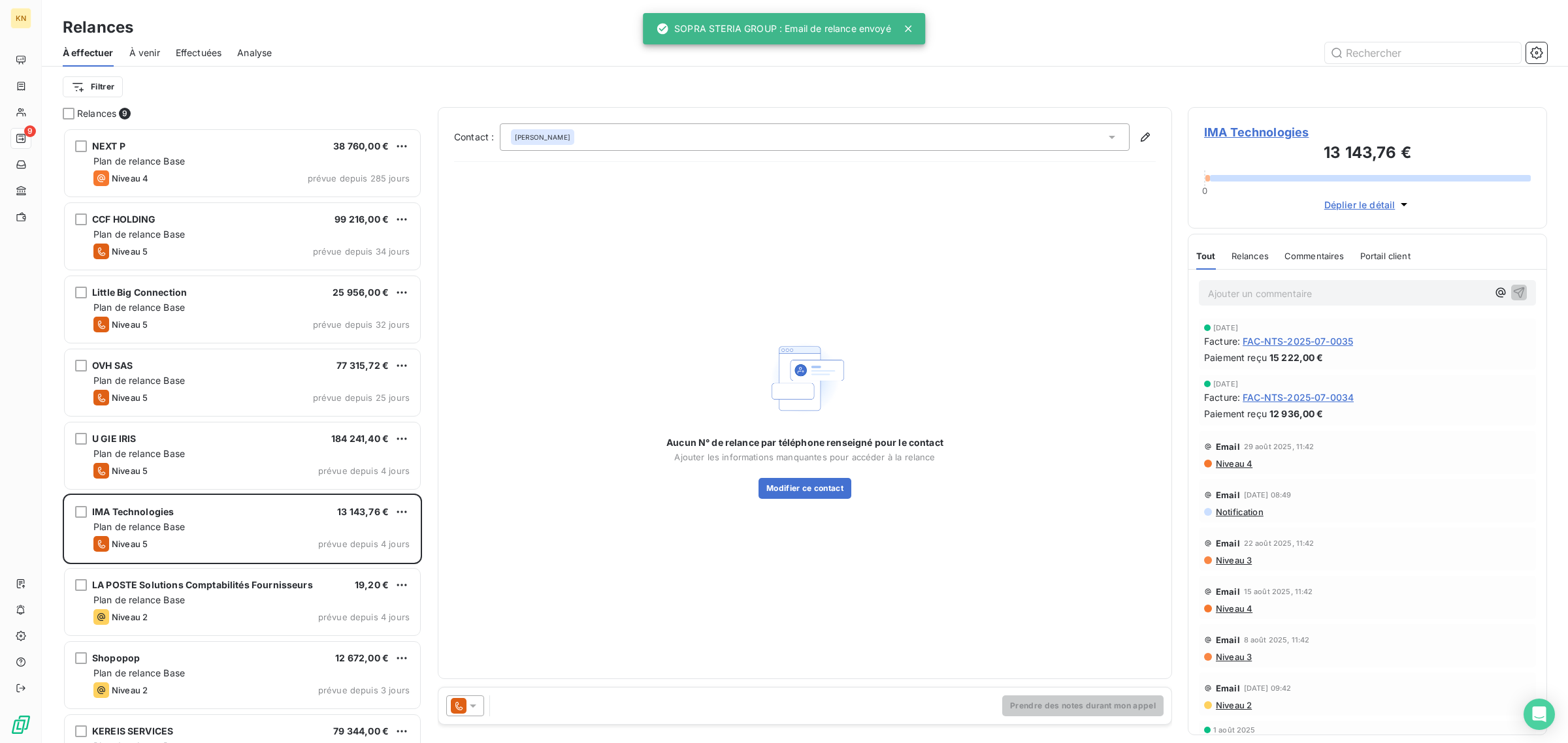
click at [475, 700] on icon at bounding box center [472, 706] width 13 height 13
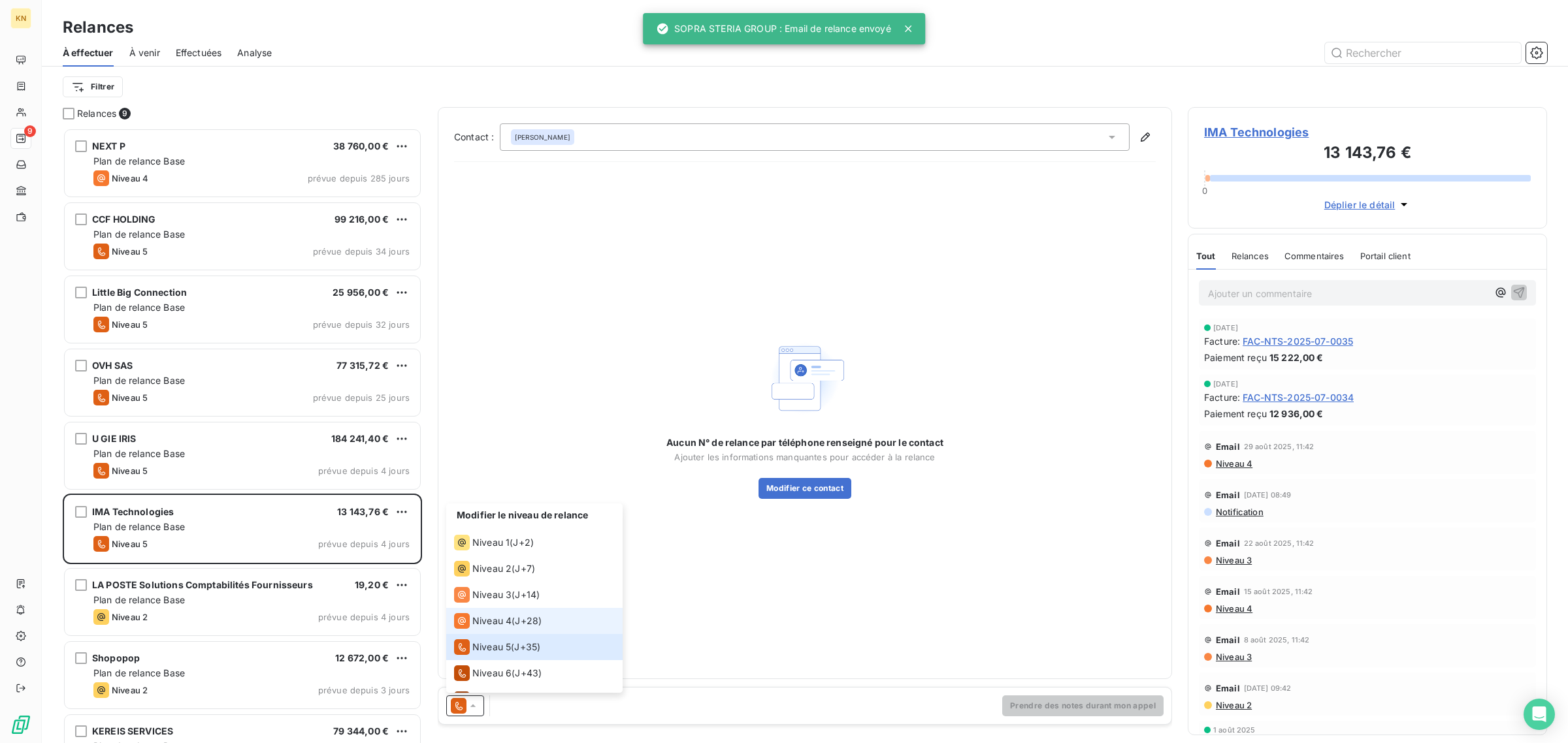
click at [492, 609] on li "Niveau 4 ( J+28 )" at bounding box center [534, 620] width 177 height 26
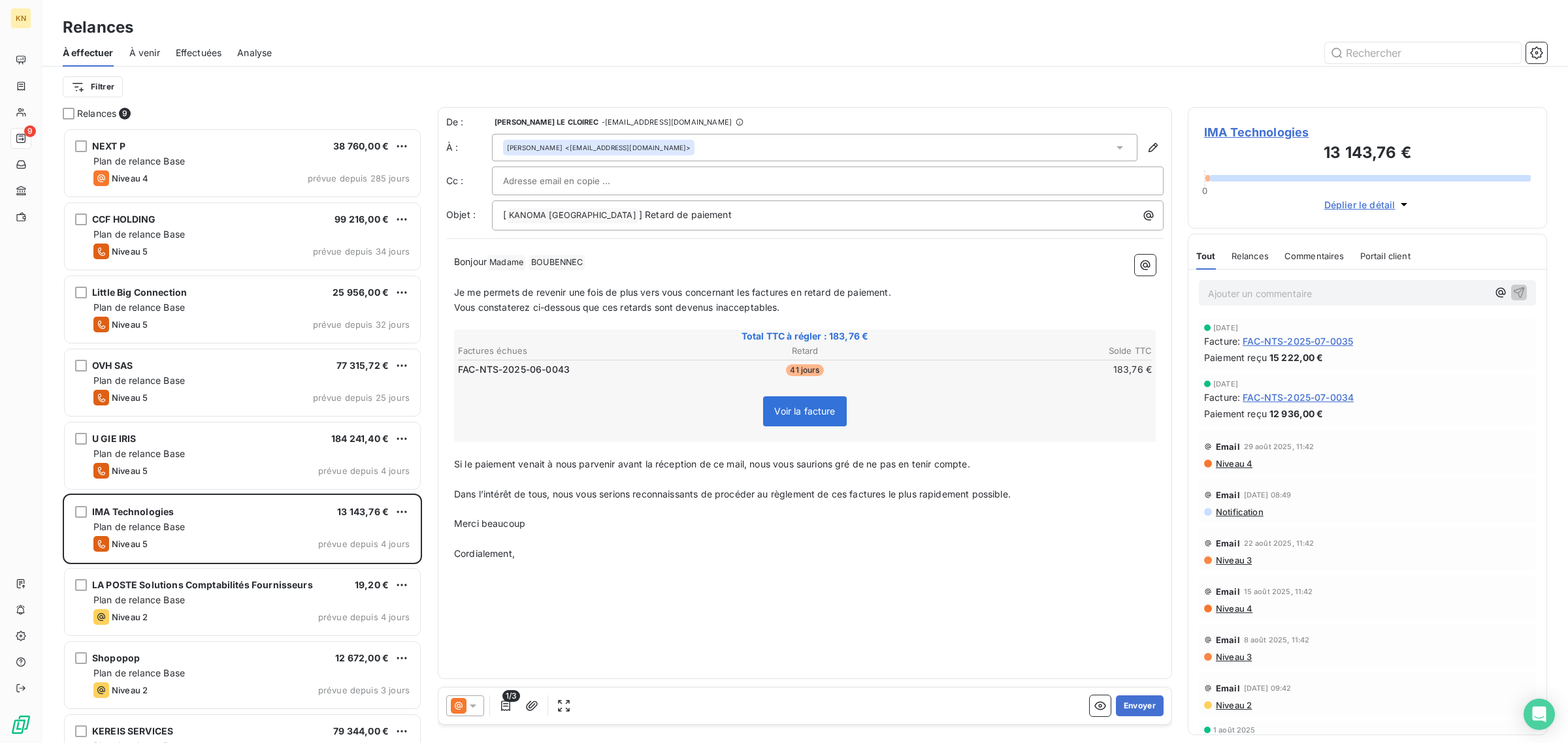
click at [1233, 465] on span "Niveau 4" at bounding box center [1233, 463] width 38 height 11
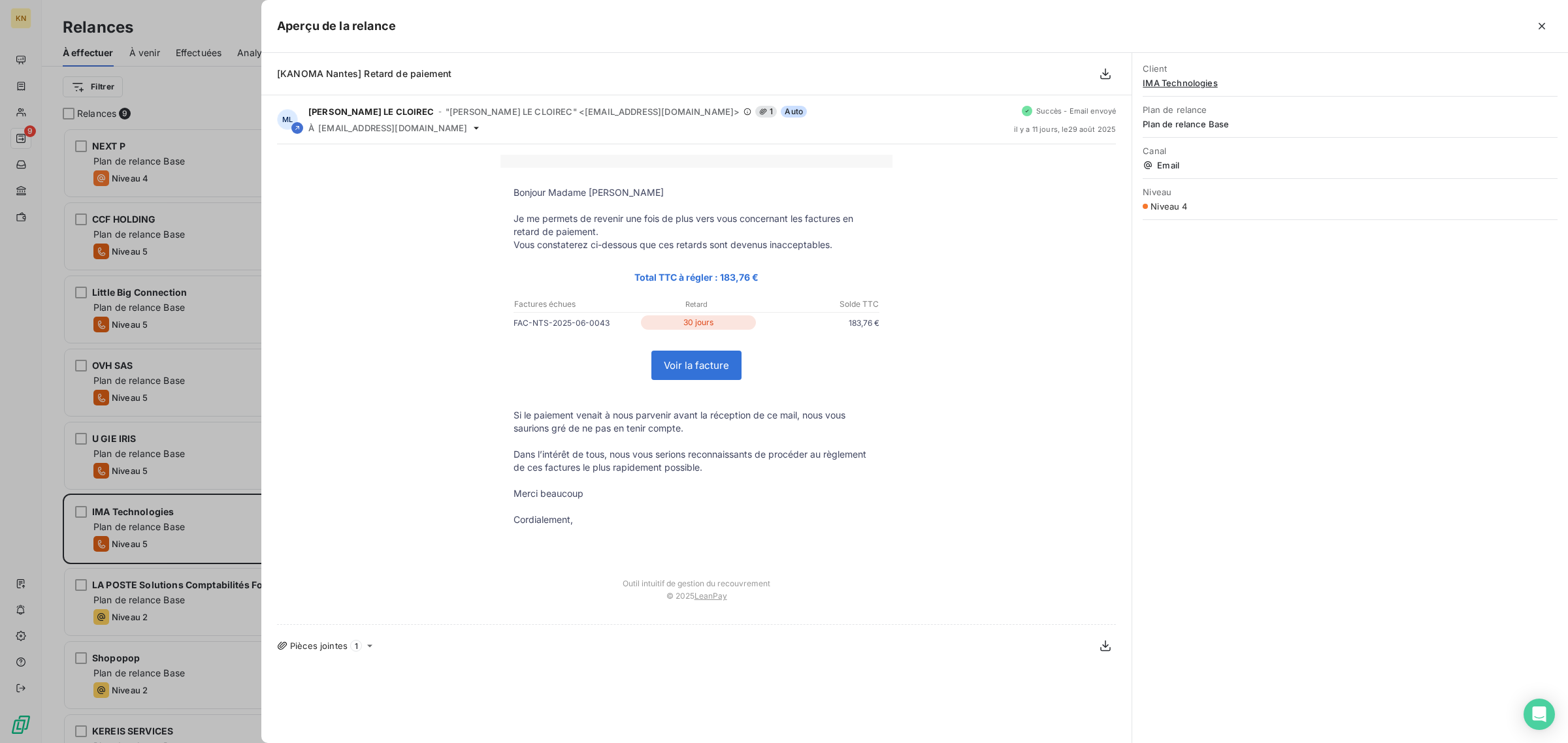
click at [194, 324] on div at bounding box center [784, 372] width 1568 height 743
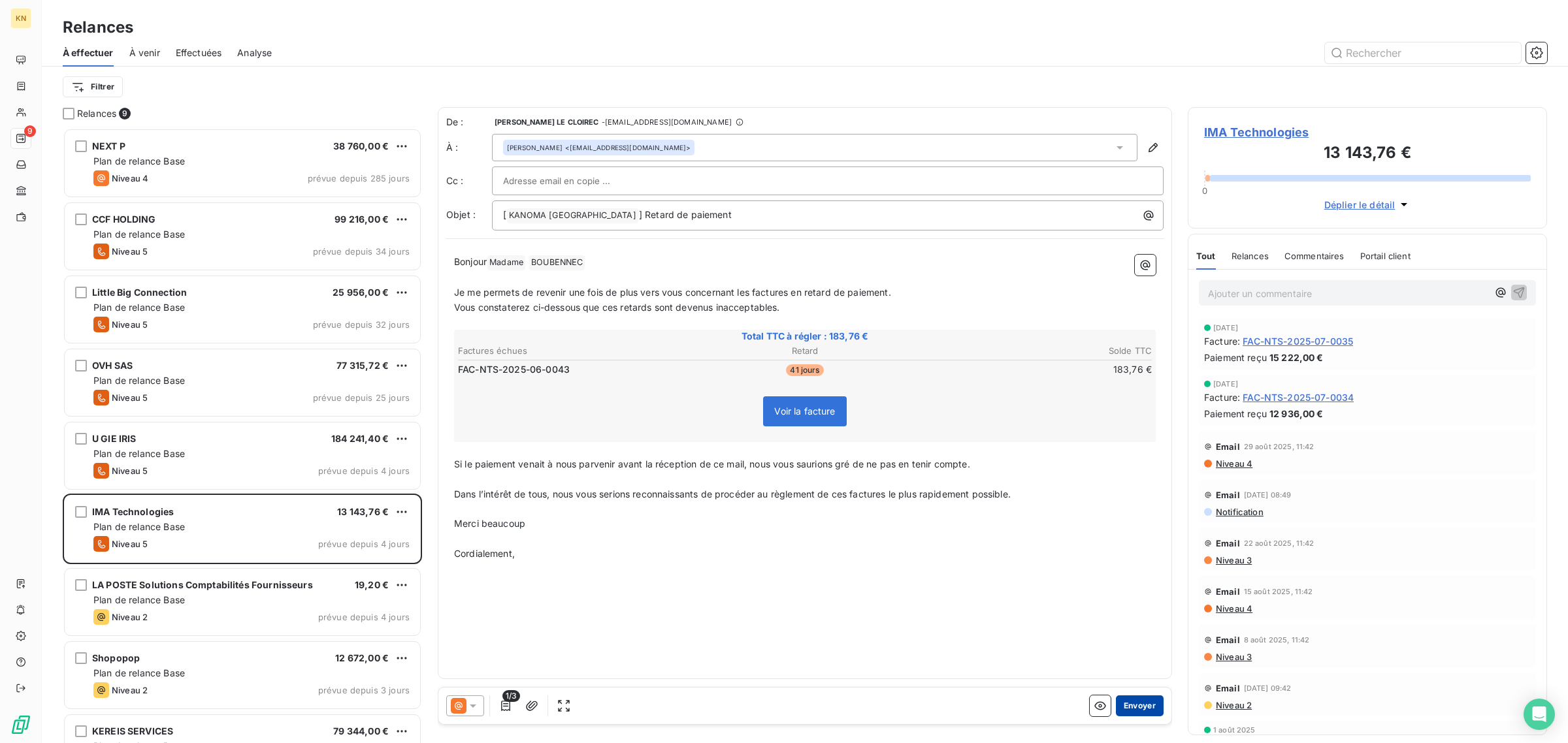
click at [1160, 707] on button "Envoyer" at bounding box center [1139, 705] width 47 height 20
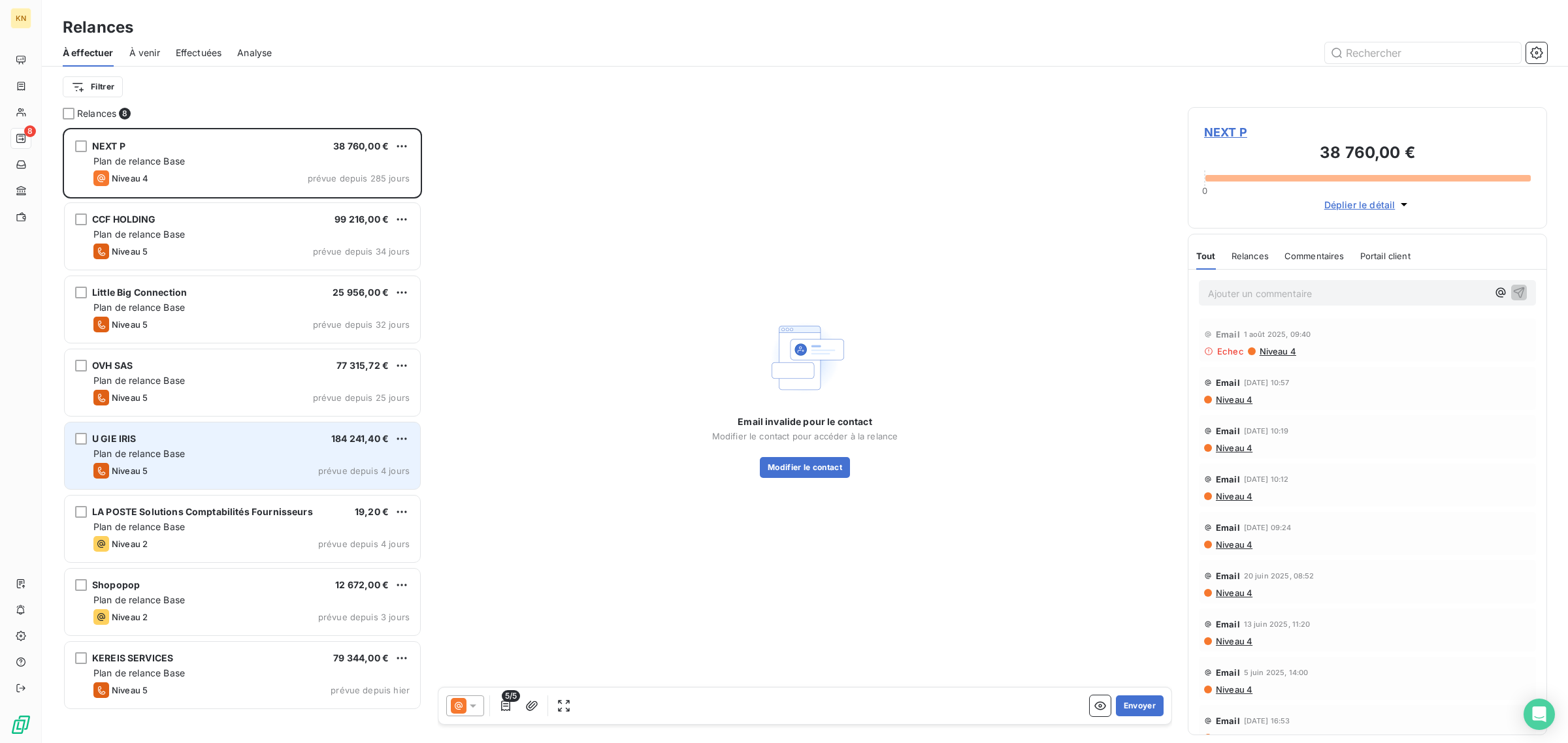
click at [247, 485] on div "U GIE IRIS 184 241,40 € Plan de relance Base Niveau 5 prévue depuis 4 jours" at bounding box center [242, 455] width 356 height 67
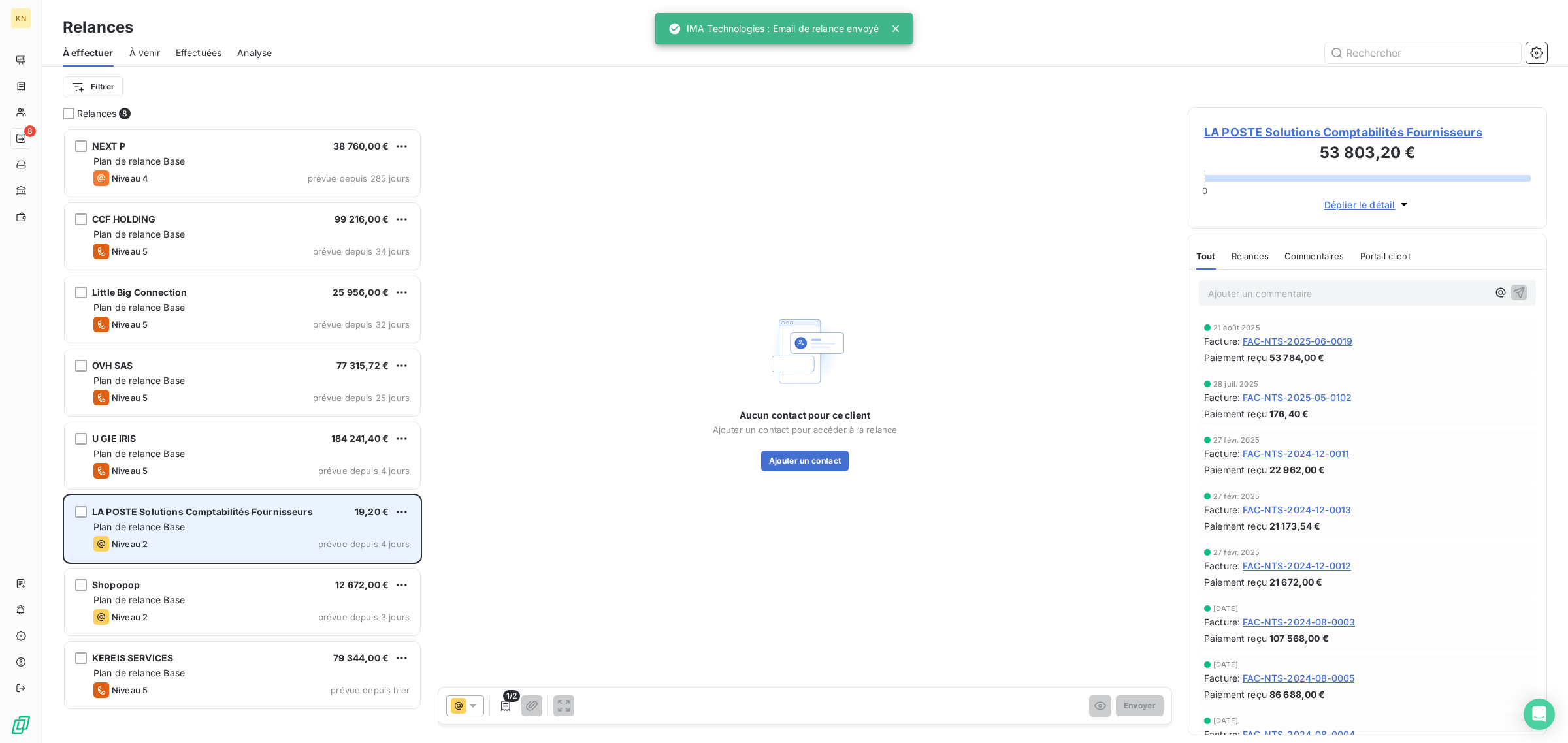
click at [271, 520] on div "Plan de relance Base" at bounding box center [251, 527] width 316 height 13
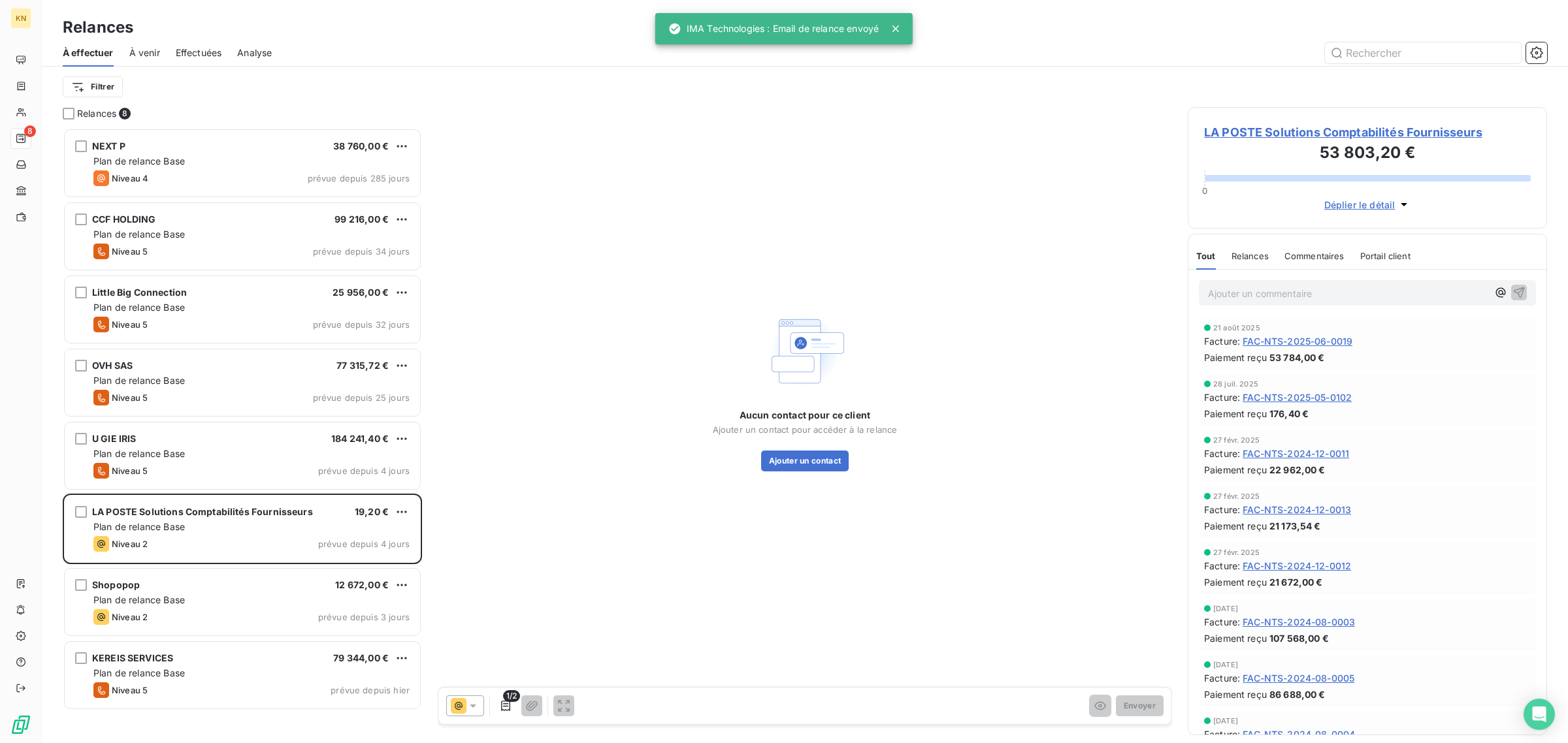
click at [463, 702] on icon at bounding box center [459, 706] width 16 height 16
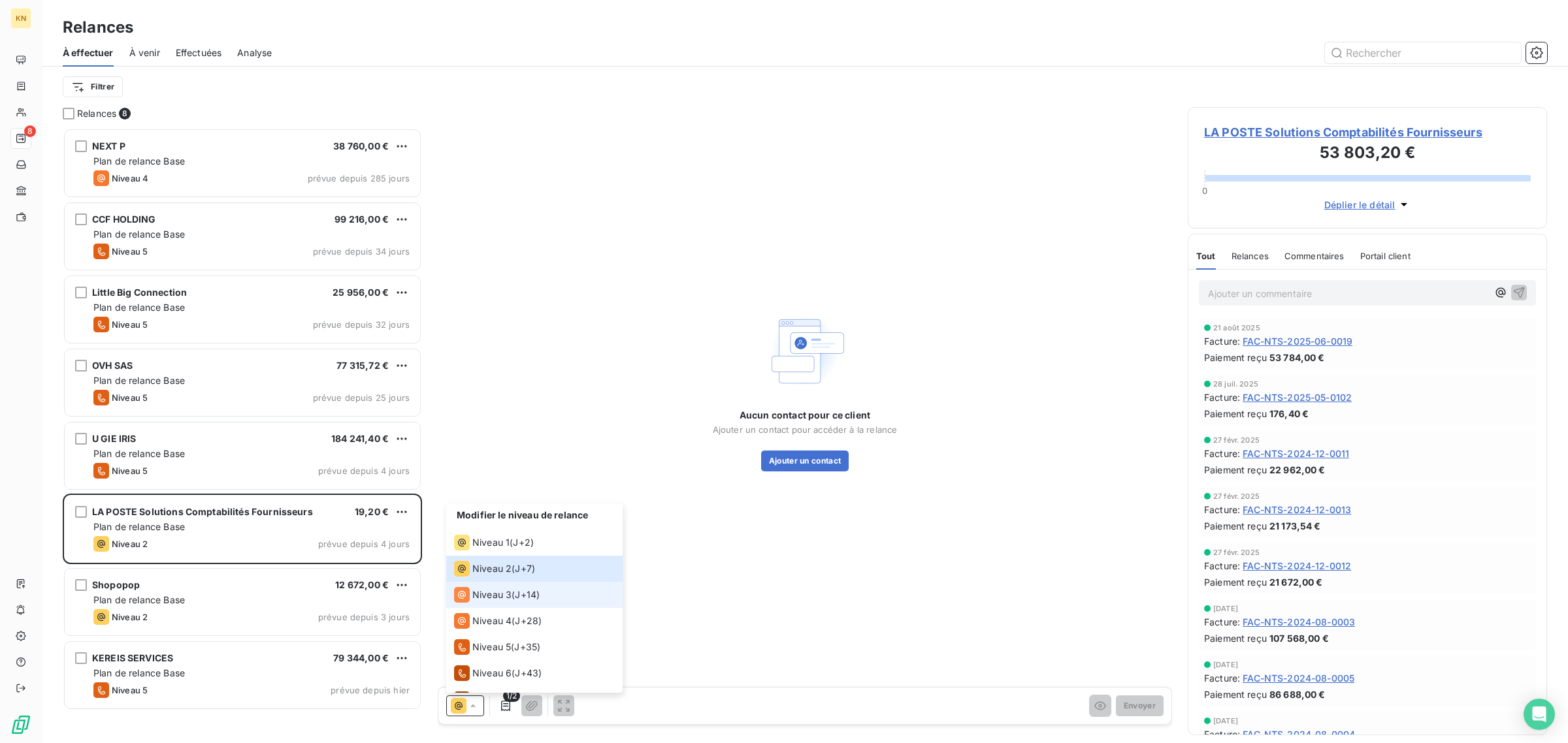
click at [514, 602] on div "Niveau 3 ( J+14 )" at bounding box center [497, 595] width 86 height 16
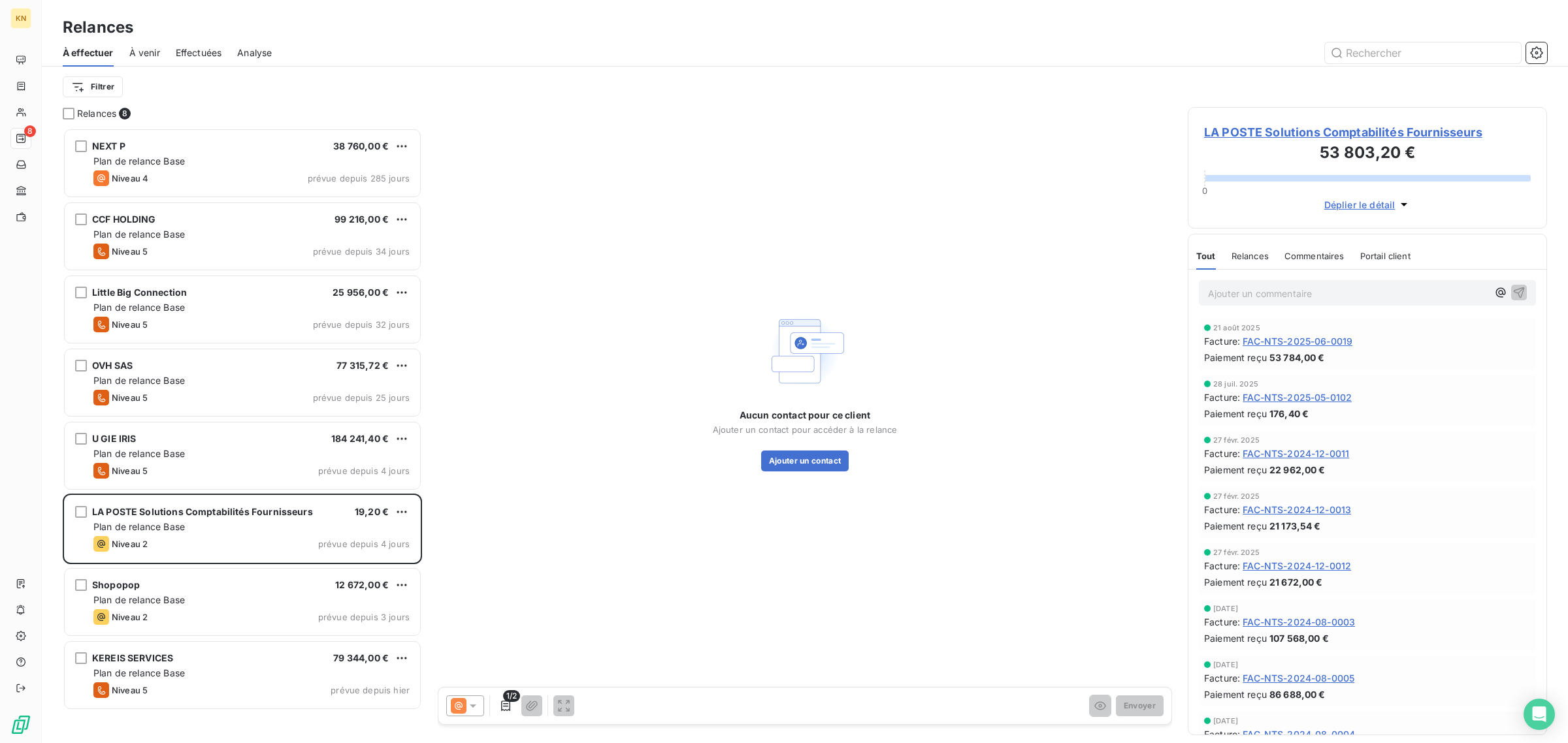
click at [475, 697] on div at bounding box center [464, 705] width 38 height 20
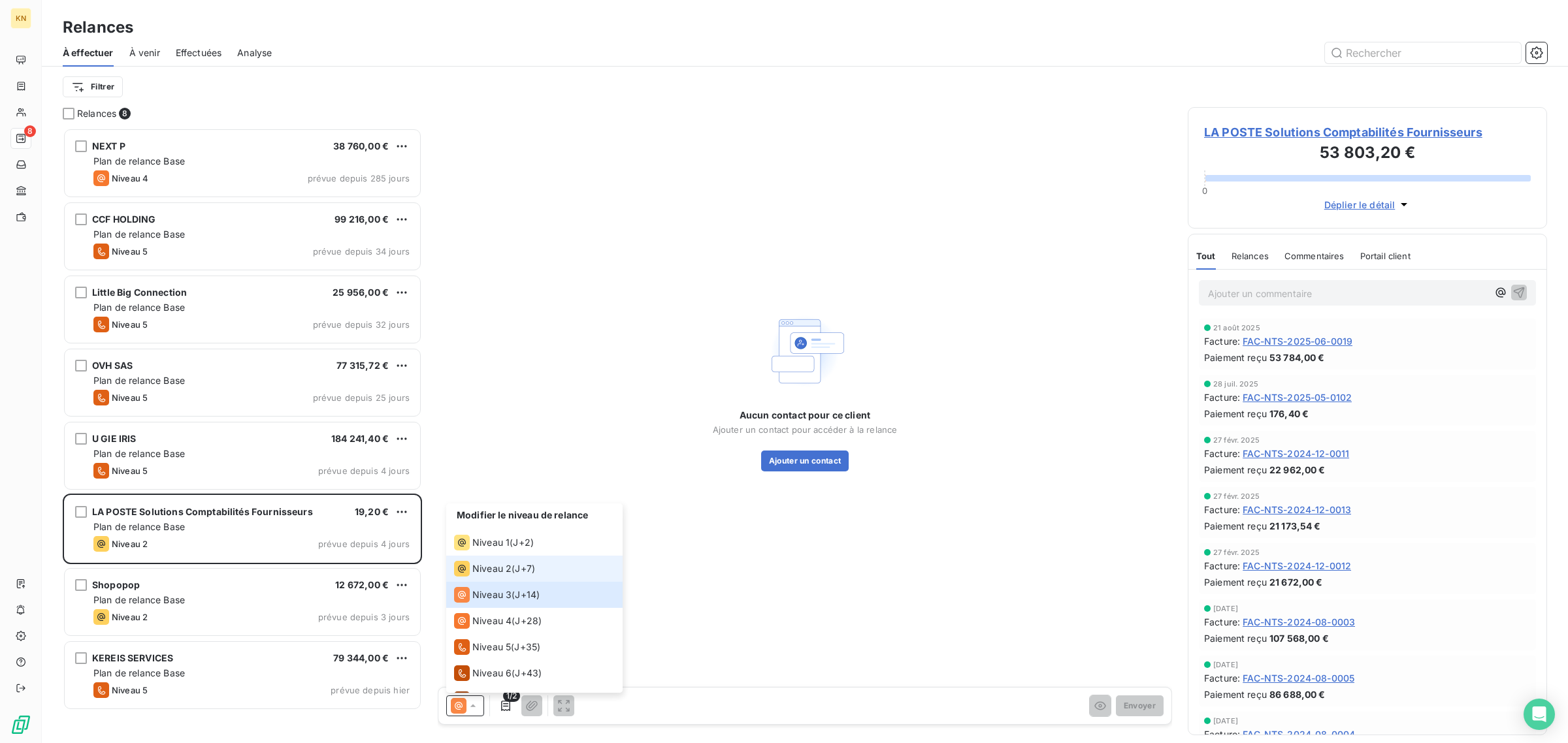
click at [495, 573] on span "Niveau 2" at bounding box center [492, 568] width 39 height 13
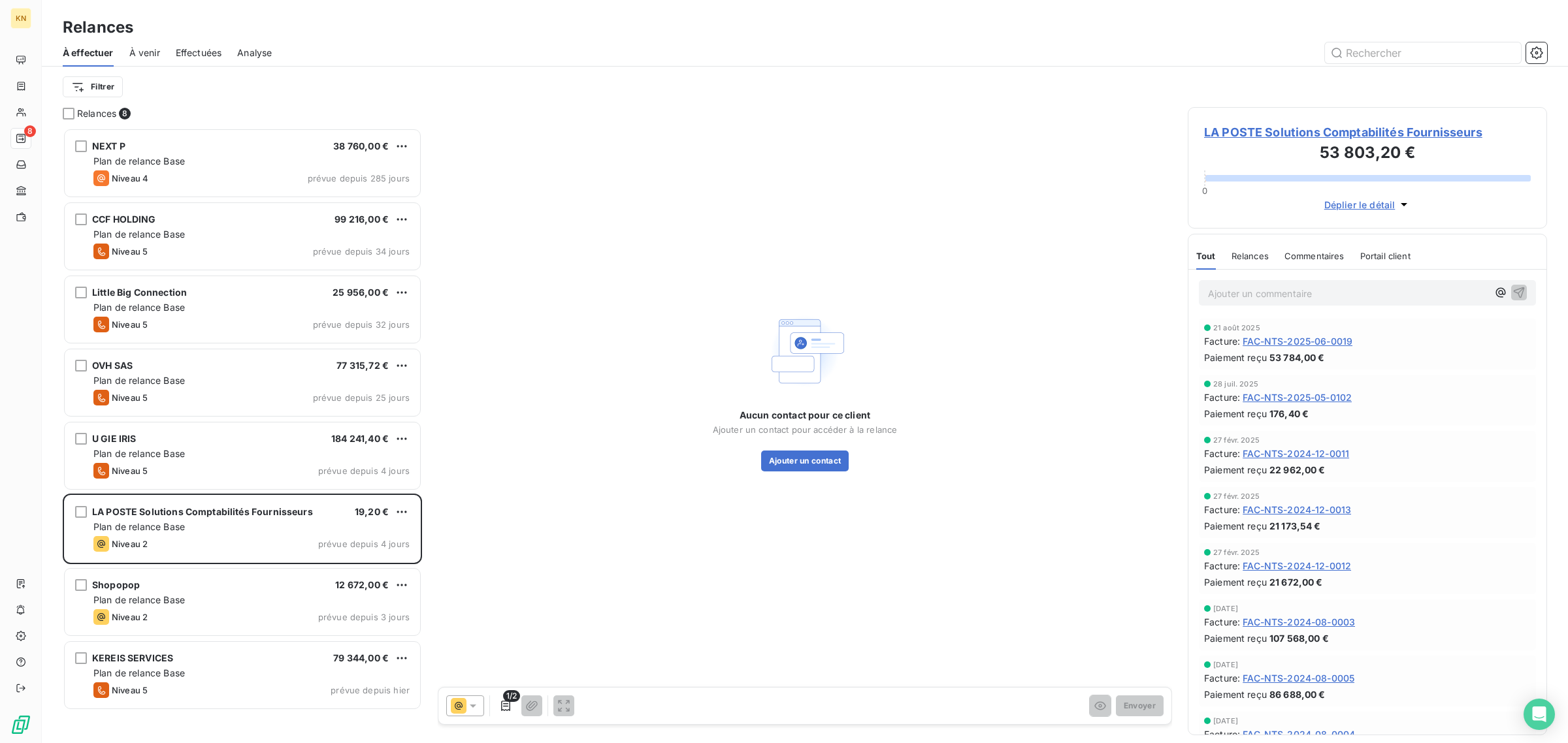
click at [471, 704] on icon at bounding box center [472, 706] width 13 height 13
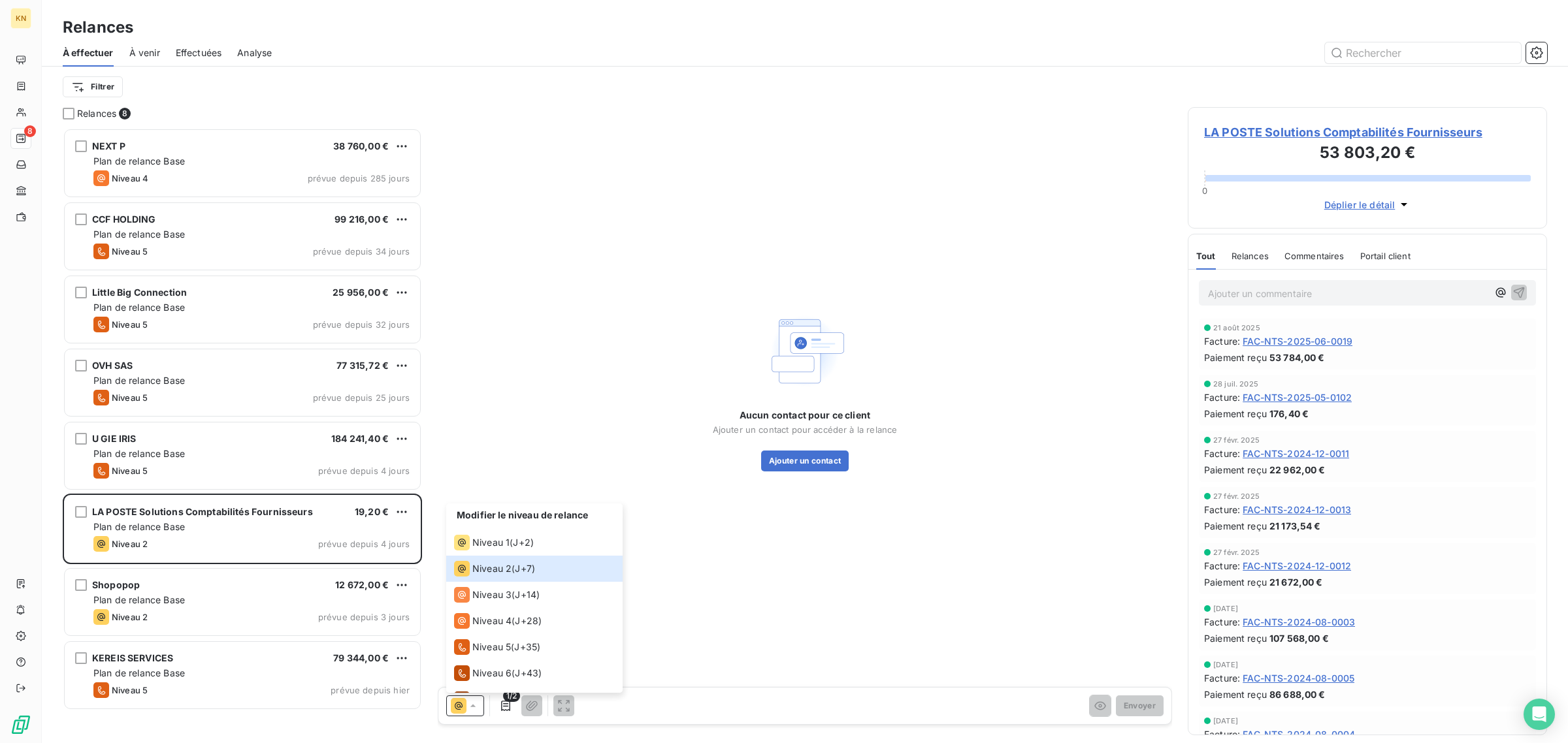
click at [749, 619] on div "Aucun contact pour ce client Ajouter un contact pour accéder à la relance Ajout…" at bounding box center [805, 390] width 735 height 567
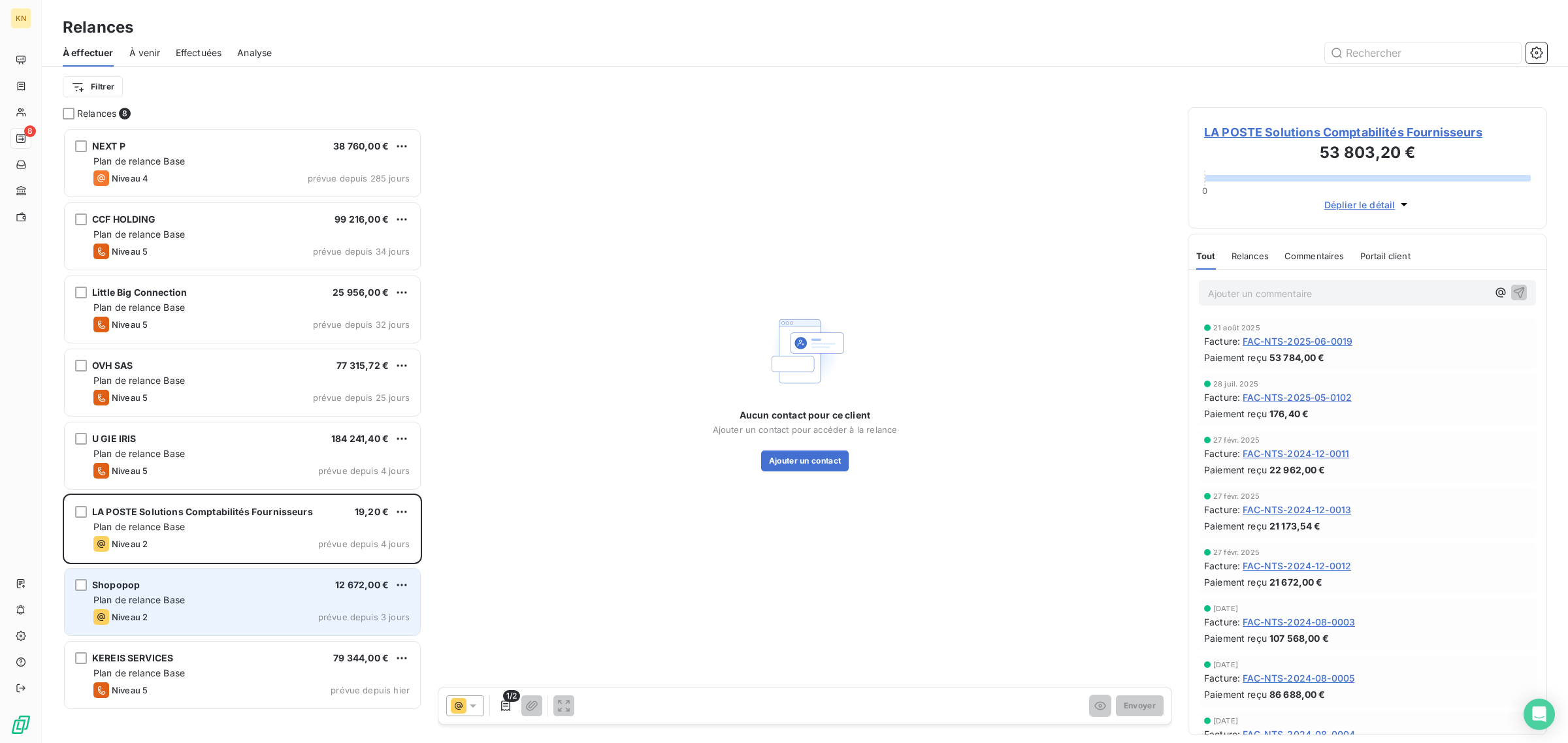
click at [269, 592] on div "Shopopop 12 672,00 € Plan de relance Base Niveau 2 prévue depuis 3 jours" at bounding box center [242, 601] width 356 height 67
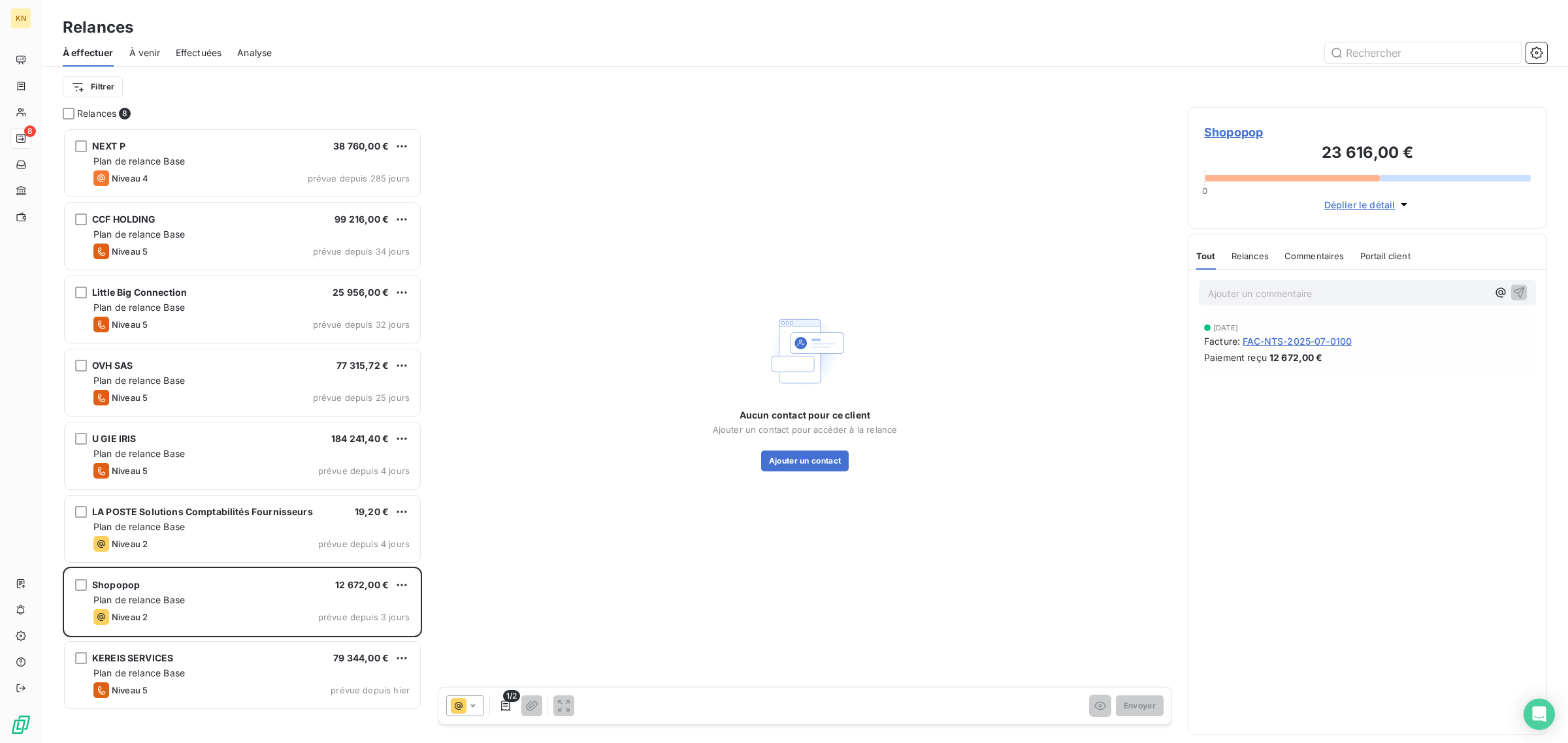
click at [464, 700] on icon at bounding box center [459, 706] width 16 height 16
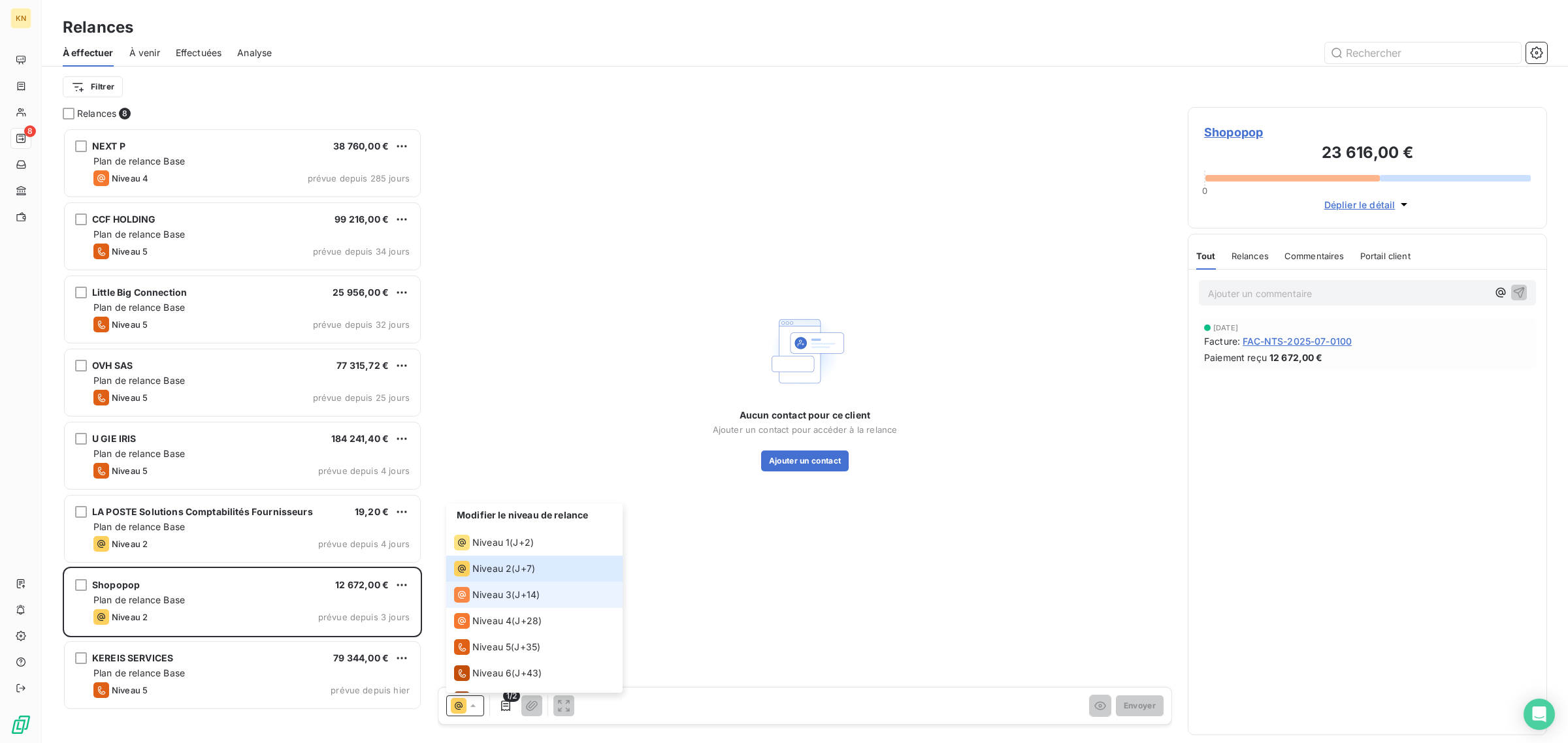
click at [513, 595] on div "Niveau 3 ( J+14 )" at bounding box center [497, 595] width 86 height 16
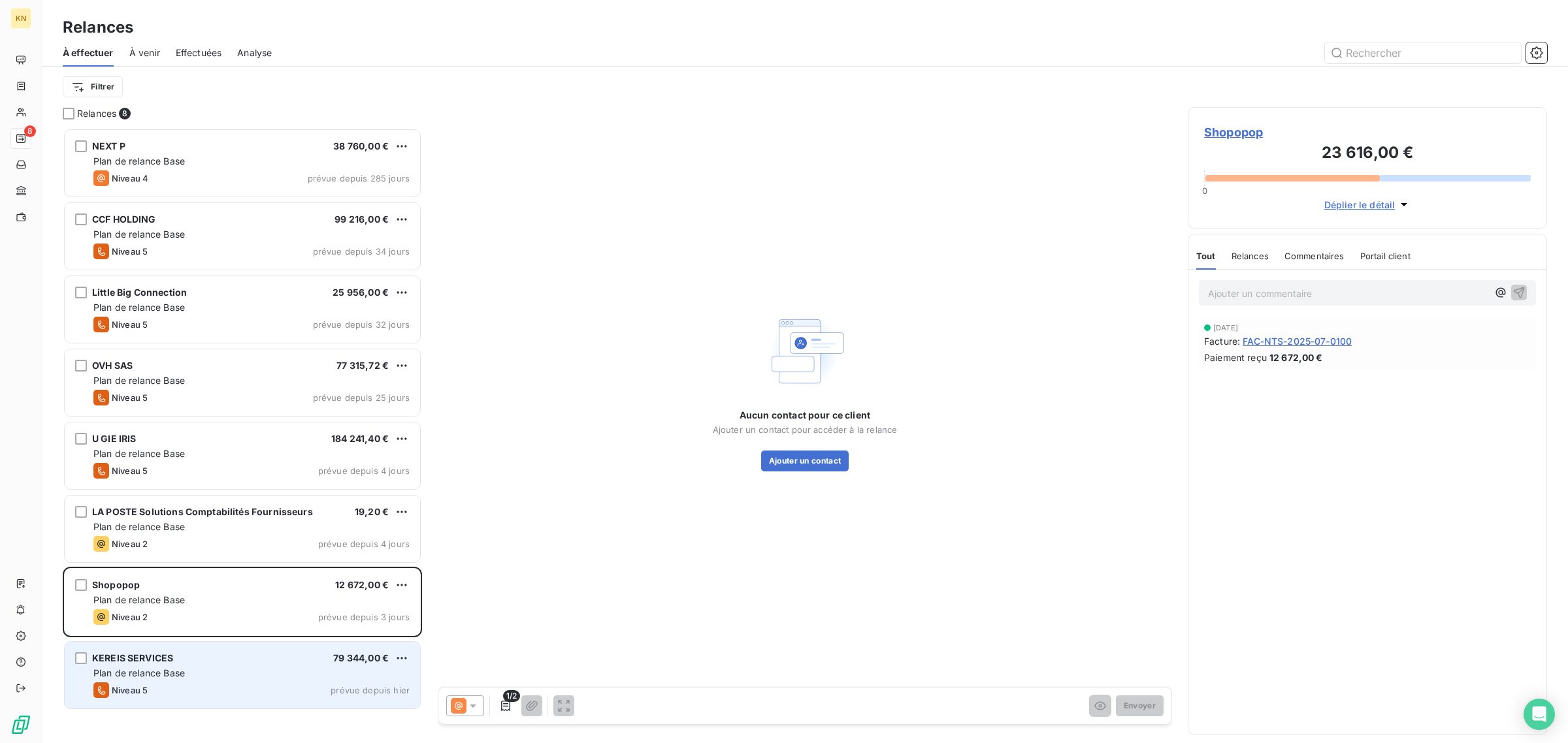
click at [288, 671] on div "Plan de relance Base" at bounding box center [251, 673] width 316 height 13
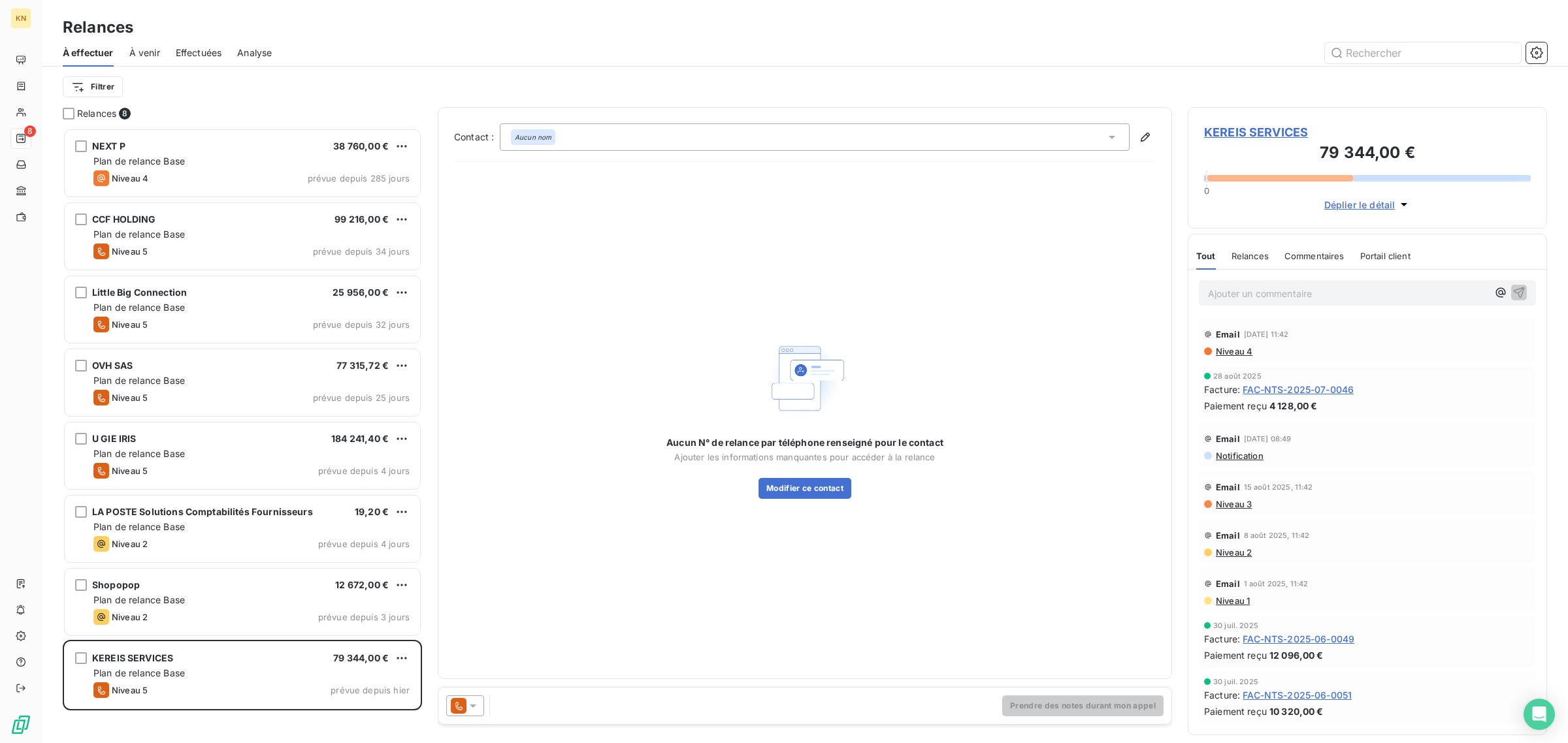
click at [471, 706] on icon at bounding box center [472, 706] width 13 height 13
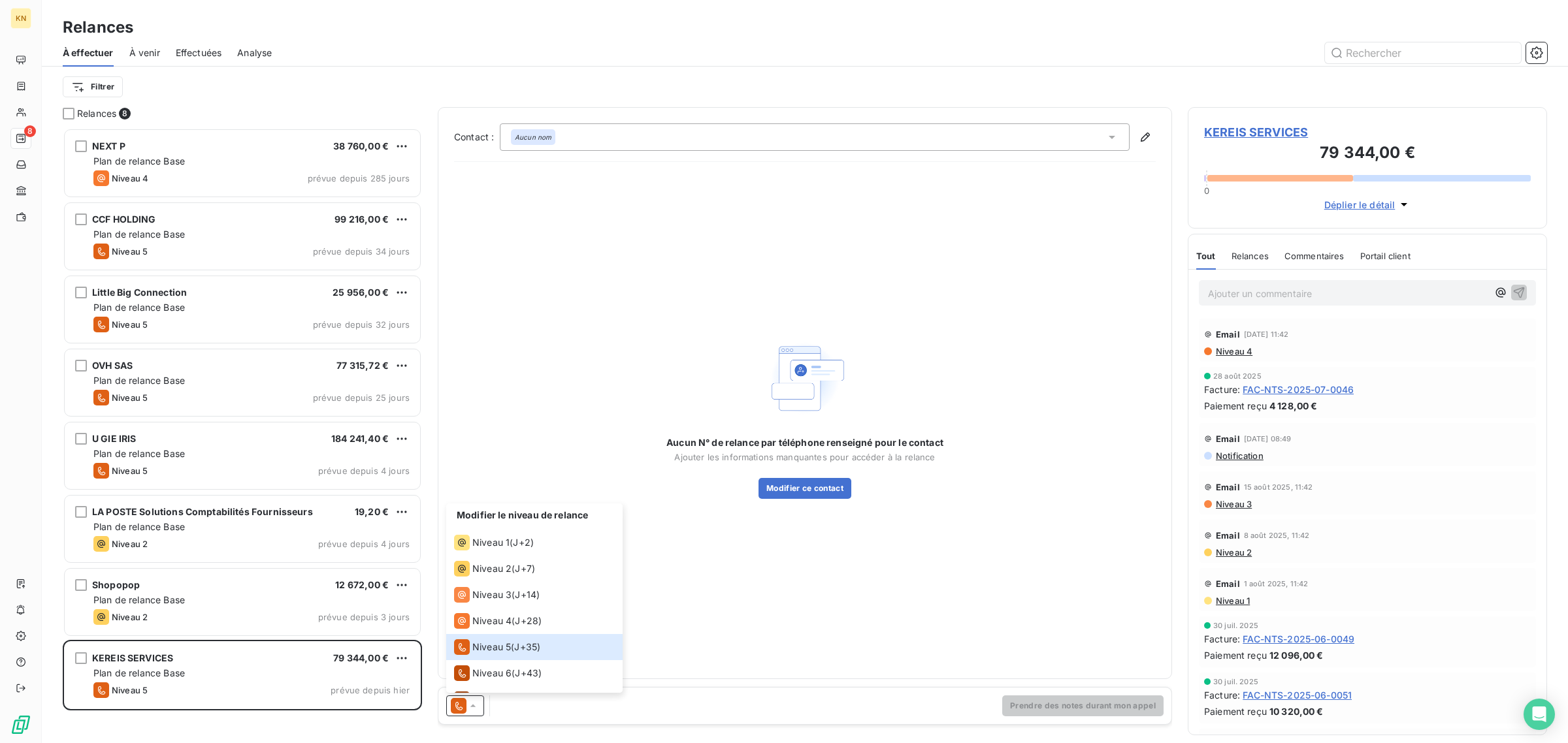
drag, startPoint x: 1213, startPoint y: 361, endPoint x: 1221, endPoint y: 351, distance: 12.8
click at [1215, 359] on div "Email 1 sept. 2025, 11:42 Niveau 4" at bounding box center [1367, 340] width 337 height 43
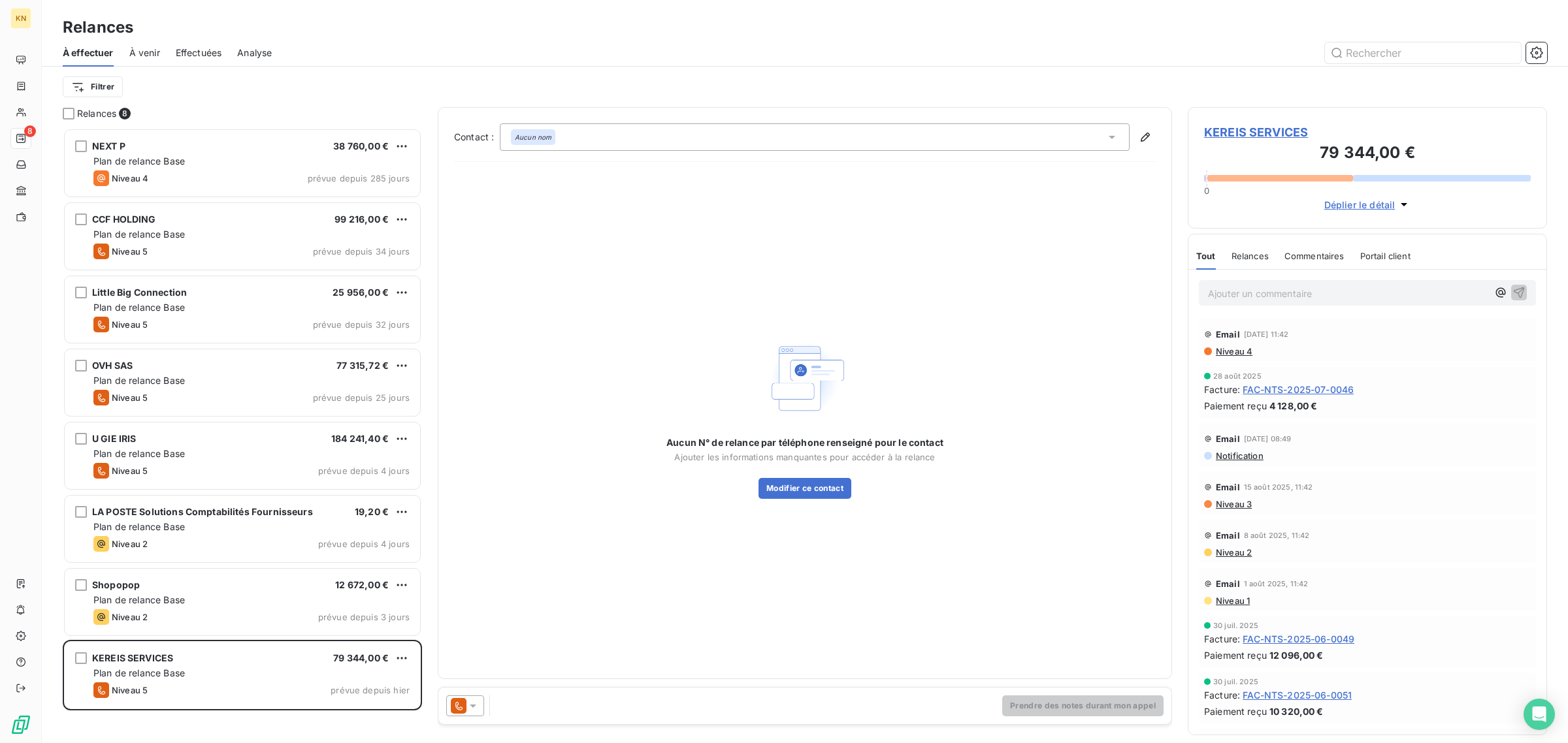
click at [1221, 350] on span "Niveau 4" at bounding box center [1233, 351] width 38 height 11
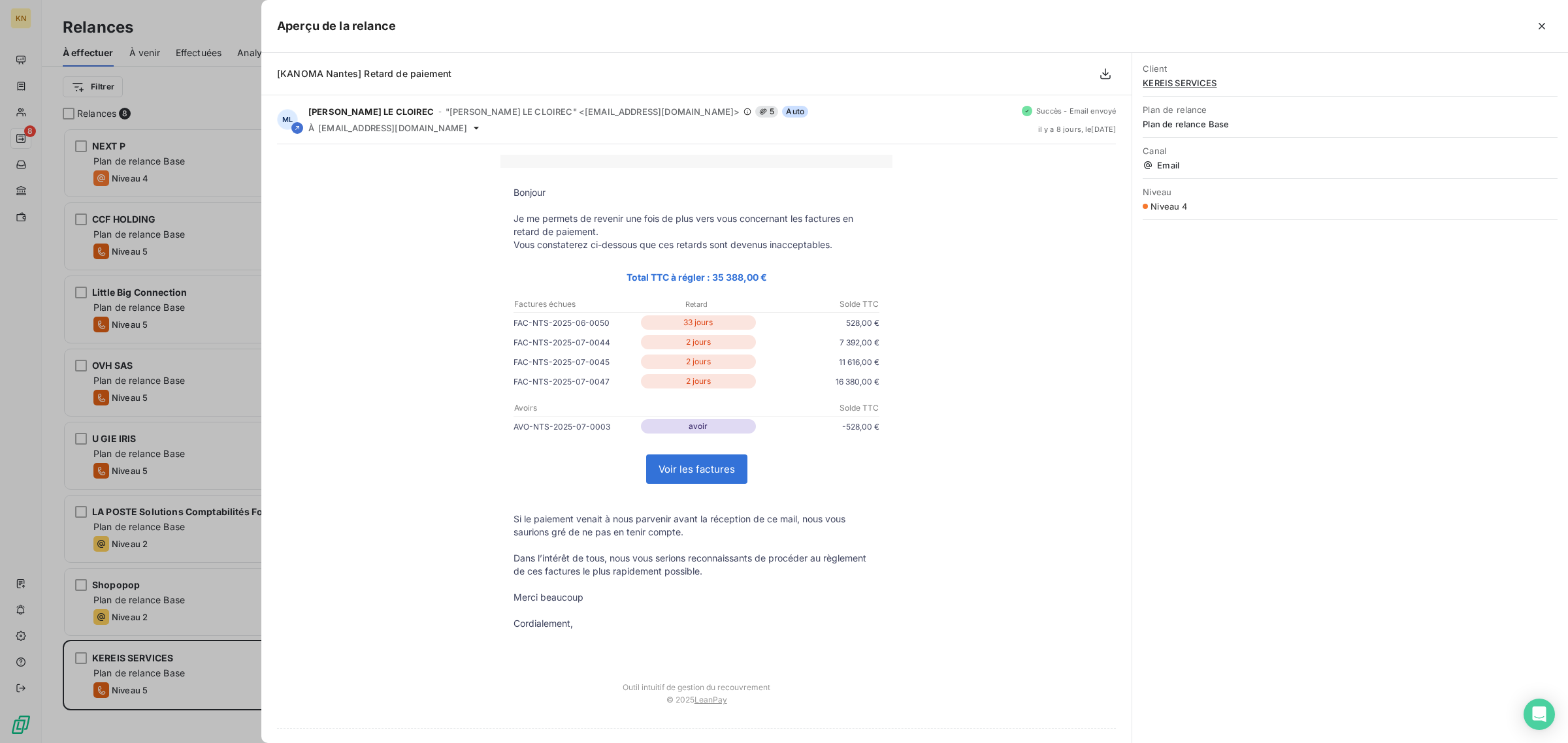
click at [203, 343] on div at bounding box center [784, 372] width 1568 height 743
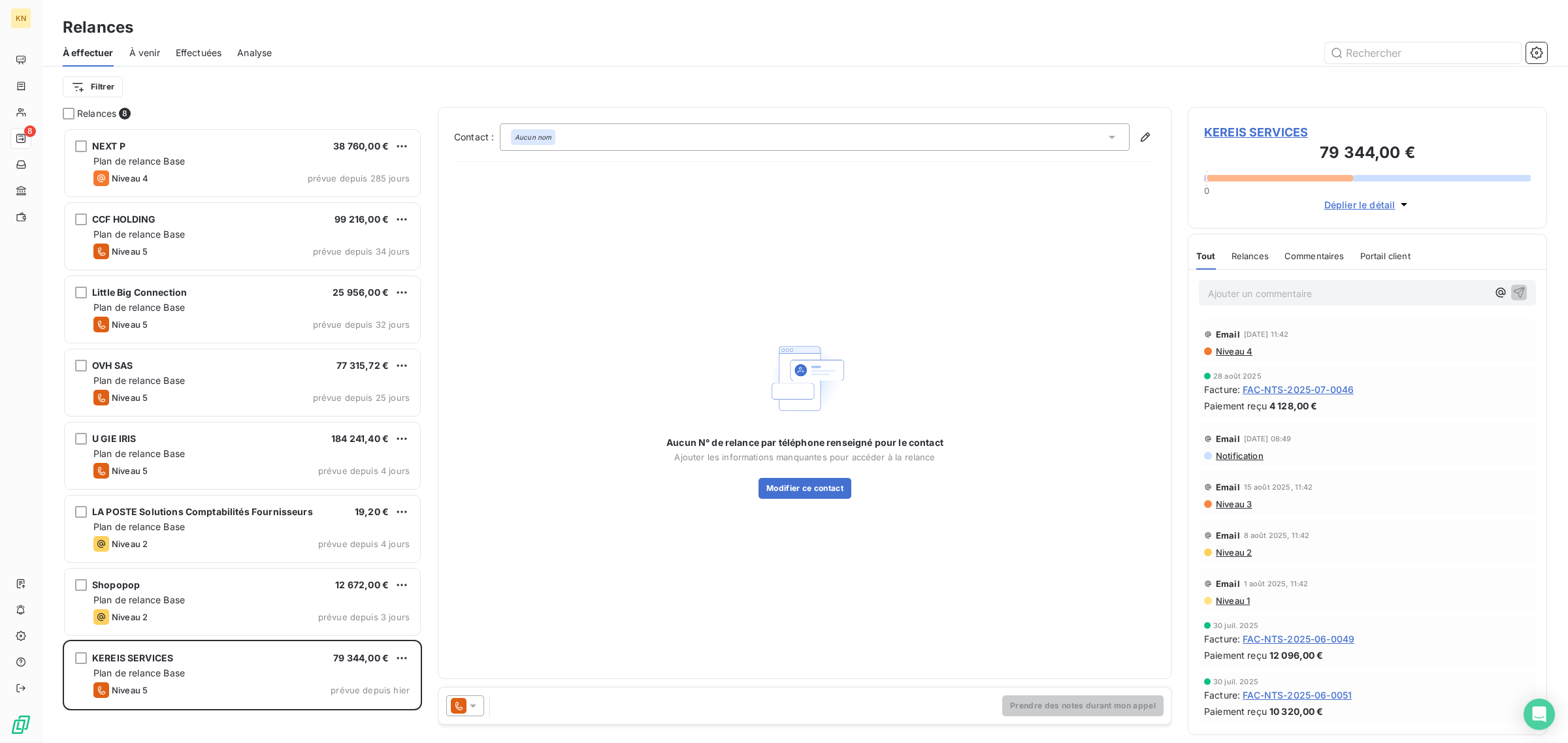
click at [464, 698] on icon at bounding box center [459, 706] width 16 height 16
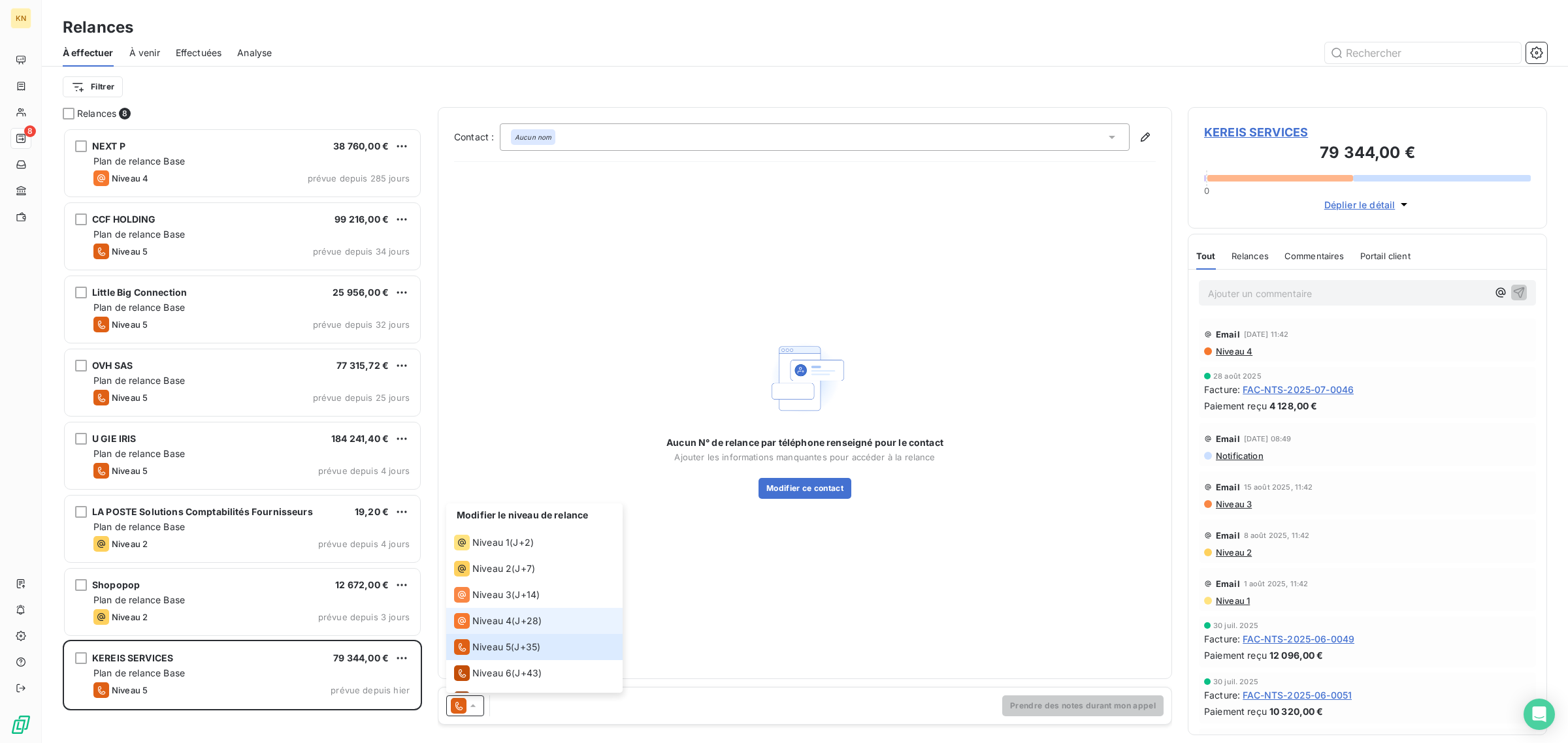
click at [491, 613] on div "Niveau 4" at bounding box center [482, 621] width 57 height 16
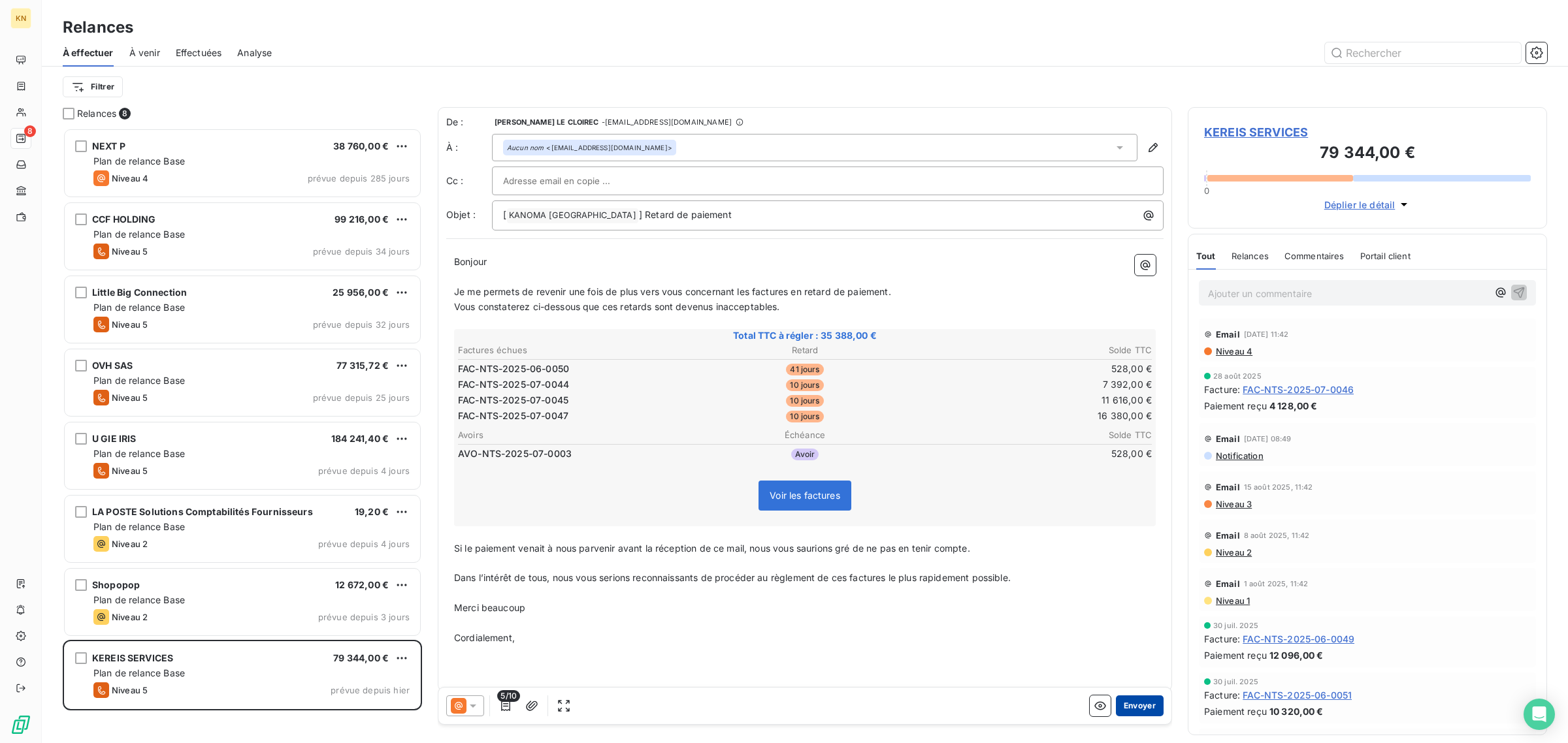
click at [1130, 702] on button "Envoyer" at bounding box center [1139, 705] width 47 height 20
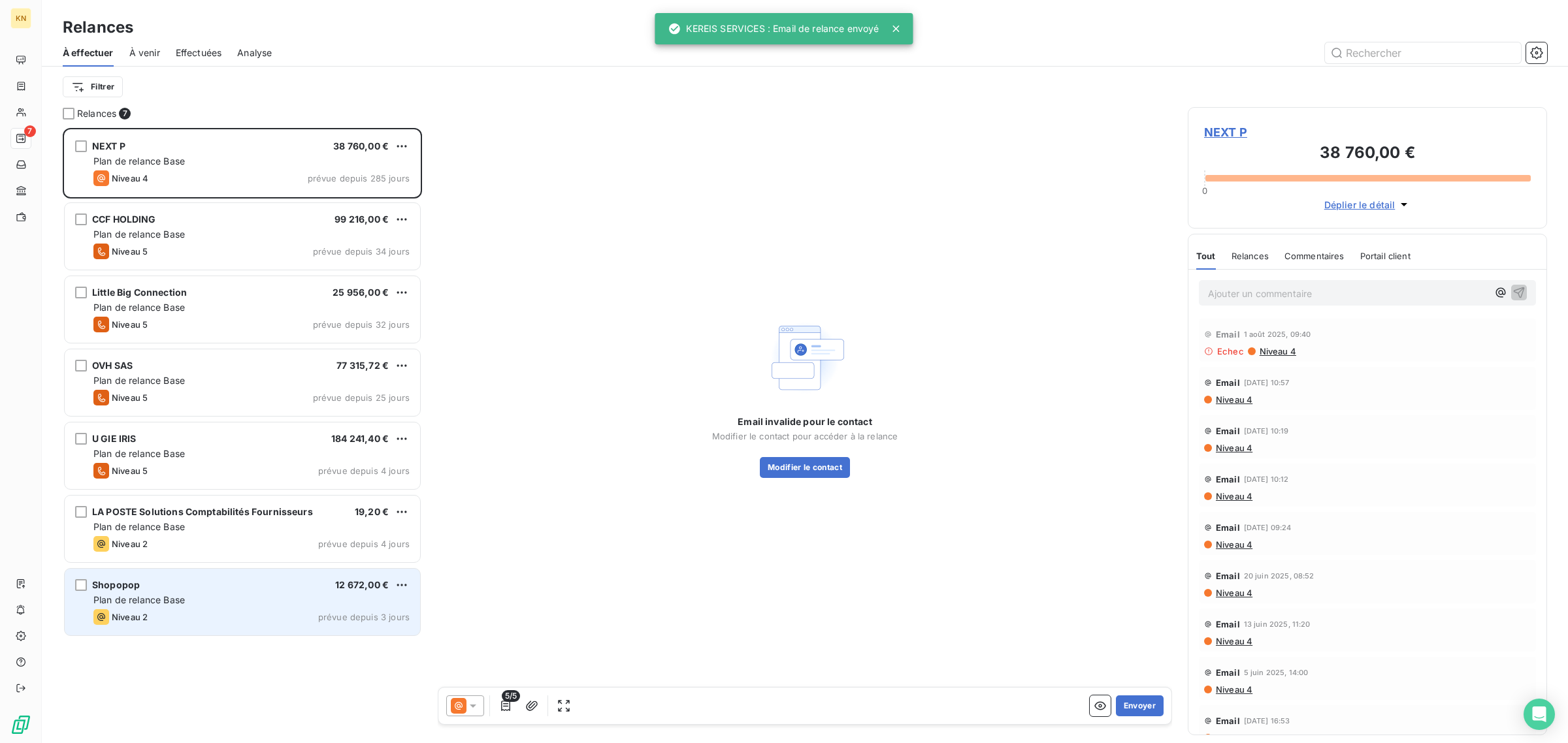
click at [288, 605] on div "Plan de relance Base" at bounding box center [251, 600] width 316 height 13
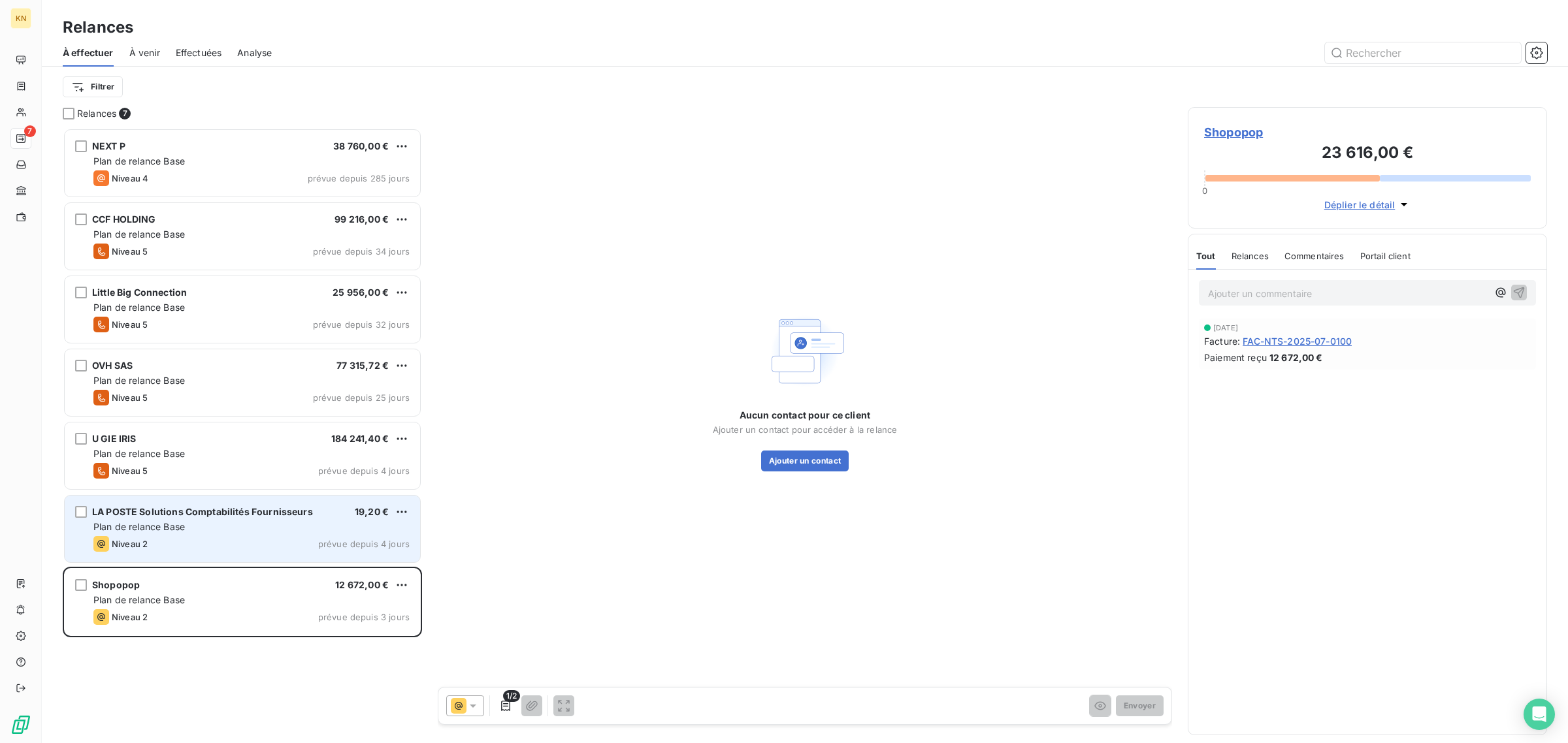
click at [292, 539] on div "Niveau 2 prévue depuis 4 jours" at bounding box center [251, 544] width 316 height 16
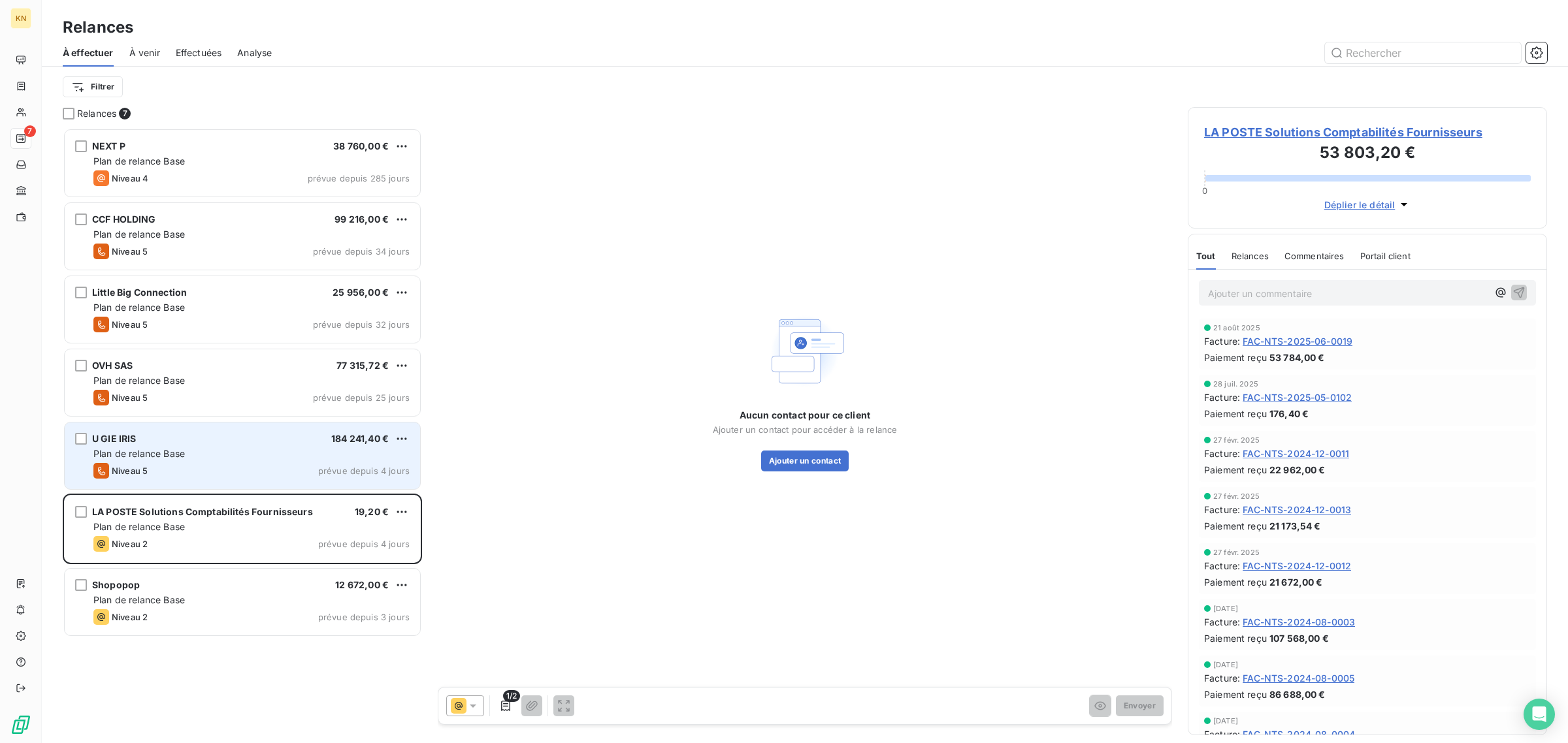
click at [256, 426] on div "U GIE IRIS 184 241,40 € Plan de relance Base Niveau 5 prévue depuis 4 jours" at bounding box center [242, 455] width 356 height 67
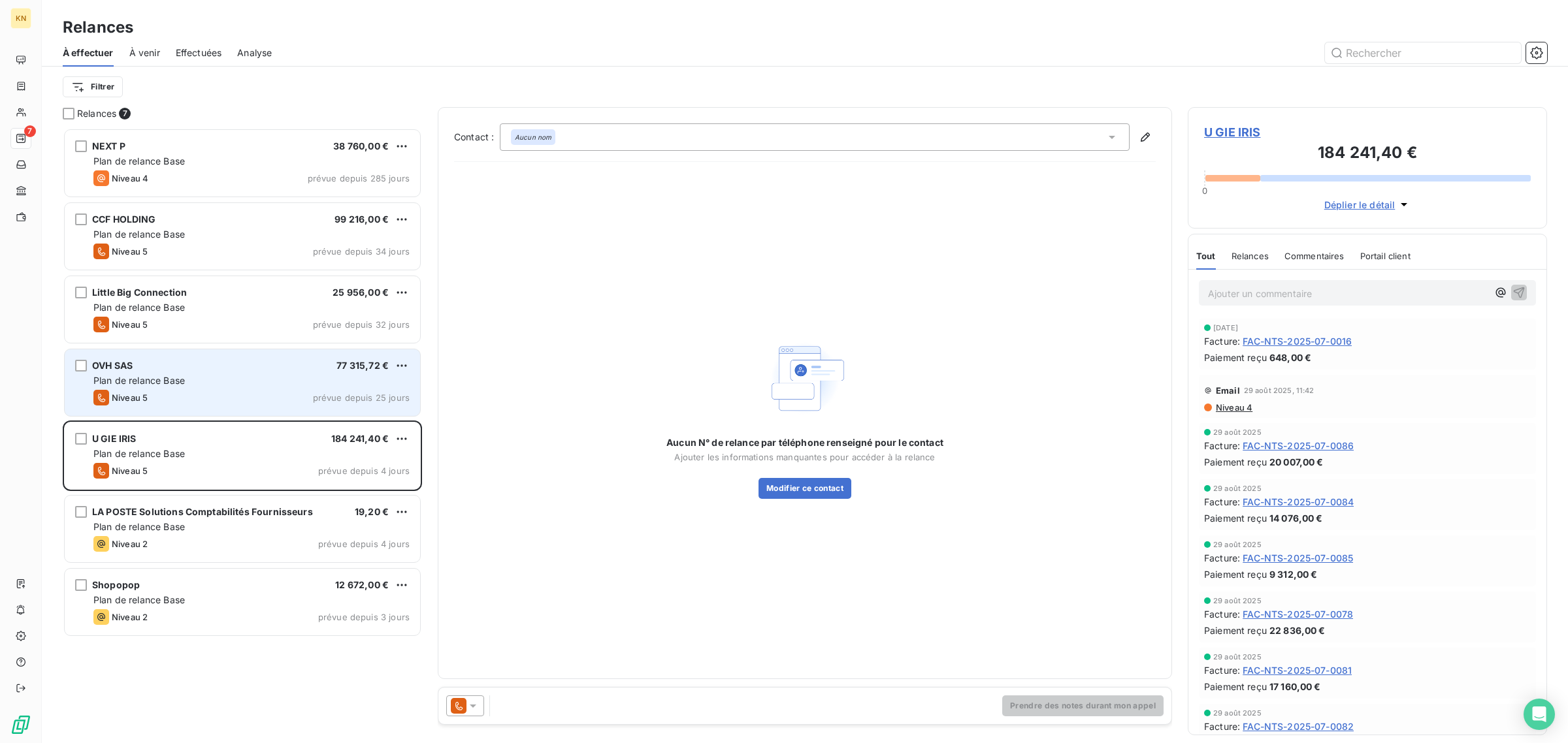
click at [246, 383] on div "Plan de relance Base" at bounding box center [251, 380] width 316 height 13
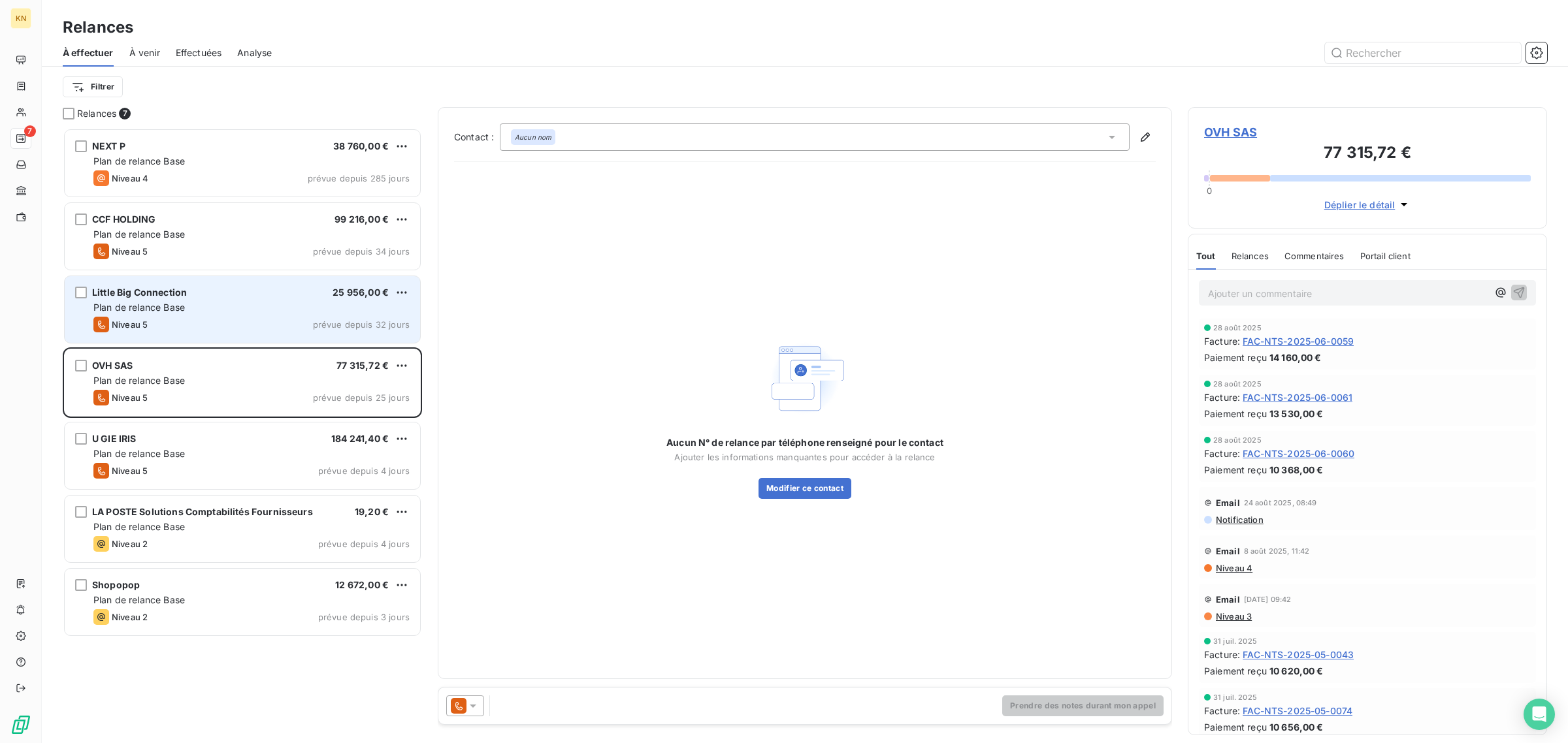
click at [246, 330] on div "Niveau 5 prévue depuis 32 jours" at bounding box center [251, 324] width 316 height 16
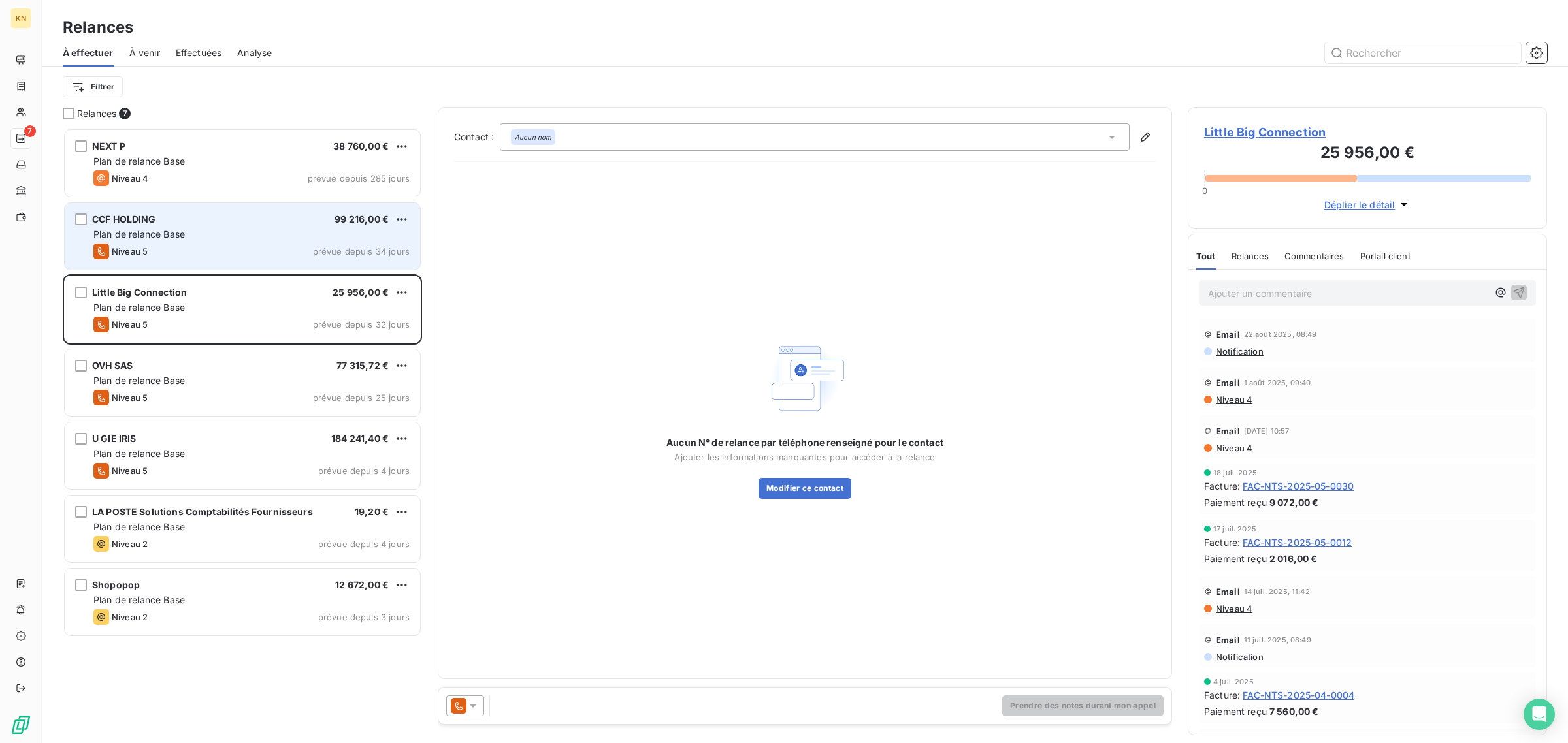
click at [248, 249] on div "Niveau 5 prévue depuis 34 jours" at bounding box center [251, 251] width 316 height 16
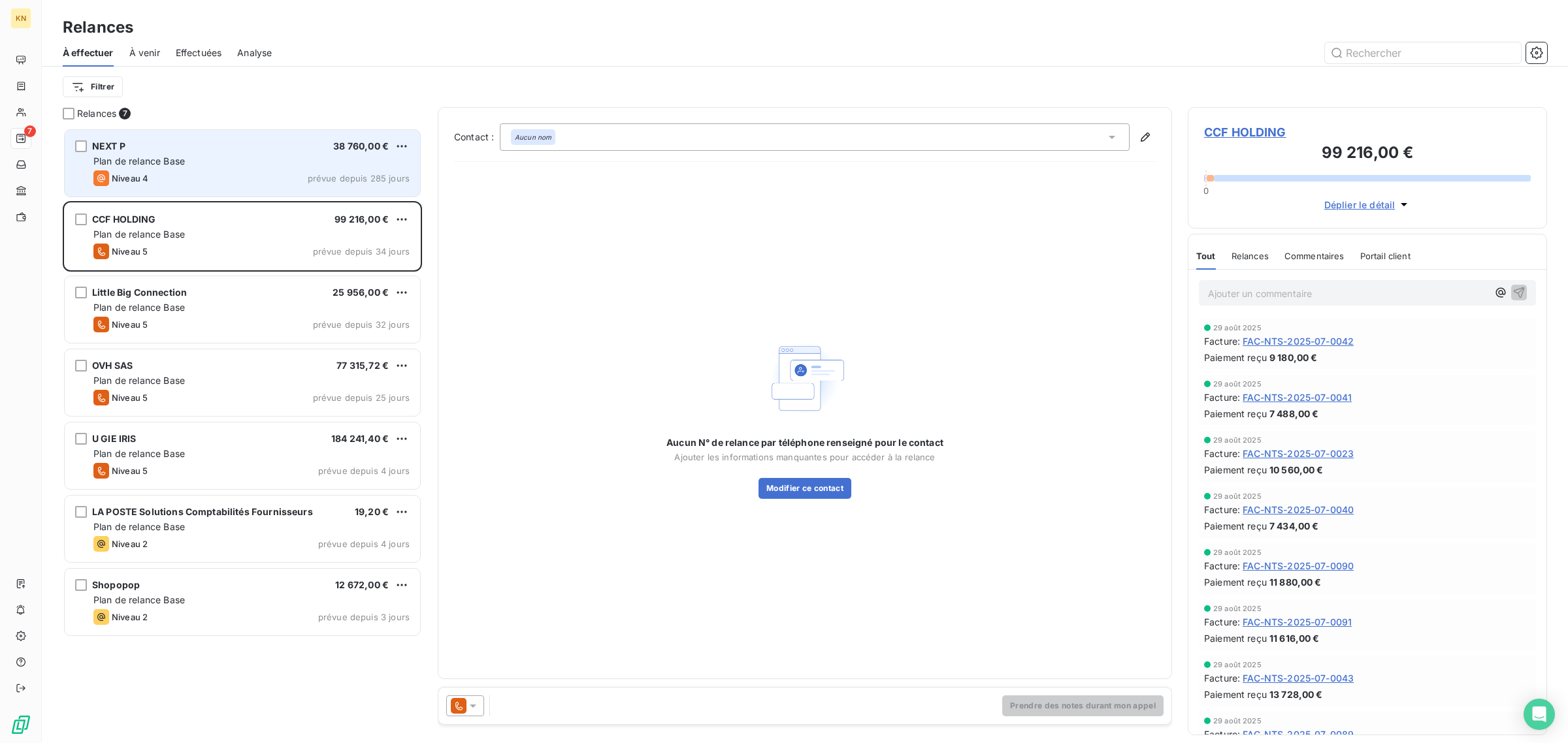
click at [247, 194] on div "NEXT P 38 760,00 € Plan de relance Base Niveau 4 prévue depuis 285 jours" at bounding box center [242, 163] width 356 height 67
